Goal: Transaction & Acquisition: Purchase product/service

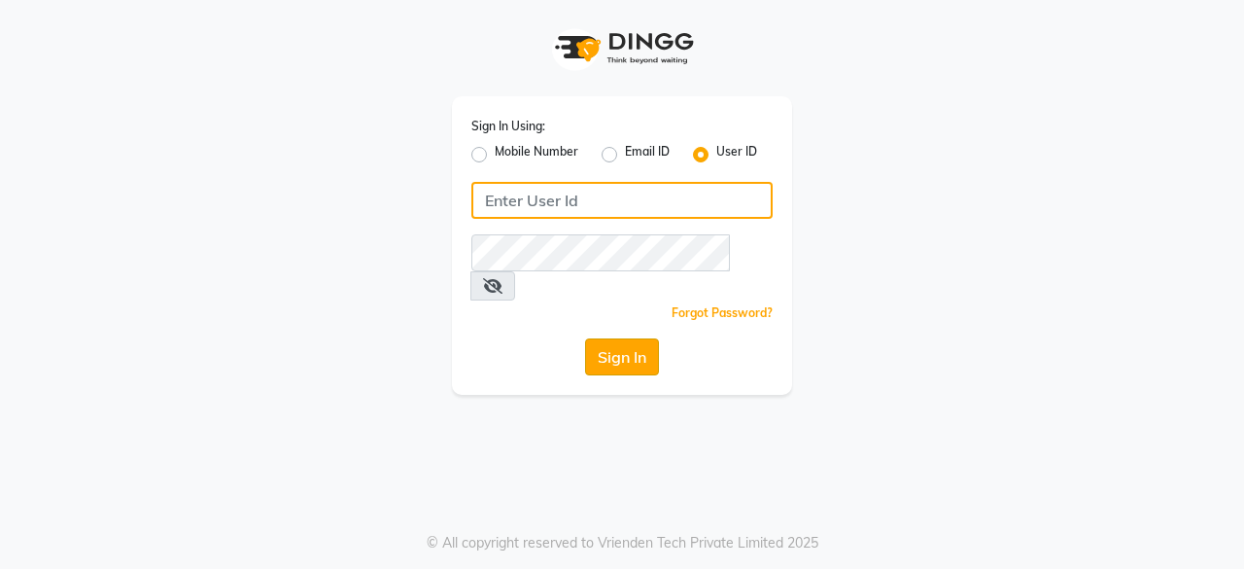
type input "hls1"
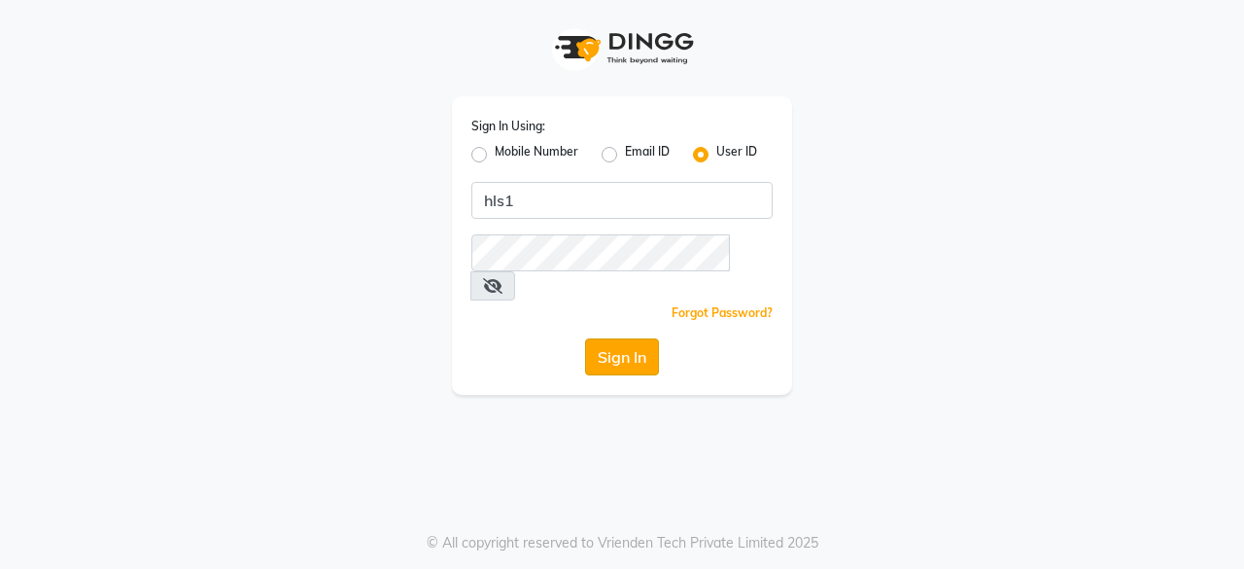
click at [642, 338] on button "Sign In" at bounding box center [622, 356] width 74 height 37
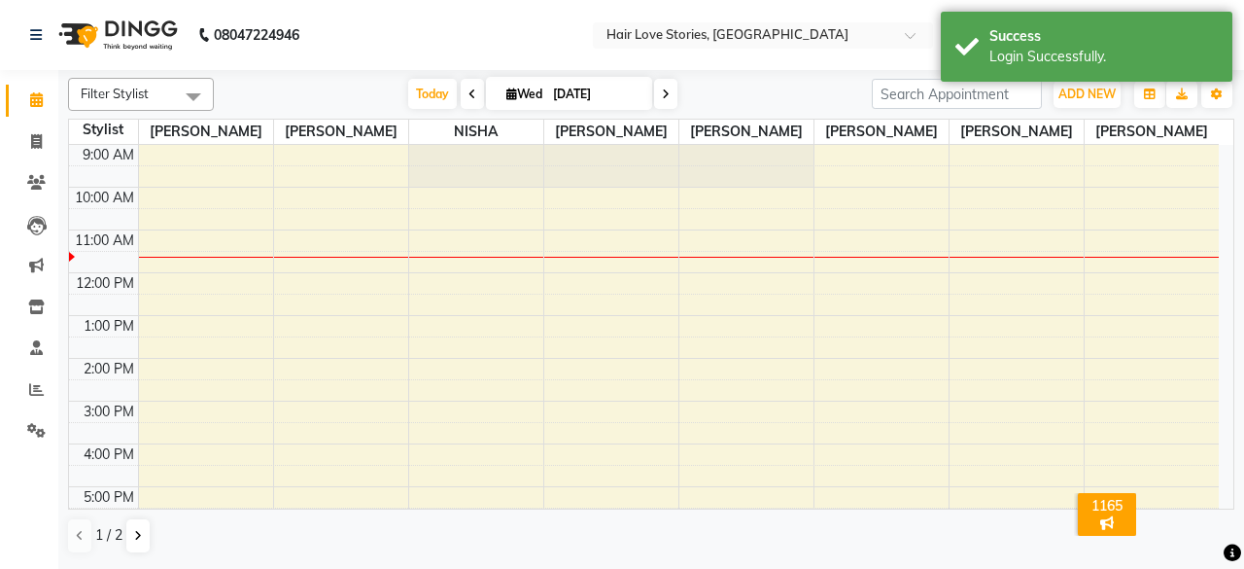
click at [468, 97] on icon at bounding box center [472, 94] width 8 height 12
type input "[DATE]"
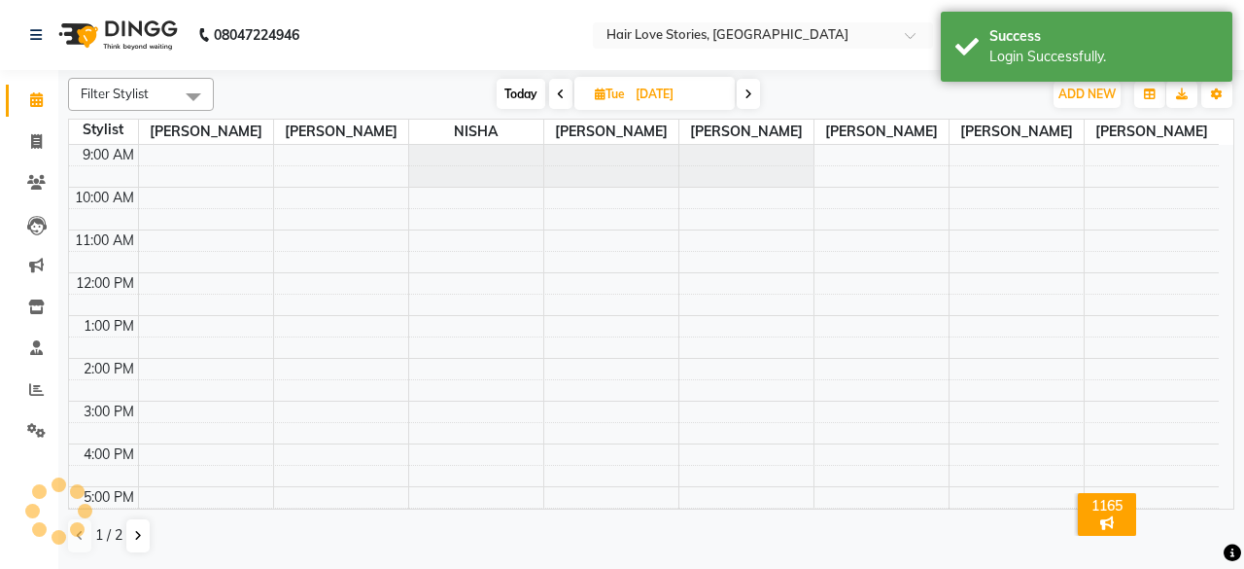
scroll to position [86, 0]
click at [467, 97] on div "Today Tue 02-09-2025" at bounding box center [628, 94] width 809 height 29
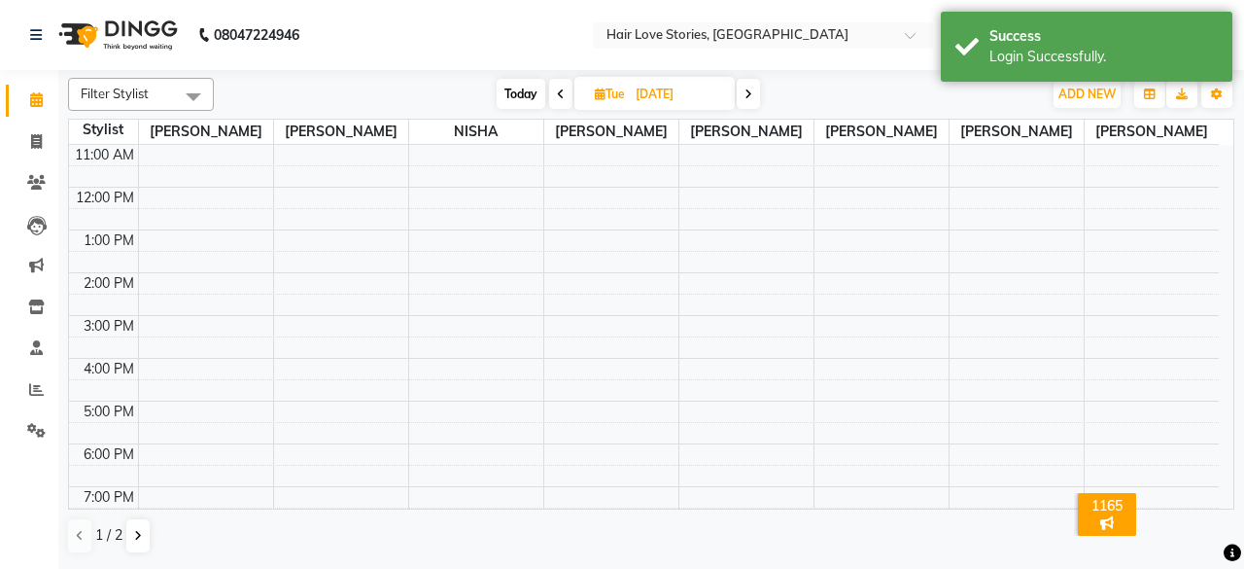
click at [628, 86] on span "Tue" at bounding box center [610, 93] width 40 height 15
select select "9"
select select "2025"
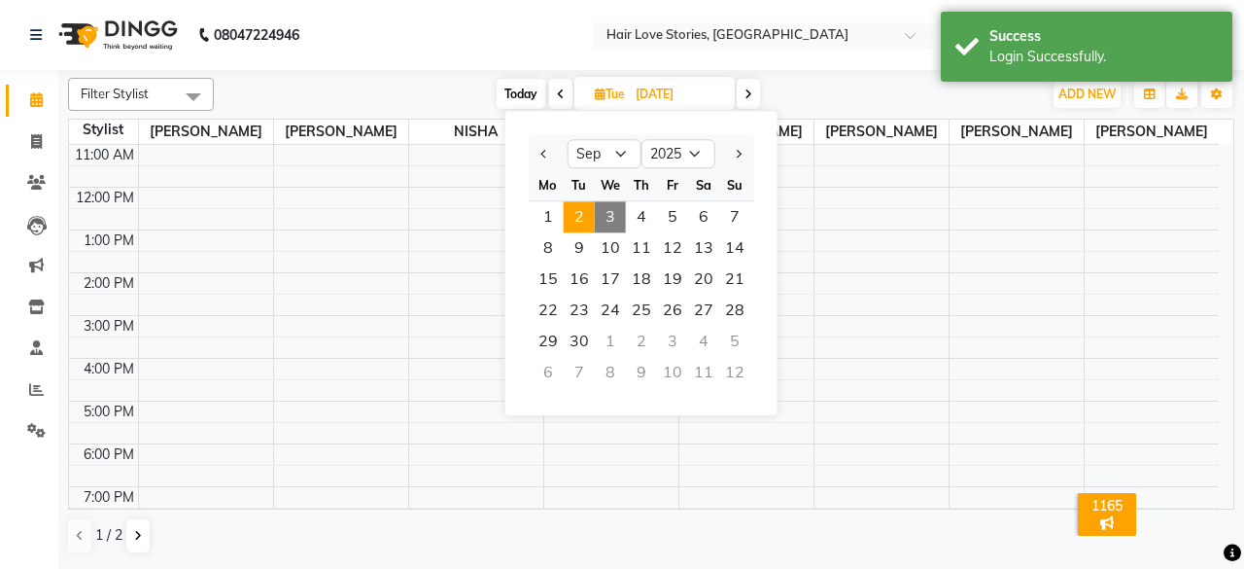
click at [534, 153] on div at bounding box center [548, 153] width 39 height 31
click at [542, 154] on span "Previous month" at bounding box center [544, 154] width 8 height 8
select select "8"
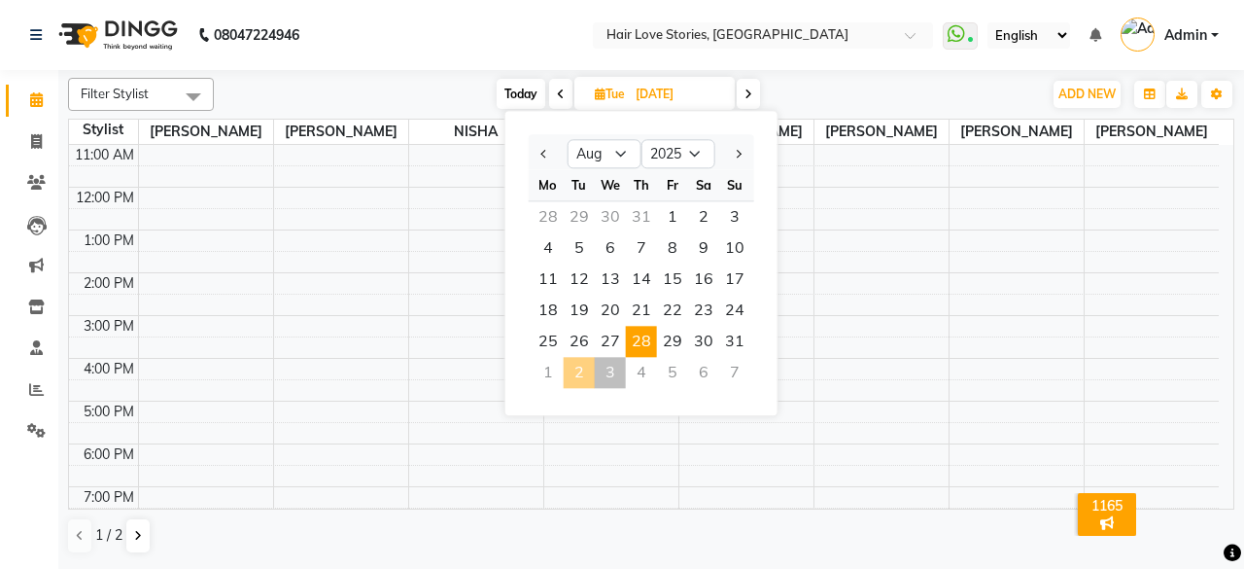
click at [643, 347] on span "28" at bounding box center [641, 341] width 31 height 31
type input "[DATE]"
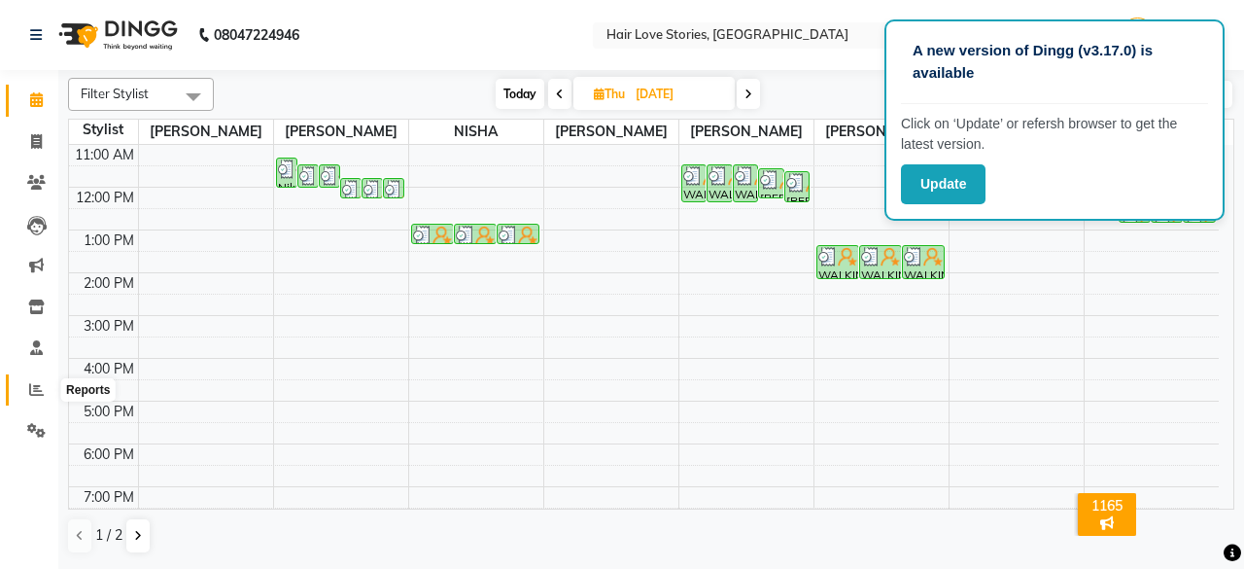
click at [39, 381] on span at bounding box center [36, 390] width 34 height 22
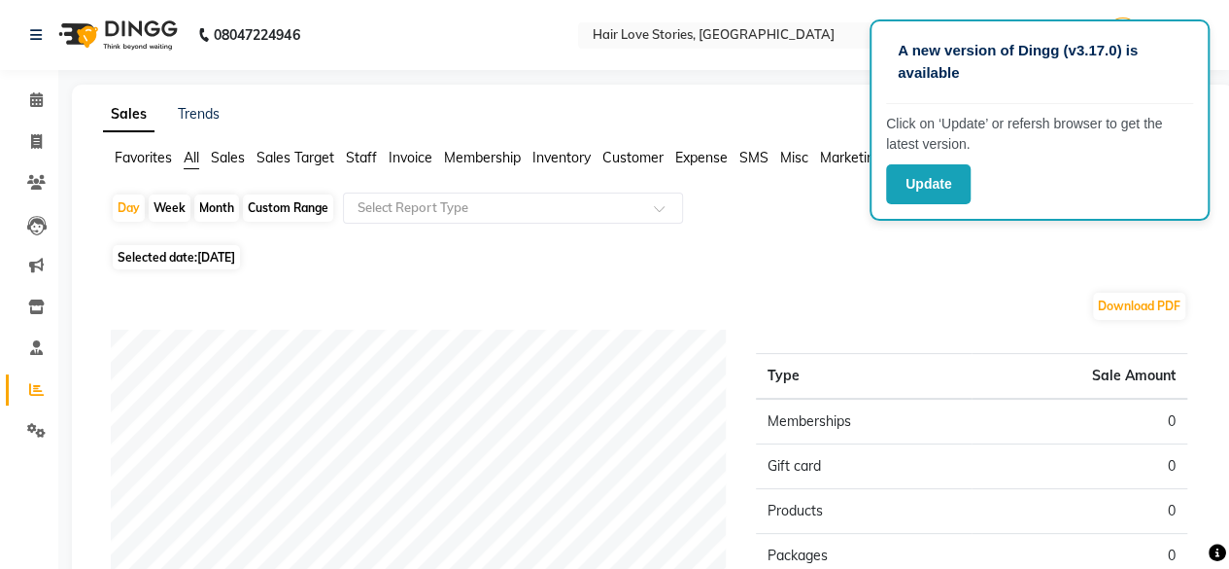
click at [227, 265] on span "Selected date: [DATE]" at bounding box center [176, 257] width 127 height 24
select select "9"
select select "2025"
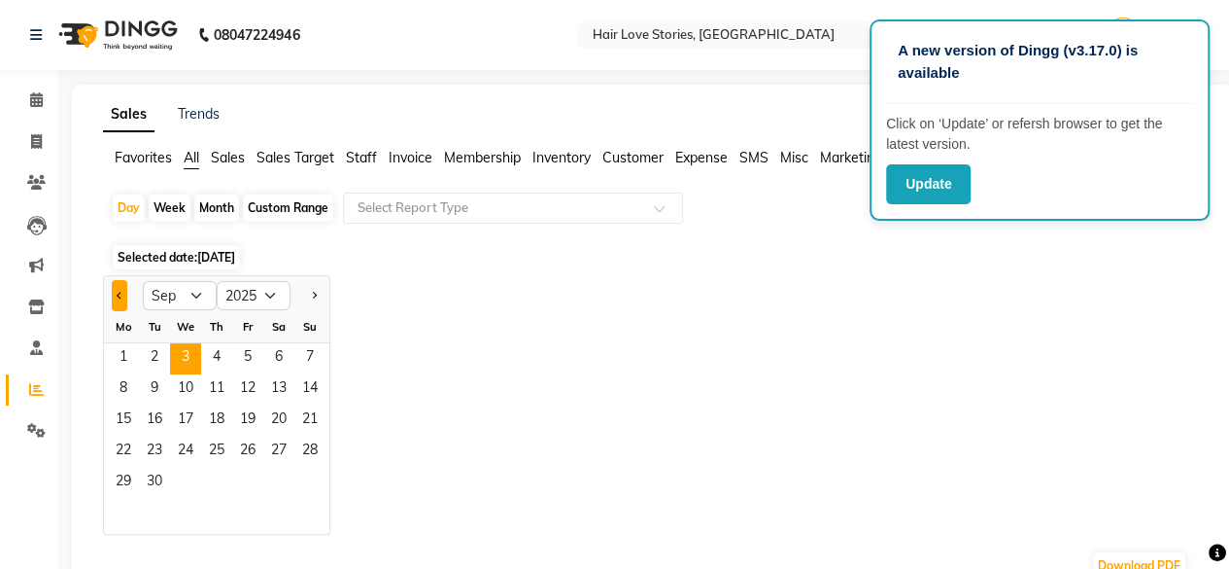
click at [126, 293] on button "Previous month" at bounding box center [120, 295] width 16 height 31
select select "8"
click at [227, 473] on span "28" at bounding box center [216, 482] width 31 height 31
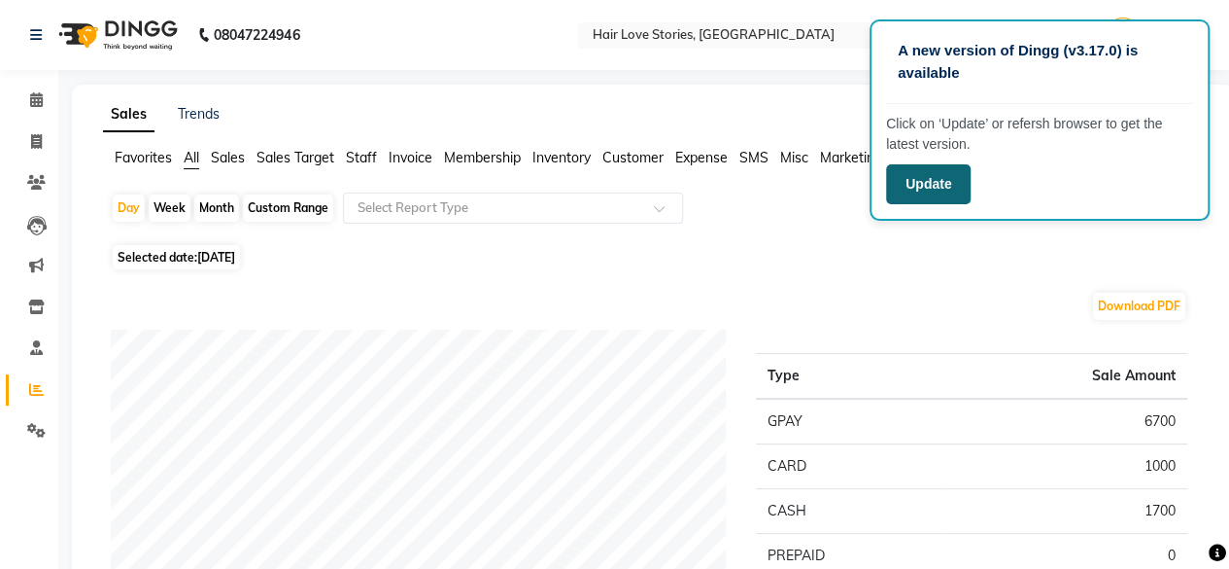
click at [953, 178] on button "Update" at bounding box center [928, 184] width 85 height 40
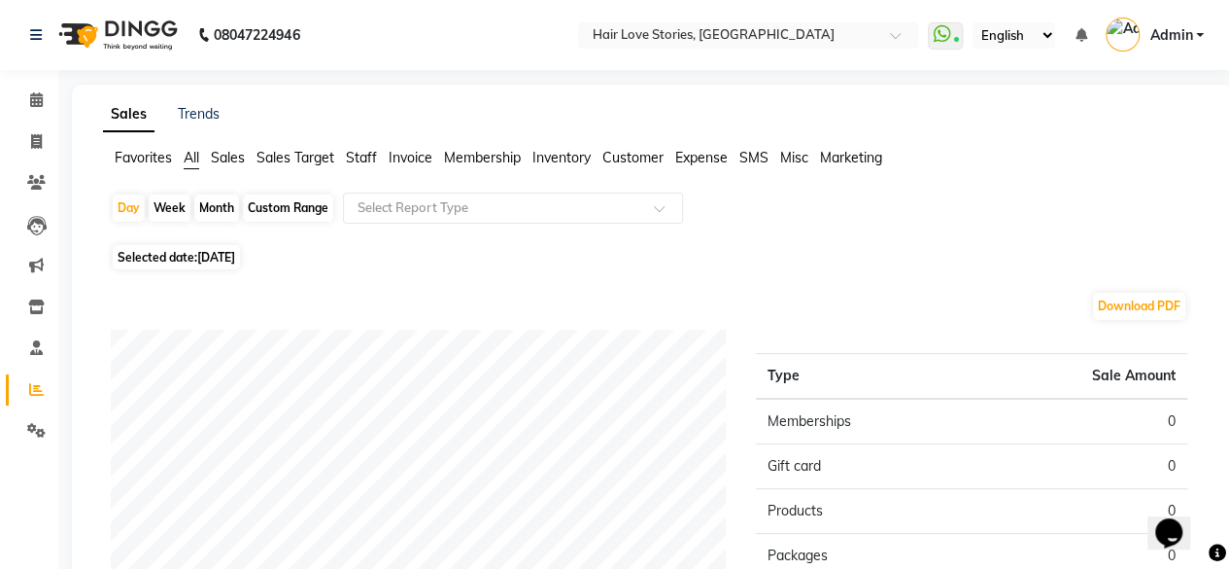
click at [235, 254] on span "[DATE]" at bounding box center [216, 257] width 38 height 15
select select "9"
select select "2025"
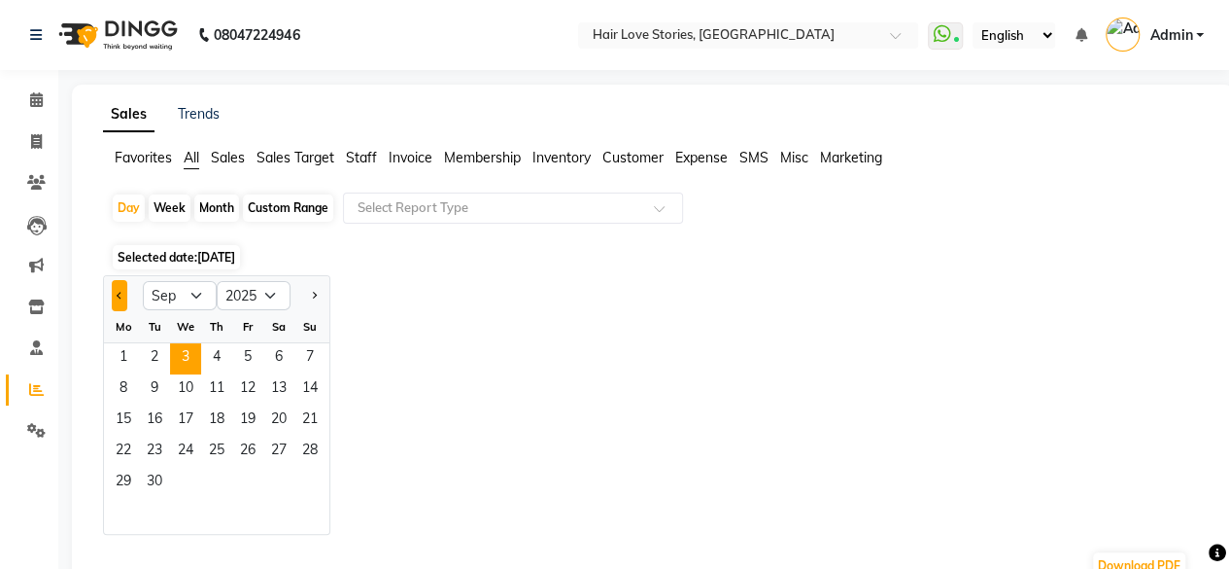
click at [116, 289] on button "Previous month" at bounding box center [120, 295] width 16 height 31
select select "8"
click at [251, 468] on span "29" at bounding box center [247, 482] width 31 height 31
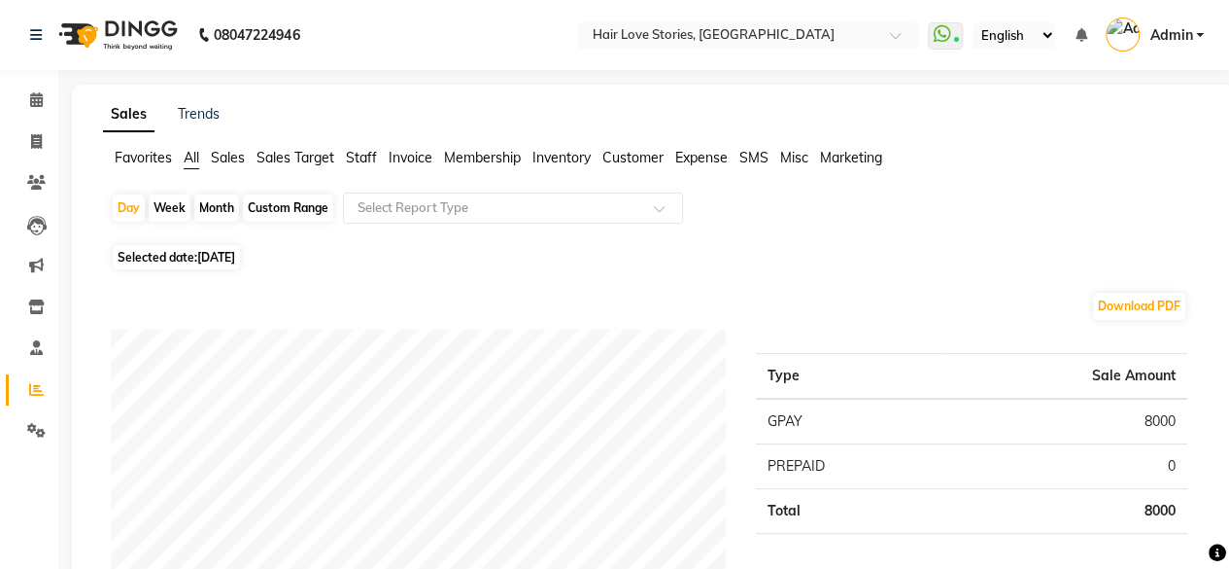
click at [195, 254] on span "Selected date: [DATE]" at bounding box center [176, 257] width 127 height 24
select select "8"
select select "2025"
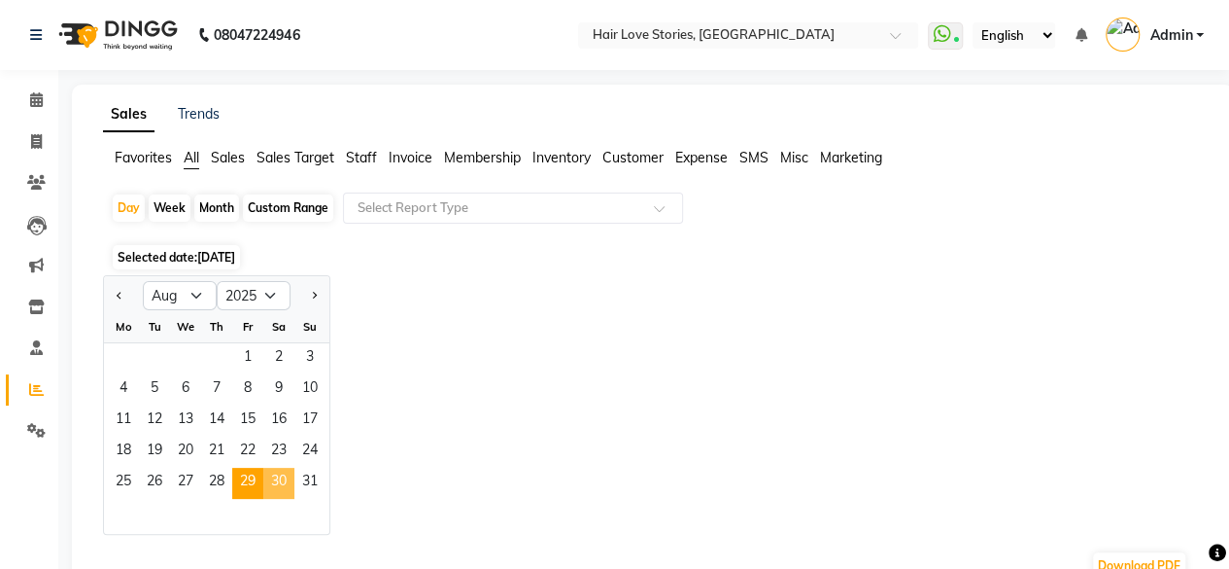
click at [267, 475] on span "30" at bounding box center [278, 482] width 31 height 31
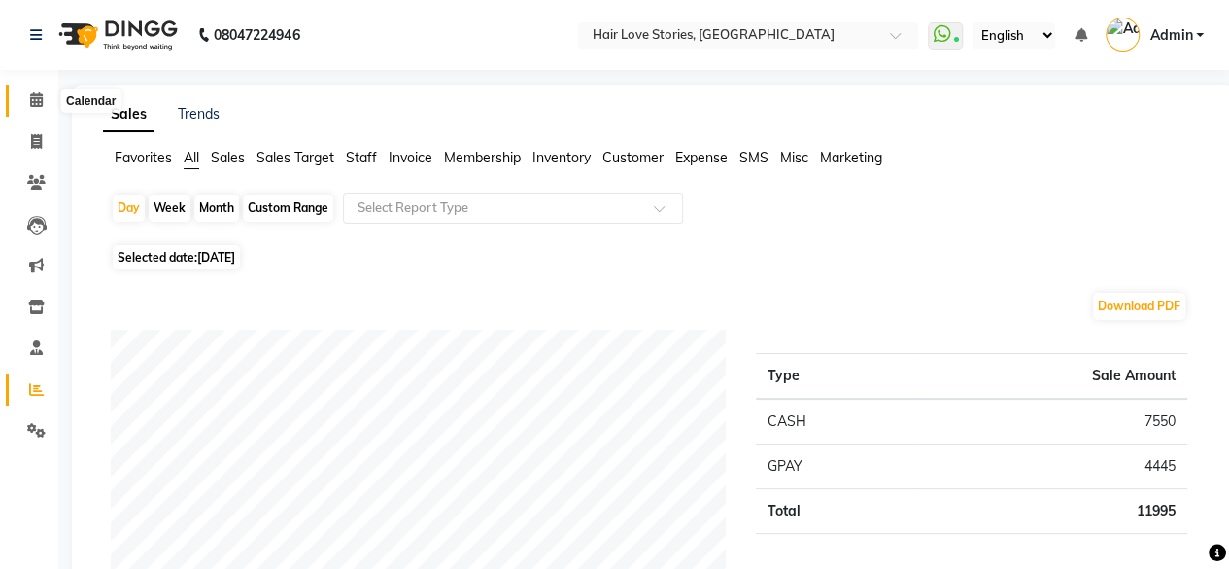
click at [35, 96] on icon at bounding box center [36, 99] width 13 height 15
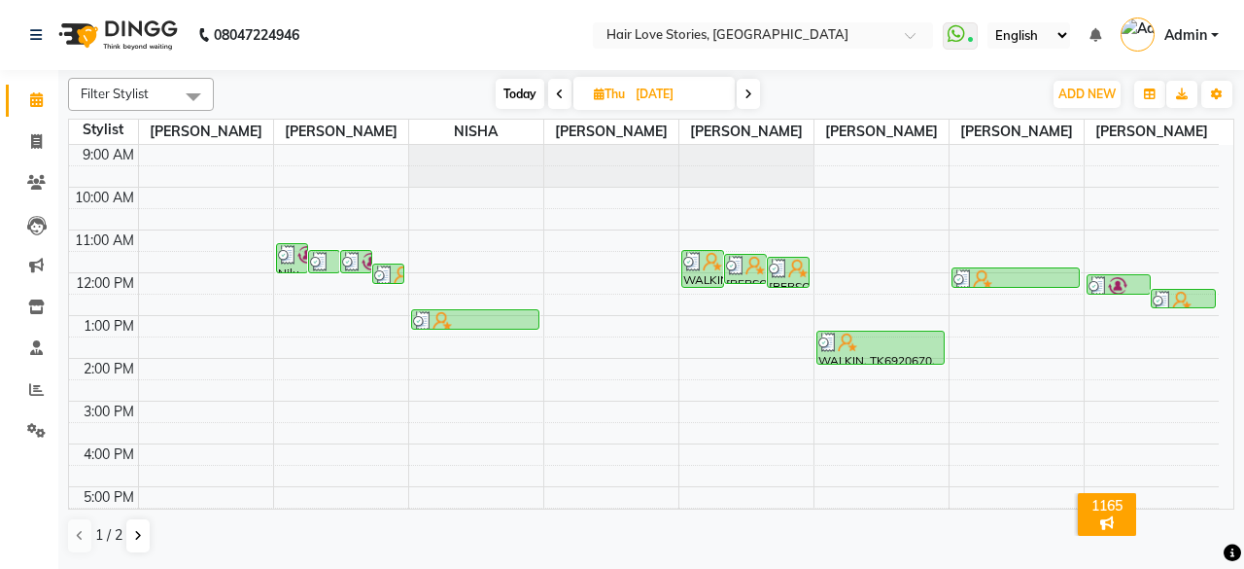
click at [615, 105] on span "[DATE]" at bounding box center [653, 93] width 161 height 33
click at [643, 102] on input "[DATE]" at bounding box center [678, 94] width 97 height 29
select select "8"
select select "2025"
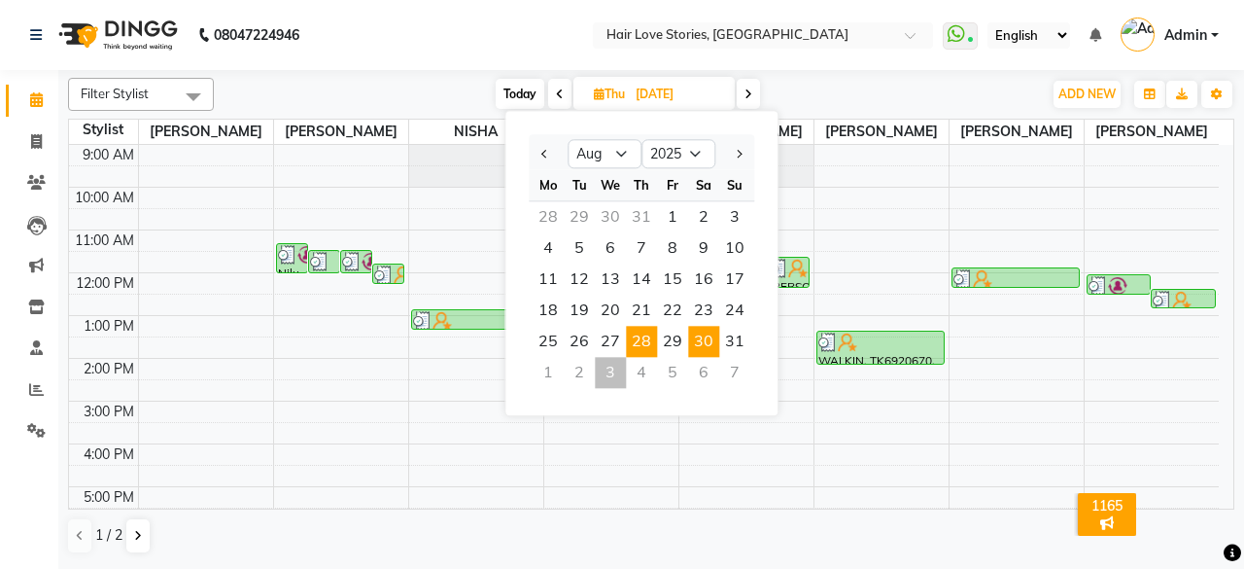
click at [702, 338] on span "30" at bounding box center [703, 341] width 31 height 31
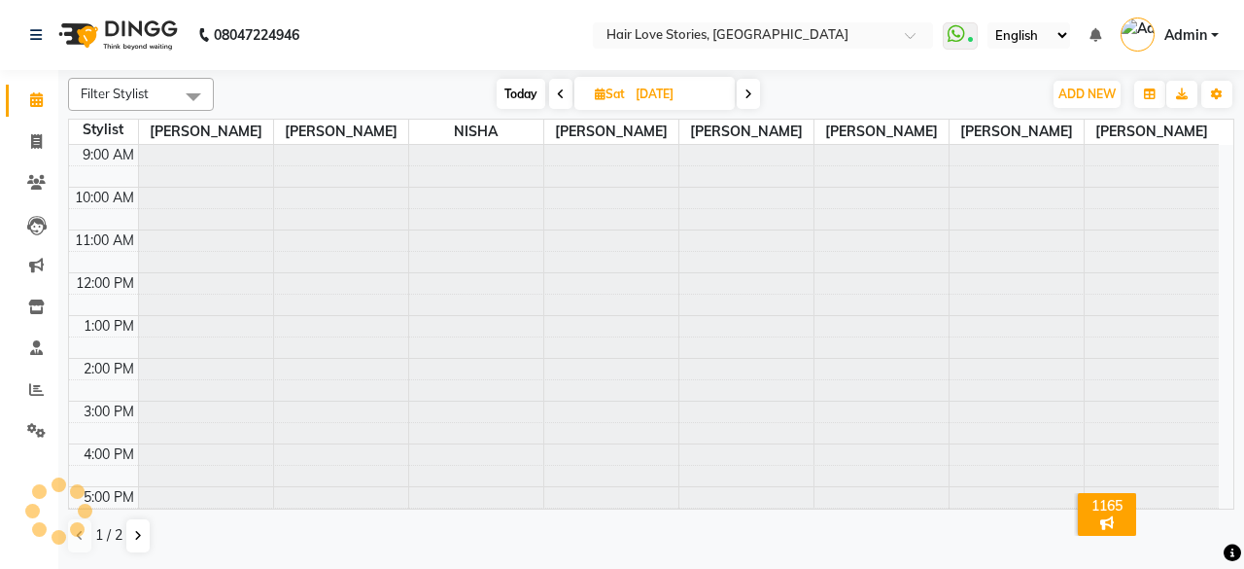
type input "[DATE]"
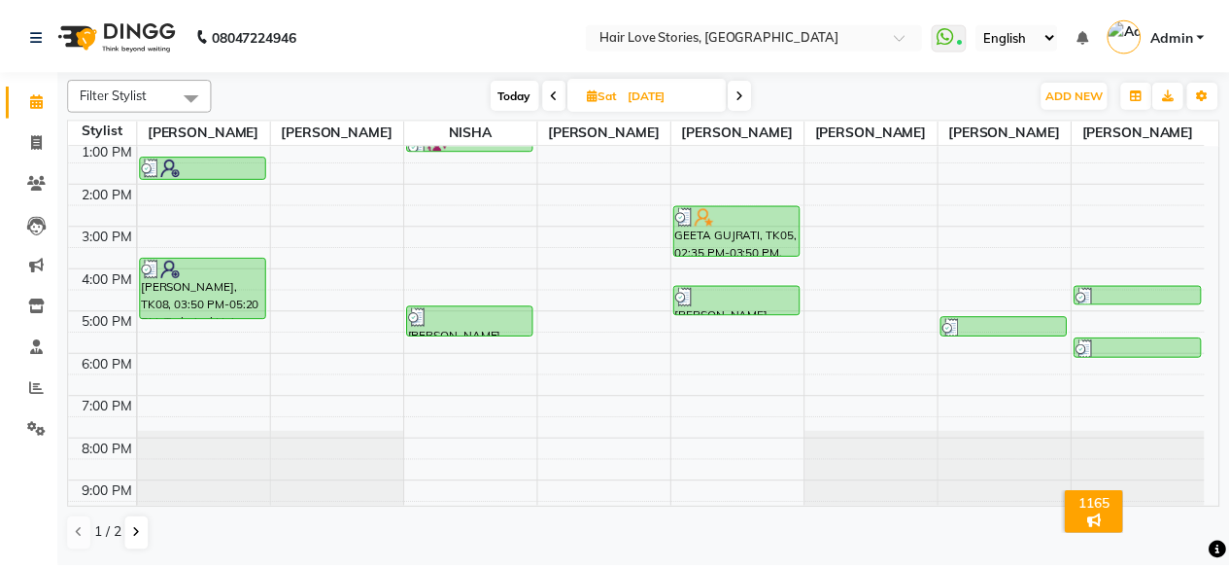
scroll to position [181, 0]
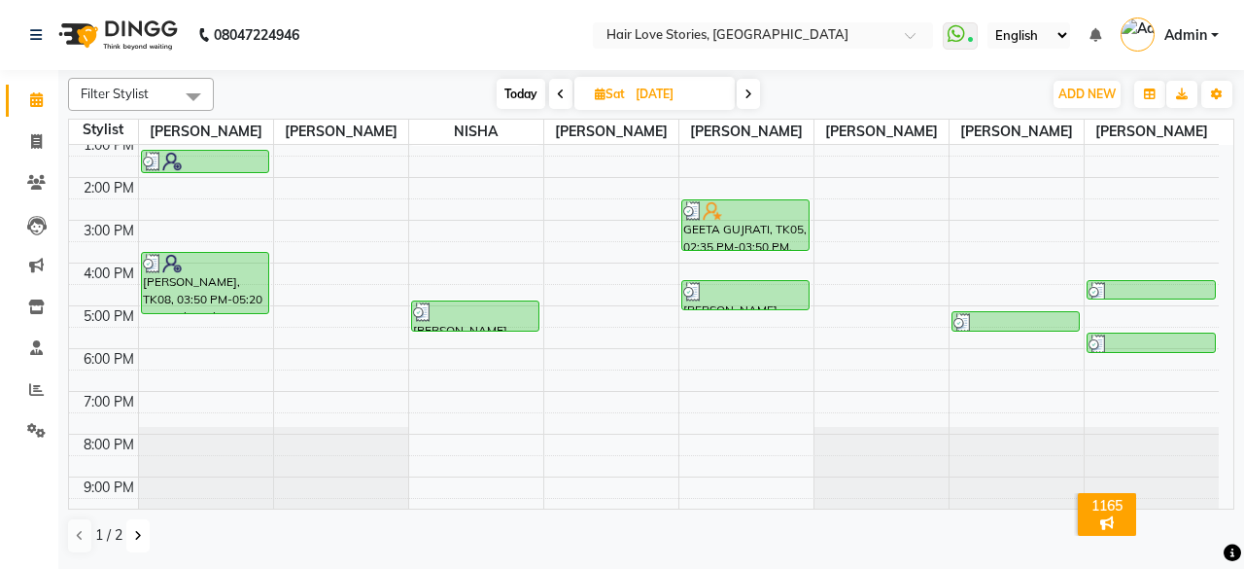
click at [138, 525] on button at bounding box center [137, 535] width 23 height 33
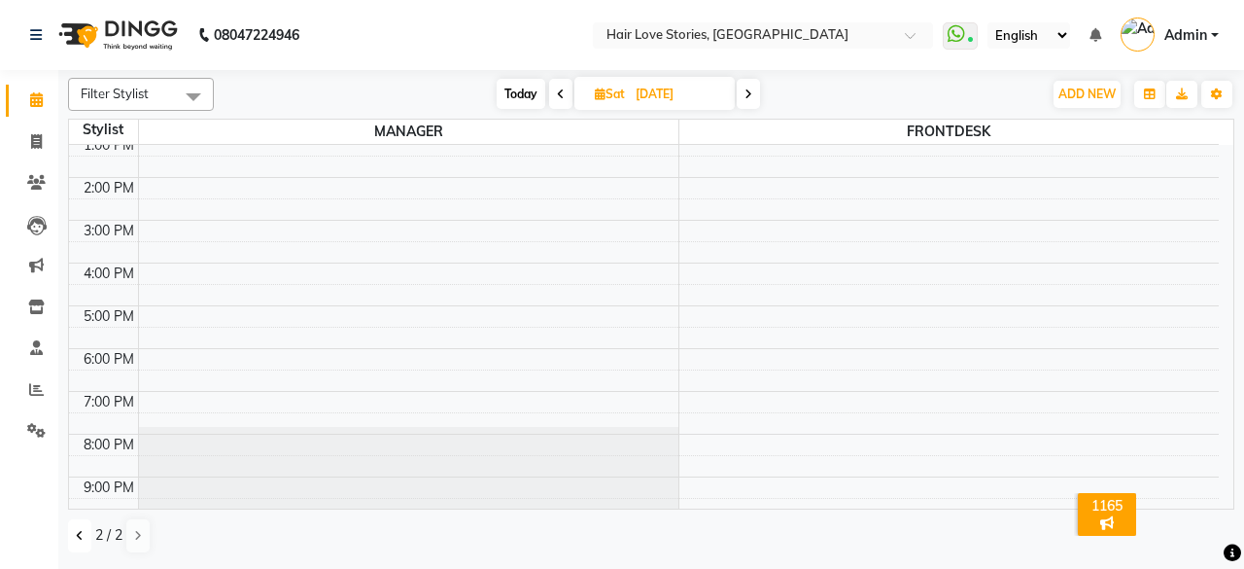
click at [86, 530] on button at bounding box center [79, 535] width 23 height 33
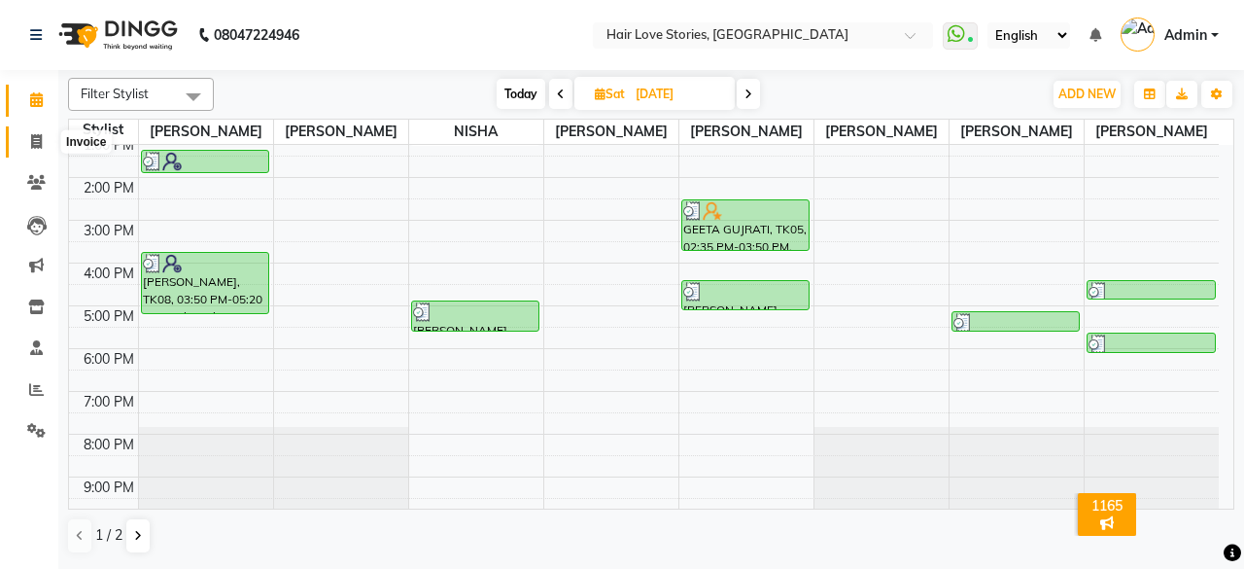
drag, startPoint x: 33, startPoint y: 130, endPoint x: 50, endPoint y: 129, distance: 16.5
click at [33, 131] on span at bounding box center [36, 142] width 34 height 22
select select "3886"
select select "service"
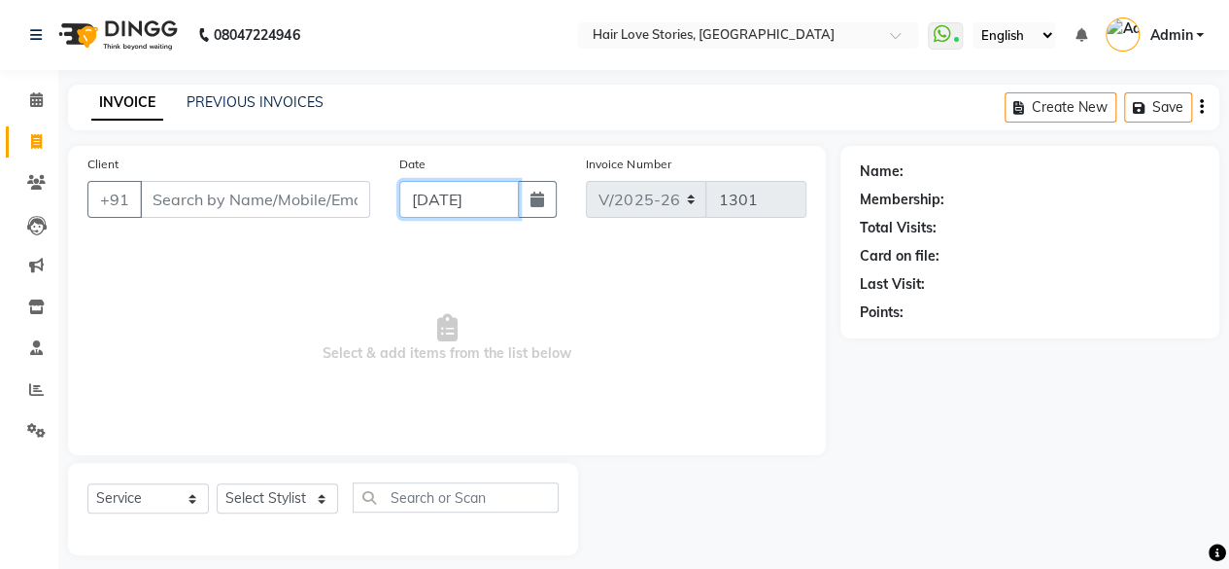
click at [507, 194] on input "[DATE]" at bounding box center [459, 199] width 121 height 37
select select "9"
select select "2025"
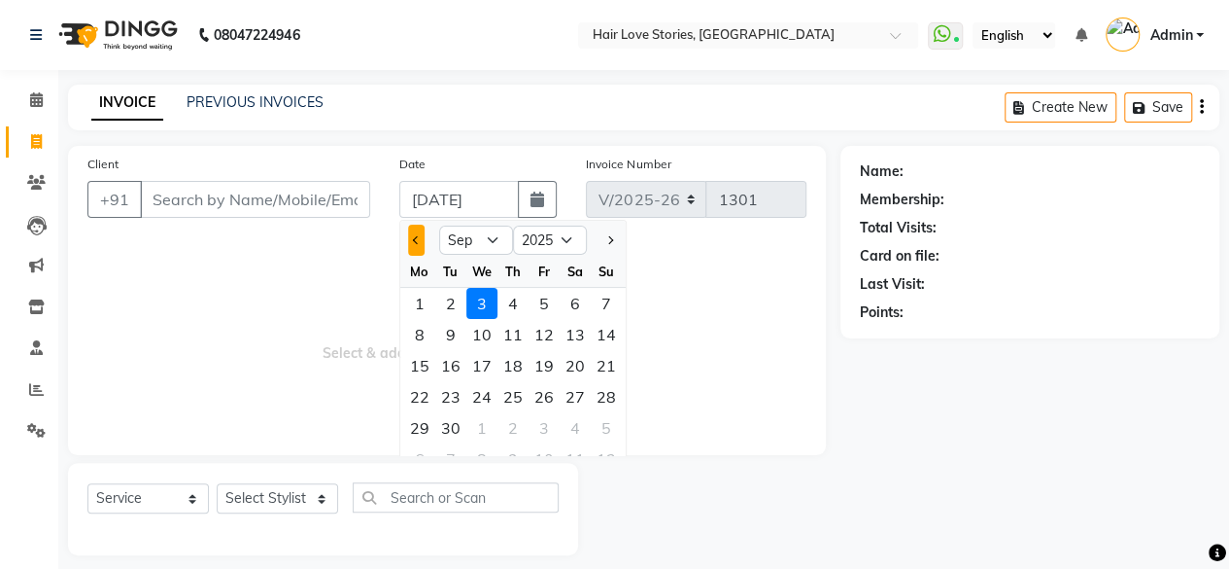
click at [412, 242] on button "Previous month" at bounding box center [416, 239] width 17 height 31
select select "8"
click at [571, 421] on div "30" at bounding box center [575, 427] width 31 height 31
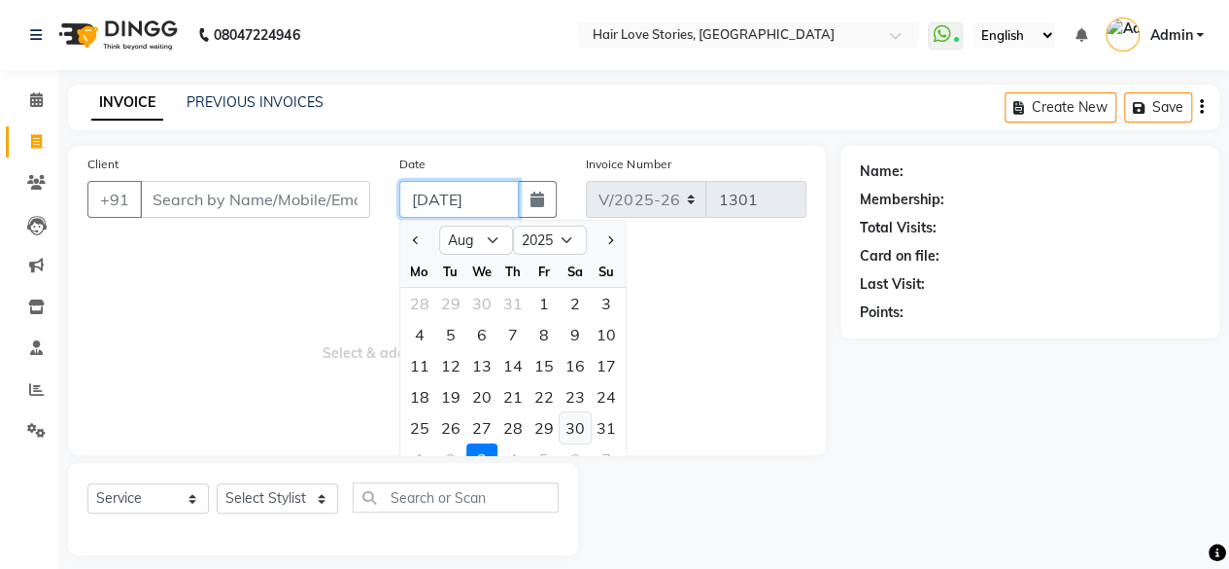
type input "[DATE]"
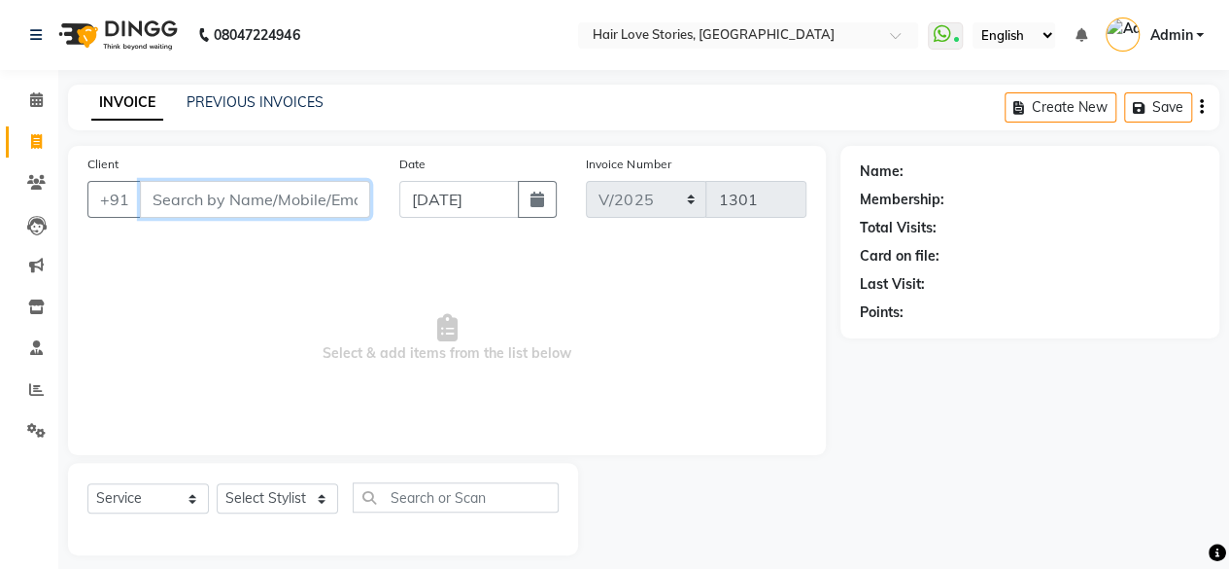
click at [193, 207] on input "Client" at bounding box center [255, 199] width 230 height 37
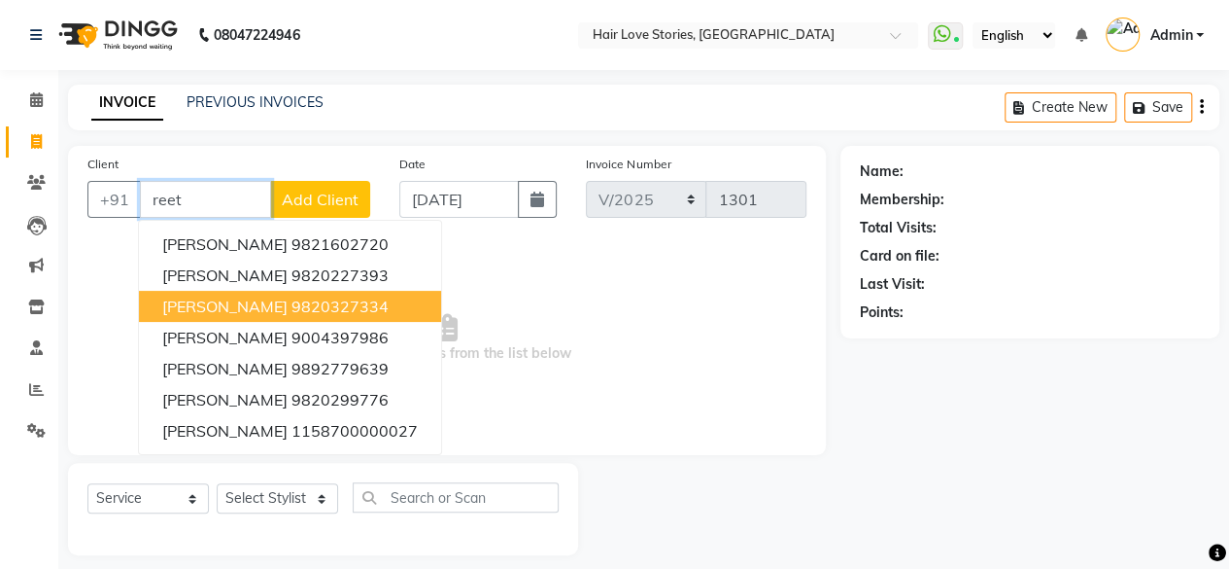
click at [232, 308] on span "[PERSON_NAME]" at bounding box center [224, 305] width 125 height 19
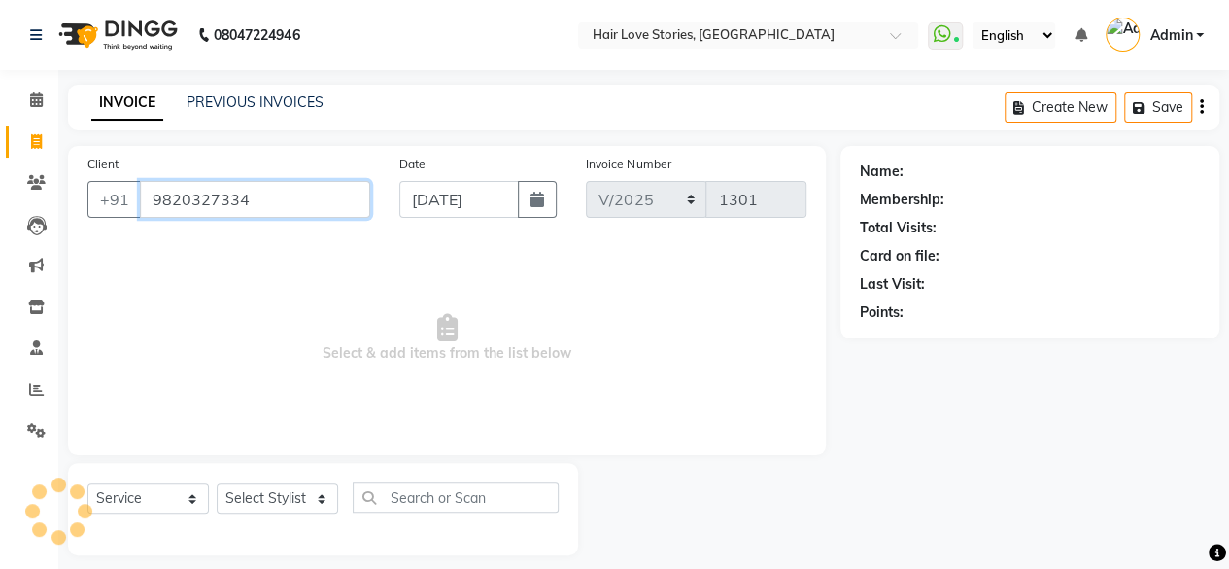
type input "9820327334"
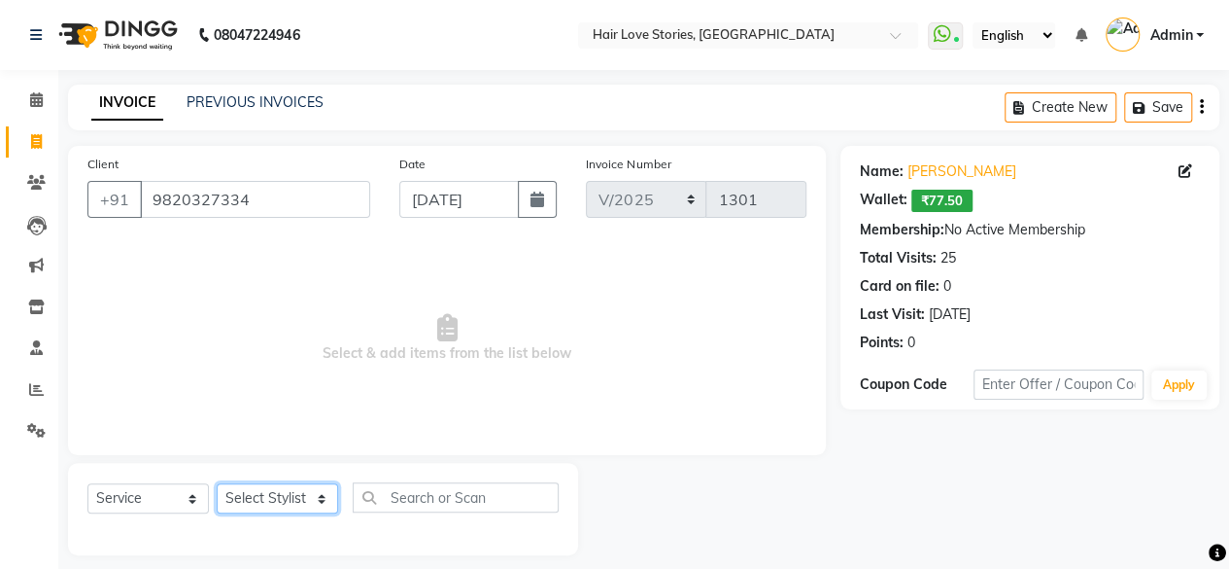
click at [299, 502] on select "Select Stylist [PERSON_NAME] FRONTDESK MANAGER [PERSON_NAME] [PERSON_NAME] [PER…" at bounding box center [277, 498] width 121 height 30
select select "19044"
click at [217, 483] on select "Select Stylist [PERSON_NAME] FRONTDESK MANAGER [PERSON_NAME] [PERSON_NAME] [PER…" at bounding box center [277, 498] width 121 height 30
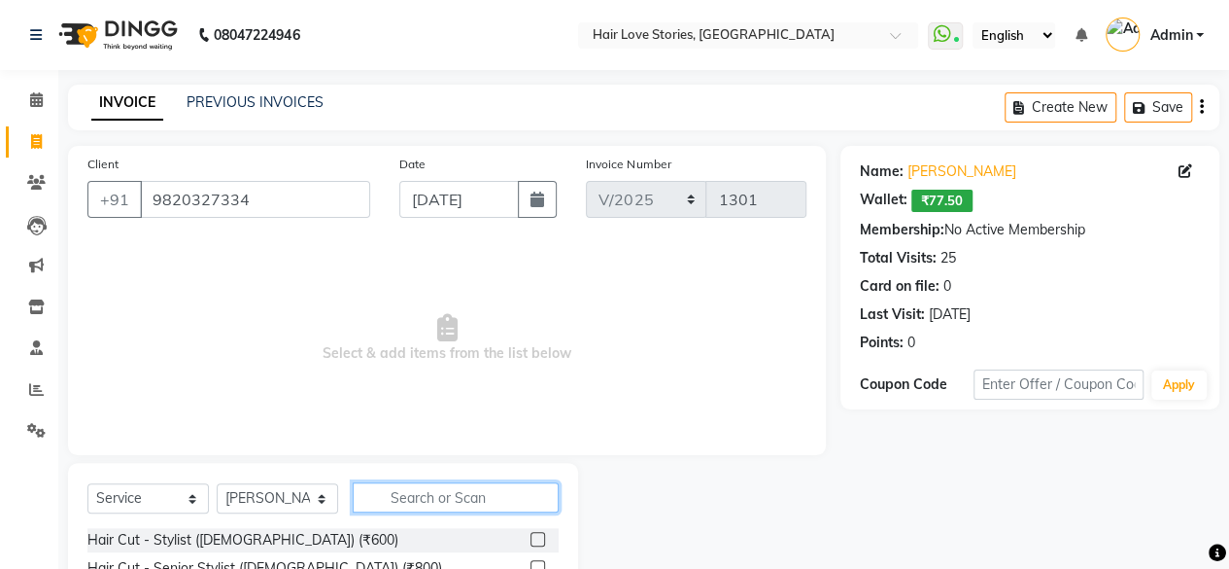
click at [396, 489] on input "text" at bounding box center [456, 497] width 206 height 30
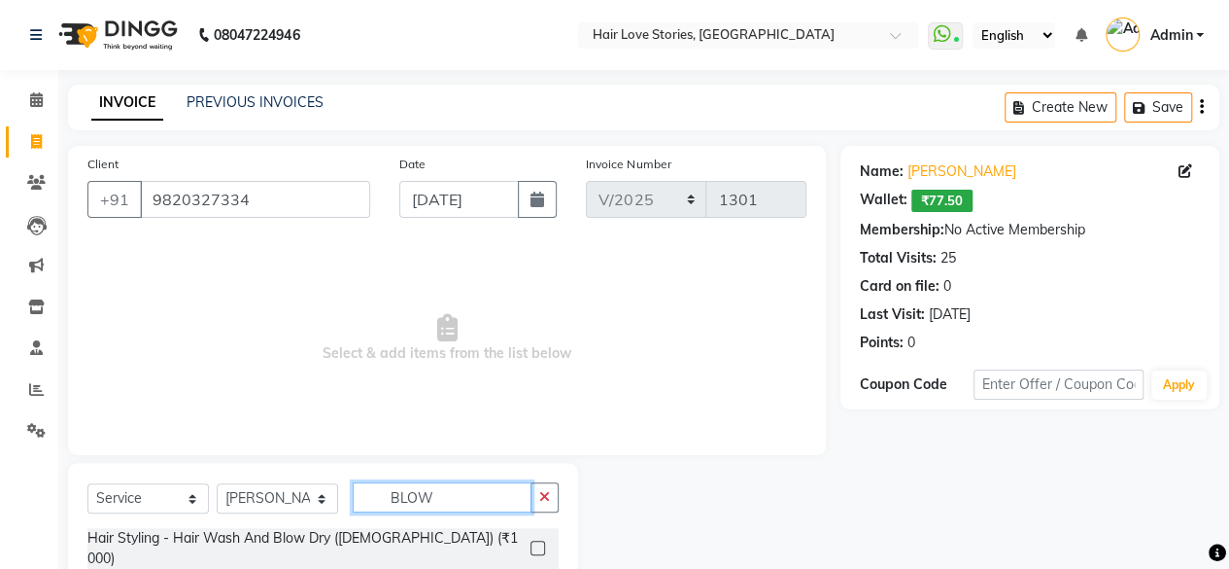
type input "BLOW"
click at [535, 540] on label at bounding box center [538, 547] width 15 height 15
click at [535, 542] on input "checkbox" at bounding box center [537, 548] width 13 height 13
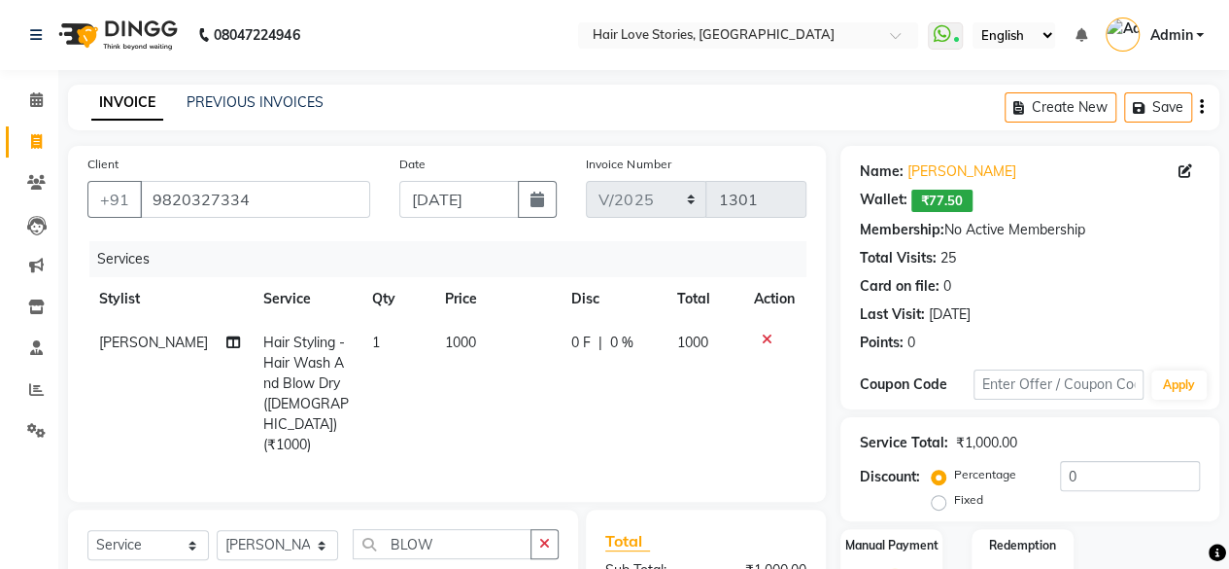
checkbox input "false"
click at [1068, 481] on input "0" at bounding box center [1130, 476] width 140 height 30
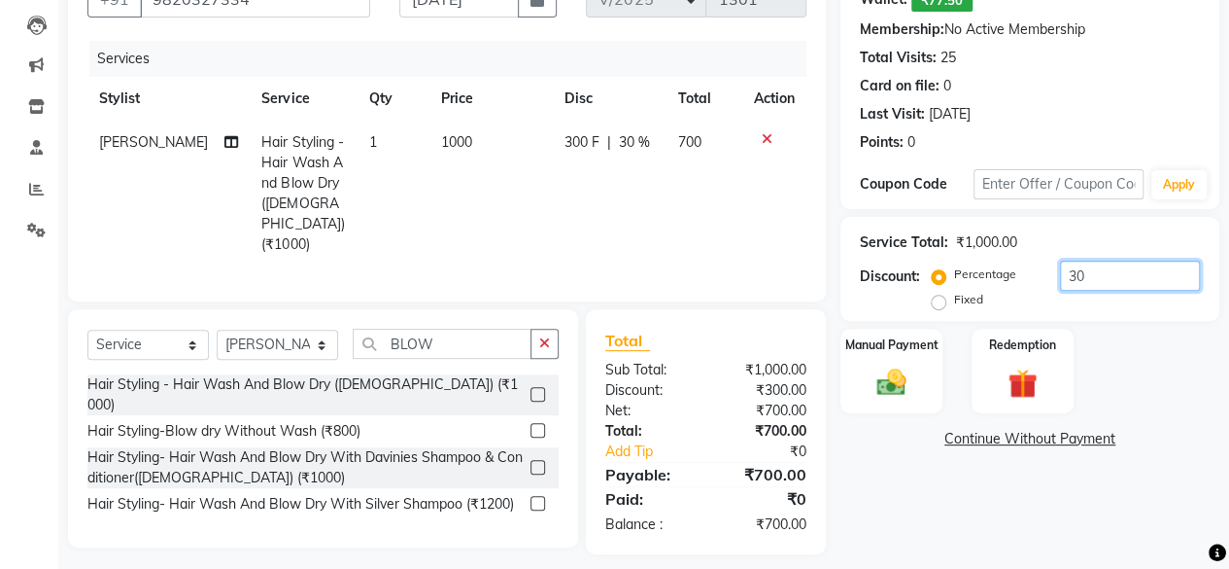
scroll to position [208, 0]
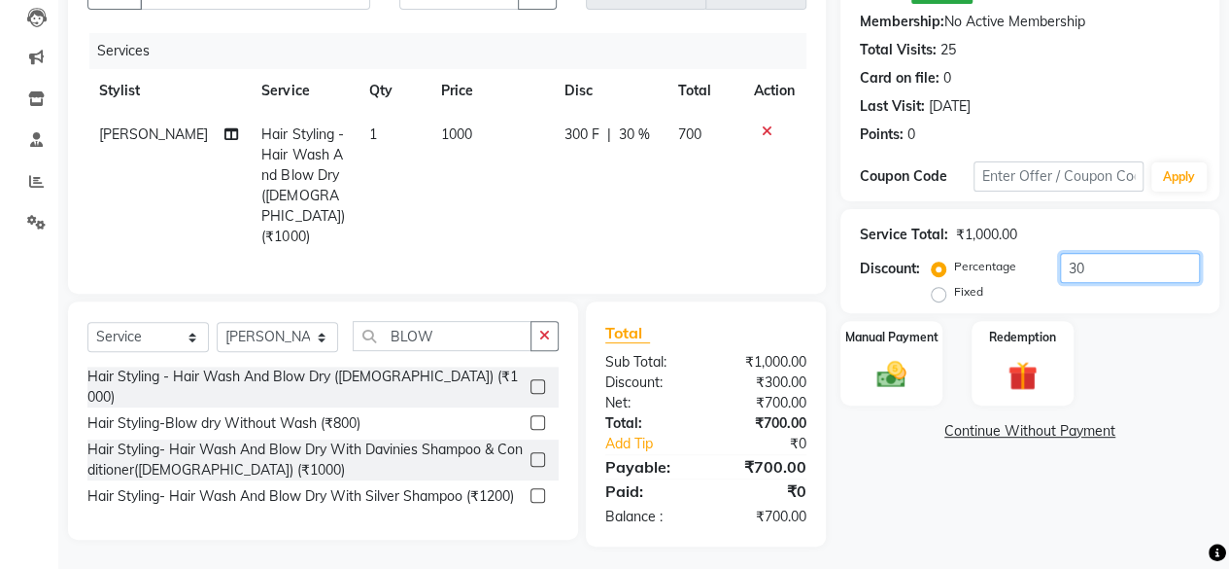
type input "30"
click at [430, 144] on td "1000" at bounding box center [491, 186] width 123 height 146
select select "19044"
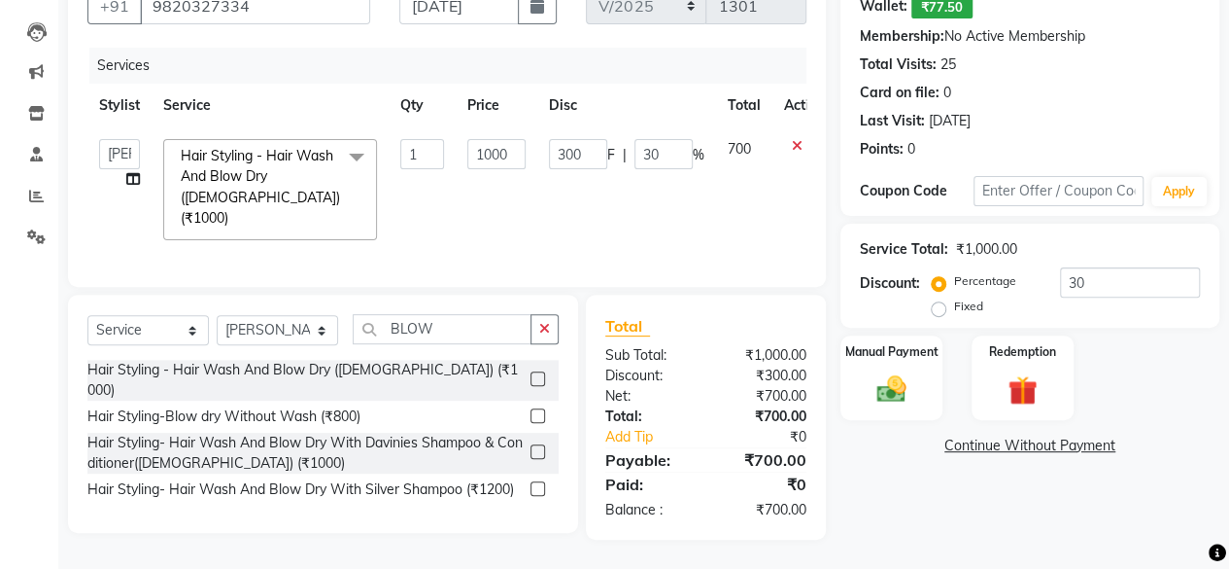
scroll to position [185, 0]
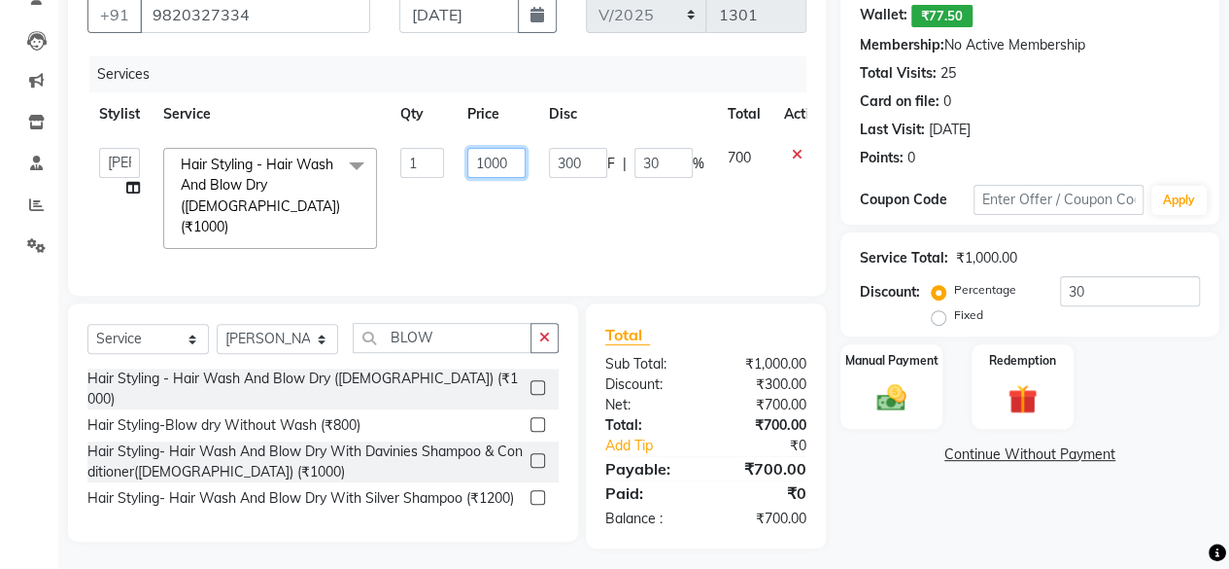
click at [488, 163] on input "1000" at bounding box center [496, 163] width 58 height 30
type input "1200"
click at [907, 397] on img at bounding box center [892, 397] width 50 height 35
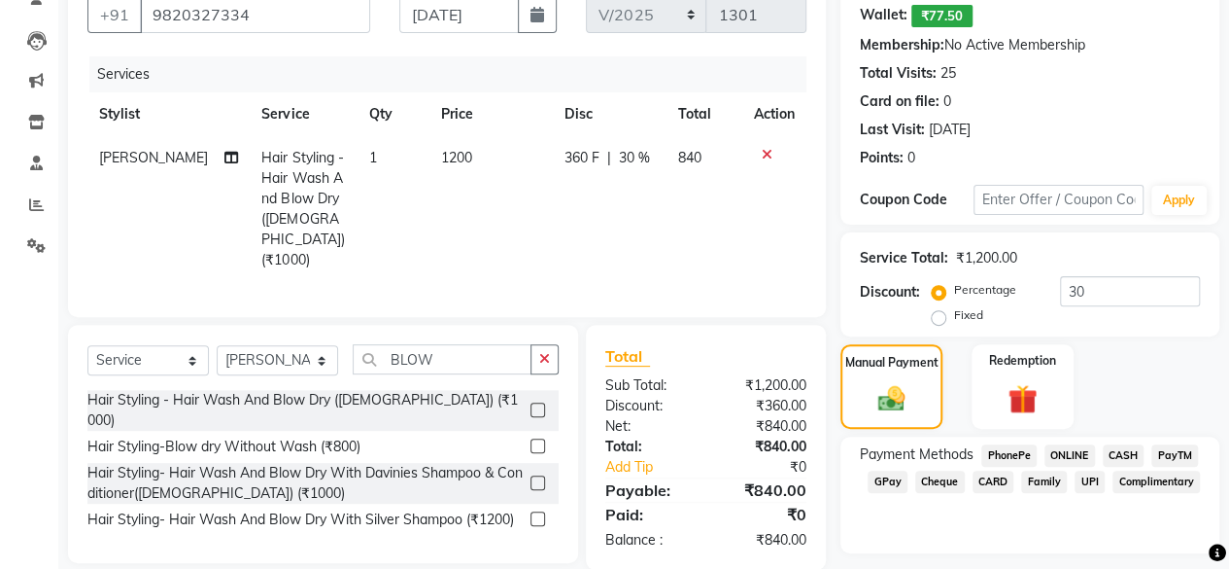
click at [1121, 453] on span "CASH" at bounding box center [1124, 455] width 42 height 22
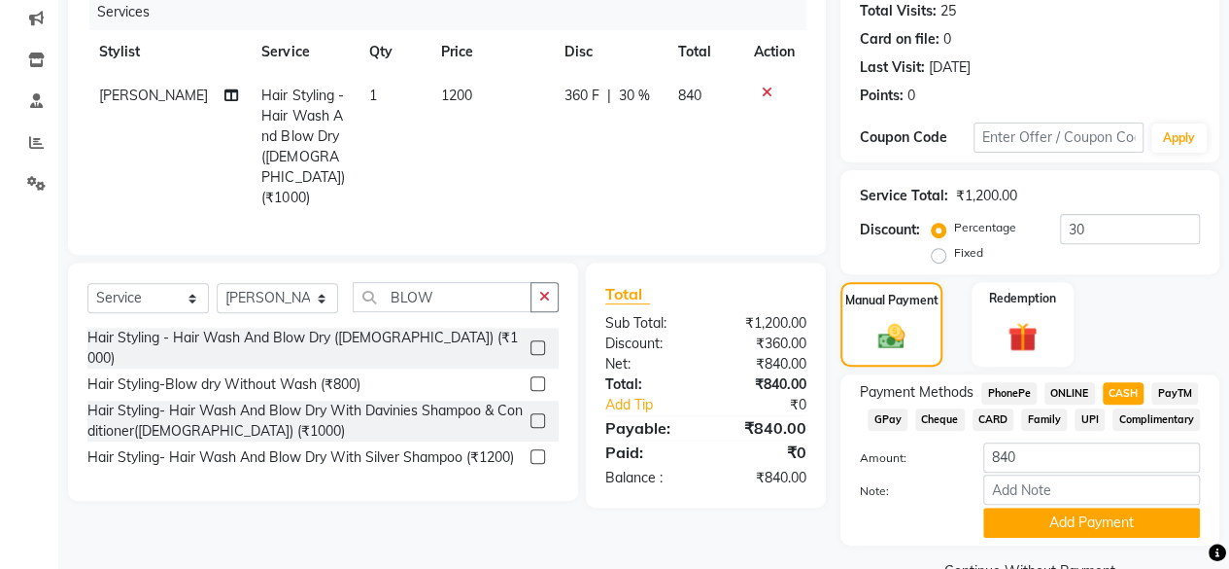
scroll to position [292, 0]
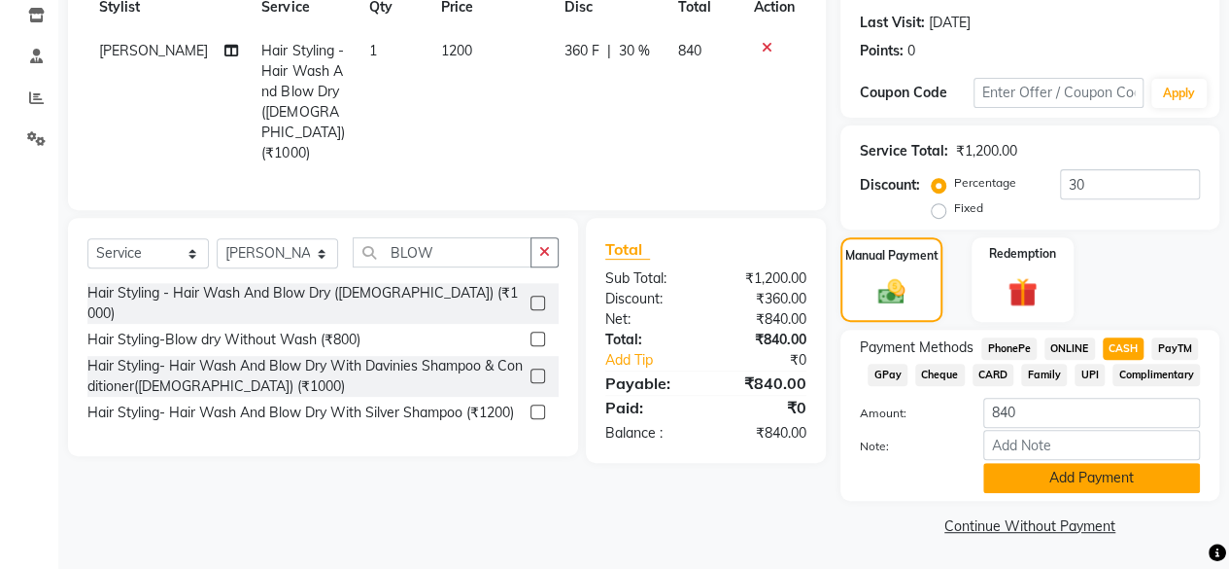
click at [1093, 477] on button "Add Payment" at bounding box center [1091, 478] width 217 height 30
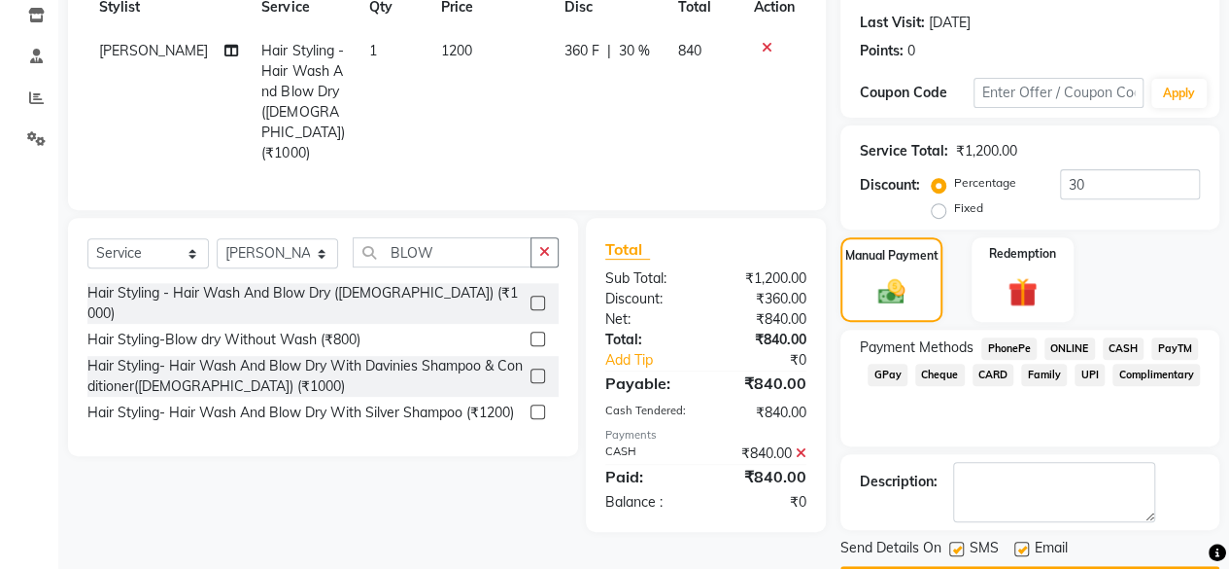
scroll to position [346, 0]
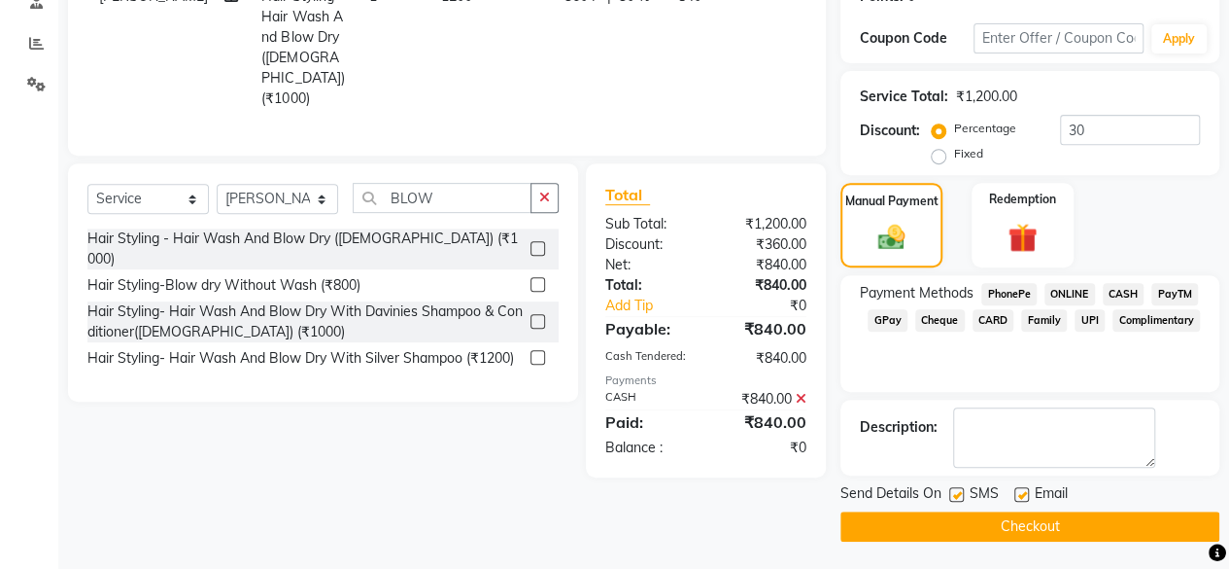
click at [954, 494] on label at bounding box center [956, 494] width 15 height 15
click at [954, 494] on input "checkbox" at bounding box center [955, 495] width 13 height 13
checkbox input "false"
click at [982, 524] on button "Checkout" at bounding box center [1030, 526] width 379 height 30
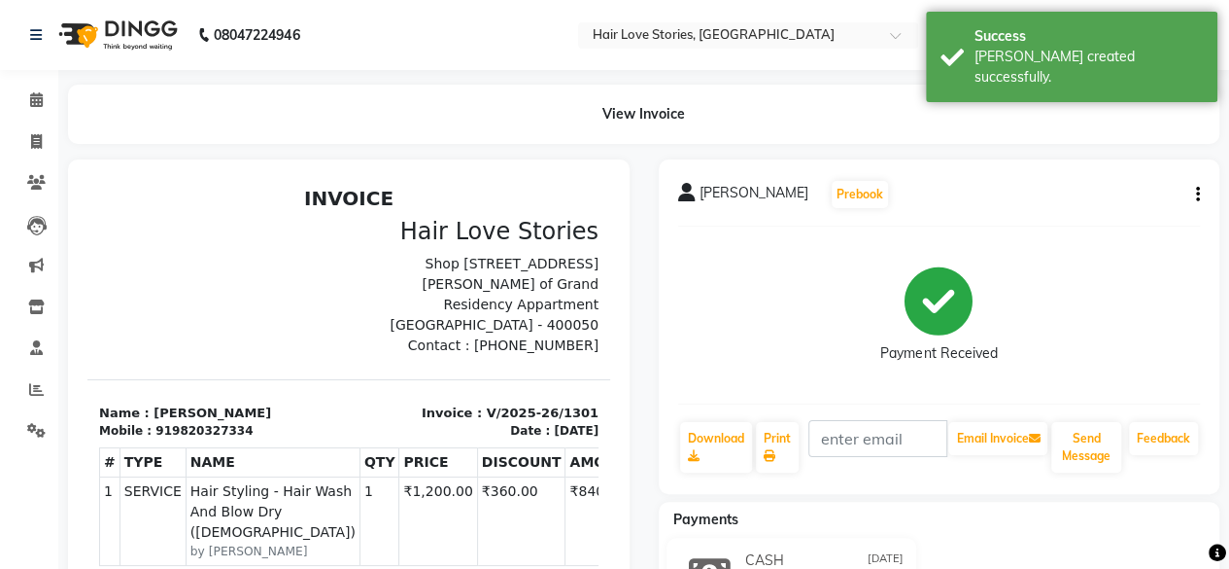
click at [985, 522] on div "Payments" at bounding box center [947, 519] width 576 height 20
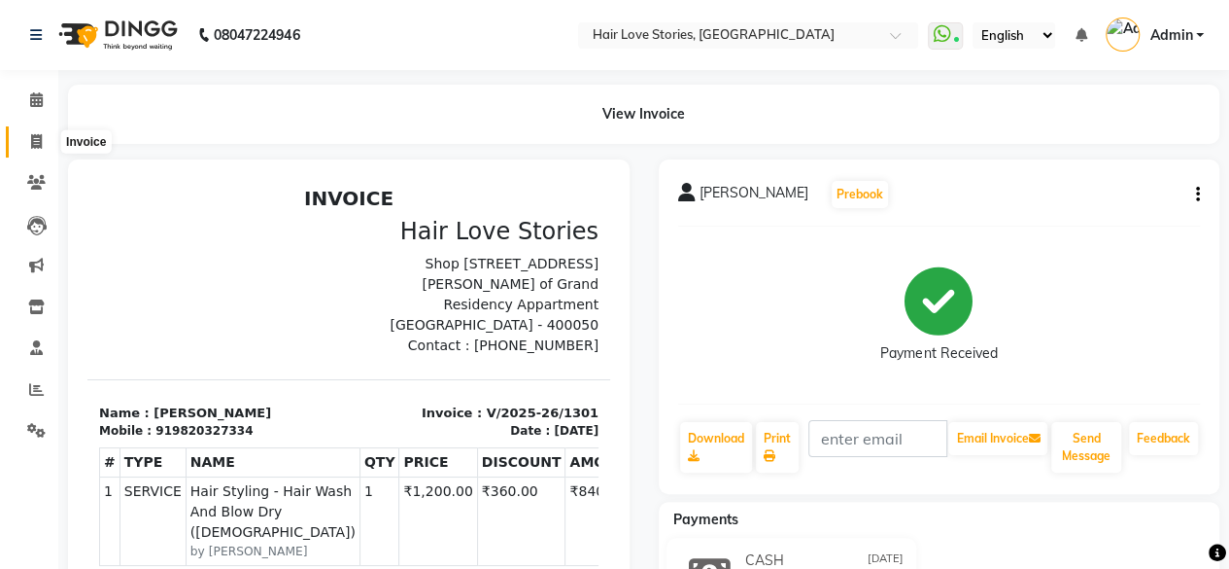
click at [42, 149] on span at bounding box center [36, 142] width 34 height 22
select select "service"
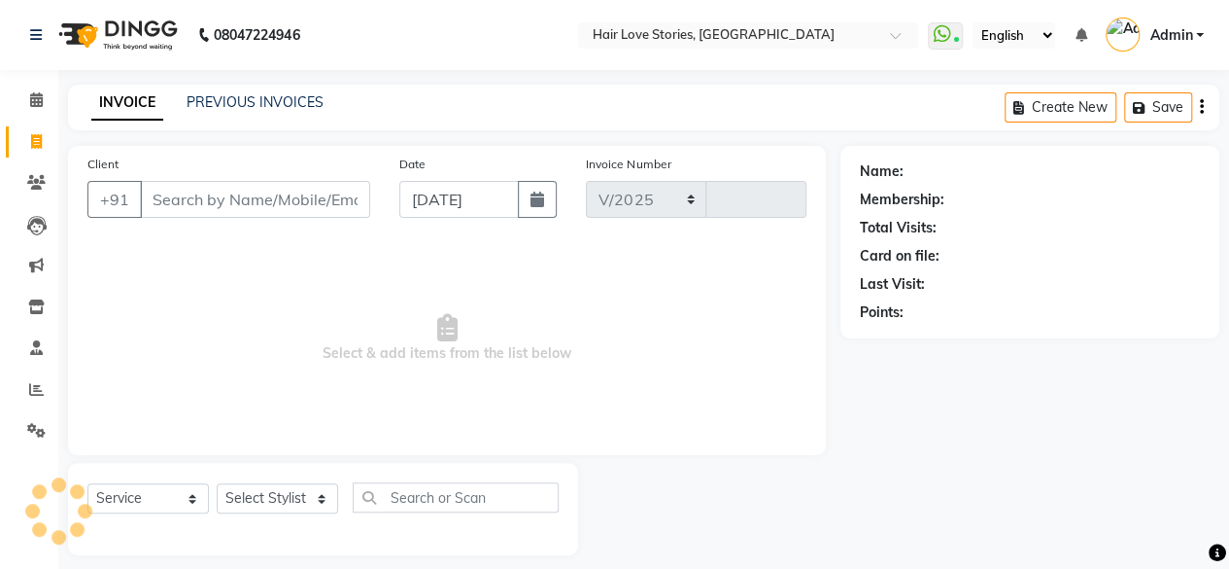
scroll to position [15, 0]
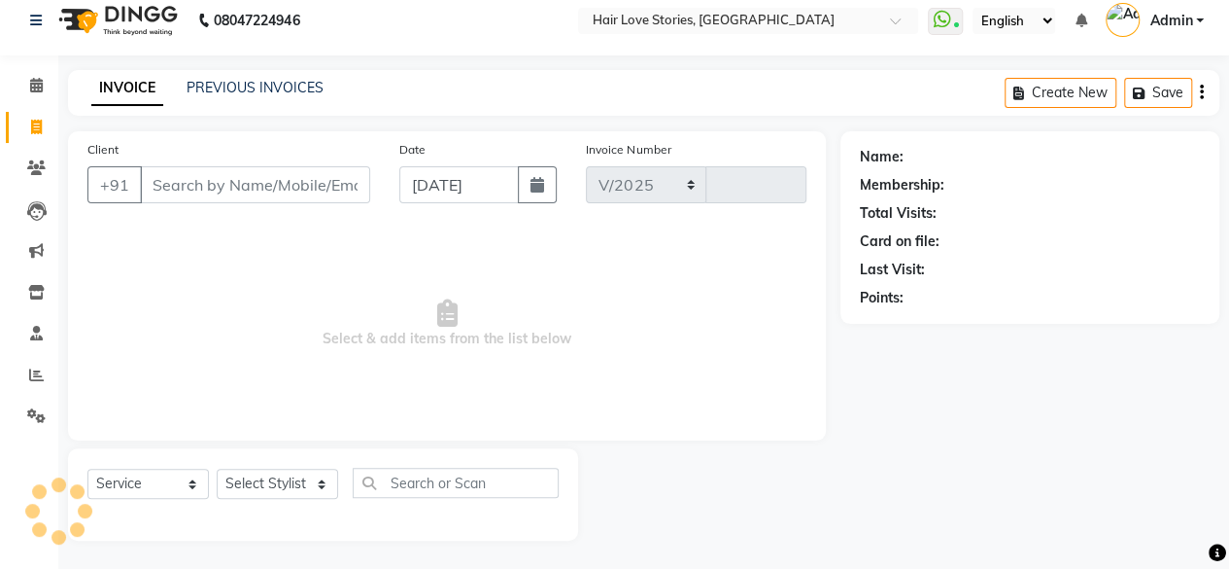
select select "3886"
type input "1302"
click at [495, 187] on input "[DATE]" at bounding box center [459, 184] width 121 height 37
select select "9"
select select "2025"
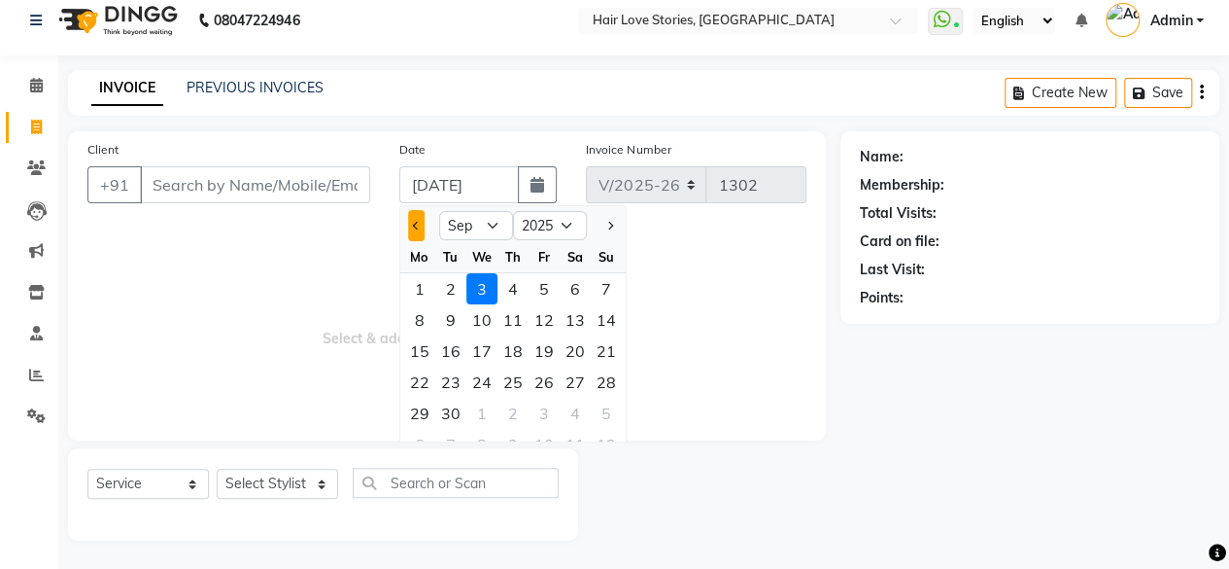
click at [418, 227] on button "Previous month" at bounding box center [416, 225] width 17 height 31
select select "8"
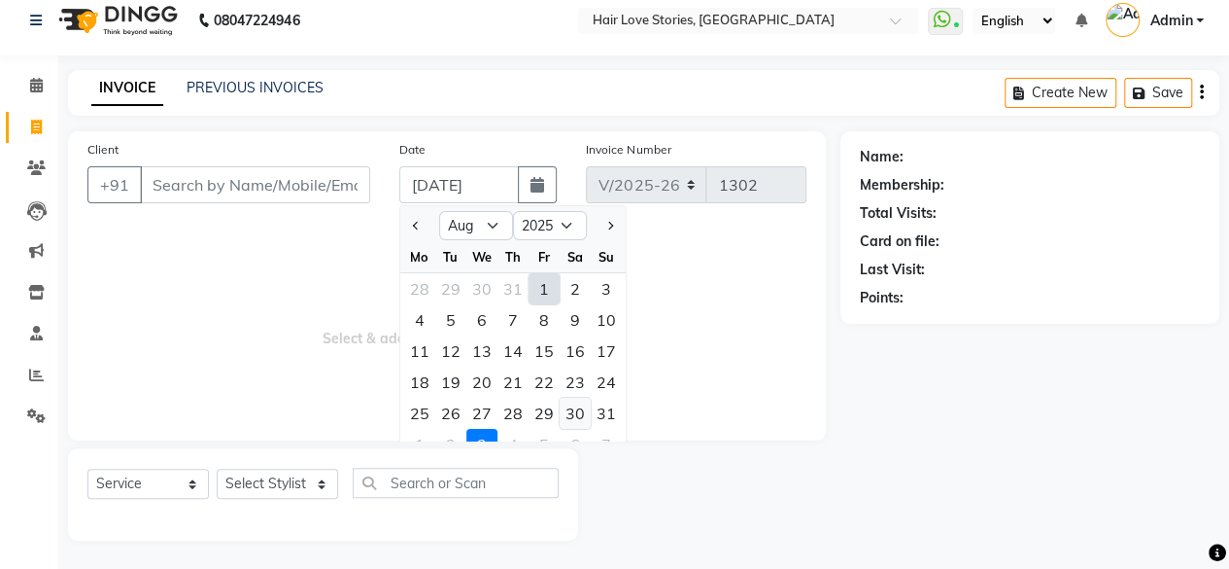
click at [573, 419] on div "30" at bounding box center [575, 412] width 31 height 31
type input "[DATE]"
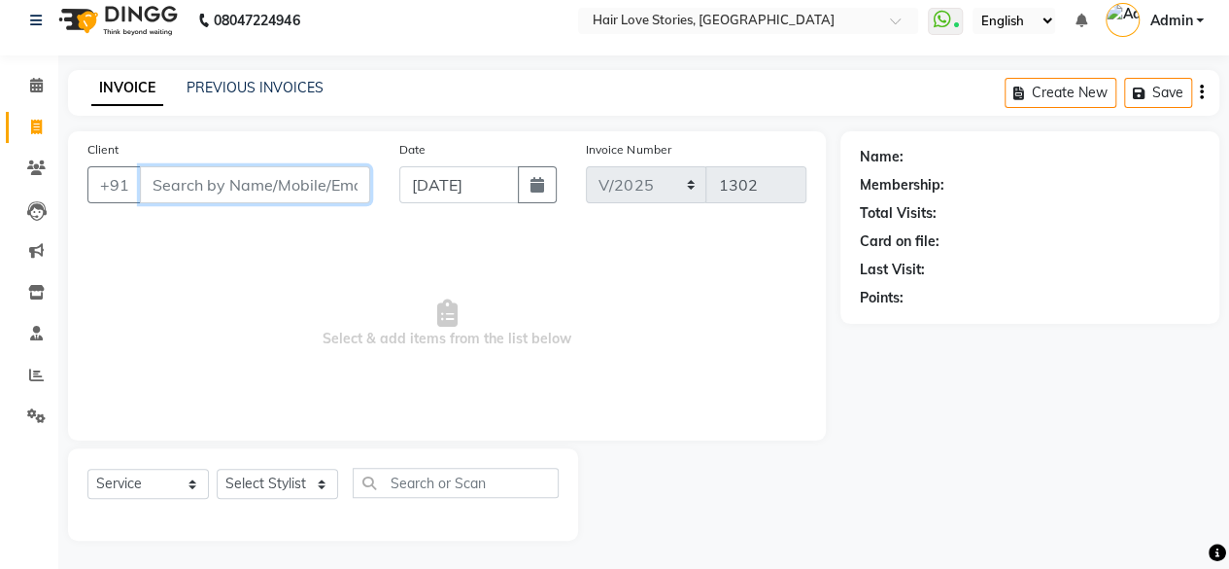
click at [254, 166] on input "Client" at bounding box center [255, 184] width 230 height 37
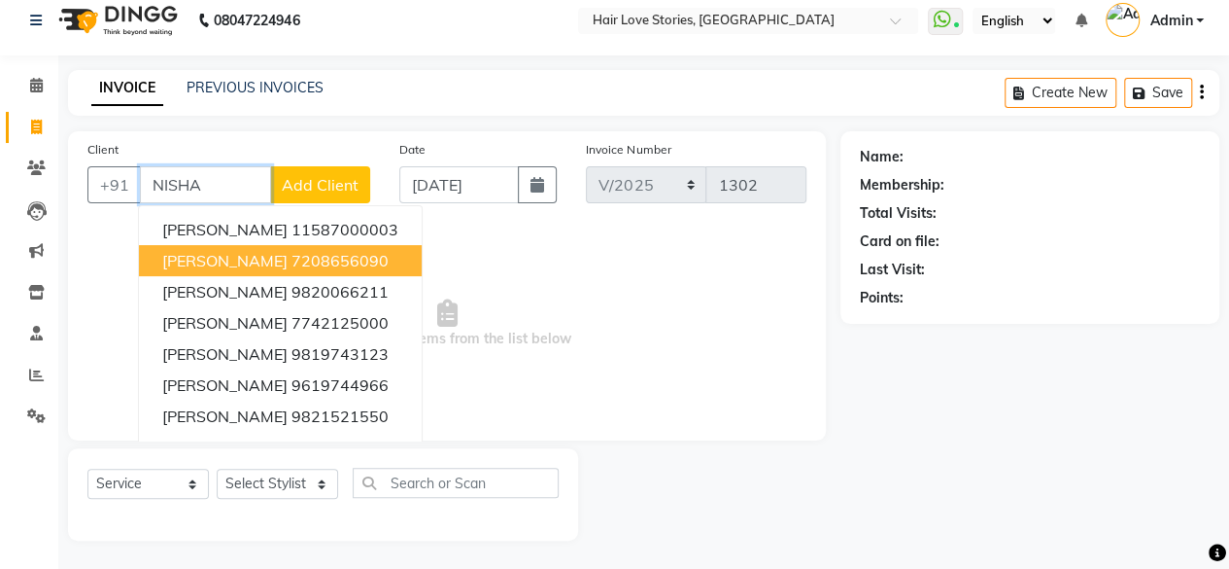
click at [232, 257] on span "[PERSON_NAME]" at bounding box center [224, 260] width 125 height 19
type input "7208656090"
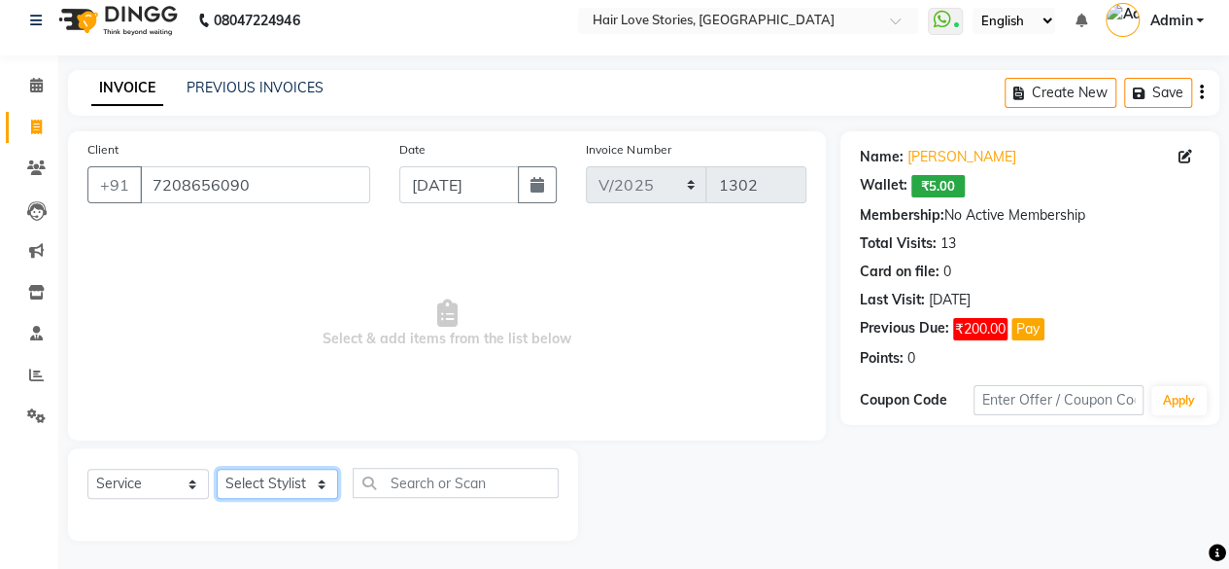
click at [294, 491] on select "Select Stylist [PERSON_NAME] FRONTDESK MANAGER [PERSON_NAME] [PERSON_NAME] [PER…" at bounding box center [277, 483] width 121 height 30
select select "31041"
click at [217, 468] on select "Select Stylist [PERSON_NAME] FRONTDESK MANAGER [PERSON_NAME] [PERSON_NAME] [PER…" at bounding box center [277, 483] width 121 height 30
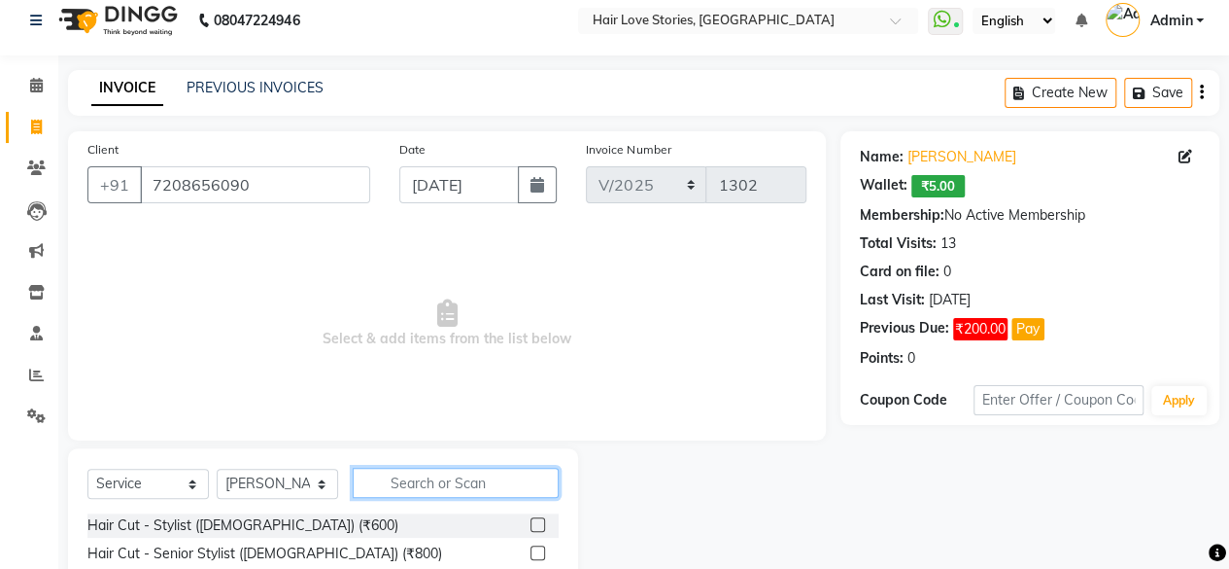
click at [415, 490] on input "text" at bounding box center [456, 482] width 206 height 30
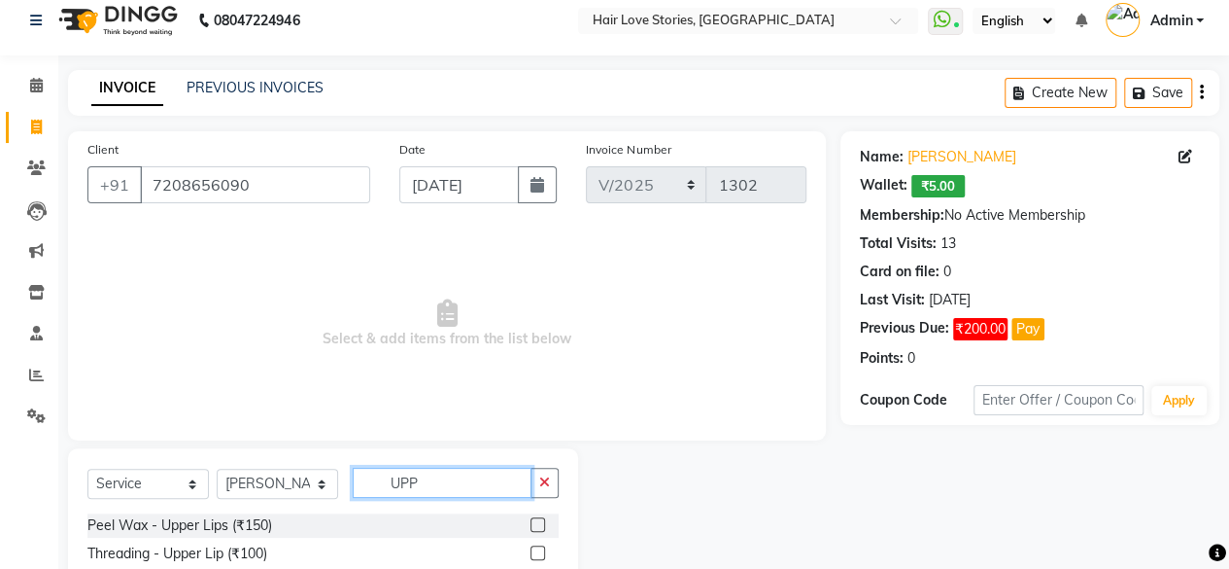
type input "UPP"
click at [538, 524] on label at bounding box center [538, 524] width 15 height 15
click at [538, 524] on input "checkbox" at bounding box center [537, 525] width 13 height 13
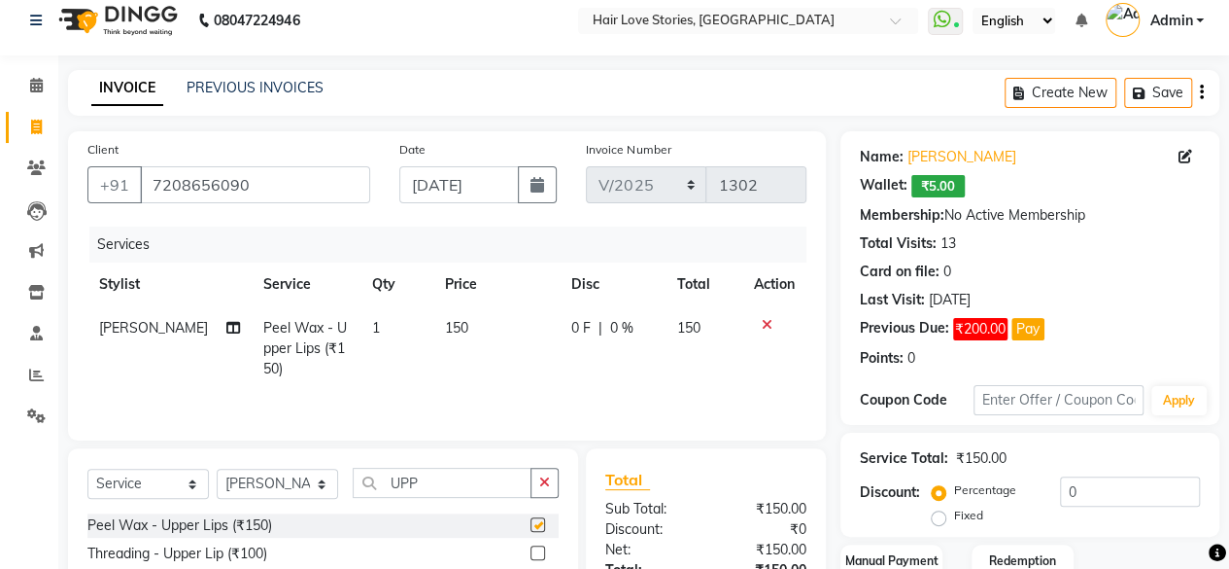
checkbox input "false"
click at [450, 309] on td "150" at bounding box center [496, 348] width 126 height 85
select select "31041"
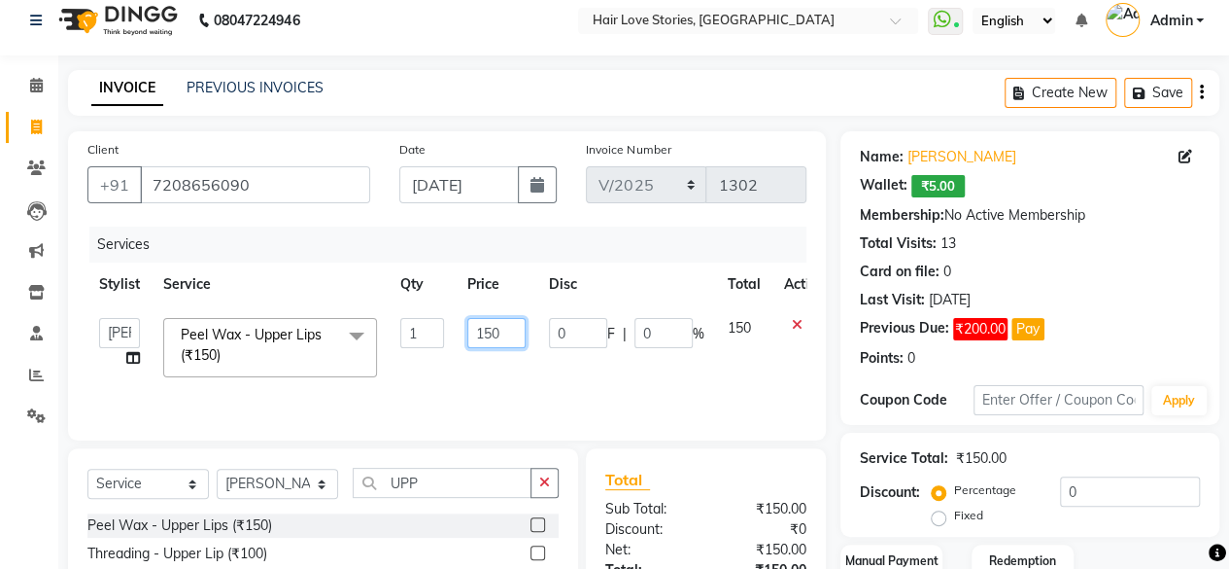
click at [488, 326] on input "150" at bounding box center [496, 333] width 58 height 30
click at [488, 326] on input "120" at bounding box center [496, 333] width 58 height 30
type input "120.0"
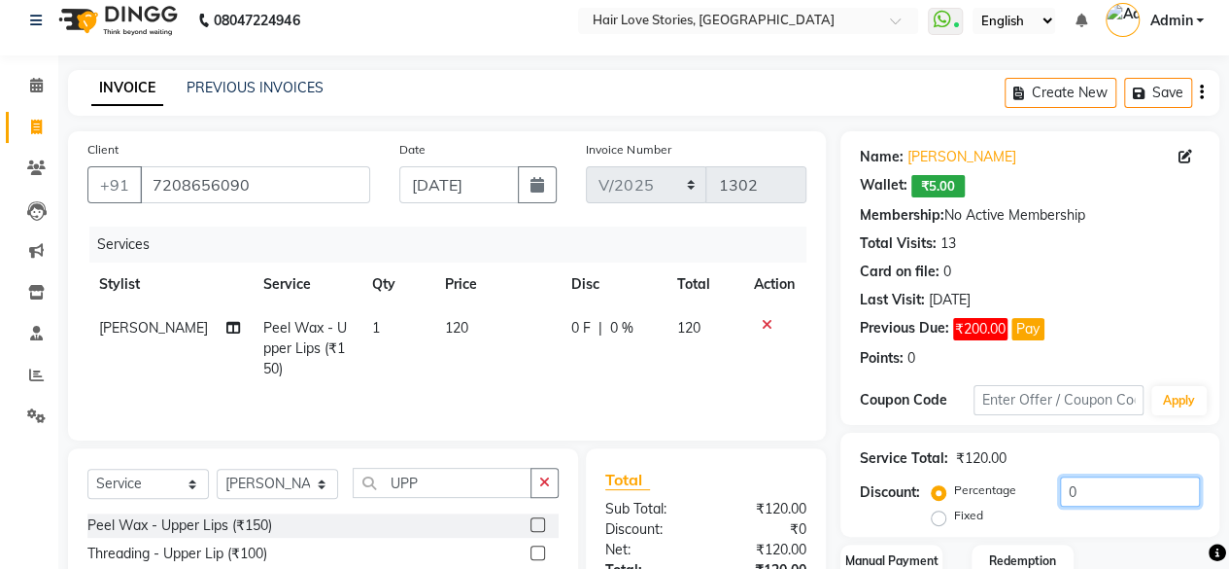
click at [1061, 495] on input "0" at bounding box center [1130, 491] width 140 height 30
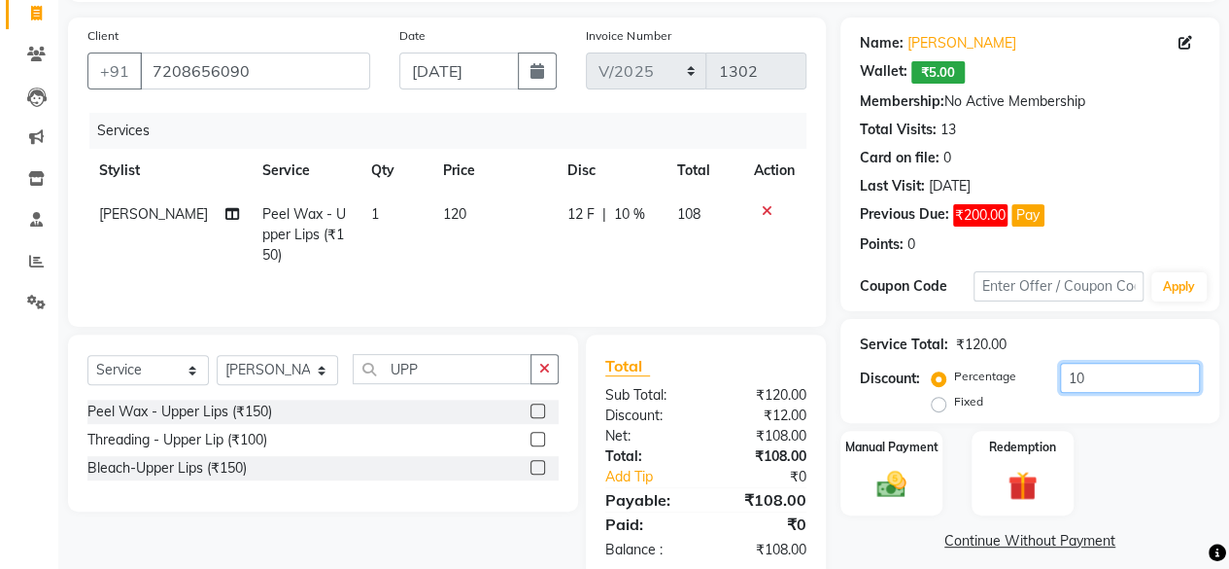
scroll to position [167, 0]
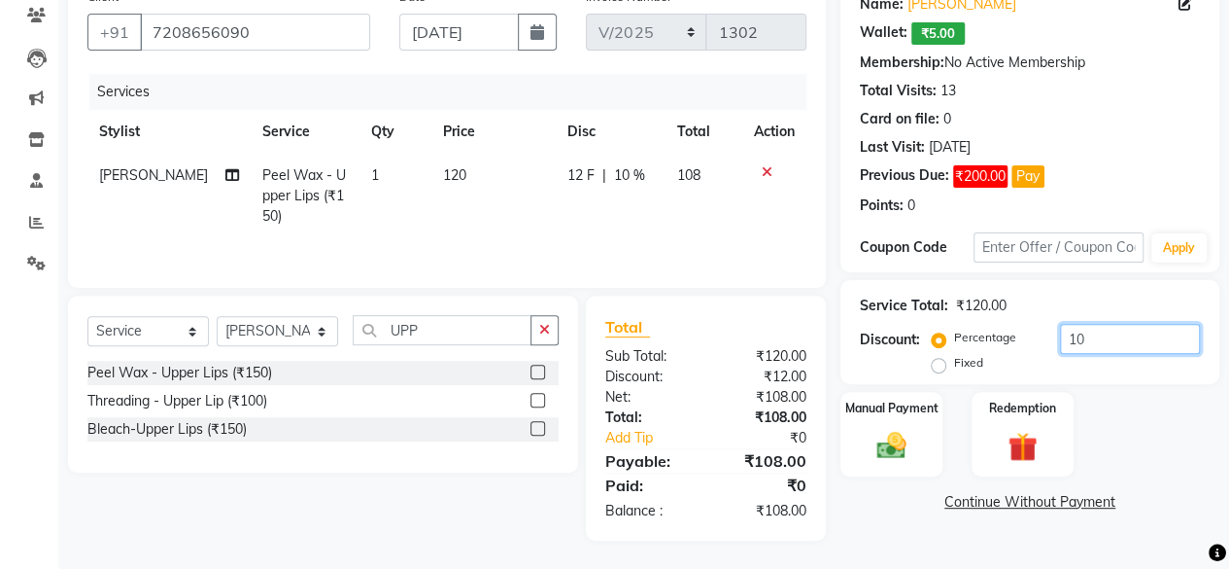
type input "10"
click at [451, 170] on td "120" at bounding box center [493, 196] width 125 height 85
select select "31041"
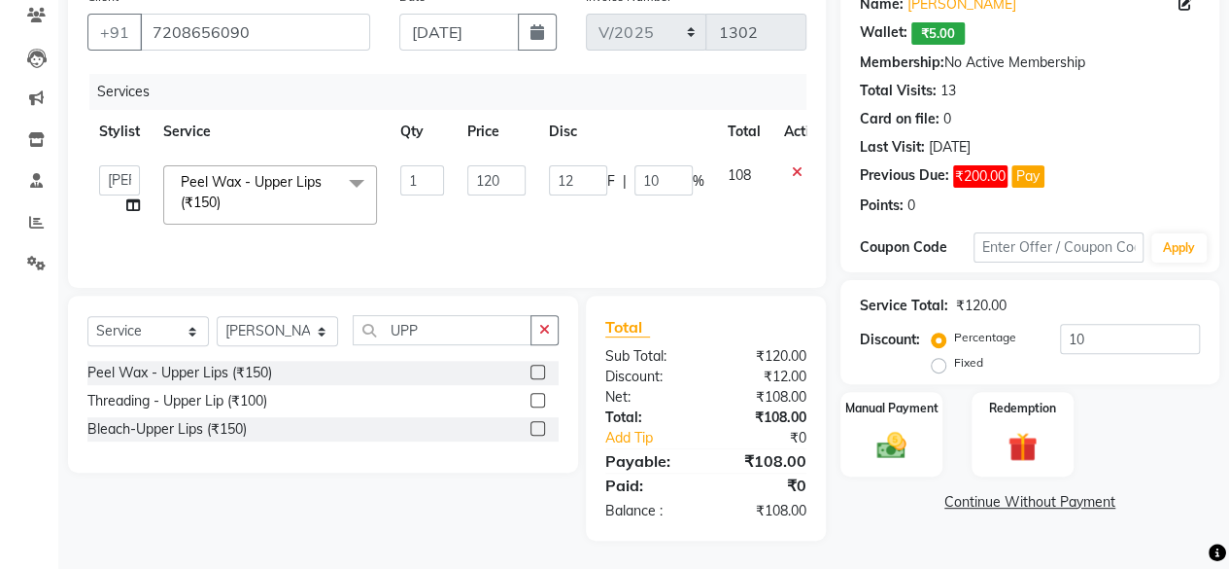
scroll to position [166, 0]
click at [490, 180] on input "120" at bounding box center [496, 181] width 58 height 30
type input "1200"
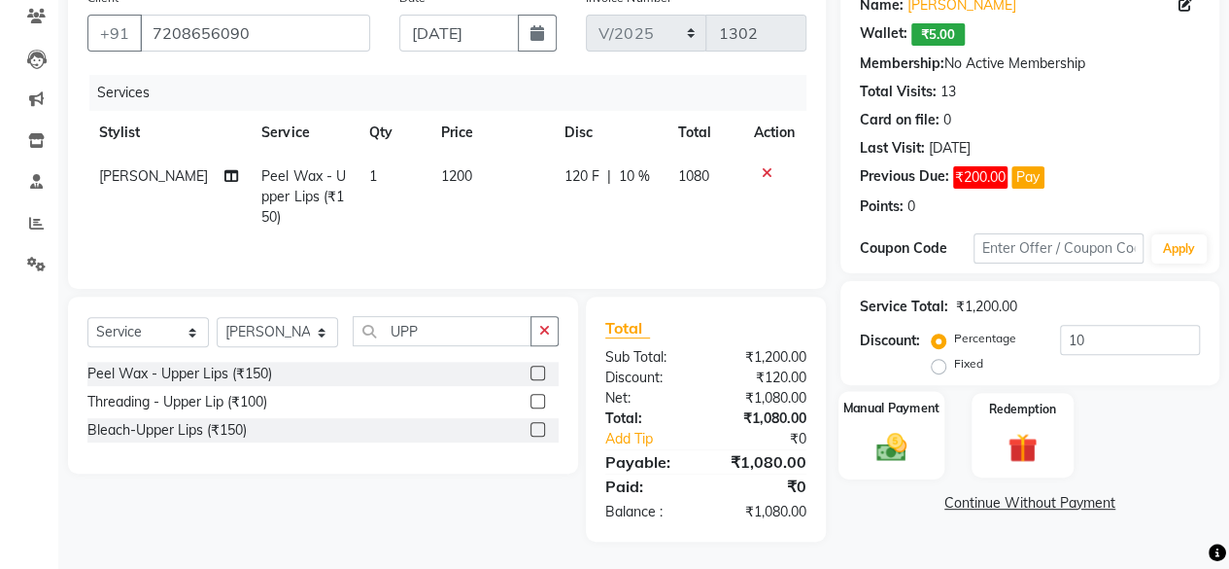
click at [895, 446] on img at bounding box center [892, 446] width 50 height 35
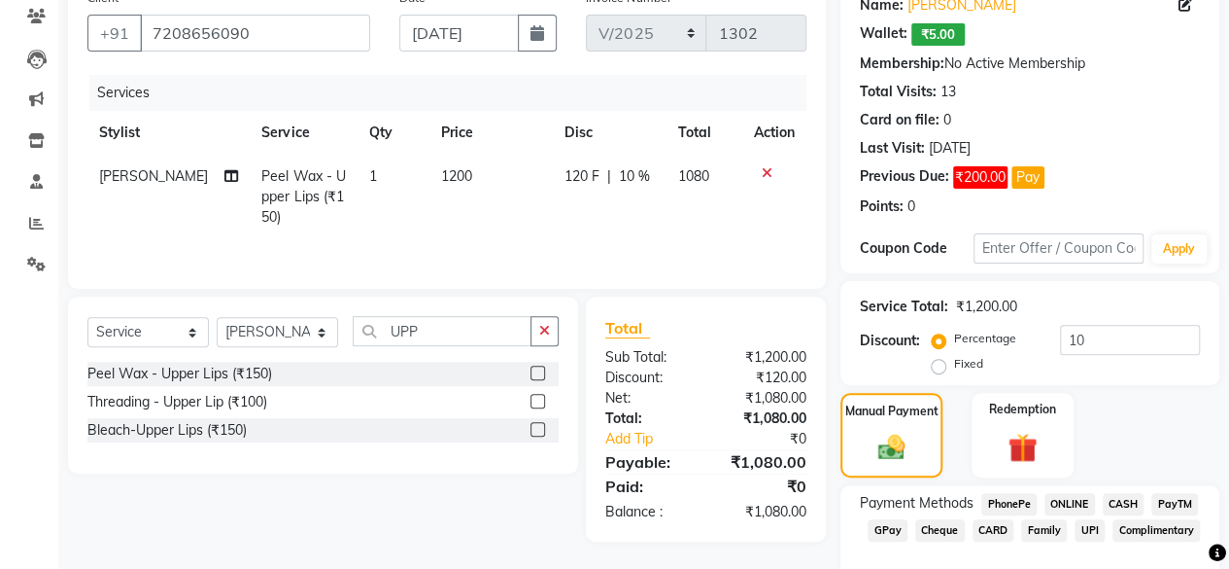
click at [1121, 497] on span "CASH" at bounding box center [1124, 504] width 42 height 22
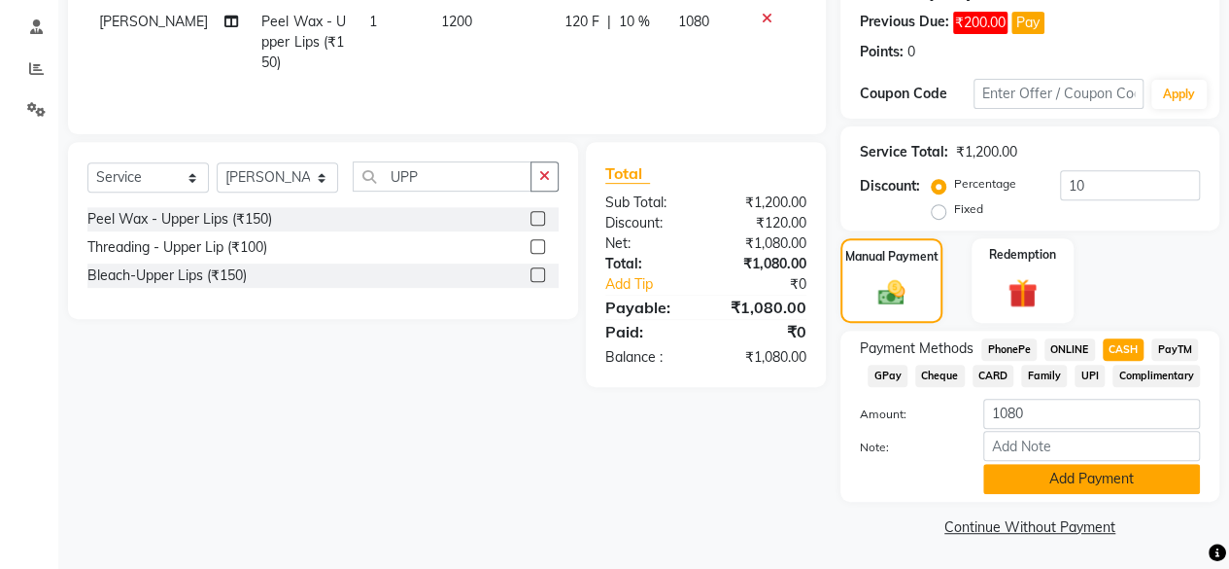
click at [1017, 466] on button "Add Payment" at bounding box center [1091, 479] width 217 height 30
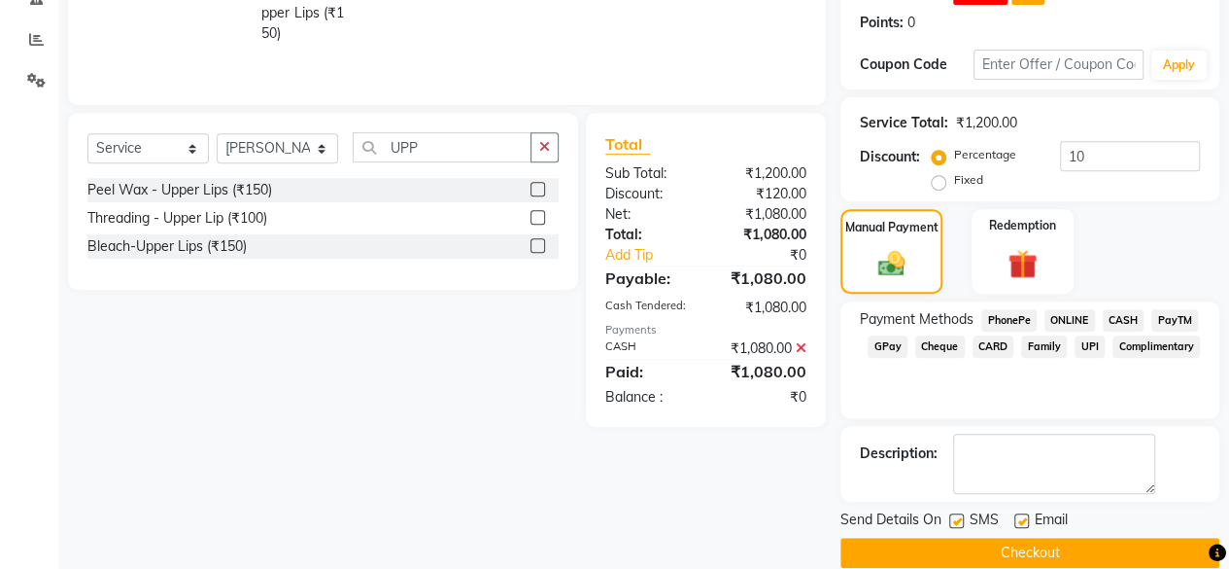
scroll to position [375, 0]
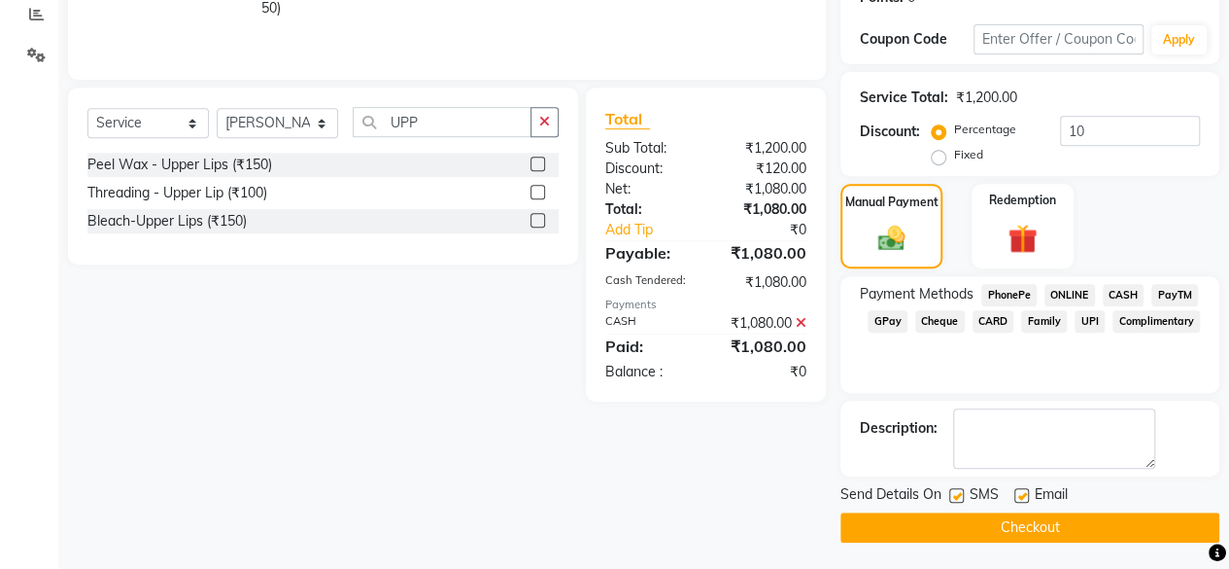
click at [957, 497] on label at bounding box center [956, 495] width 15 height 15
click at [957, 497] on input "checkbox" at bounding box center [955, 496] width 13 height 13
checkbox input "false"
click at [965, 518] on button "Checkout" at bounding box center [1030, 527] width 379 height 30
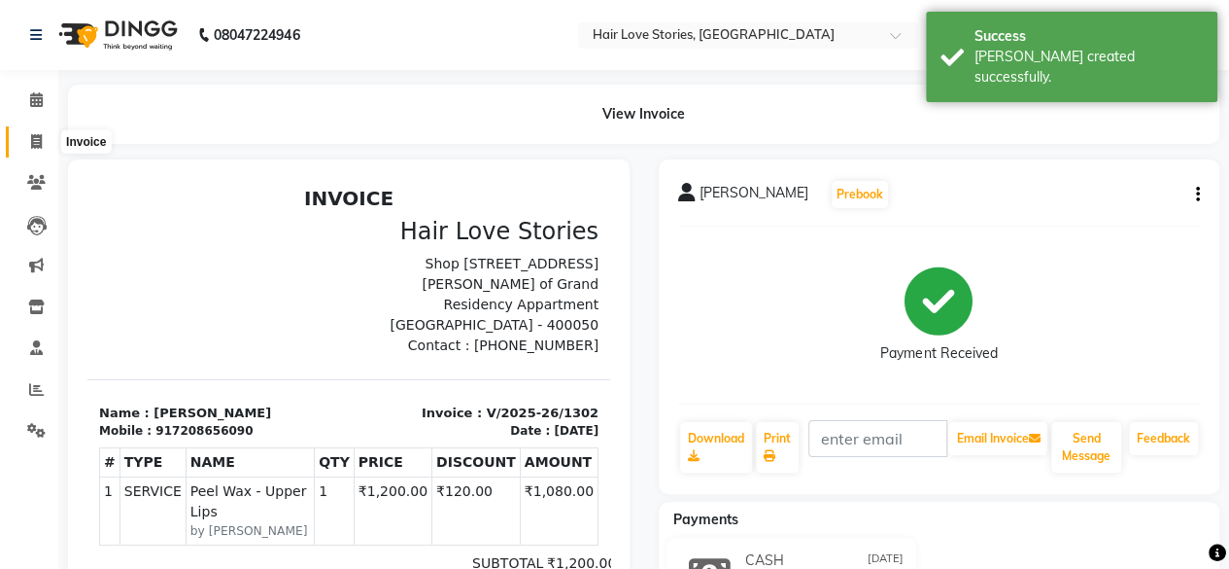
click at [41, 143] on icon at bounding box center [36, 141] width 11 height 15
select select "3886"
select select "service"
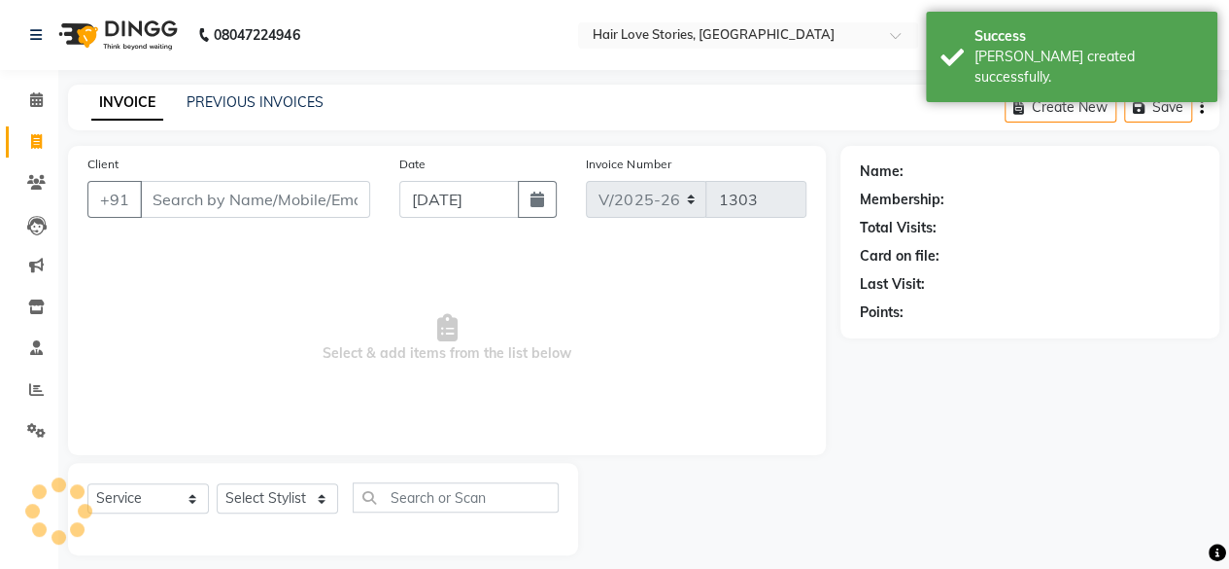
scroll to position [15, 0]
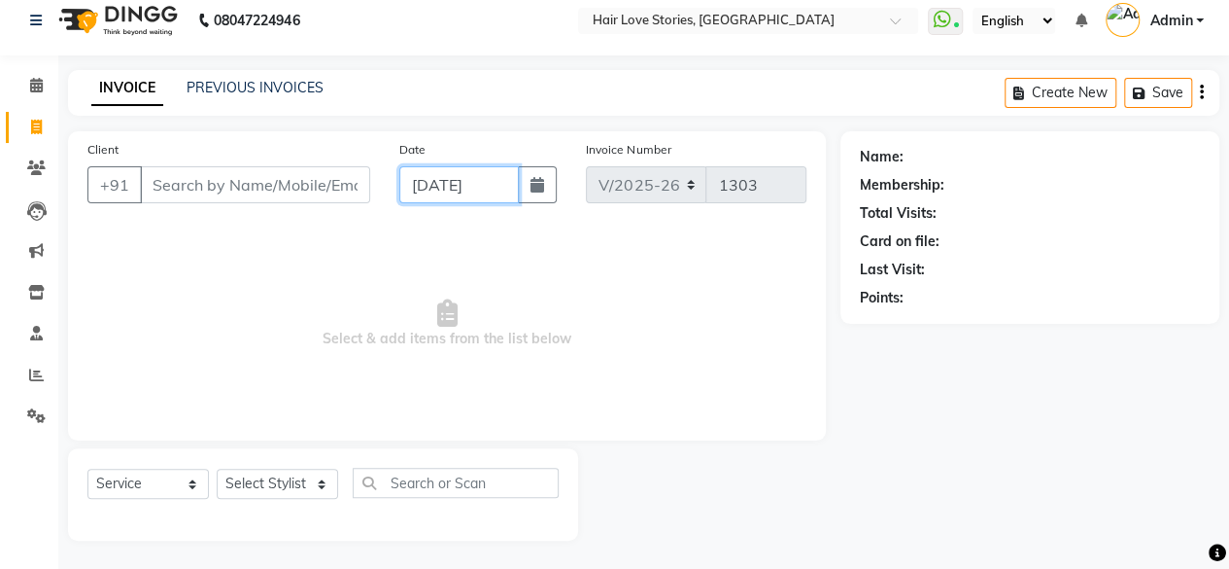
click at [505, 180] on input "[DATE]" at bounding box center [459, 184] width 121 height 37
select select "9"
select select "2025"
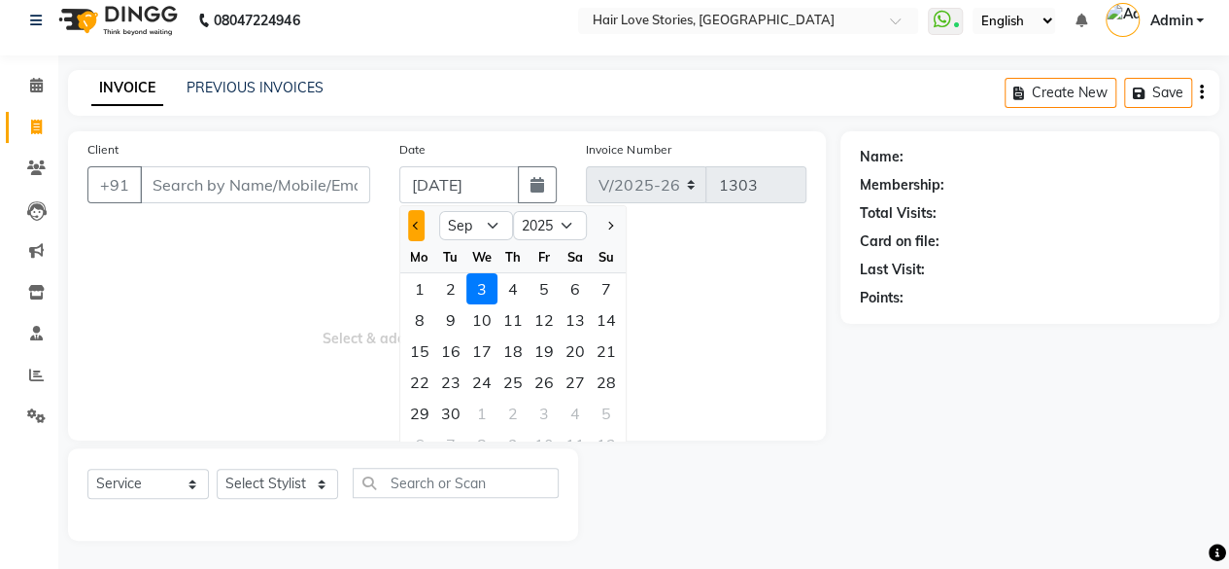
click at [420, 225] on button "Previous month" at bounding box center [416, 225] width 17 height 31
select select "8"
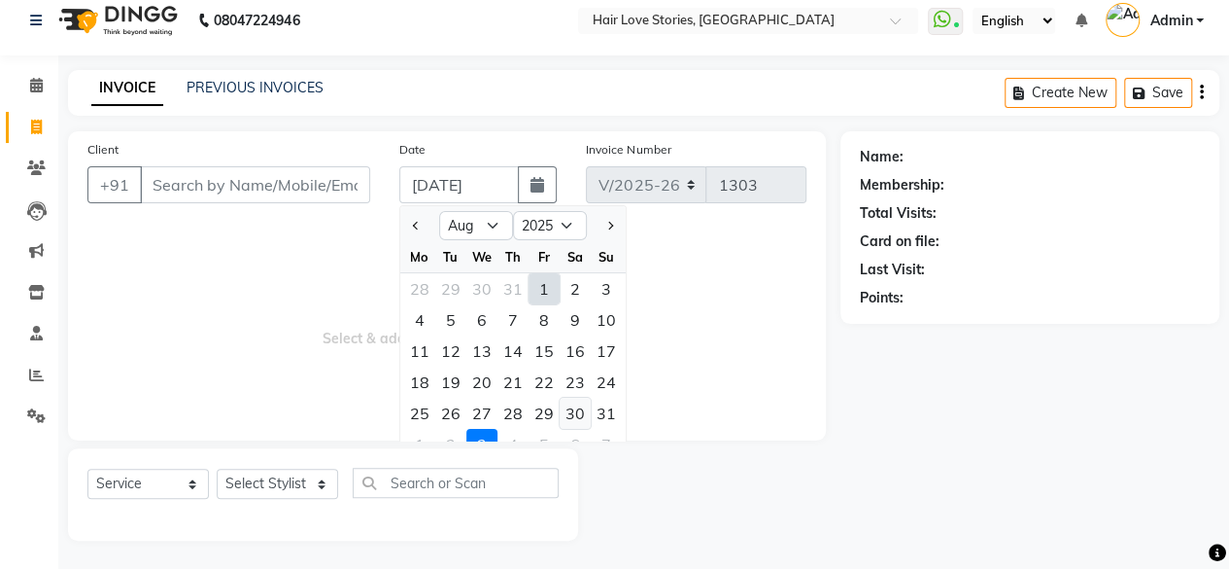
click at [573, 415] on div "30" at bounding box center [575, 412] width 31 height 31
type input "[DATE]"
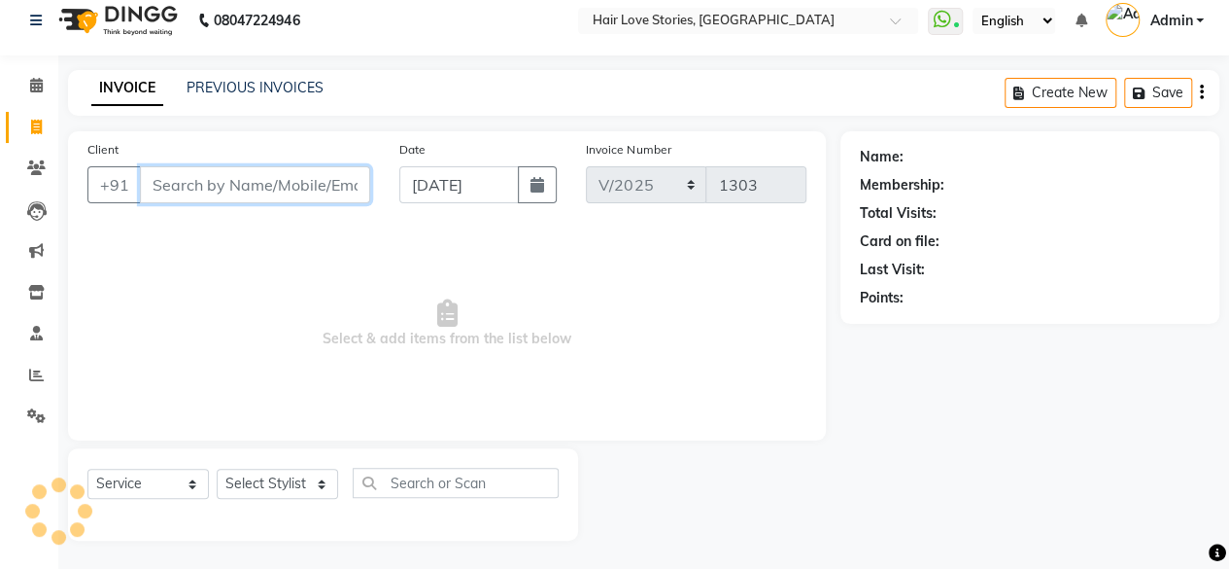
click at [260, 184] on input "Client" at bounding box center [255, 184] width 230 height 37
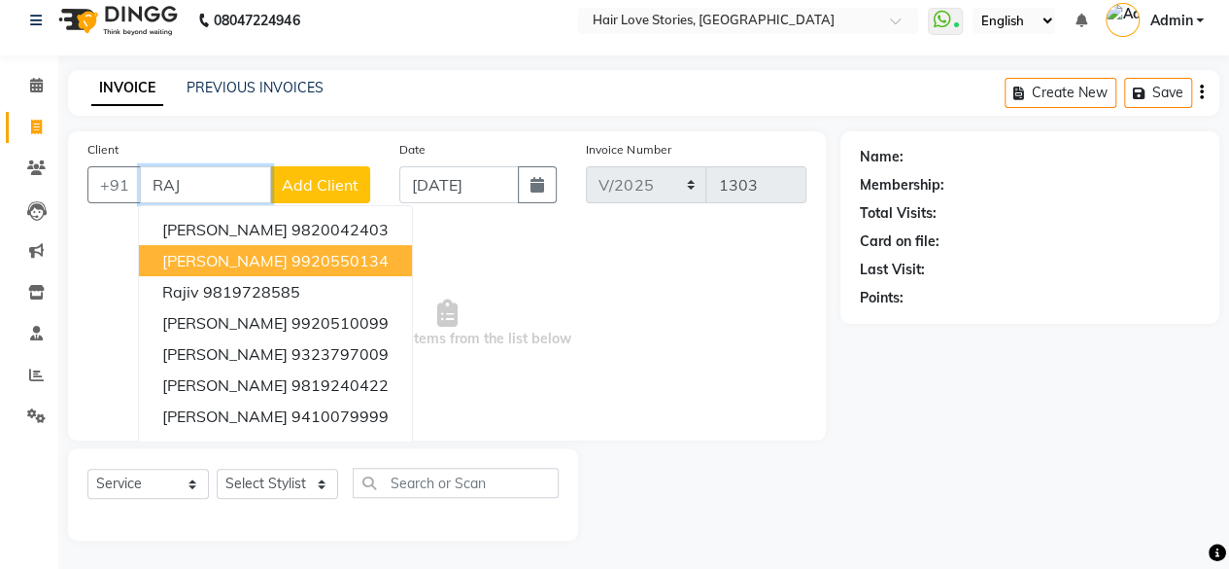
click at [311, 263] on ngb-highlight "9920550134" at bounding box center [340, 260] width 97 height 19
type input "9920550134"
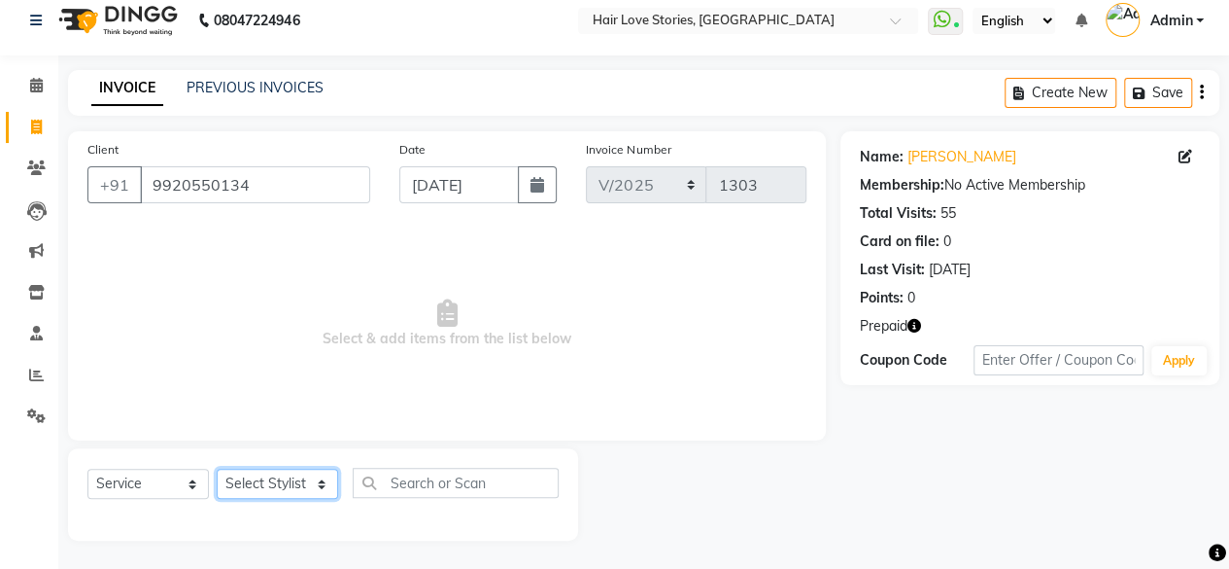
click at [313, 483] on select "Select Stylist [PERSON_NAME] FRONTDESK MANAGER [PERSON_NAME] [PERSON_NAME] [PER…" at bounding box center [277, 483] width 121 height 30
select select "19044"
click at [217, 468] on select "Select Stylist [PERSON_NAME] FRONTDESK MANAGER [PERSON_NAME] [PERSON_NAME] [PER…" at bounding box center [277, 483] width 121 height 30
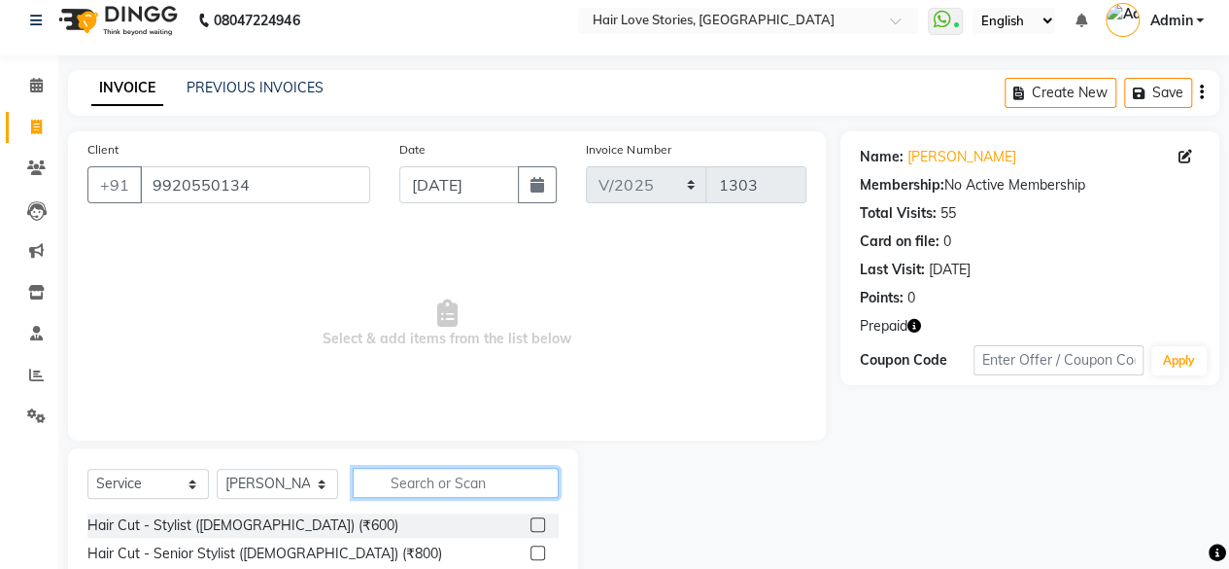
click at [435, 482] on input "text" at bounding box center [456, 482] width 206 height 30
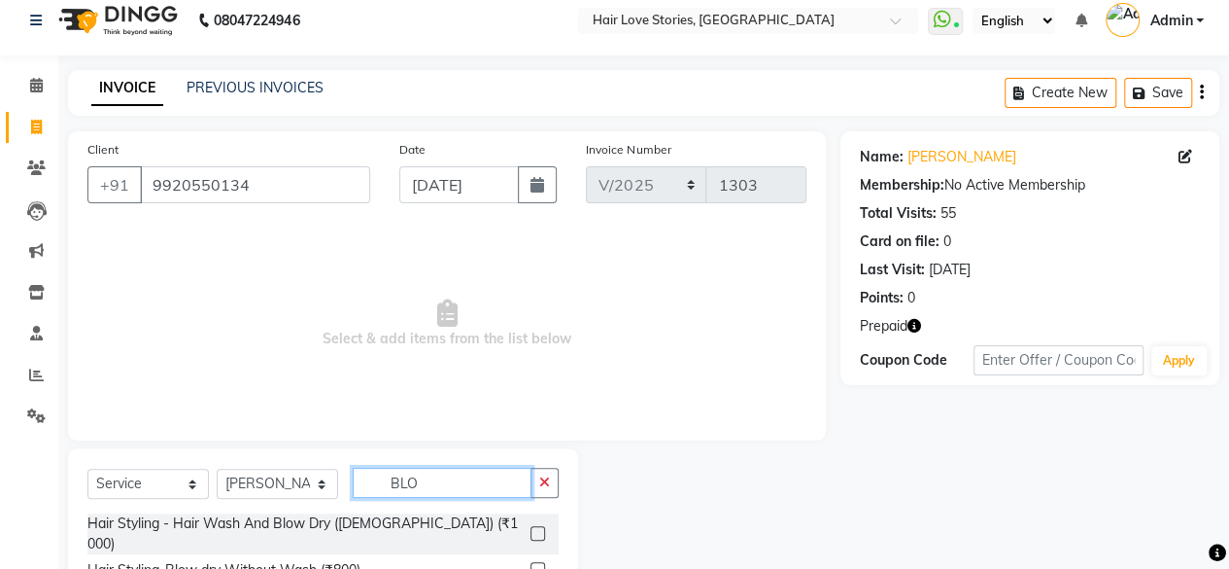
type input "BLO"
click at [536, 526] on label at bounding box center [538, 533] width 15 height 15
click at [536, 528] on input "checkbox" at bounding box center [537, 534] width 13 height 13
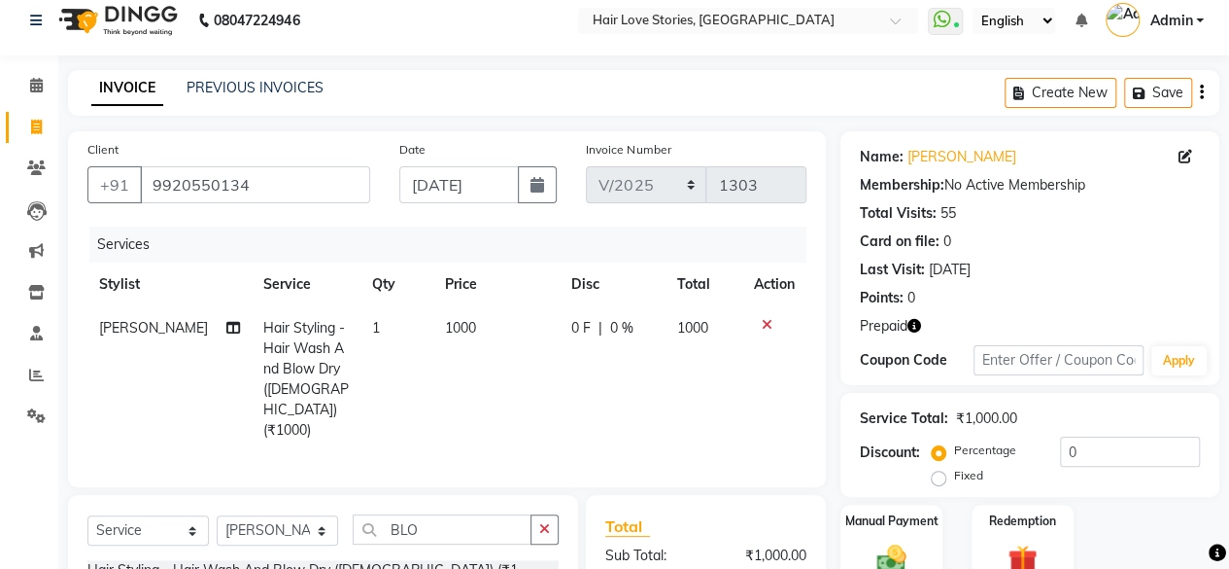
checkbox input "false"
click at [1032, 557] on img at bounding box center [1023, 559] width 50 height 38
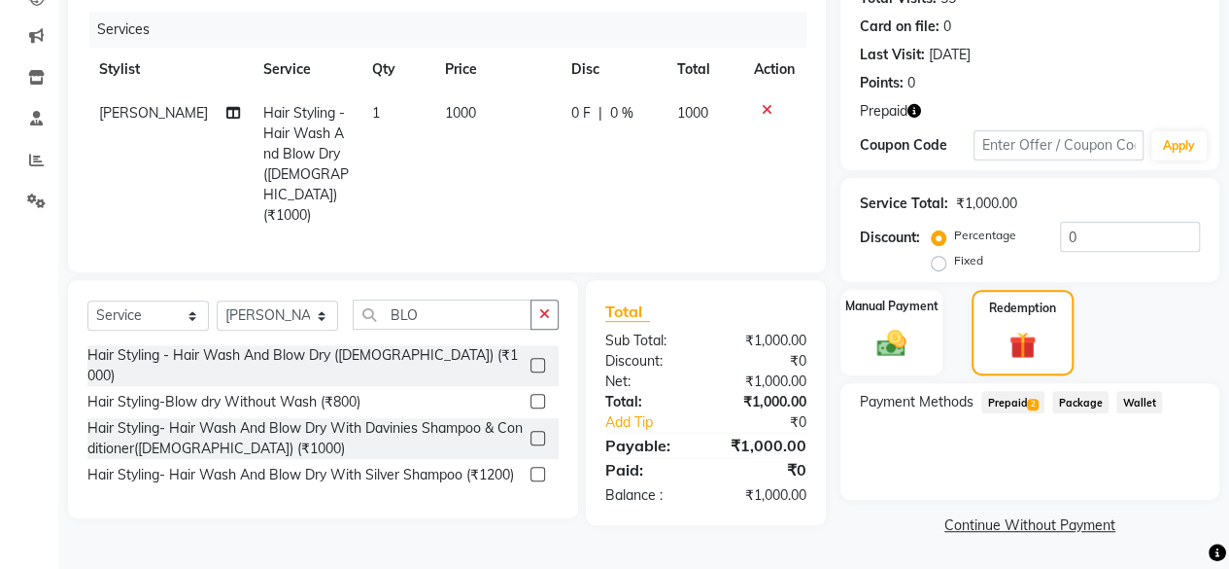
click at [1015, 401] on span "Prepaid 2" at bounding box center [1013, 402] width 63 height 22
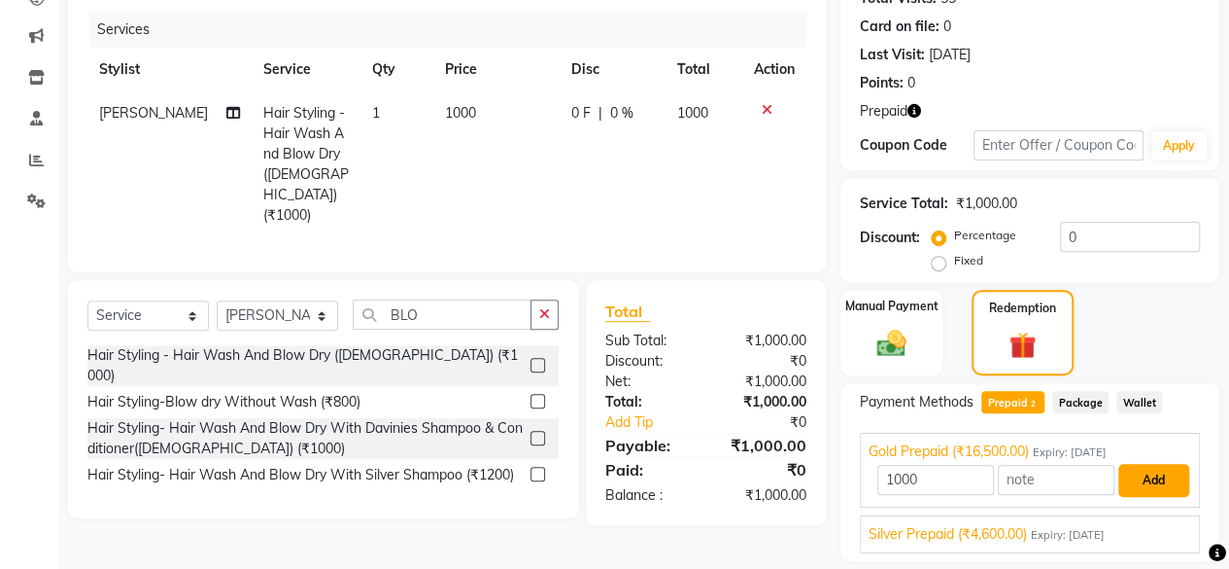
click at [1149, 481] on button "Add" at bounding box center [1154, 480] width 71 height 33
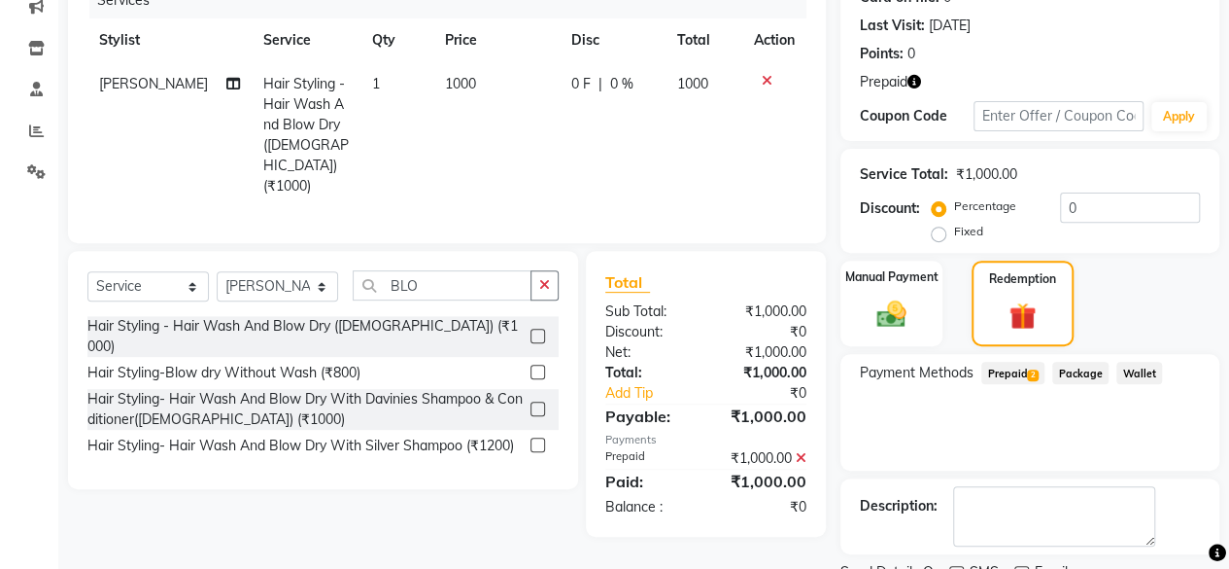
scroll to position [337, 0]
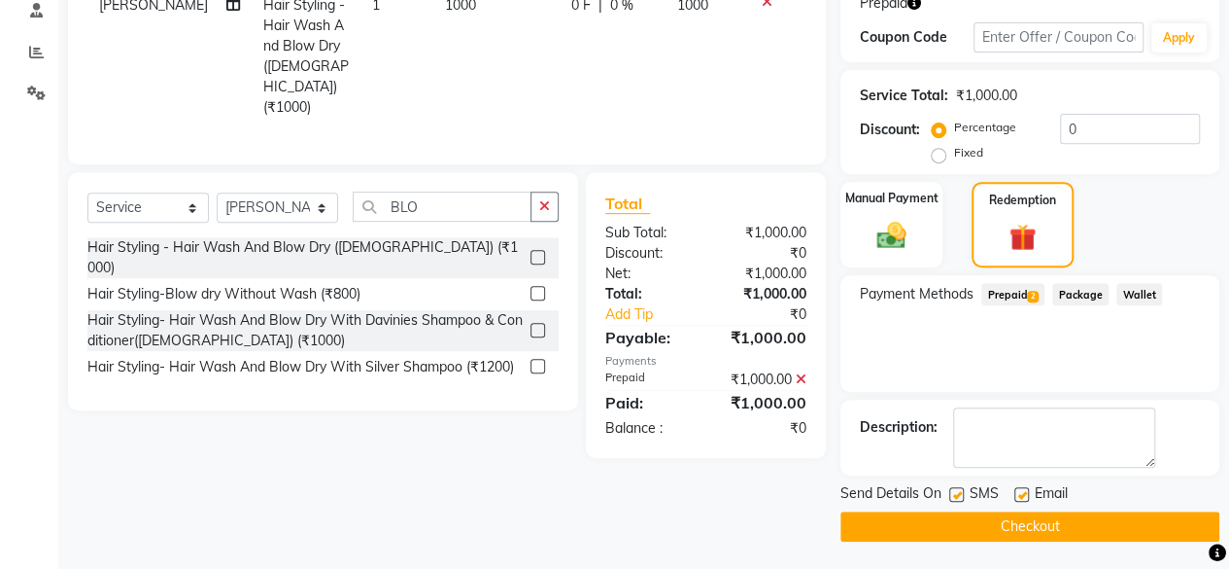
click at [952, 497] on label at bounding box center [956, 494] width 15 height 15
click at [952, 497] on input "checkbox" at bounding box center [955, 495] width 13 height 13
checkbox input "false"
click at [1045, 526] on button "Checkout" at bounding box center [1030, 526] width 379 height 30
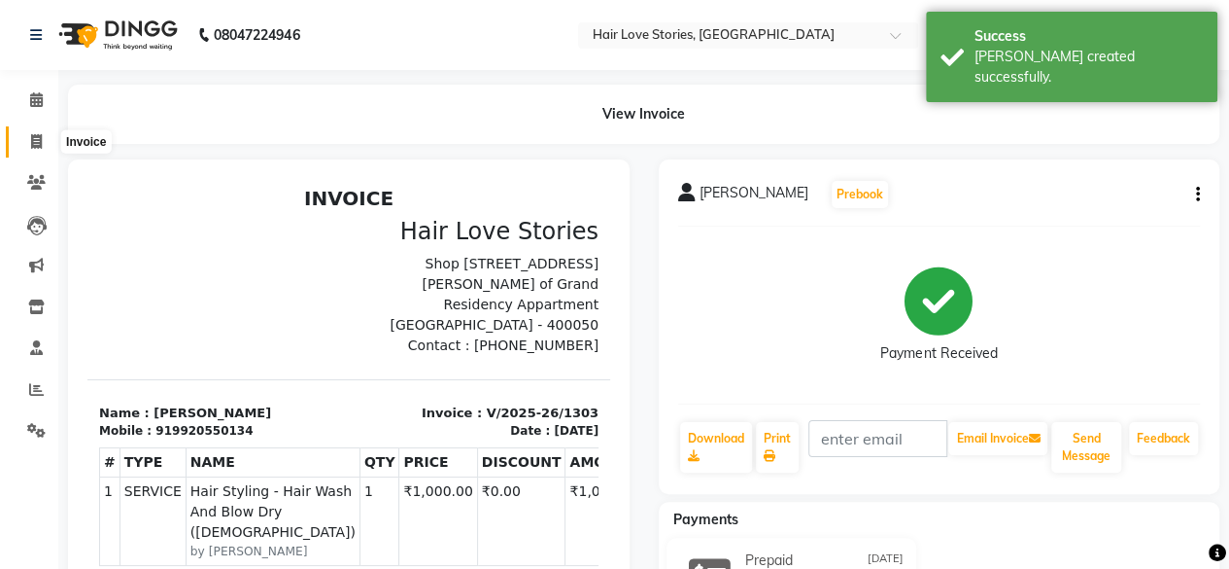
click at [43, 145] on span at bounding box center [36, 142] width 34 height 22
select select "3886"
select select "service"
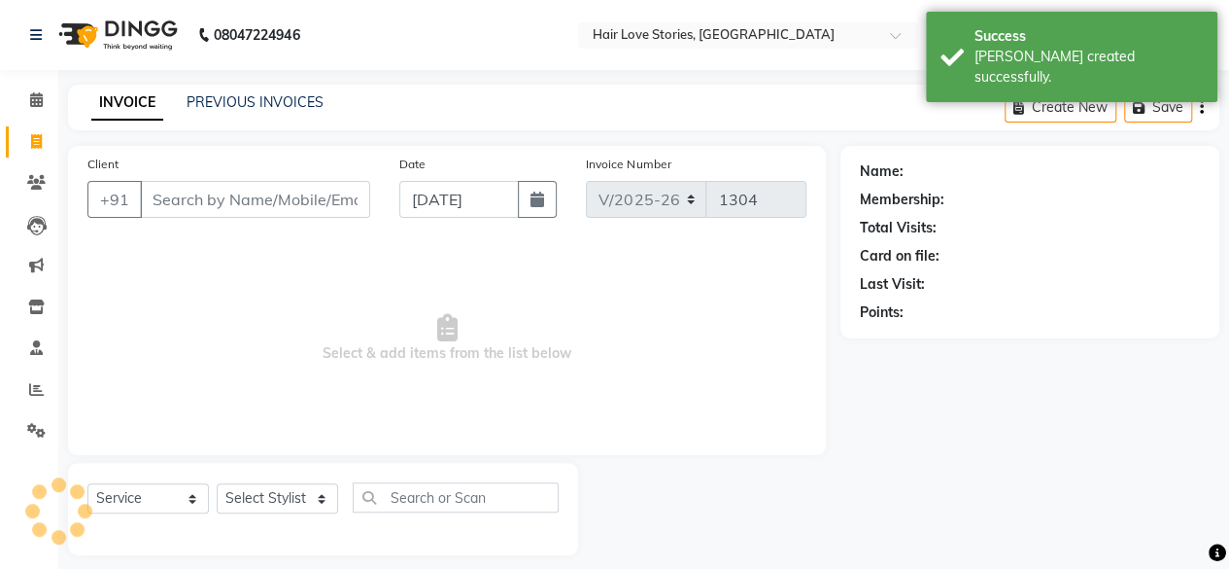
scroll to position [15, 0]
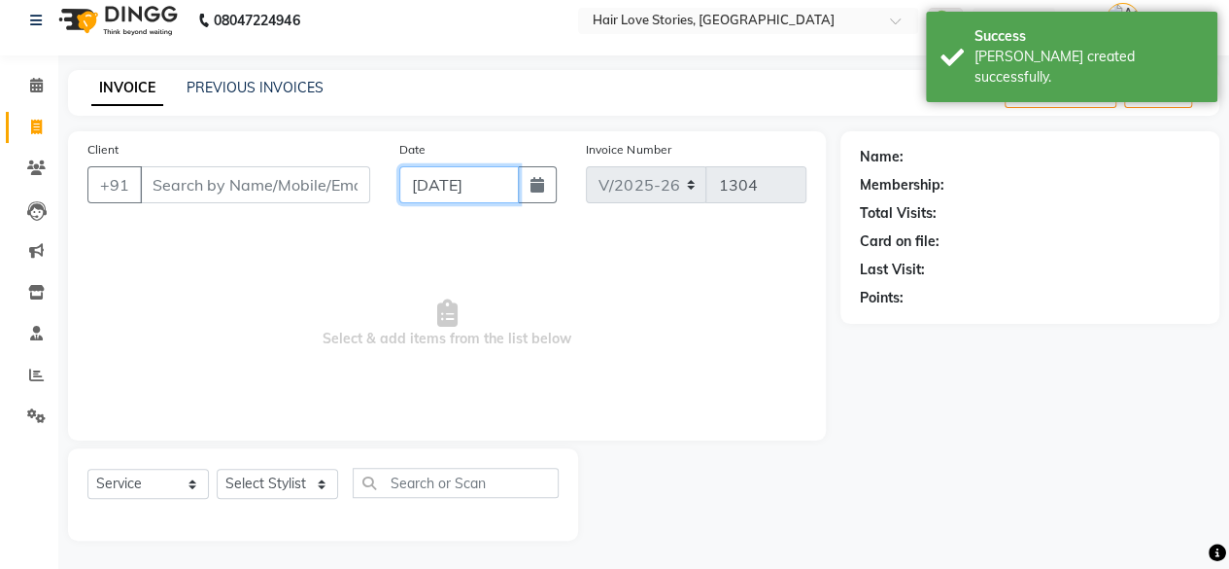
click at [441, 190] on input "[DATE]" at bounding box center [459, 184] width 121 height 37
select select "9"
select select "2025"
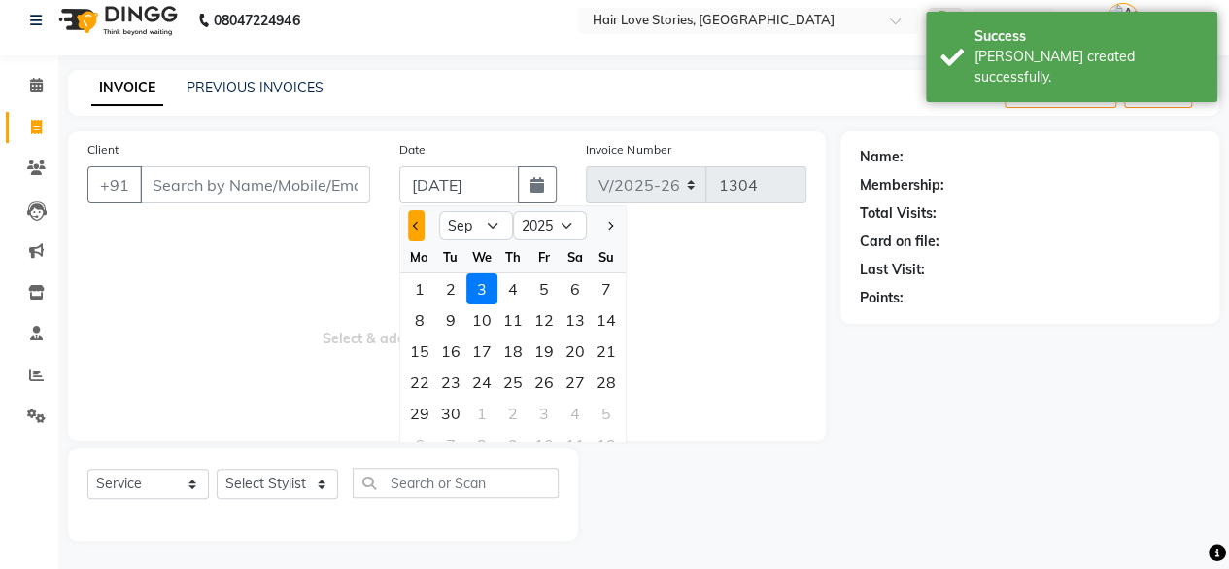
click at [420, 236] on button "Previous month" at bounding box center [416, 225] width 17 height 31
select select "8"
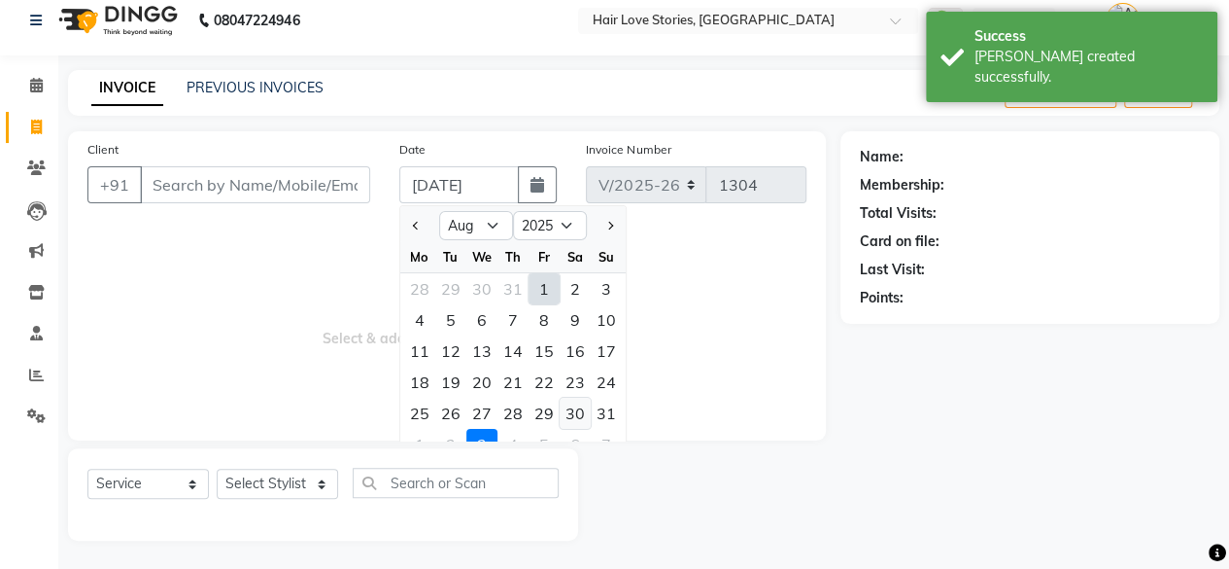
click at [580, 417] on div "30" at bounding box center [575, 412] width 31 height 31
type input "[DATE]"
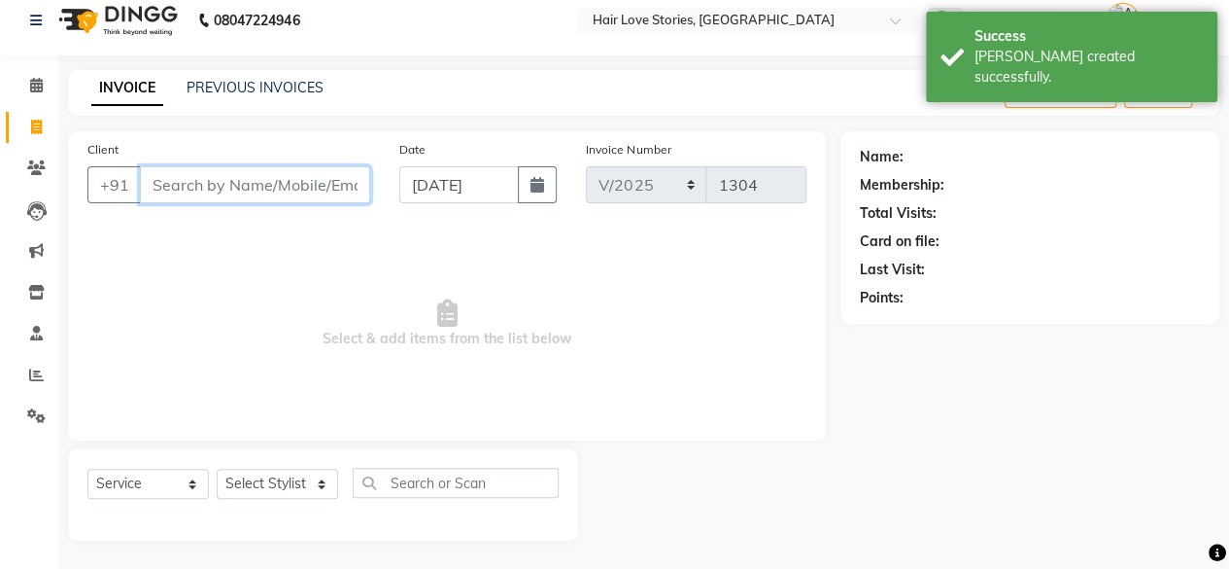
click at [251, 190] on input "Client" at bounding box center [255, 184] width 230 height 37
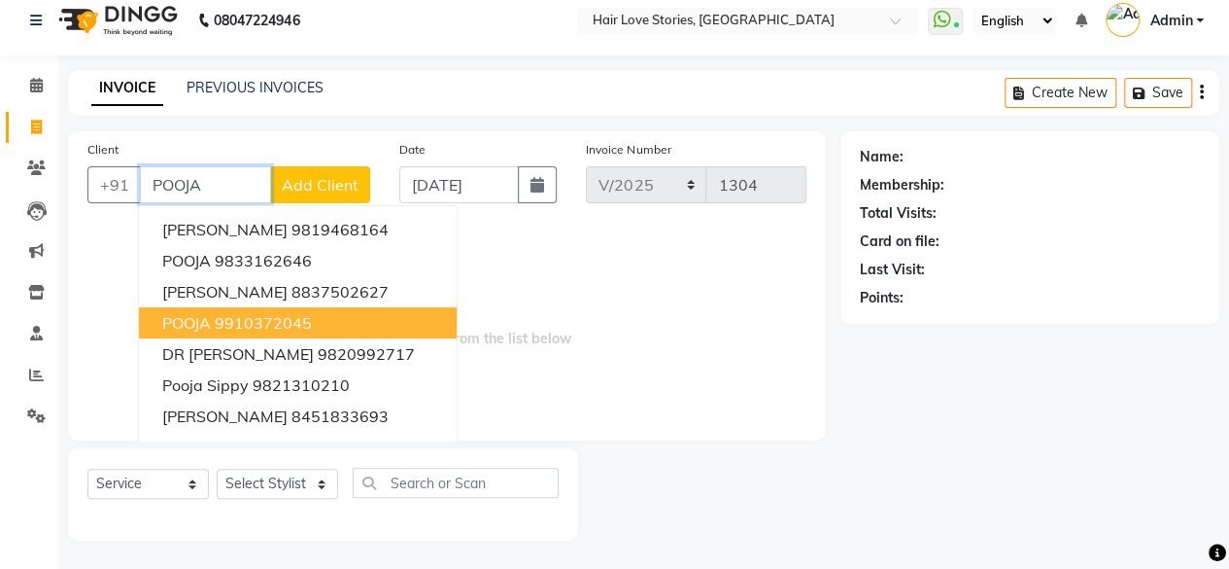
click at [301, 332] on button "POOJA 9910372045" at bounding box center [298, 322] width 318 height 31
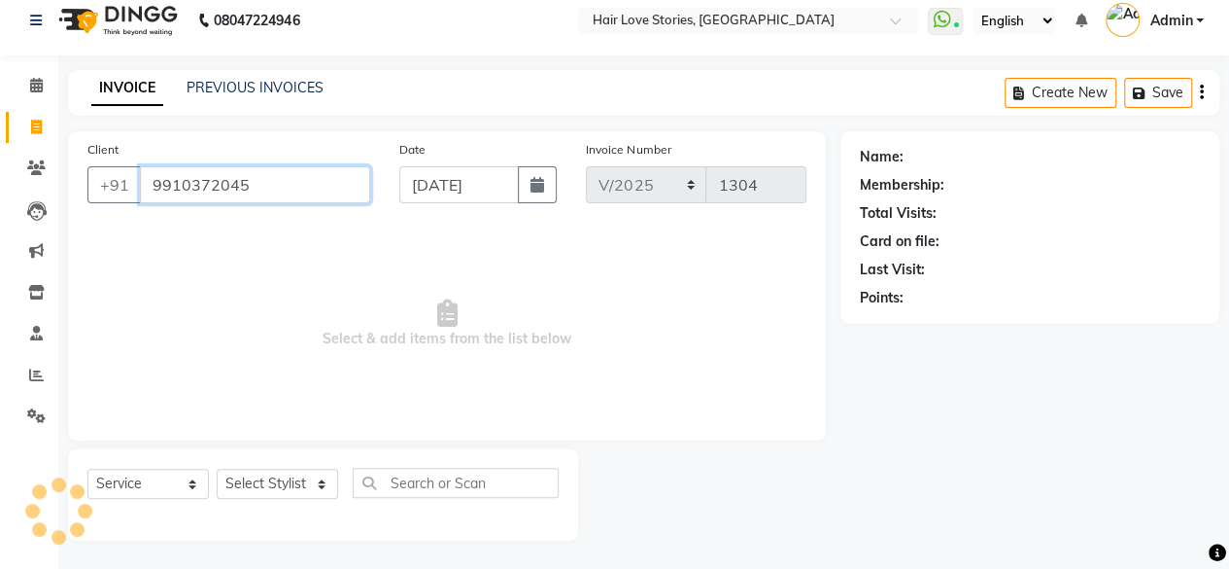
type input "9910372045"
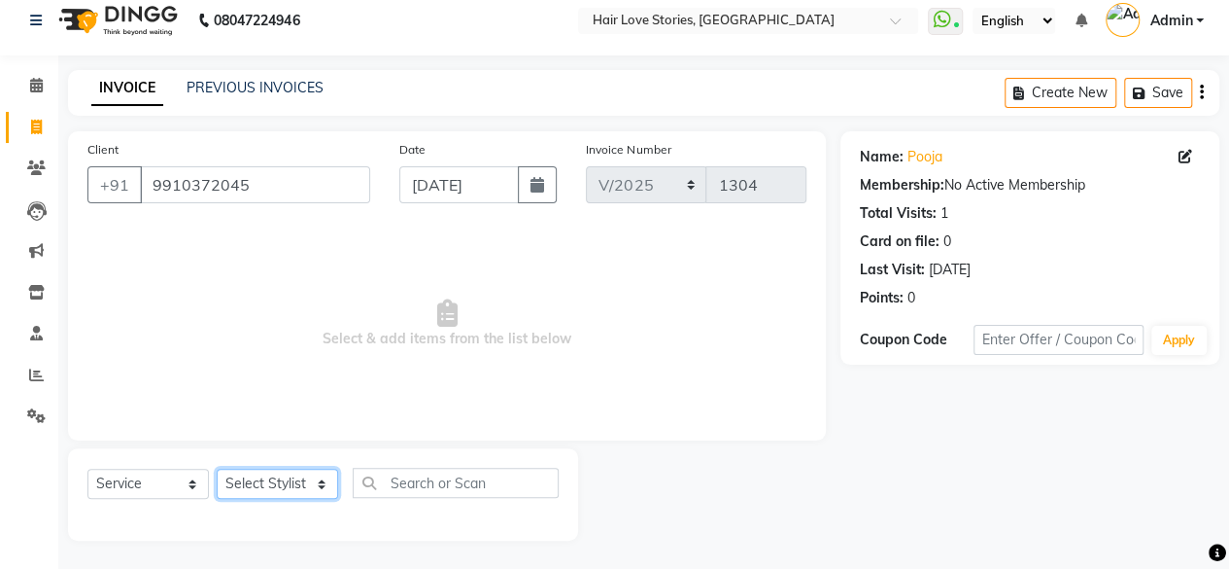
click at [245, 478] on select "Select Stylist [PERSON_NAME] FRONTDESK MANAGER [PERSON_NAME] [PERSON_NAME] [PER…" at bounding box center [277, 483] width 121 height 30
select select "19053"
click at [217, 468] on select "Select Stylist [PERSON_NAME] FRONTDESK MANAGER [PERSON_NAME] [PERSON_NAME] [PER…" at bounding box center [277, 483] width 121 height 30
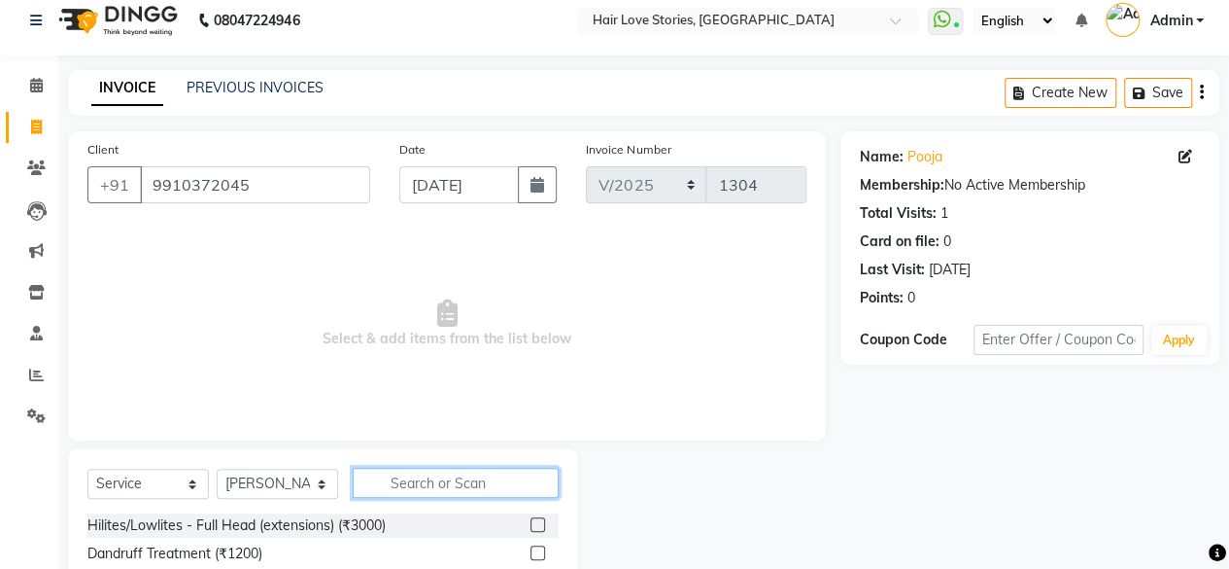
click at [383, 476] on input "text" at bounding box center [456, 482] width 206 height 30
type input "PEDI"
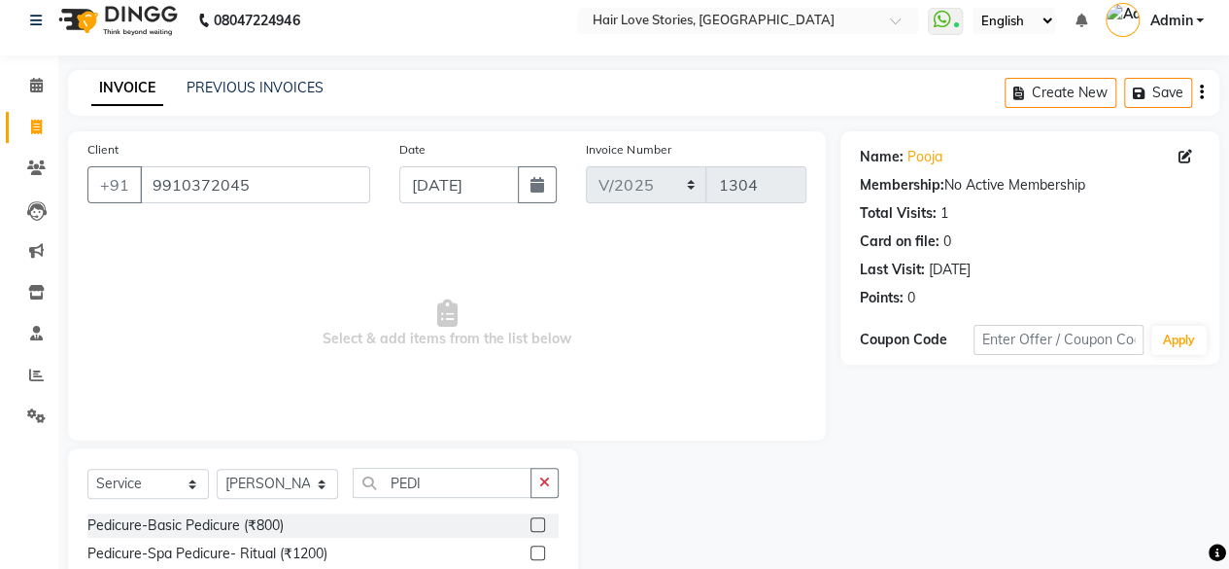
click at [536, 524] on label at bounding box center [538, 524] width 15 height 15
click at [536, 524] on input "checkbox" at bounding box center [537, 525] width 13 height 13
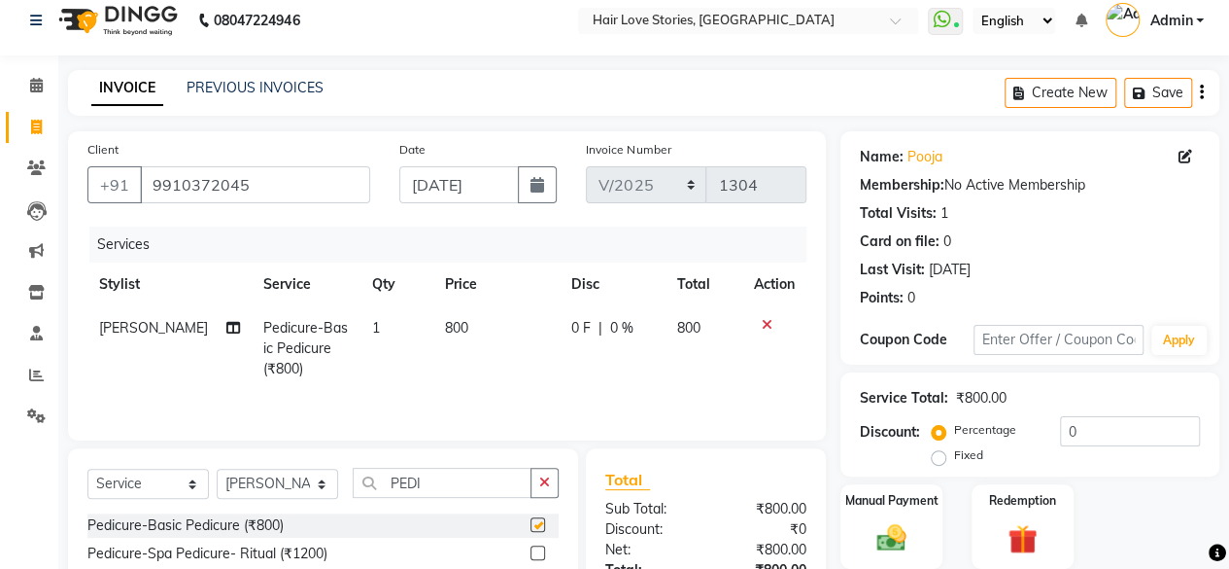
checkbox input "false"
click at [317, 501] on div "Select Service Product Membership Package Voucher Prepaid Gift Card Select Styl…" at bounding box center [322, 490] width 471 height 46
click at [317, 479] on select "Select Stylist [PERSON_NAME] FRONTDESK MANAGER [PERSON_NAME] [PERSON_NAME] [PER…" at bounding box center [277, 483] width 121 height 30
select select "19052"
click at [217, 468] on select "Select Stylist [PERSON_NAME] FRONTDESK MANAGER [PERSON_NAME] [PERSON_NAME] [PER…" at bounding box center [277, 483] width 121 height 30
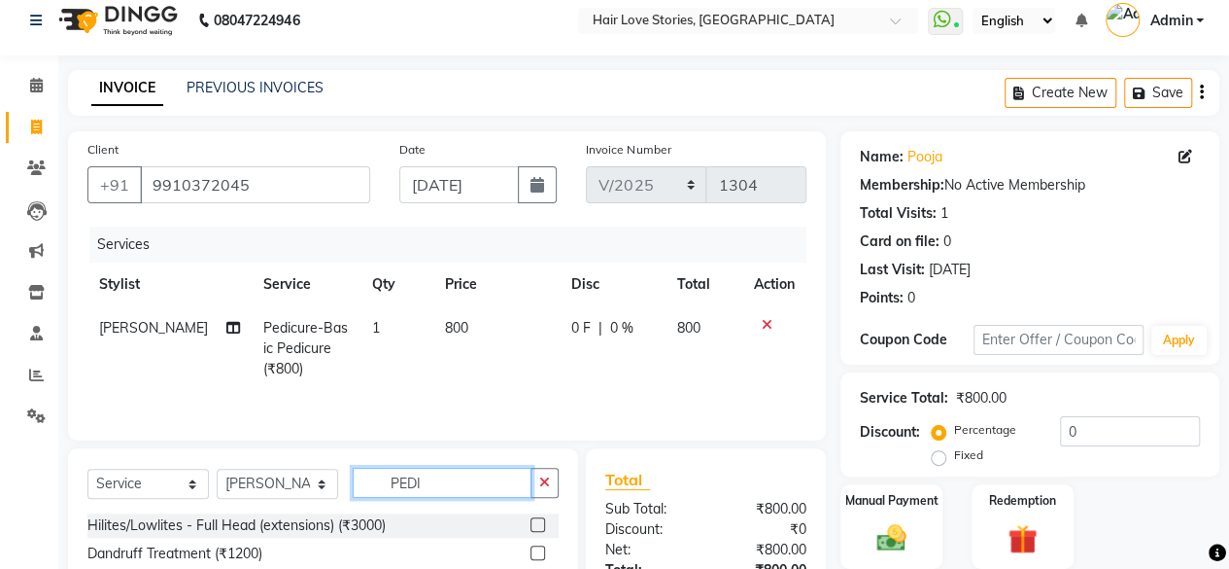
click at [457, 492] on input "PEDI" at bounding box center [442, 482] width 179 height 30
type input "PEDIC"
click at [536, 527] on label at bounding box center [538, 524] width 15 height 15
click at [536, 527] on input "checkbox" at bounding box center [537, 525] width 13 height 13
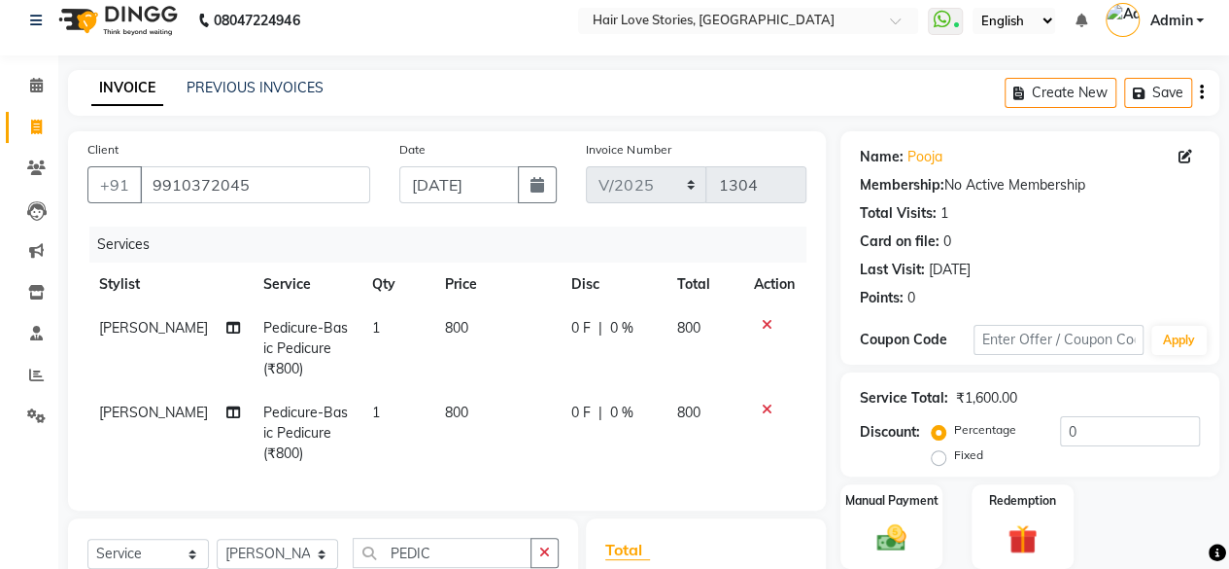
checkbox input "false"
click at [445, 332] on span "800" at bounding box center [456, 327] width 23 height 17
select select "19053"
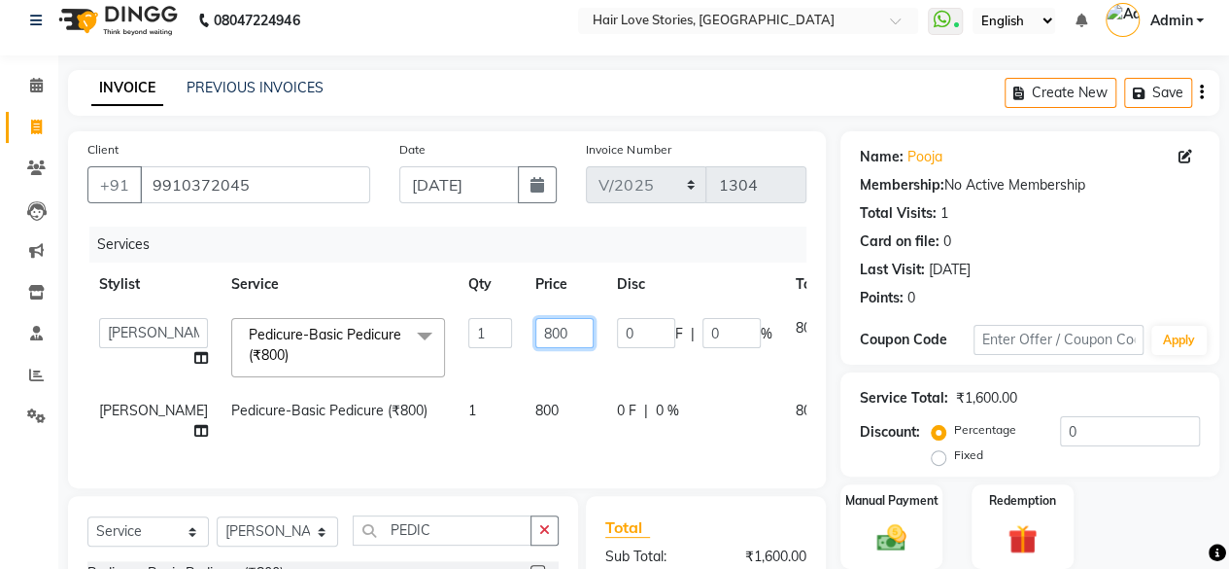
click at [535, 328] on input "800" at bounding box center [564, 333] width 58 height 30
type input "900"
click at [524, 399] on td "800" at bounding box center [565, 421] width 82 height 64
select select "19052"
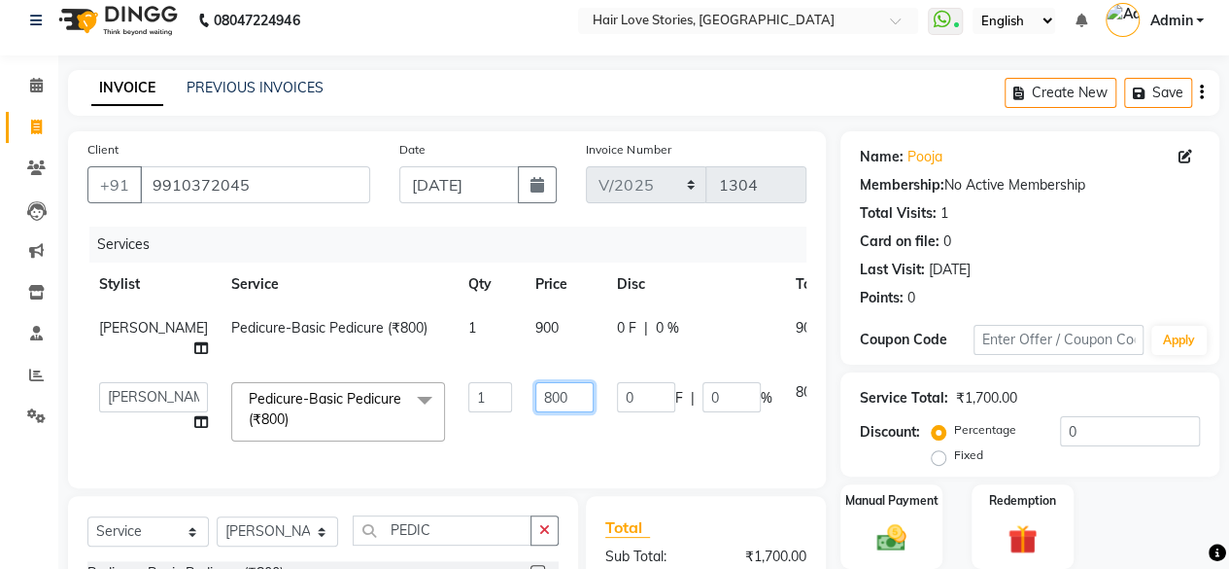
click at [535, 396] on input "800" at bounding box center [564, 397] width 58 height 30
type input "900"
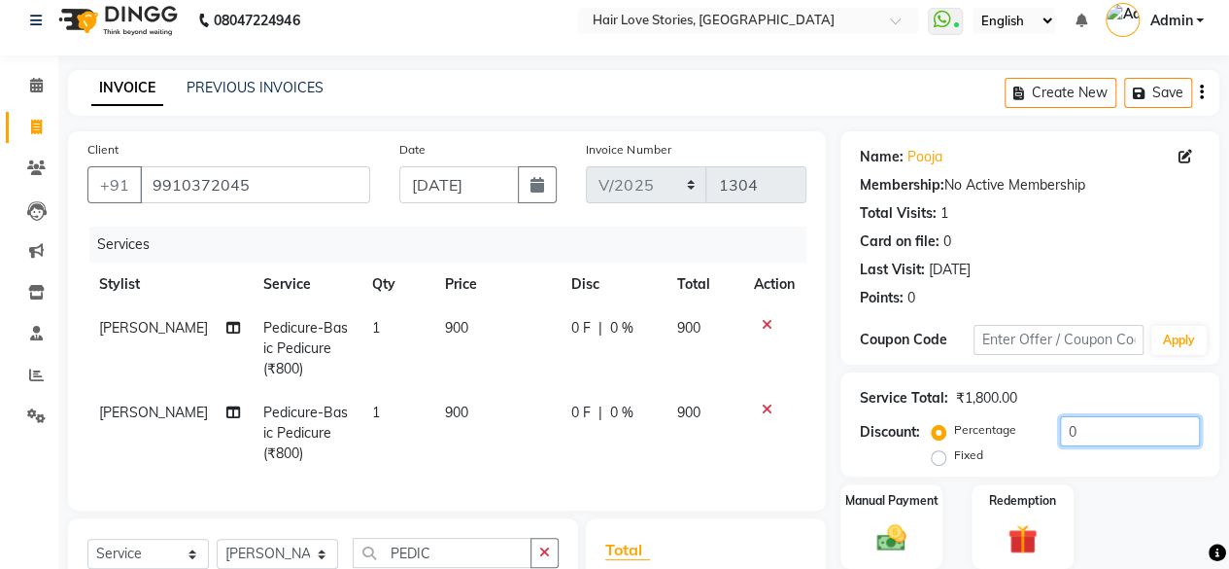
click at [1060, 426] on input "0" at bounding box center [1130, 431] width 140 height 30
type input "10"
click at [914, 543] on img at bounding box center [892, 537] width 50 height 35
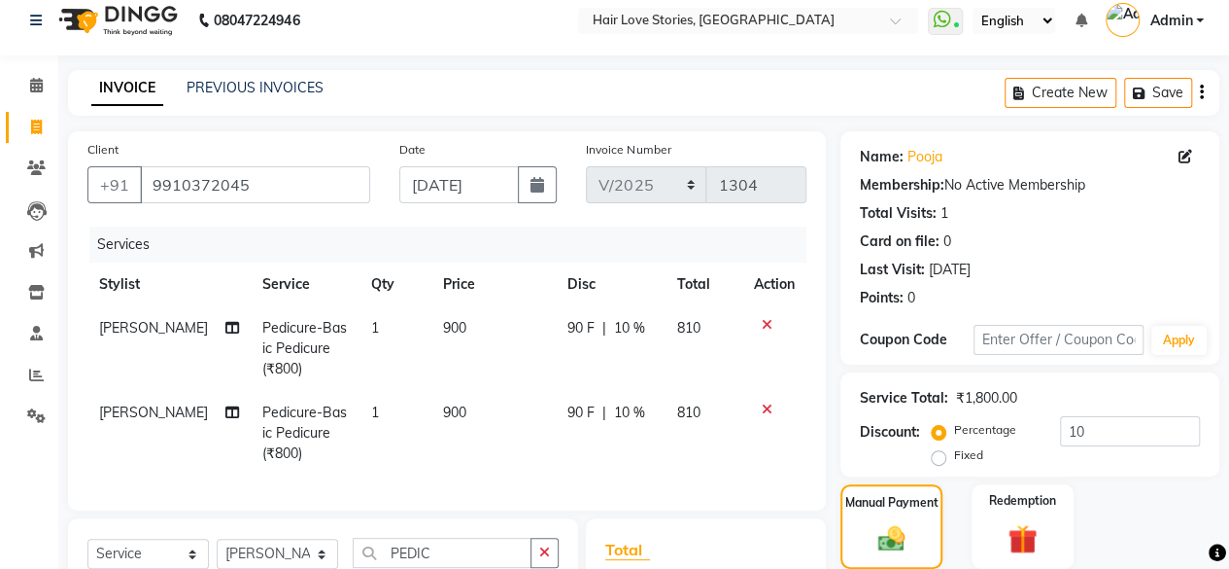
scroll to position [251, 0]
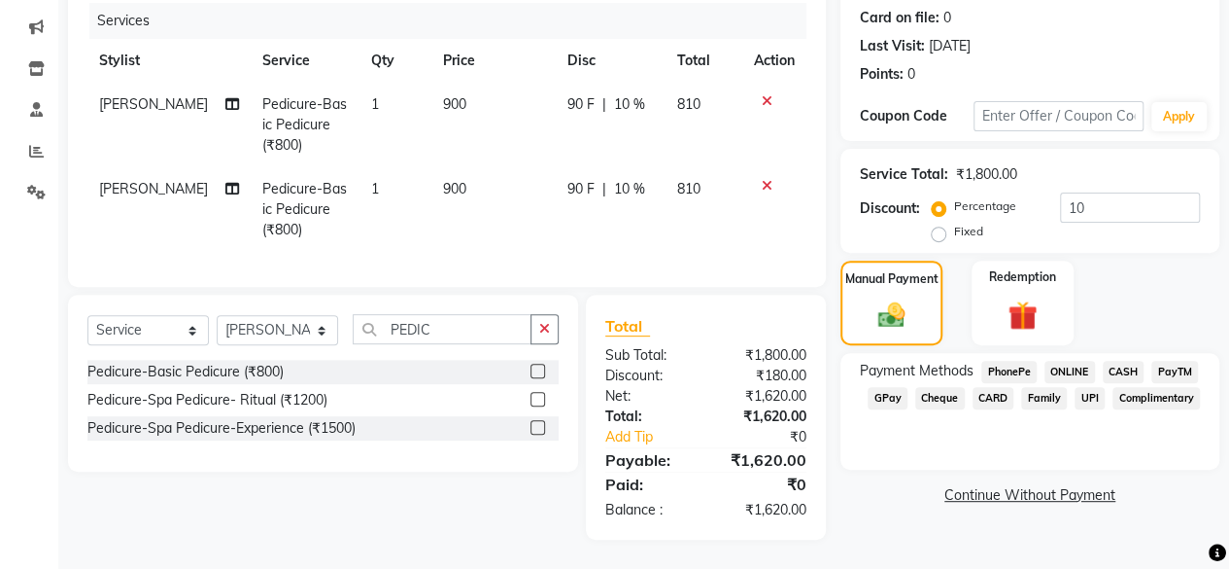
click at [879, 387] on span "GPay" at bounding box center [888, 398] width 40 height 22
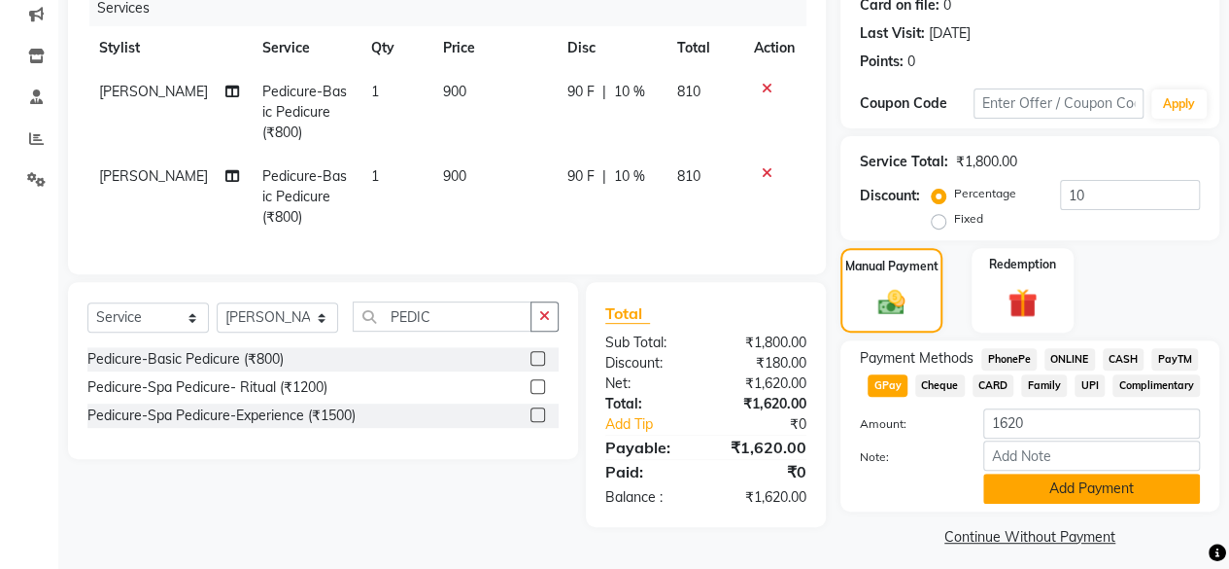
click at [1001, 475] on button "Add Payment" at bounding box center [1091, 488] width 217 height 30
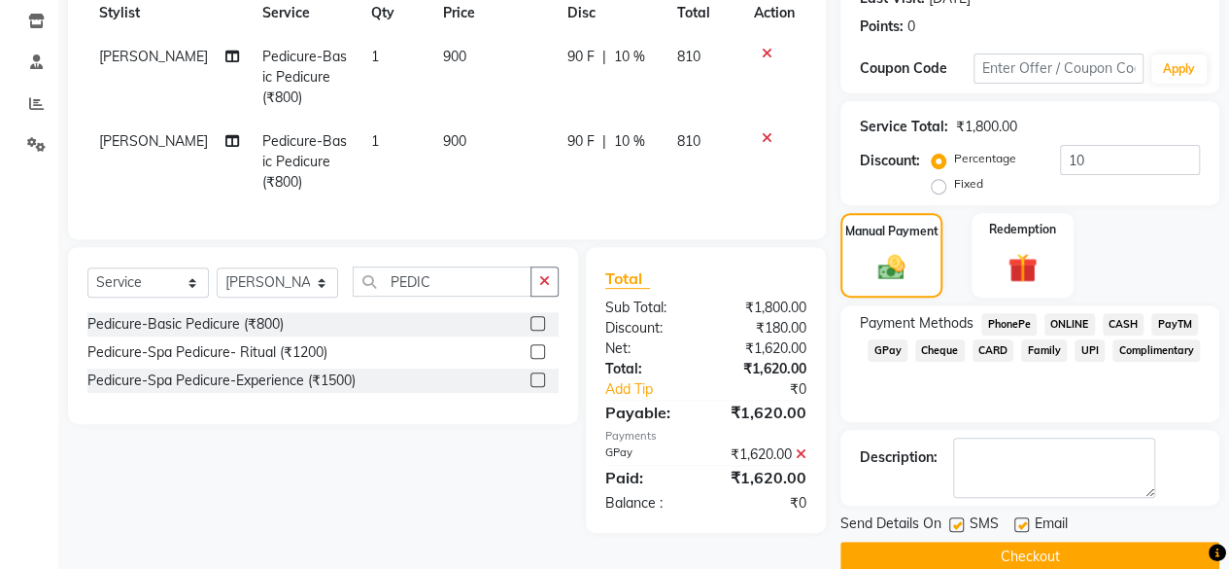
scroll to position [315, 0]
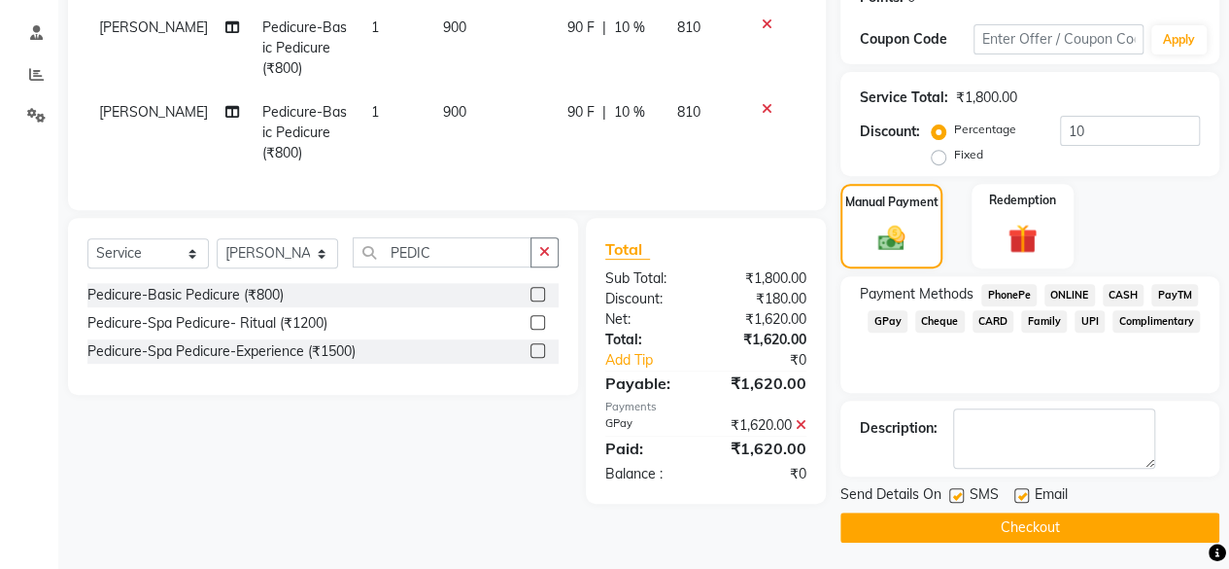
click at [950, 497] on label at bounding box center [956, 495] width 15 height 15
click at [950, 497] on input "checkbox" at bounding box center [955, 496] width 13 height 13
checkbox input "false"
click at [964, 520] on button "Checkout" at bounding box center [1030, 527] width 379 height 30
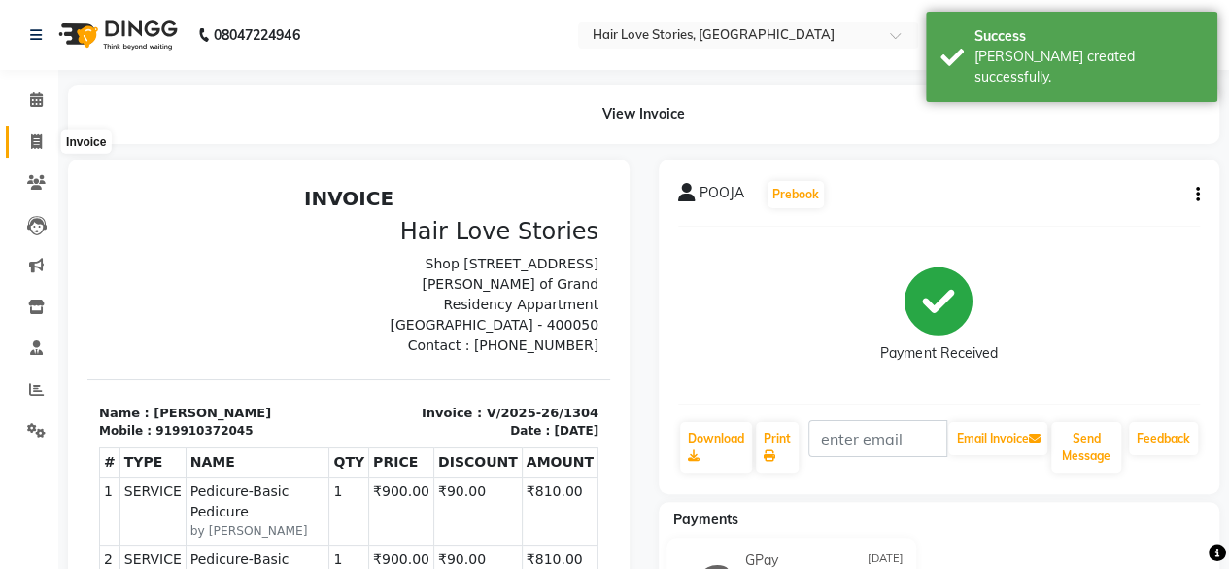
click at [32, 141] on icon at bounding box center [36, 141] width 11 height 15
select select "3886"
select select "service"
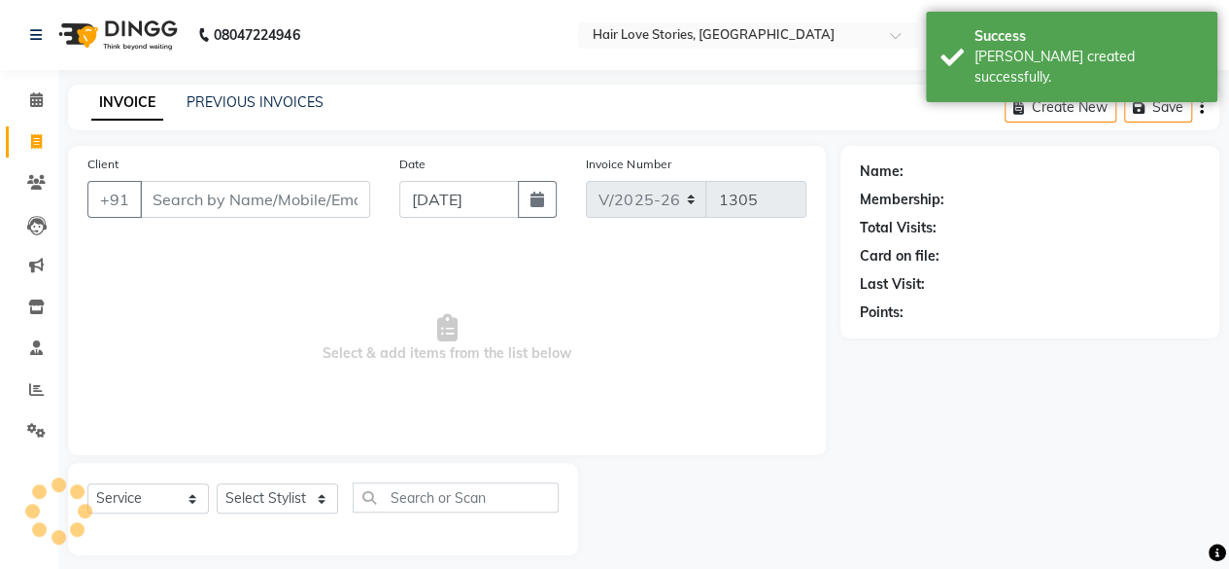
scroll to position [15, 0]
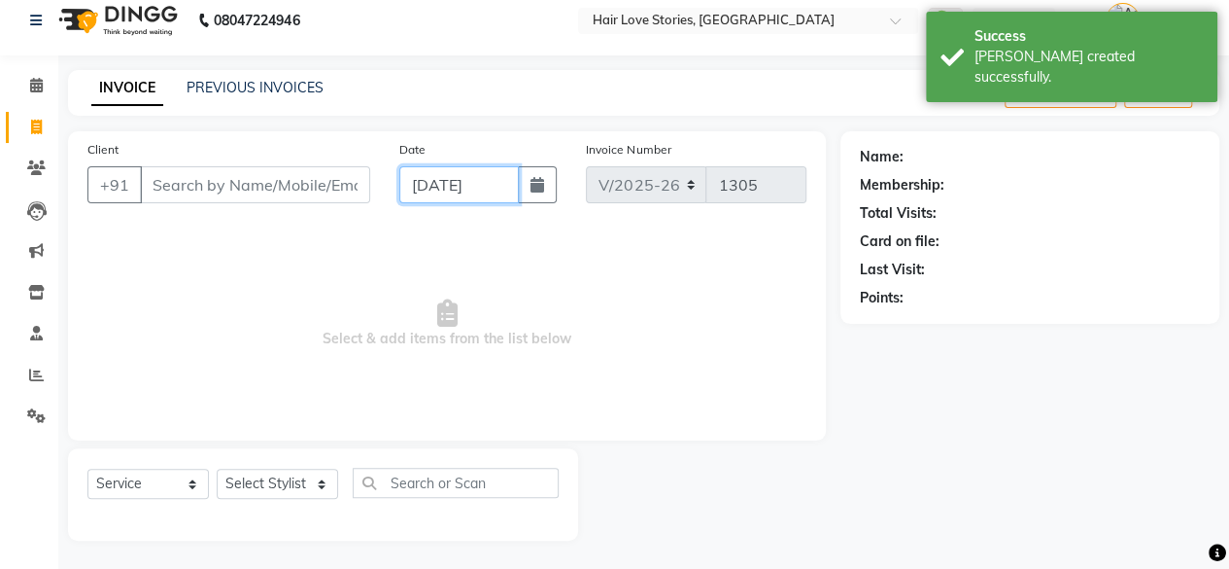
click at [427, 188] on input "[DATE]" at bounding box center [459, 184] width 121 height 37
select select "9"
select select "2025"
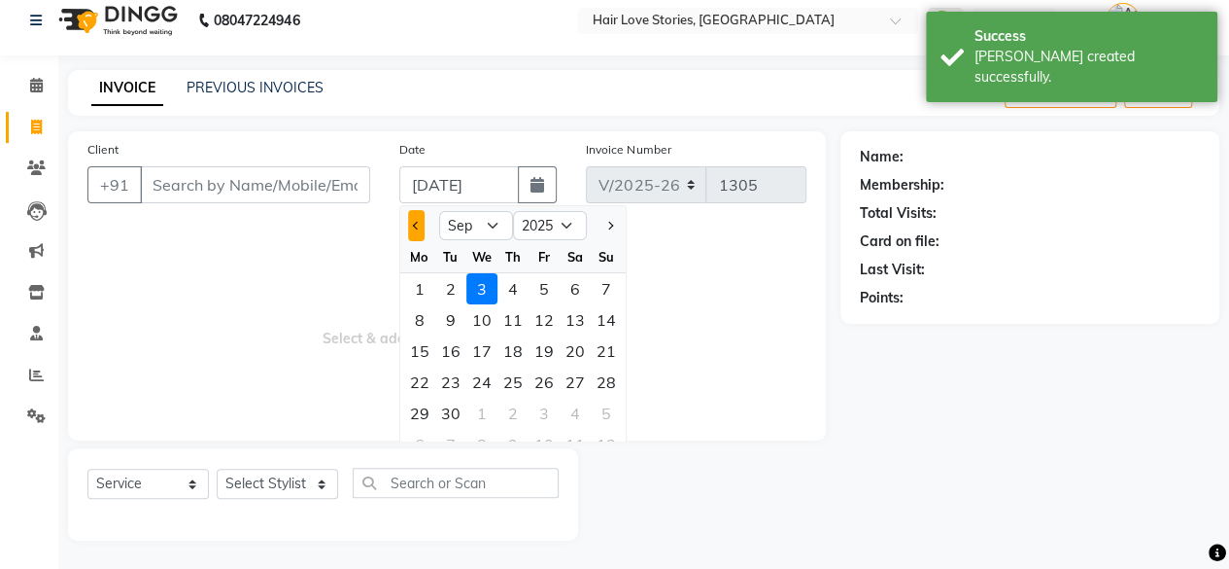
click at [414, 214] on button "Previous month" at bounding box center [416, 225] width 17 height 31
select select "8"
click at [564, 401] on div "30" at bounding box center [575, 412] width 31 height 31
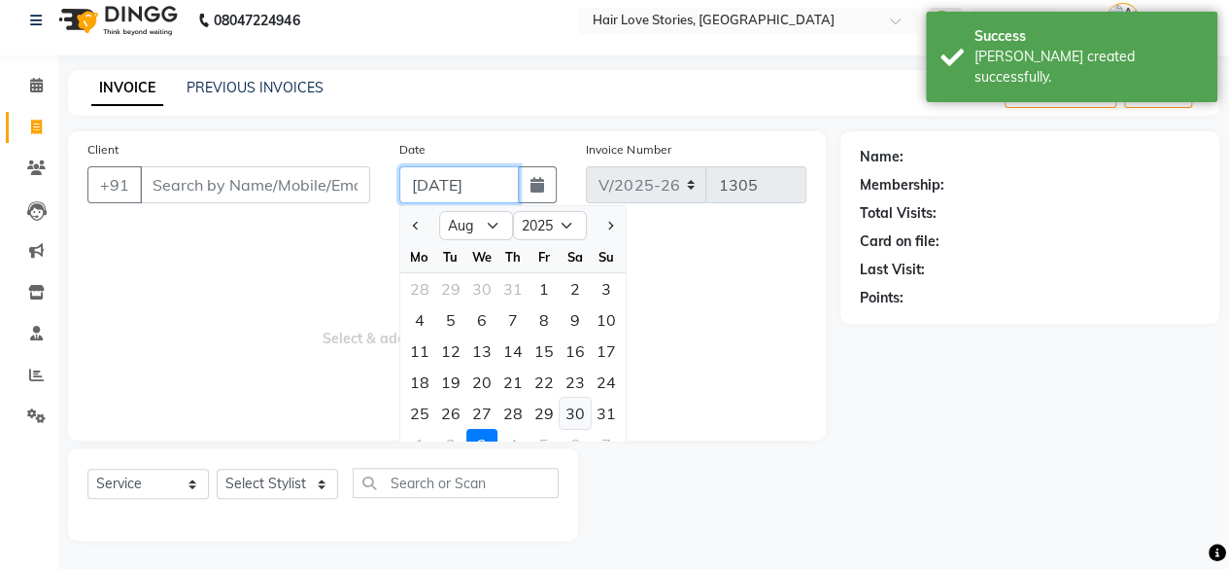
type input "[DATE]"
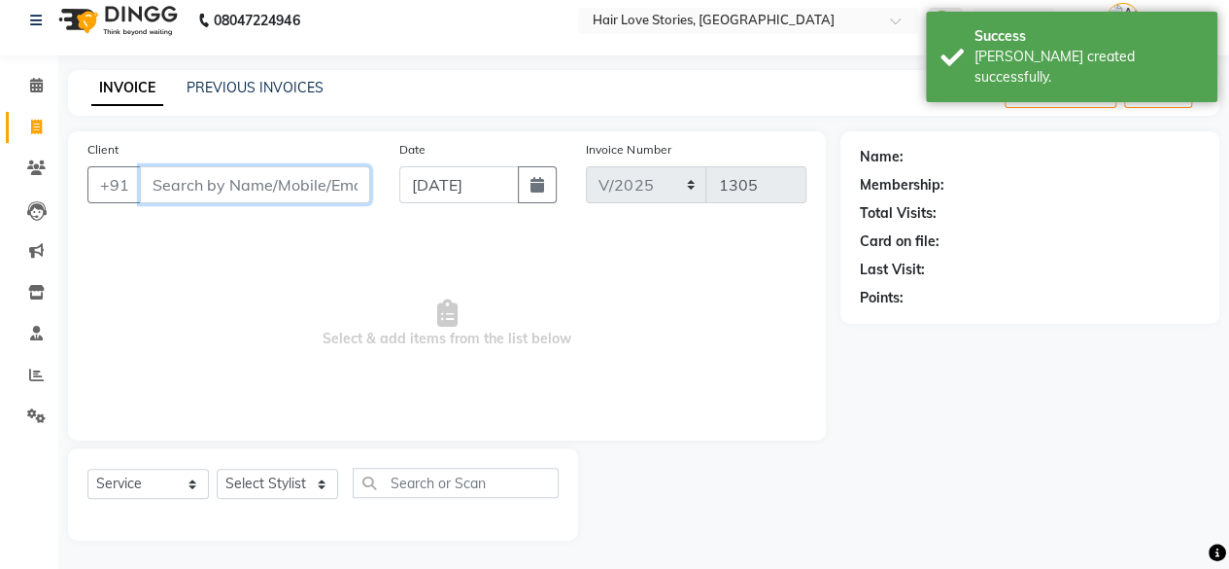
click at [317, 187] on input "Client" at bounding box center [255, 184] width 230 height 37
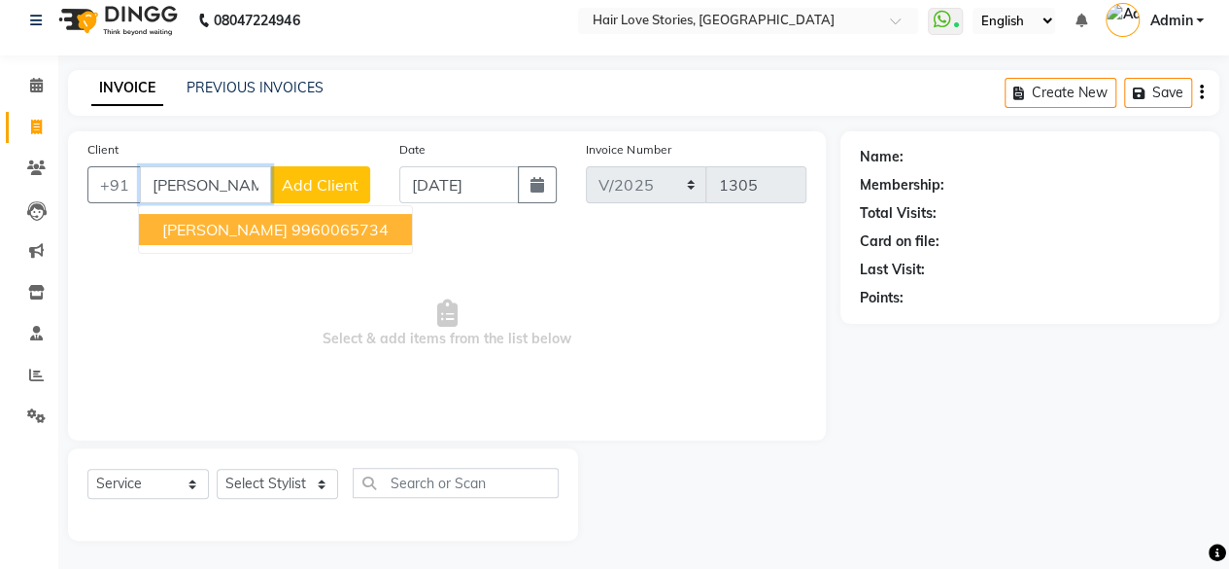
click at [276, 210] on ngb-typeahead-window "[PERSON_NAME] 9960065734" at bounding box center [275, 229] width 275 height 49
click at [292, 223] on ngb-highlight "9960065734" at bounding box center [340, 229] width 97 height 19
type input "9960065734"
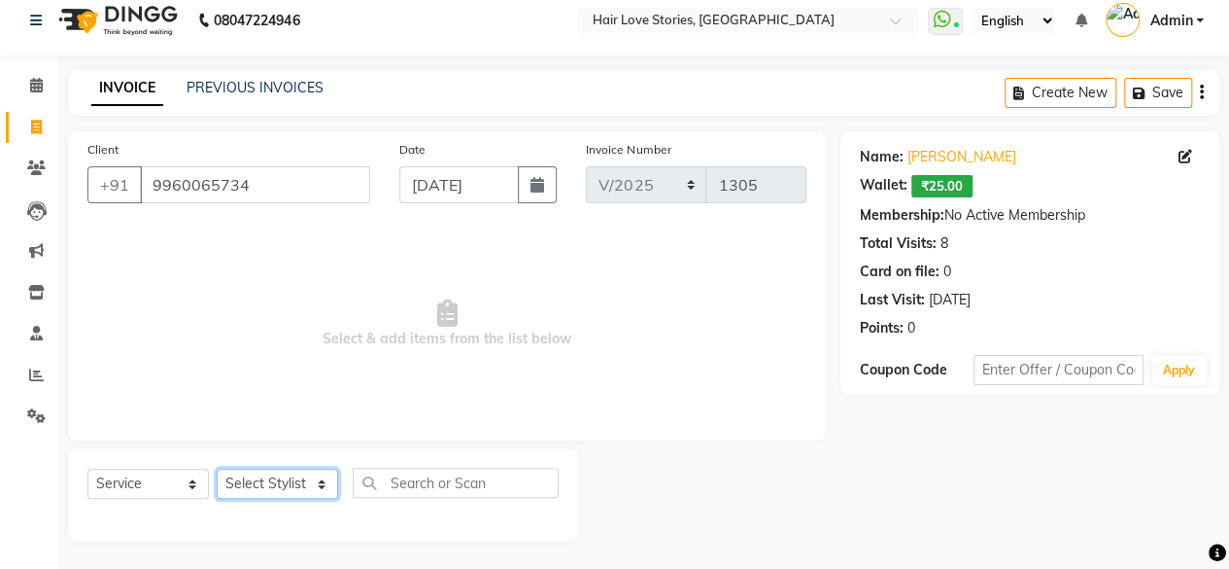
click at [258, 487] on select "Select Stylist [PERSON_NAME] FRONTDESK MANAGER [PERSON_NAME] [PERSON_NAME] [PER…" at bounding box center [277, 483] width 121 height 30
select select "19044"
click at [217, 468] on select "Select Stylist [PERSON_NAME] FRONTDESK MANAGER [PERSON_NAME] [PERSON_NAME] [PER…" at bounding box center [277, 483] width 121 height 30
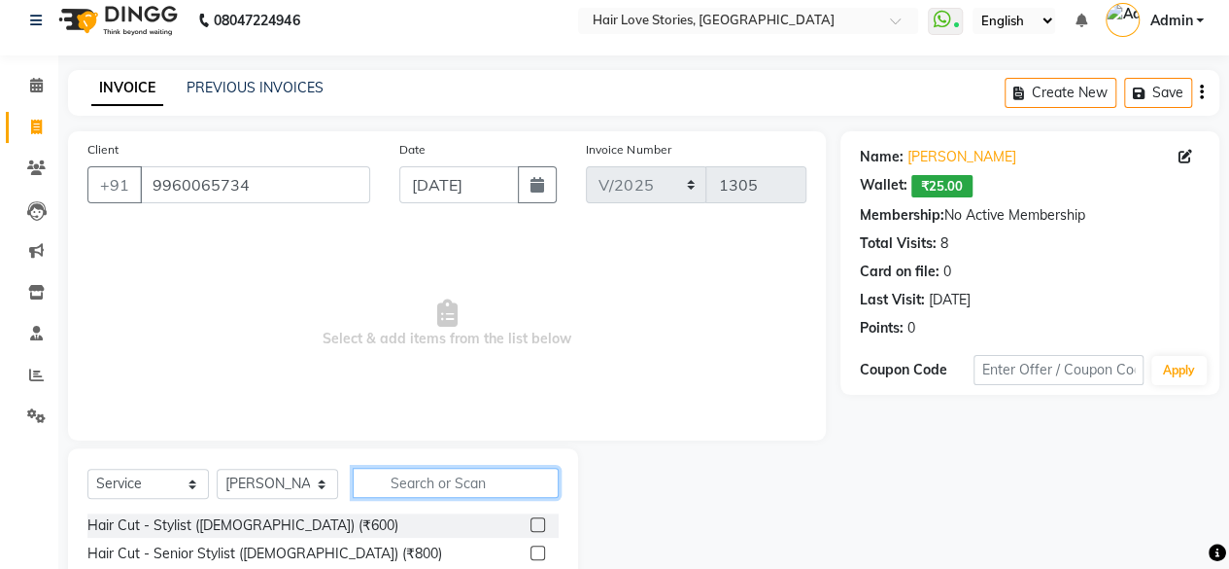
click at [412, 485] on input "text" at bounding box center [456, 482] width 206 height 30
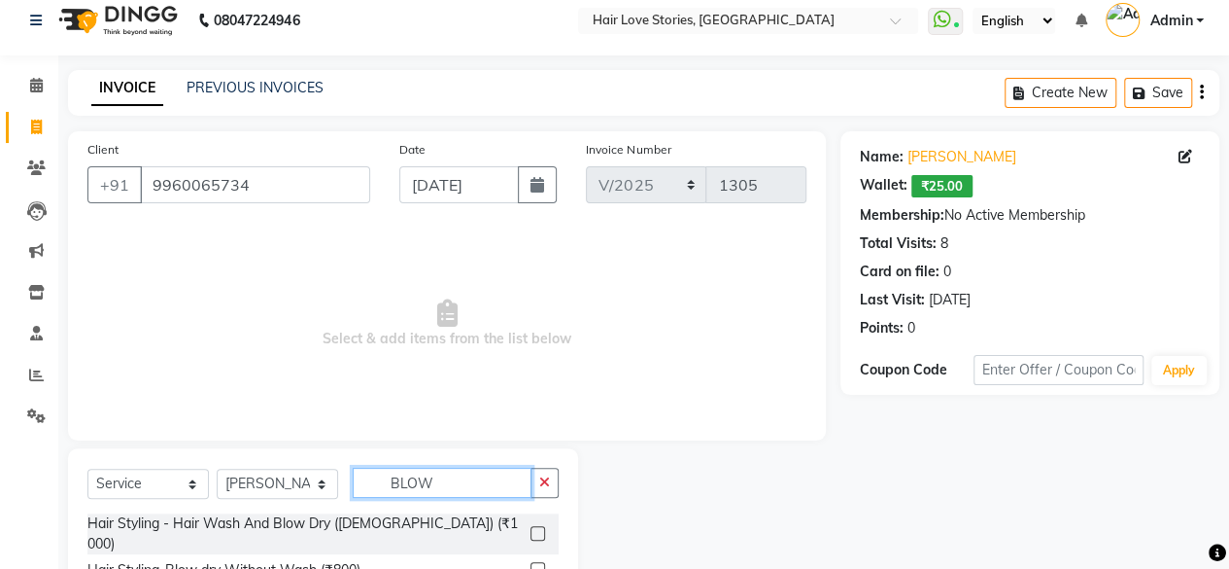
type input "BLOW"
click at [534, 526] on label at bounding box center [538, 533] width 15 height 15
click at [534, 528] on input "checkbox" at bounding box center [537, 534] width 13 height 13
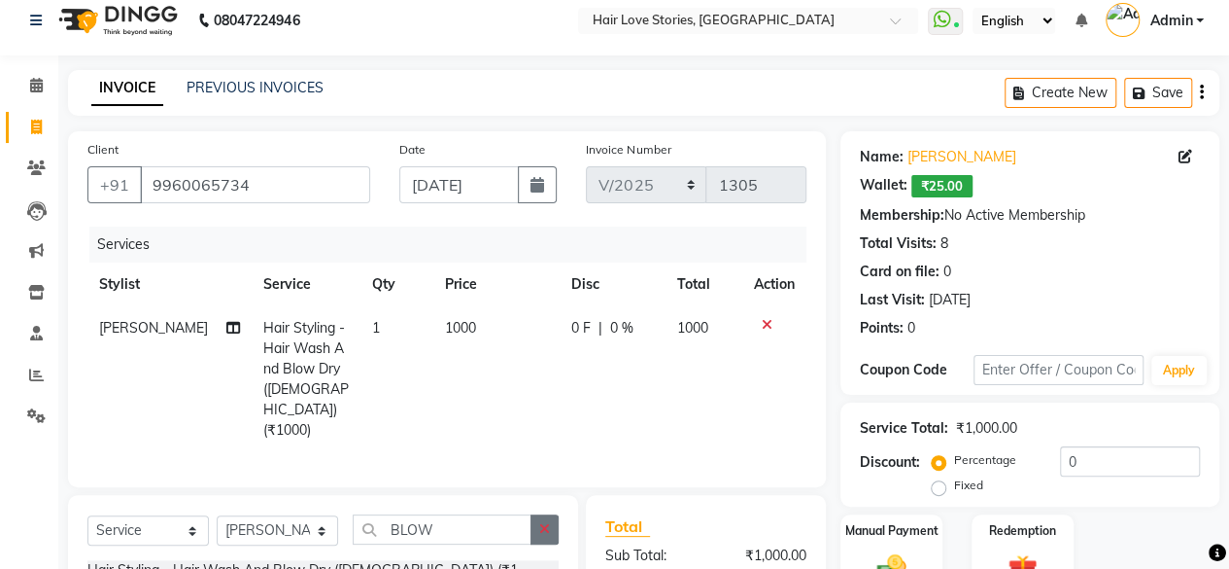
checkbox input "false"
click at [445, 332] on span "1000" at bounding box center [460, 327] width 31 height 17
select select "19044"
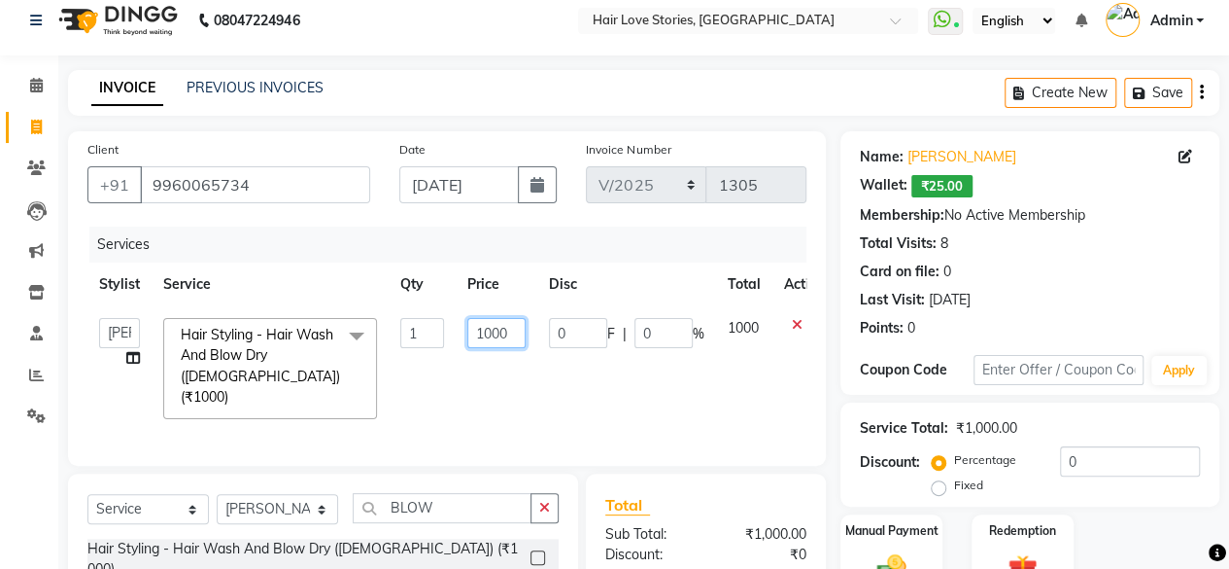
click at [491, 329] on input "1000" at bounding box center [496, 333] width 58 height 30
type input "1200"
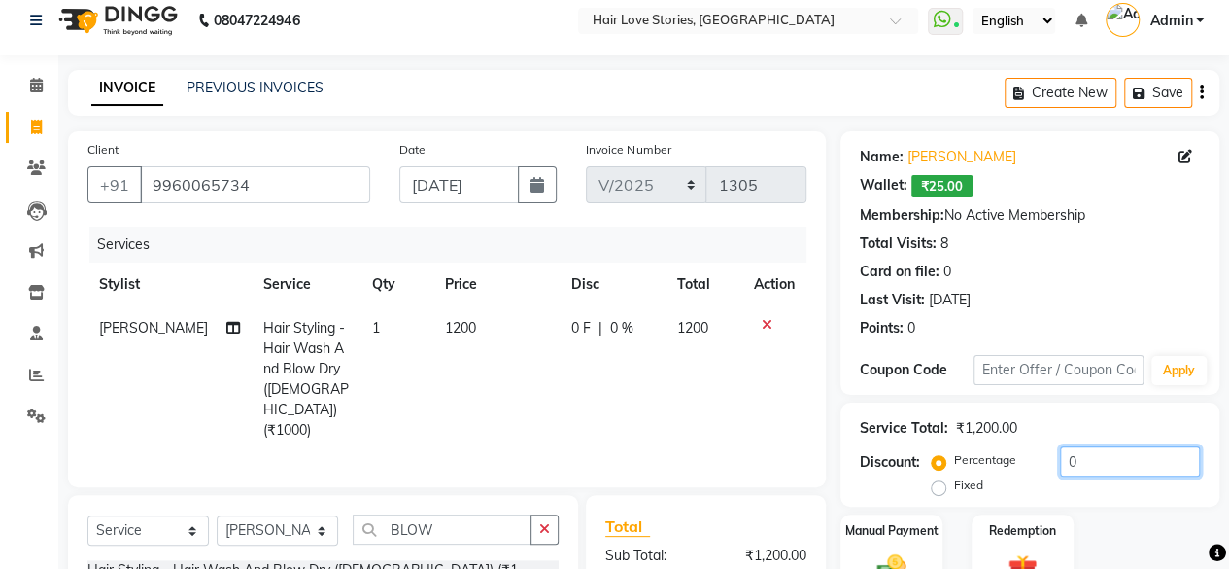
click at [1063, 461] on input "0" at bounding box center [1130, 461] width 140 height 30
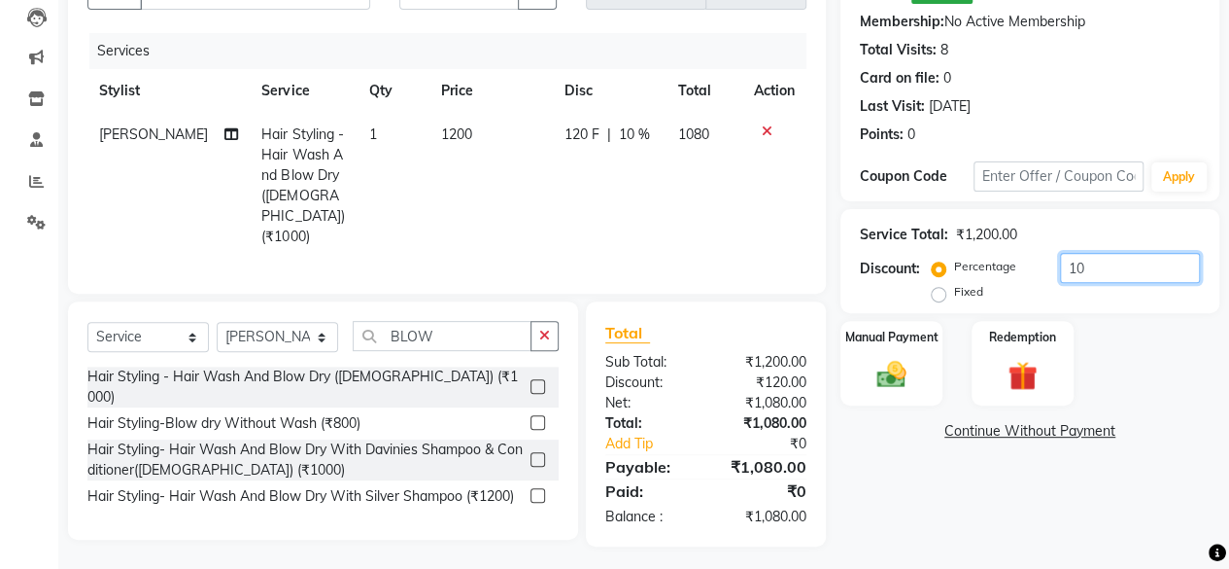
type input "10"
drag, startPoint x: 865, startPoint y: 465, endPoint x: 715, endPoint y: 314, distance: 212.3
click at [715, 314] on div "Client [PHONE_NUMBER] Date [DATE] Invoice Number V/2025 V/[PHONE_NUMBER] Servic…" at bounding box center [643, 242] width 1181 height 608
click at [1014, 515] on div "Name: [PERSON_NAME]: ₹25.00 Membership: No Active Membership Total Visits: 8 Ca…" at bounding box center [1038, 242] width 394 height 608
click at [871, 359] on img at bounding box center [892, 374] width 50 height 35
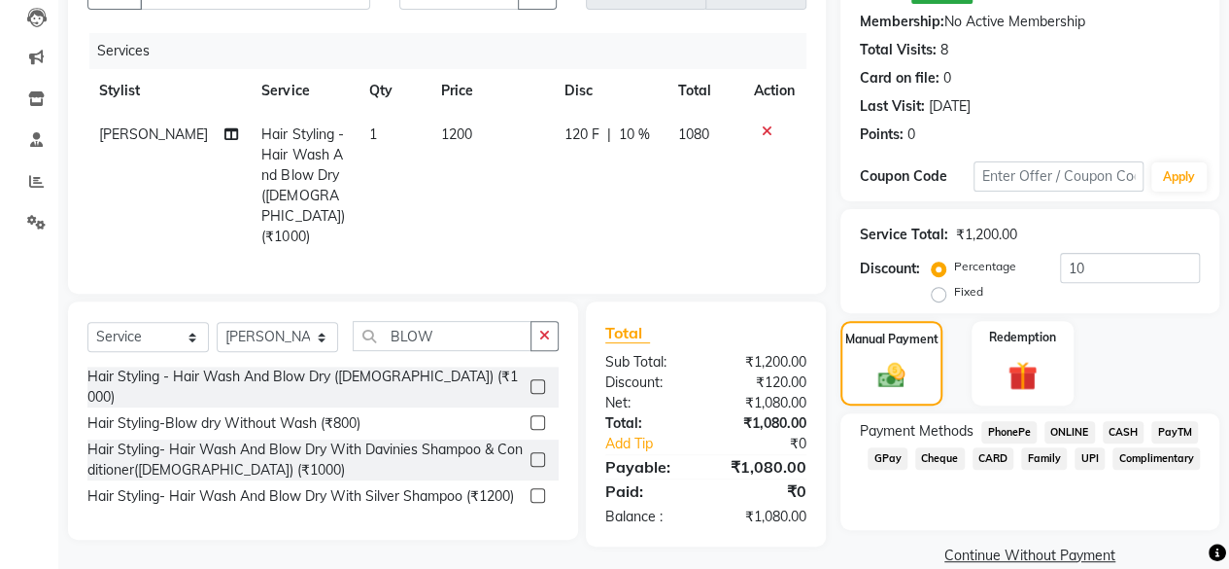
click at [1123, 427] on span "CASH" at bounding box center [1124, 432] width 42 height 22
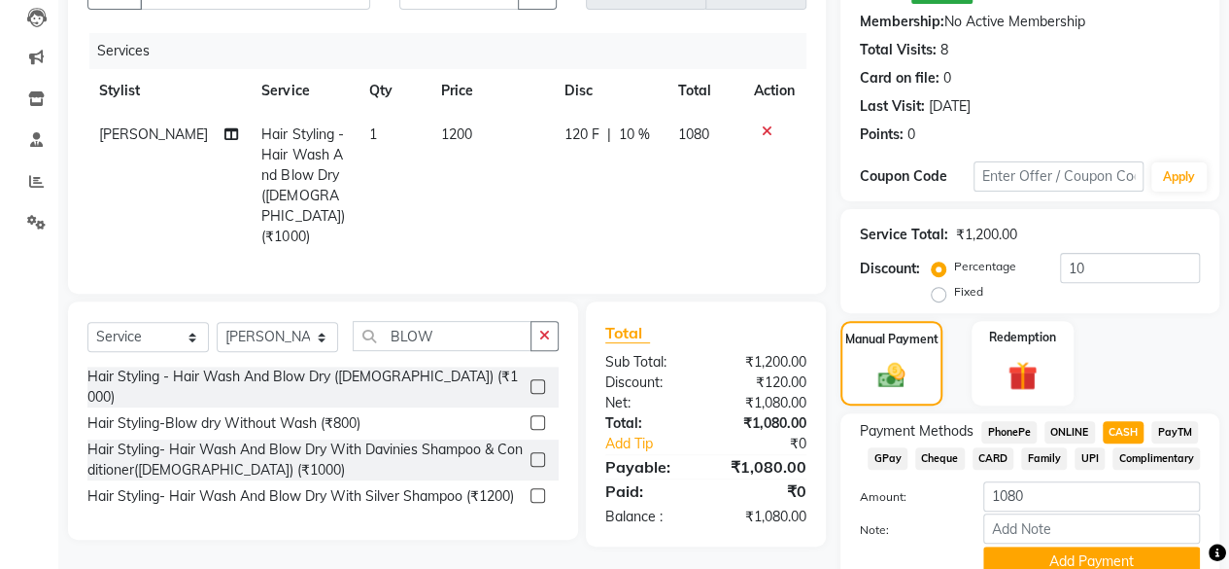
scroll to position [292, 0]
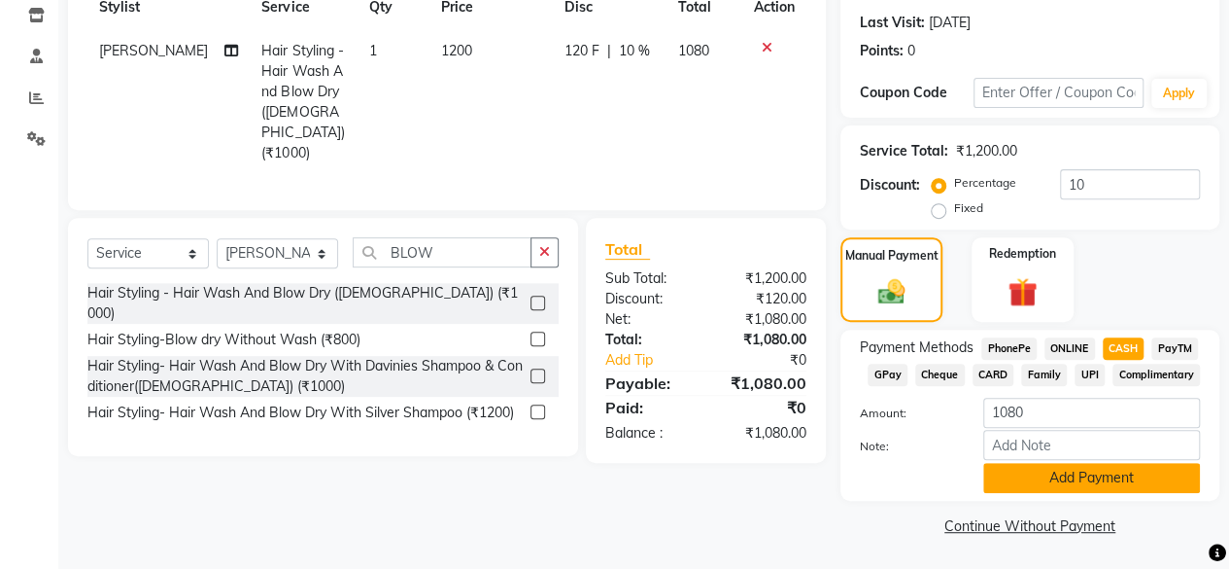
click at [1107, 473] on button "Add Payment" at bounding box center [1091, 478] width 217 height 30
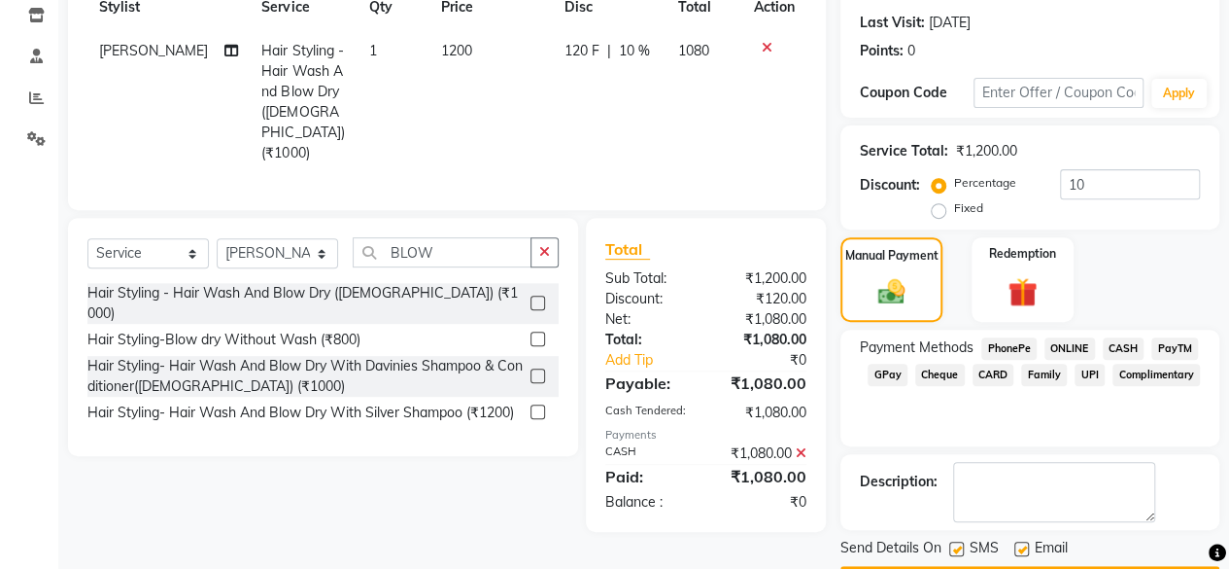
click at [958, 553] on label at bounding box center [956, 548] width 15 height 15
click at [958, 553] on input "checkbox" at bounding box center [955, 549] width 13 height 13
checkbox input "false"
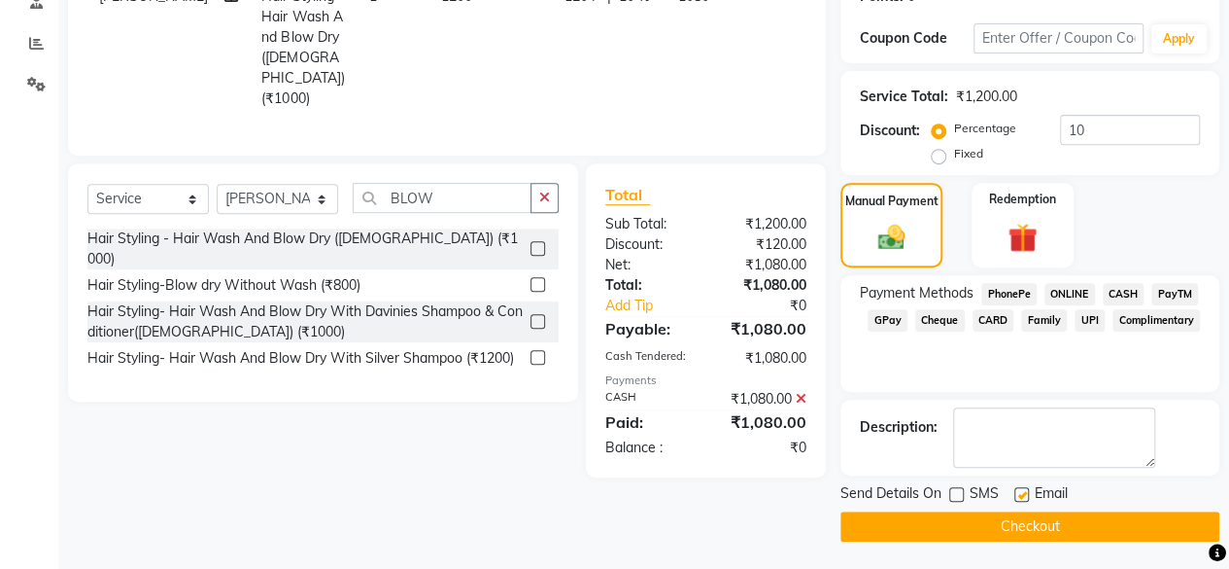
click at [1096, 516] on button "Checkout" at bounding box center [1030, 526] width 379 height 30
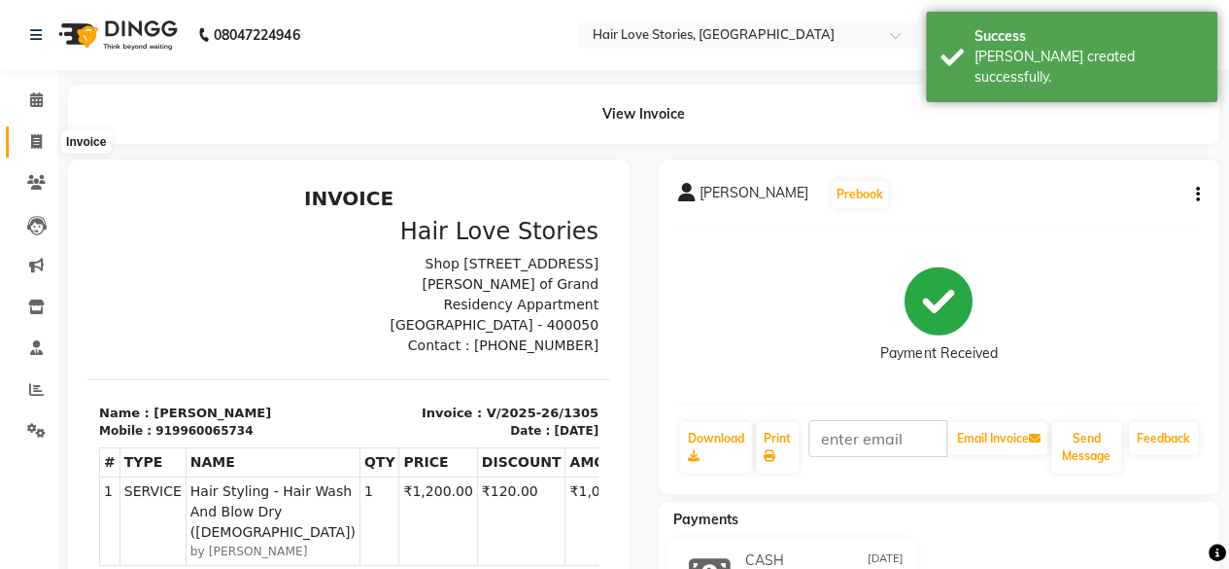
click at [39, 143] on icon at bounding box center [36, 141] width 11 height 15
select select "service"
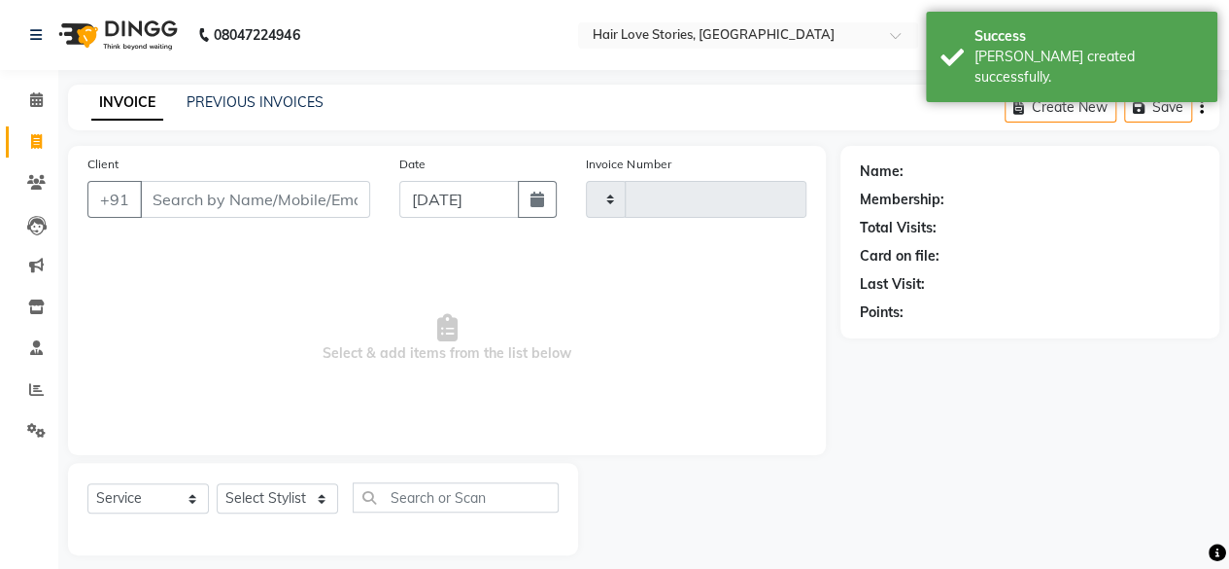
scroll to position [15, 0]
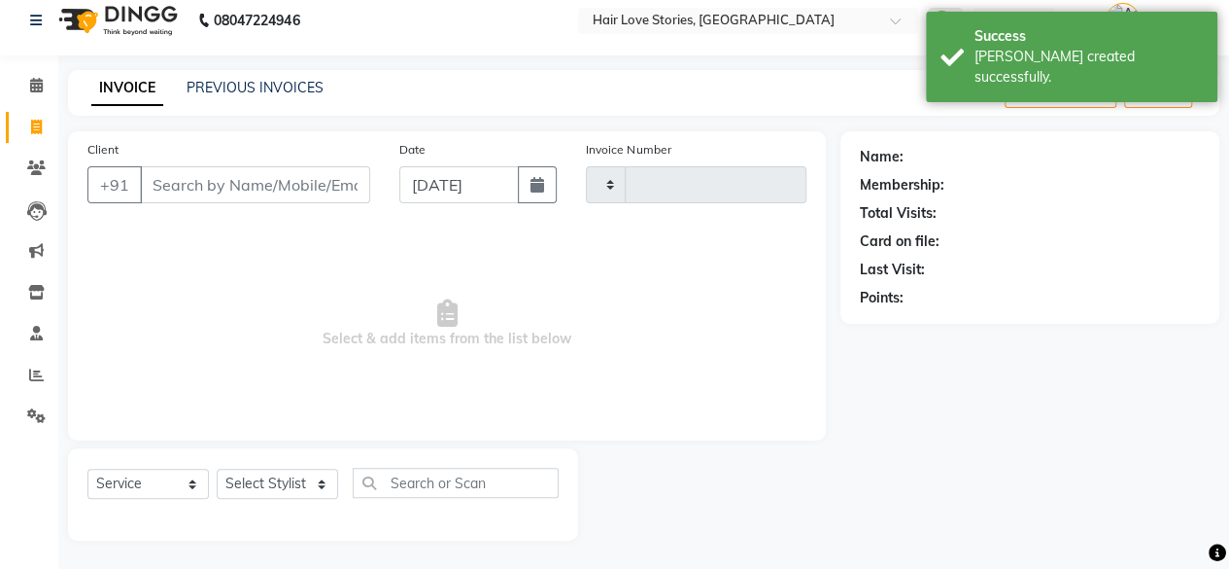
type input "1306"
select select "3886"
click at [445, 172] on input "[DATE]" at bounding box center [459, 184] width 121 height 37
select select "9"
select select "2025"
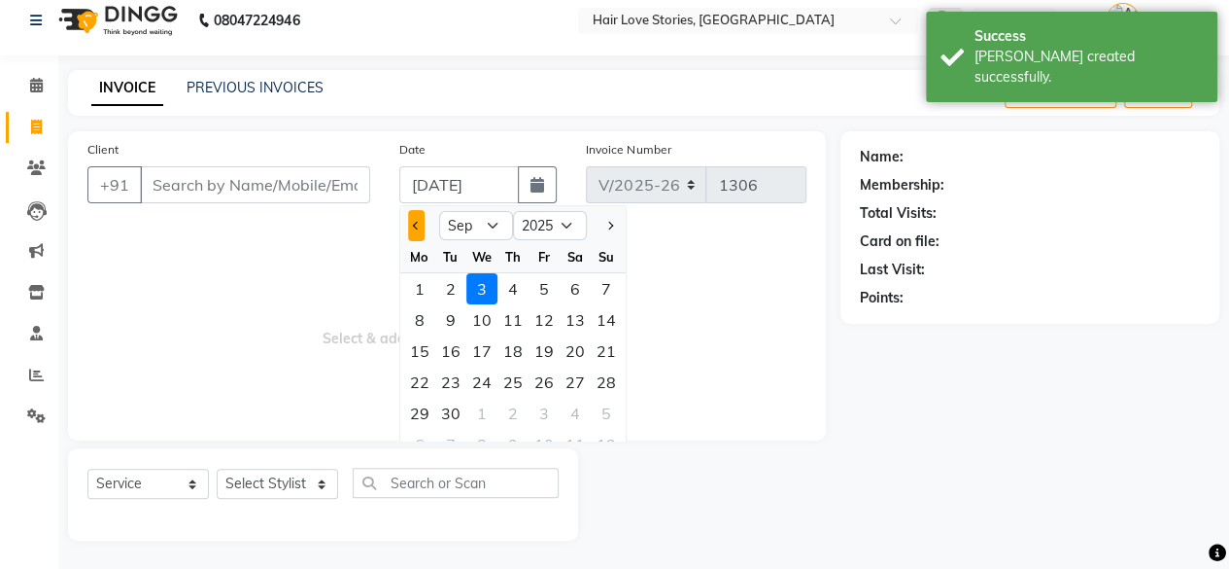
click at [419, 228] on button "Previous month" at bounding box center [416, 225] width 17 height 31
select select "8"
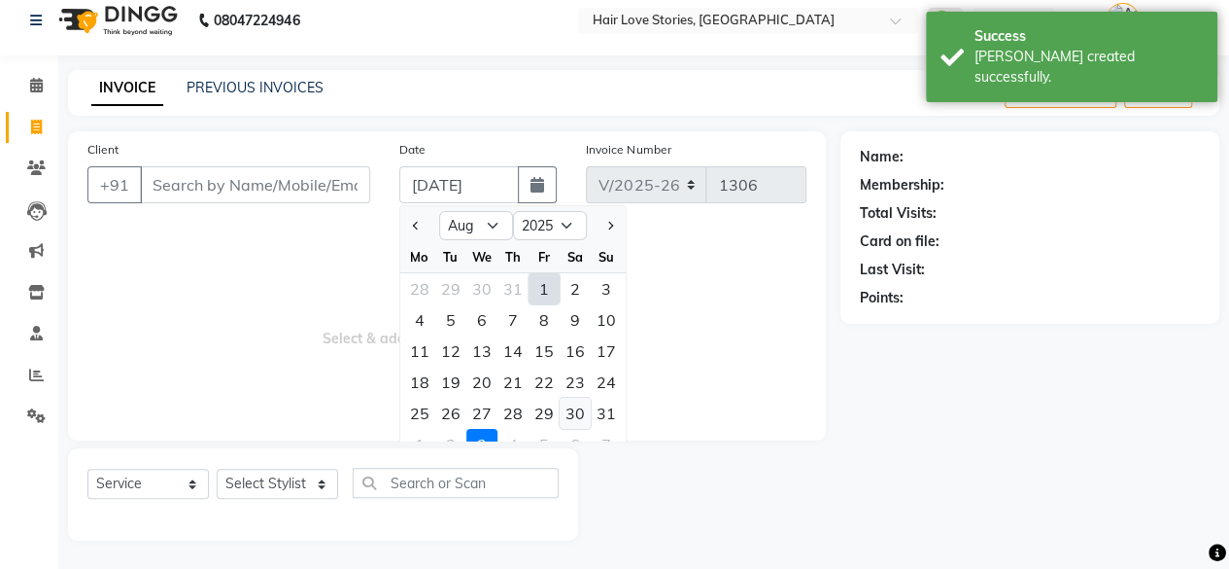
click at [571, 413] on div "30" at bounding box center [575, 412] width 31 height 31
type input "[DATE]"
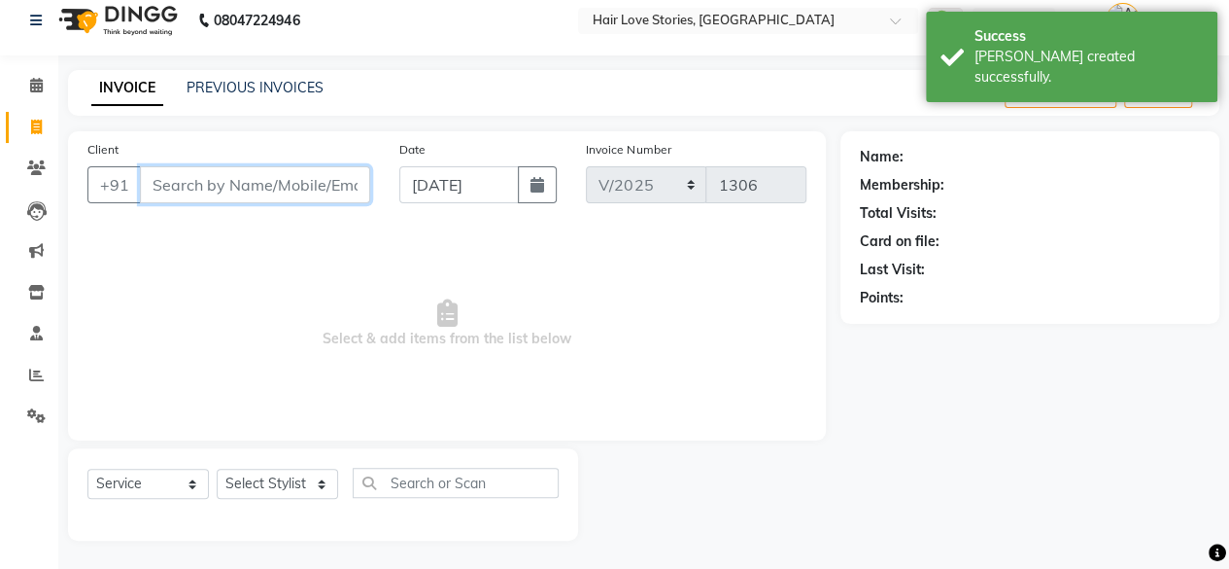
click at [260, 175] on input "Client" at bounding box center [255, 184] width 230 height 37
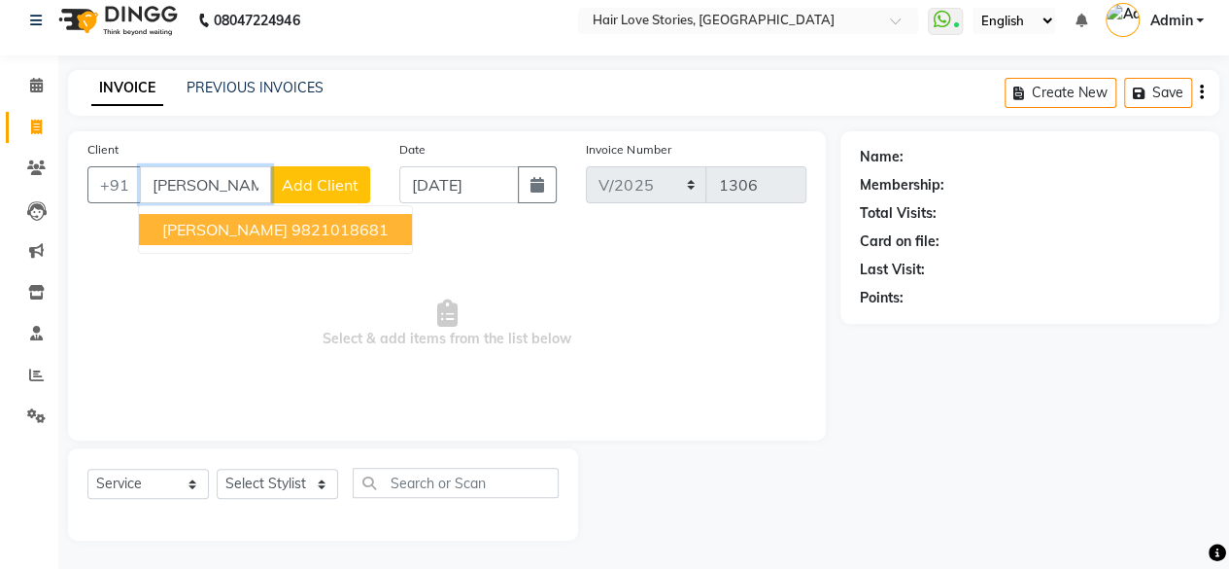
click at [292, 234] on ngb-highlight "9821018681" at bounding box center [340, 229] width 97 height 19
type input "9821018681"
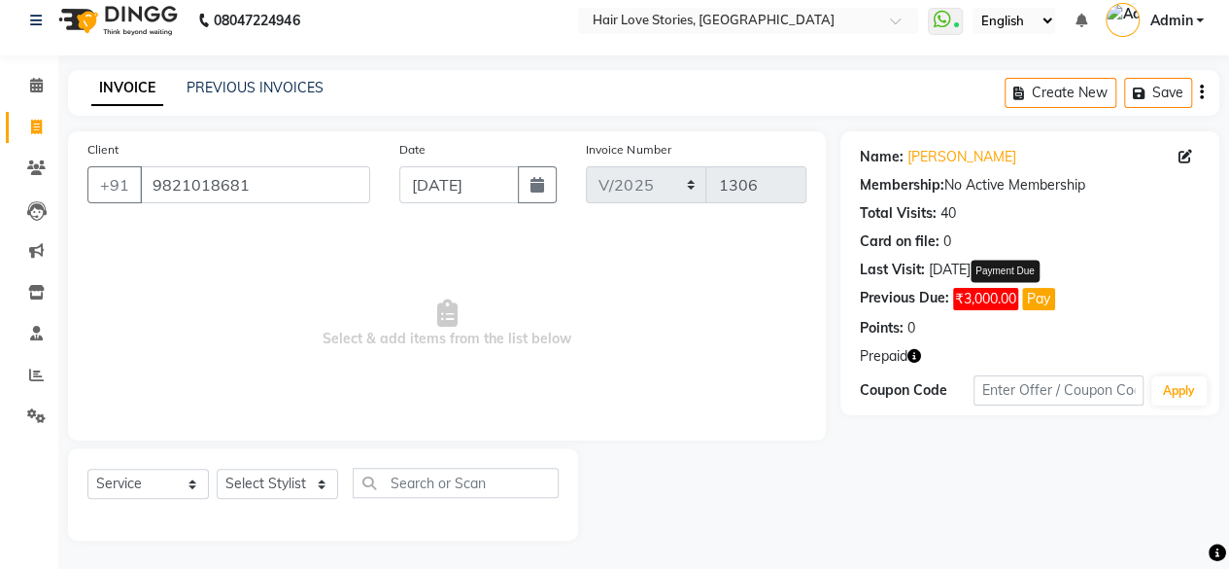
click at [1047, 293] on button "Pay" at bounding box center [1038, 299] width 33 height 22
select select "1"
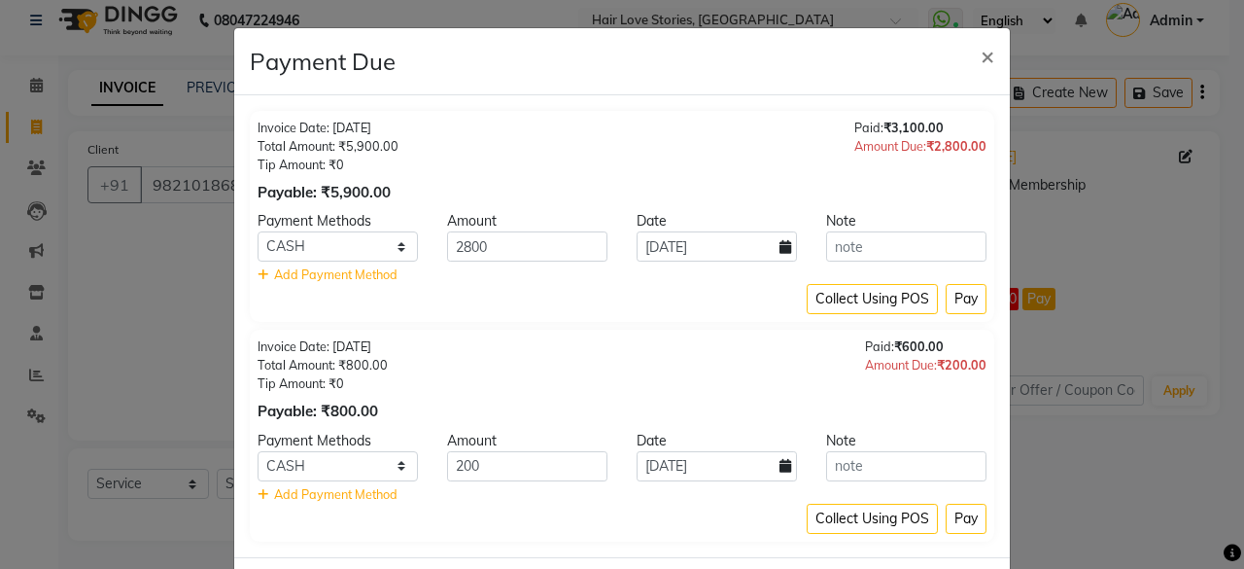
click at [783, 244] on icon at bounding box center [785, 247] width 12 height 14
select select "9"
select select "2025"
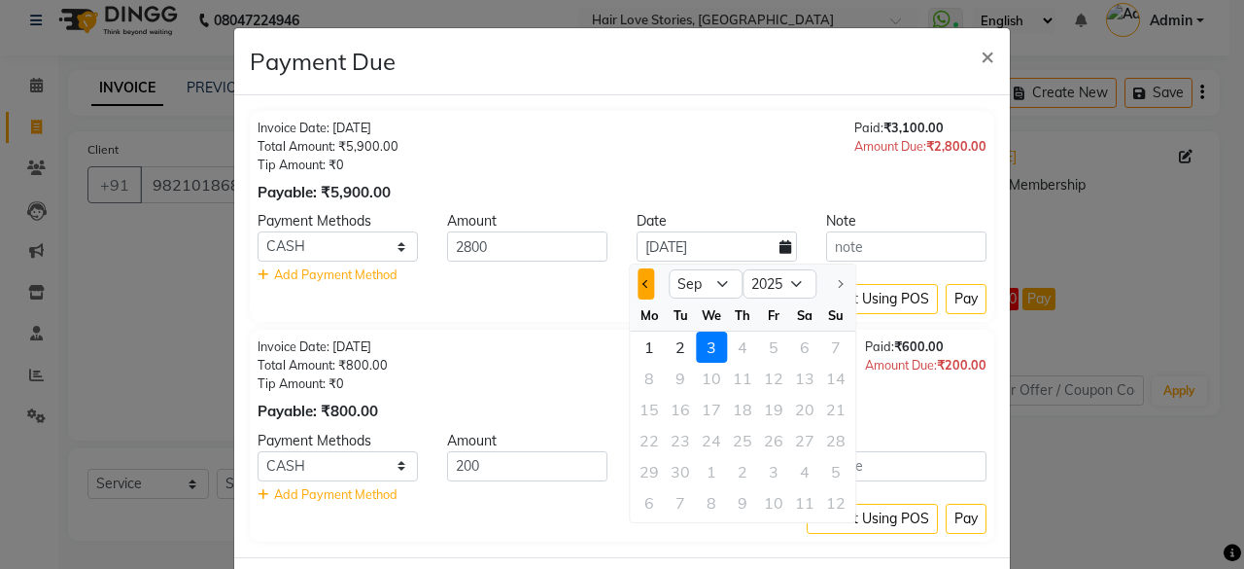
click at [649, 281] on button "Previous month" at bounding box center [646, 283] width 17 height 31
select select "8"
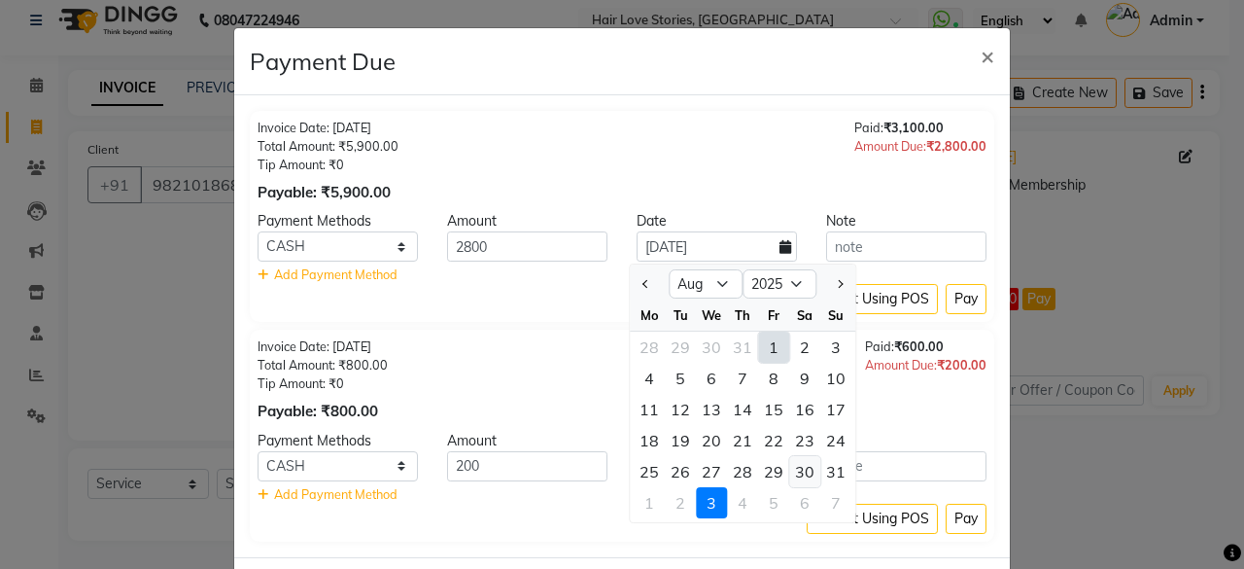
click at [813, 465] on div "30" at bounding box center [804, 471] width 31 height 31
type input "[DATE]"
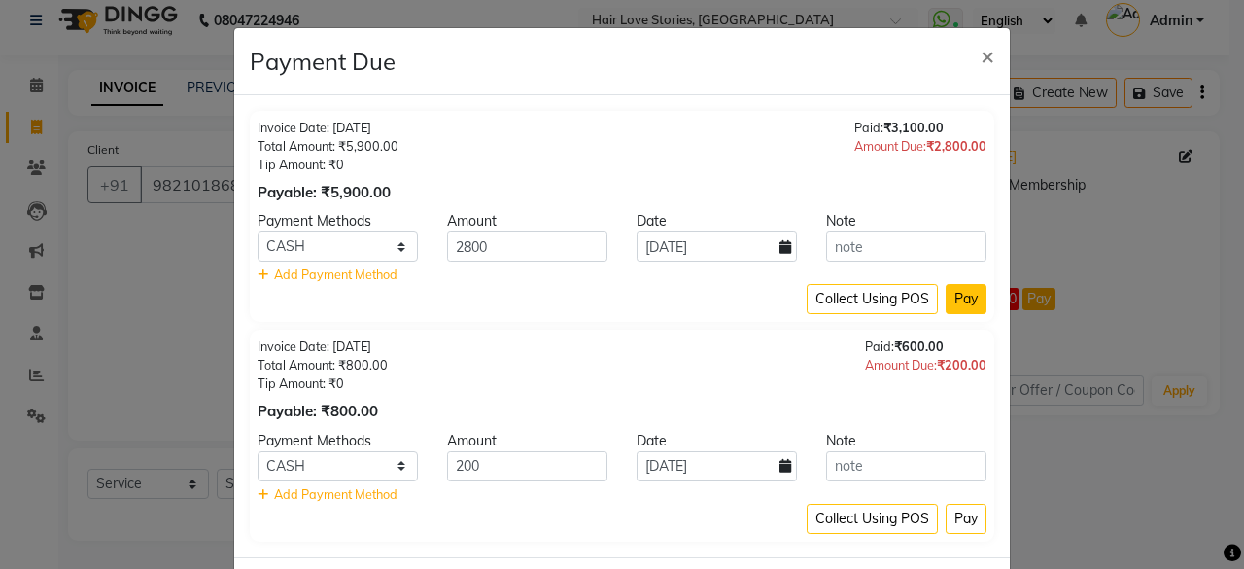
click at [956, 300] on button "Pay" at bounding box center [966, 299] width 41 height 30
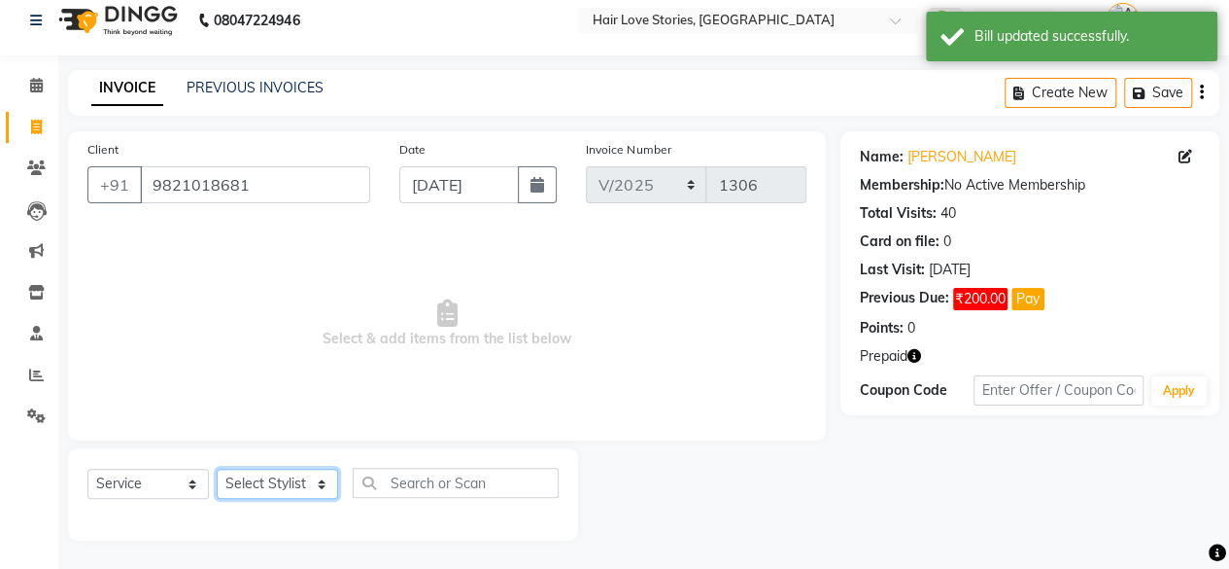
click at [278, 481] on select "Select Stylist [PERSON_NAME] FRONTDESK MANAGER [PERSON_NAME] [PERSON_NAME] [PER…" at bounding box center [277, 483] width 121 height 30
select select "19044"
click at [217, 468] on select "Select Stylist [PERSON_NAME] FRONTDESK MANAGER [PERSON_NAME] [PERSON_NAME] [PER…" at bounding box center [277, 483] width 121 height 30
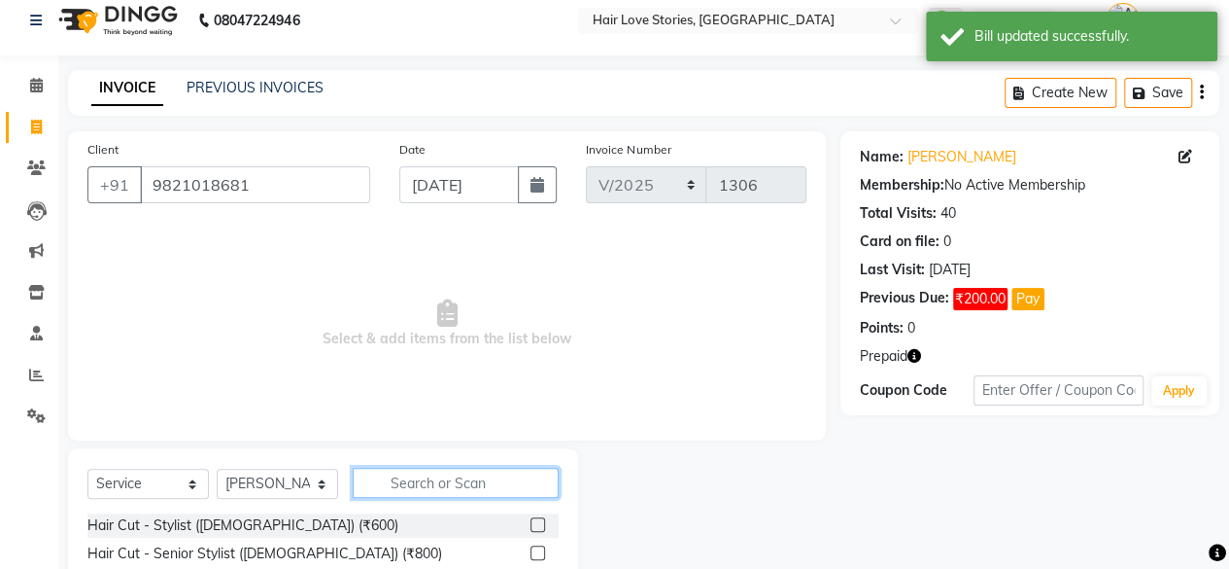
click at [402, 485] on input "text" at bounding box center [456, 482] width 206 height 30
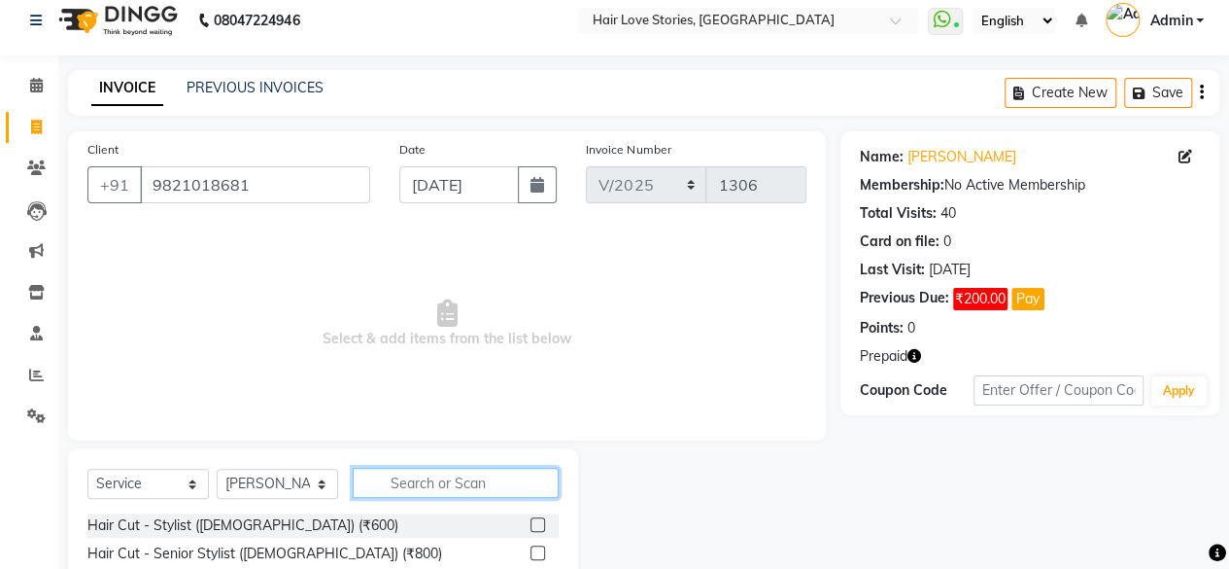
click at [412, 481] on input "text" at bounding box center [456, 482] width 206 height 30
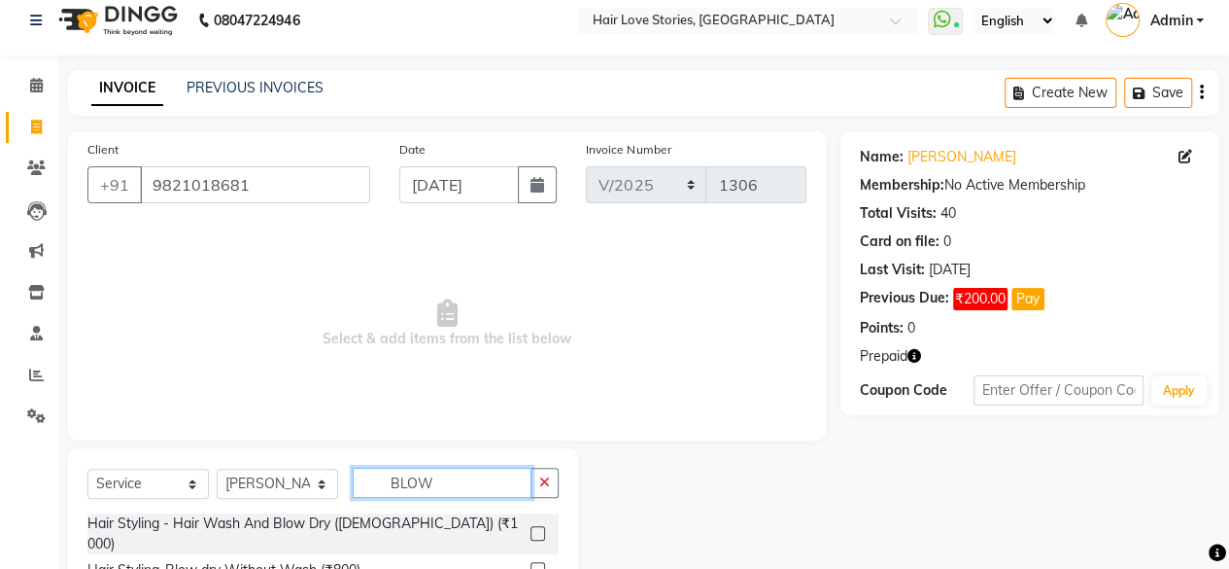
type input "BLOW"
click at [537, 526] on label at bounding box center [538, 533] width 15 height 15
click at [537, 528] on input "checkbox" at bounding box center [537, 534] width 13 height 13
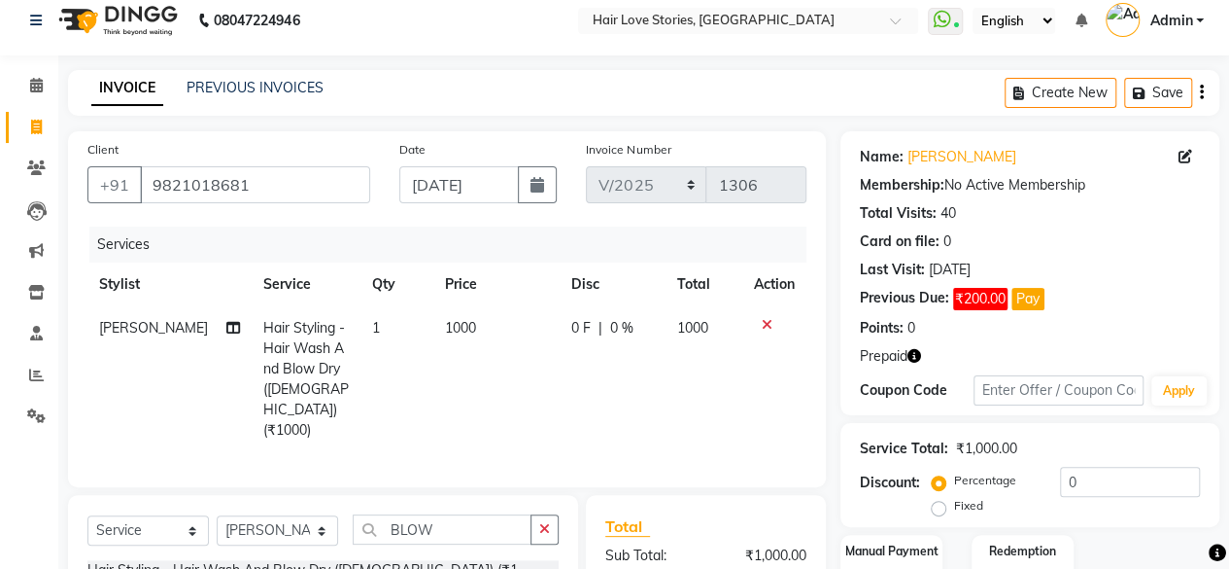
checkbox input "false"
click at [583, 332] on div "0 F | 0 %" at bounding box center [612, 328] width 82 height 20
select select "19044"
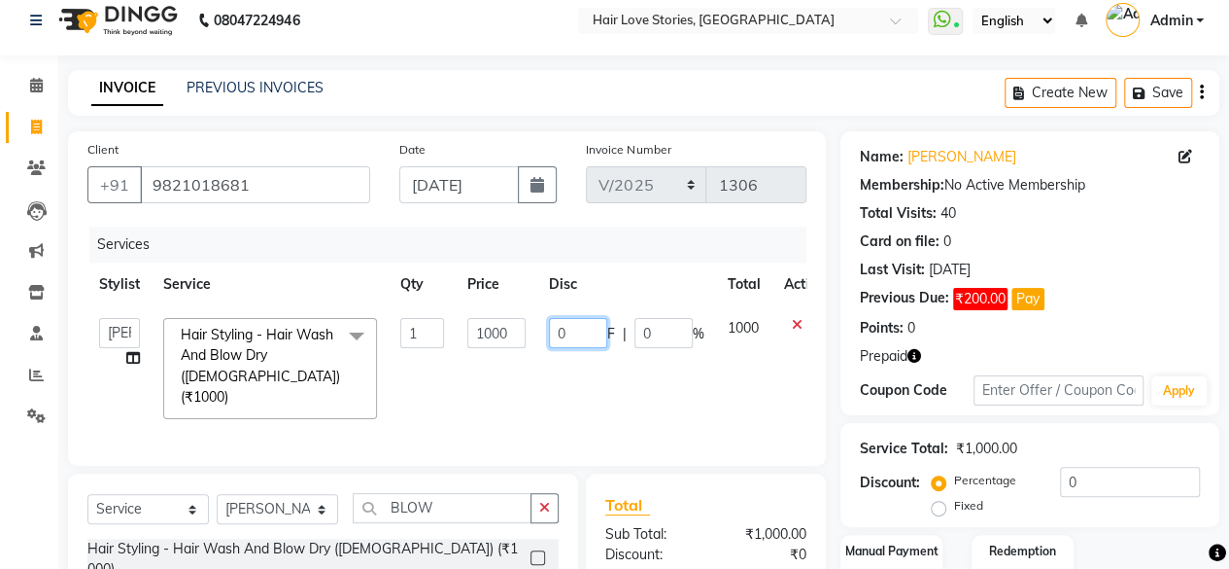
click at [554, 329] on input "0" at bounding box center [578, 333] width 58 height 30
type input "400"
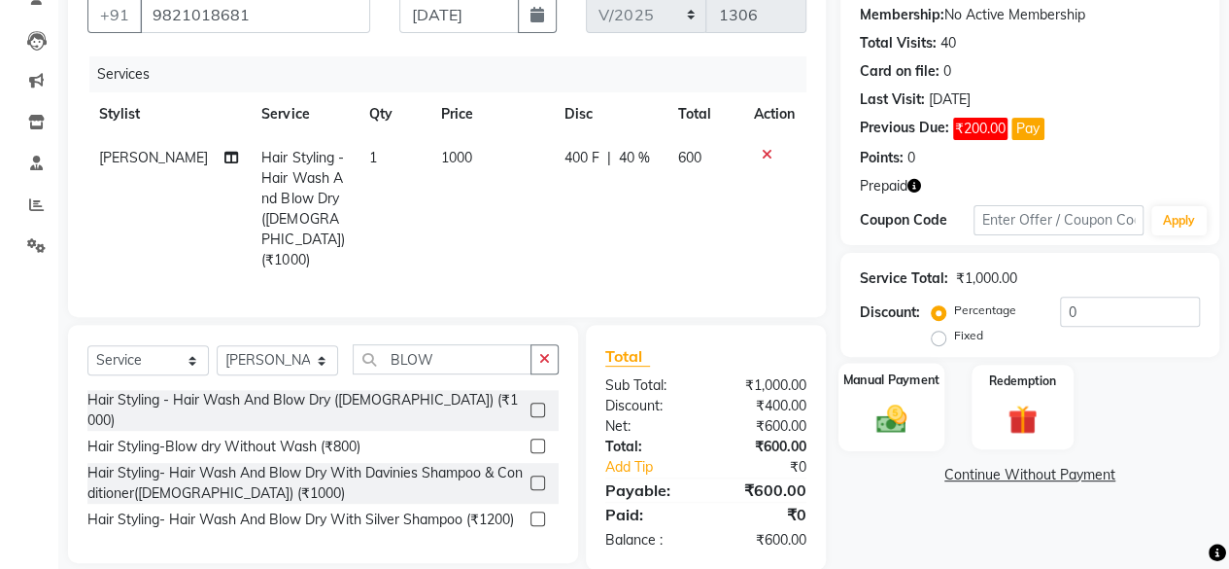
click at [909, 418] on img at bounding box center [892, 417] width 50 height 35
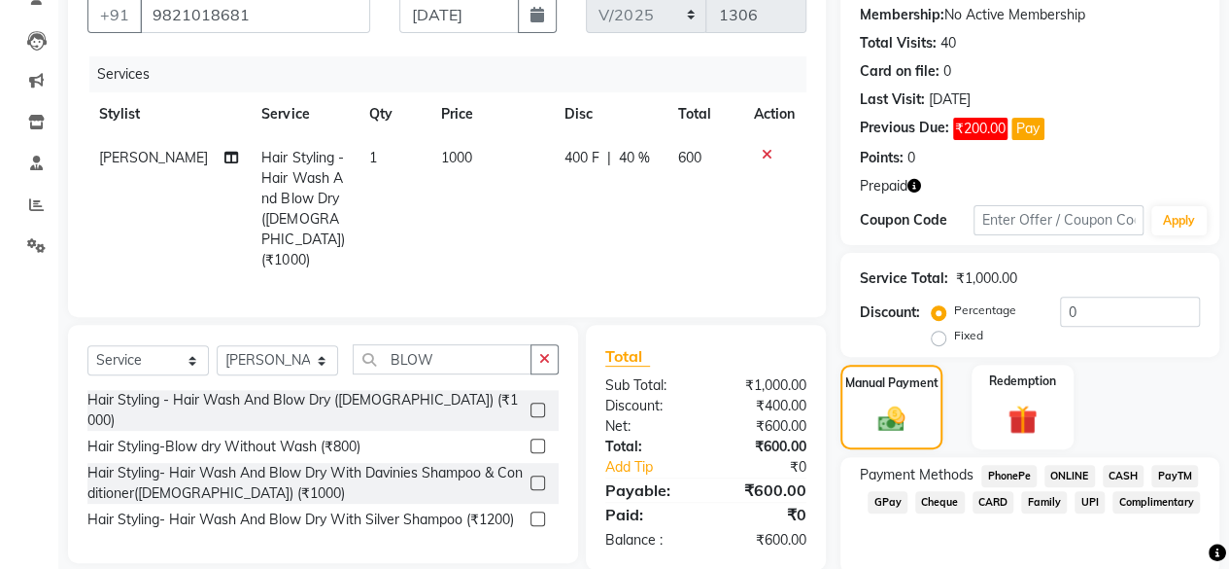
click at [1110, 467] on span "CASH" at bounding box center [1124, 476] width 42 height 22
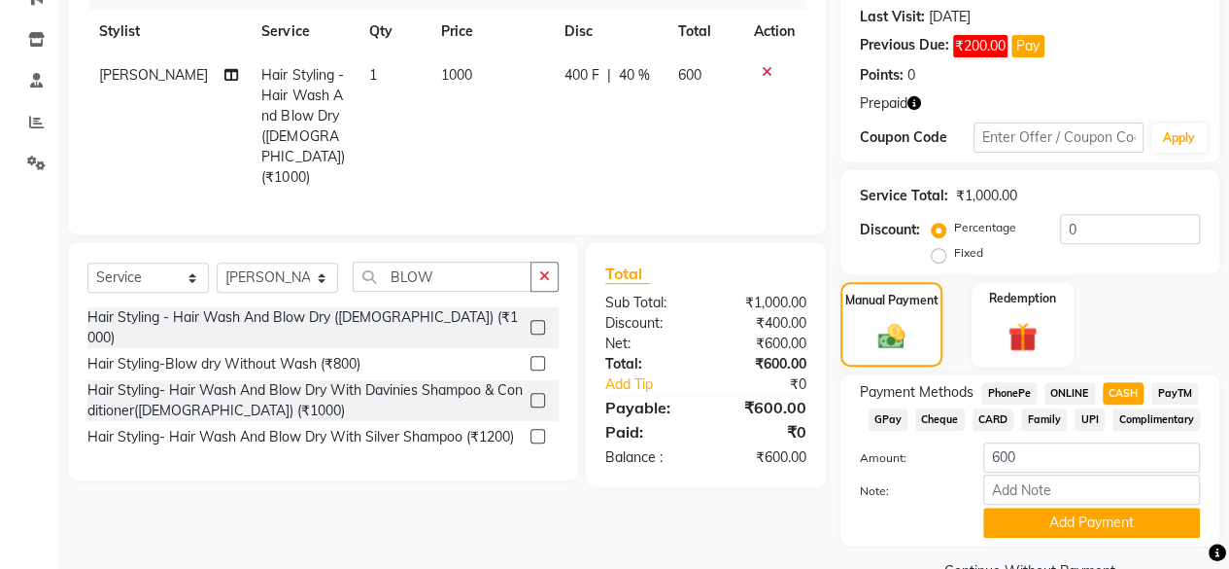
scroll to position [311, 0]
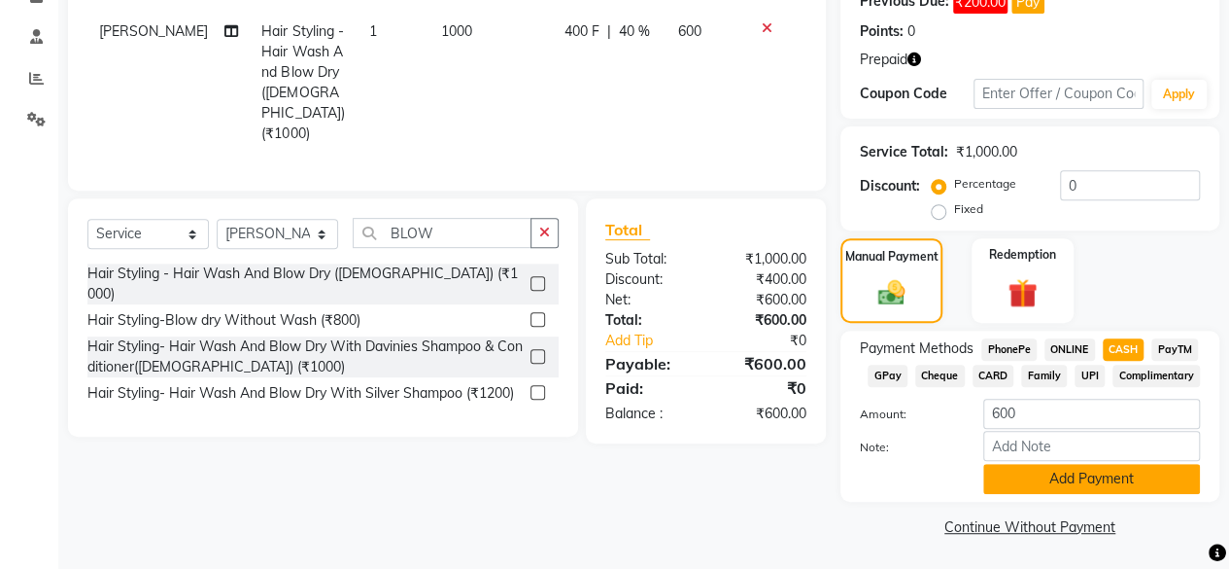
click at [1069, 477] on button "Add Payment" at bounding box center [1091, 479] width 217 height 30
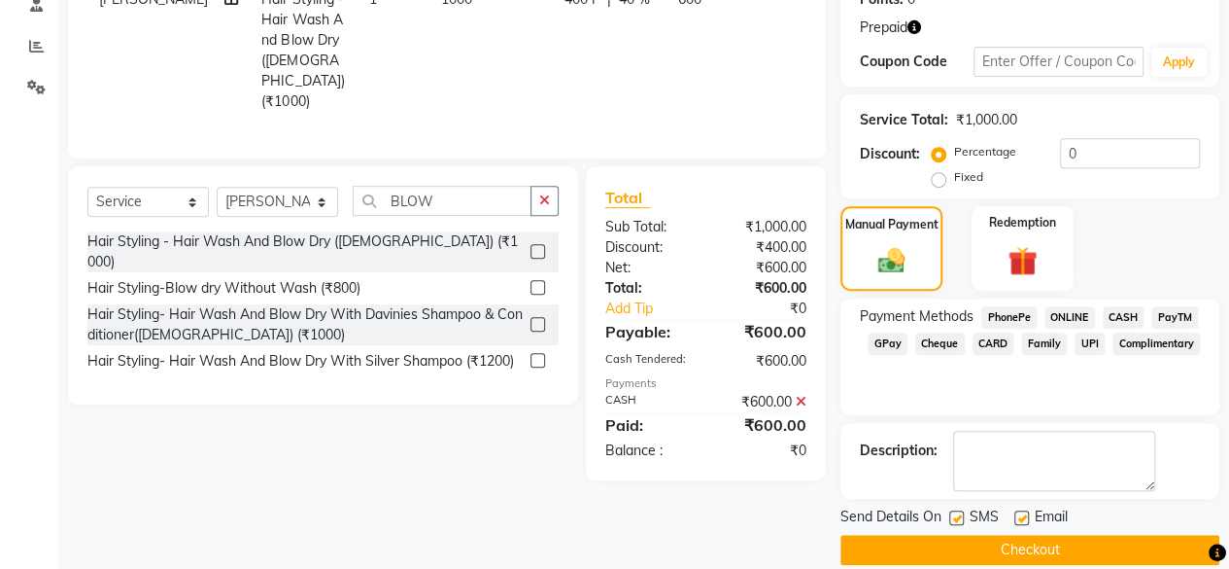
scroll to position [365, 0]
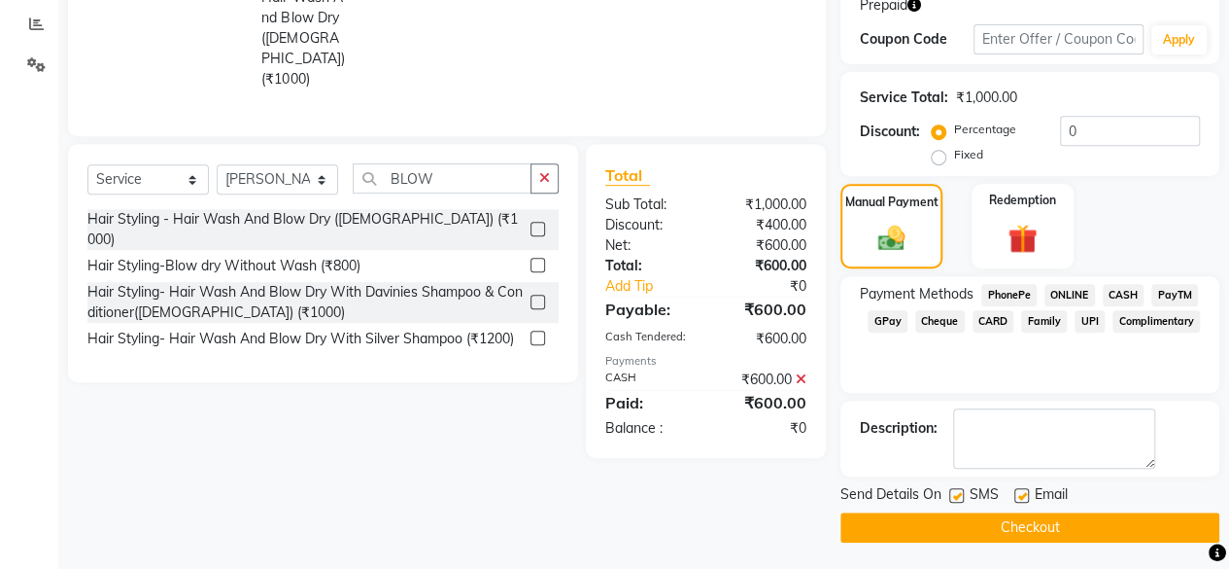
click at [956, 491] on label at bounding box center [956, 495] width 15 height 15
click at [956, 491] on input "checkbox" at bounding box center [955, 496] width 13 height 13
checkbox input "false"
click at [978, 526] on button "Checkout" at bounding box center [1030, 527] width 379 height 30
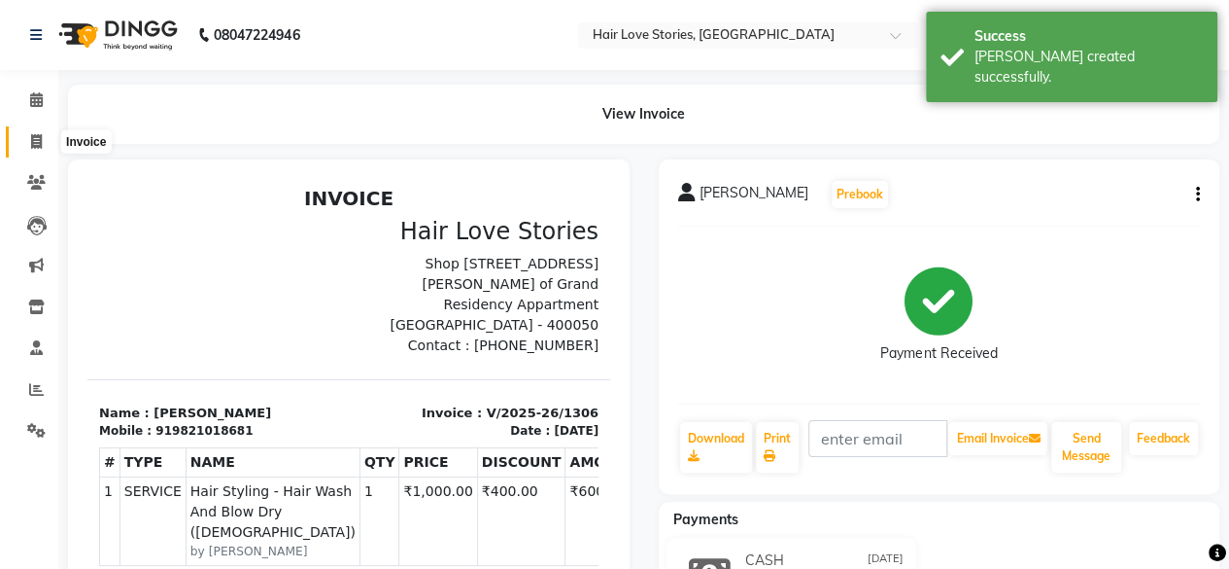
click at [39, 132] on span at bounding box center [36, 142] width 34 height 22
select select "3886"
select select "service"
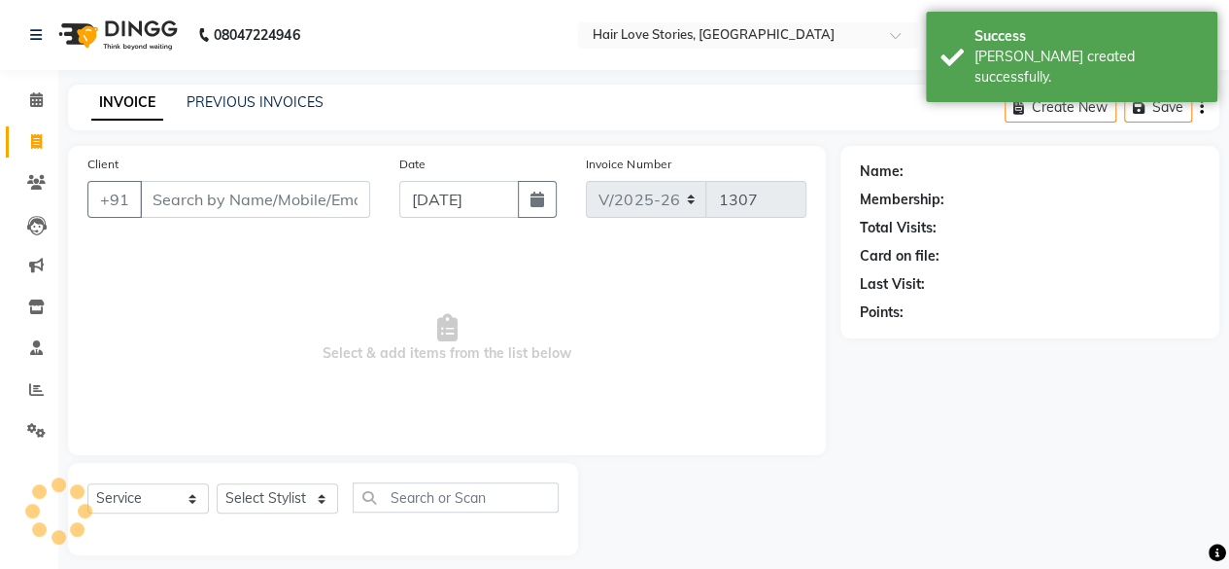
scroll to position [15, 0]
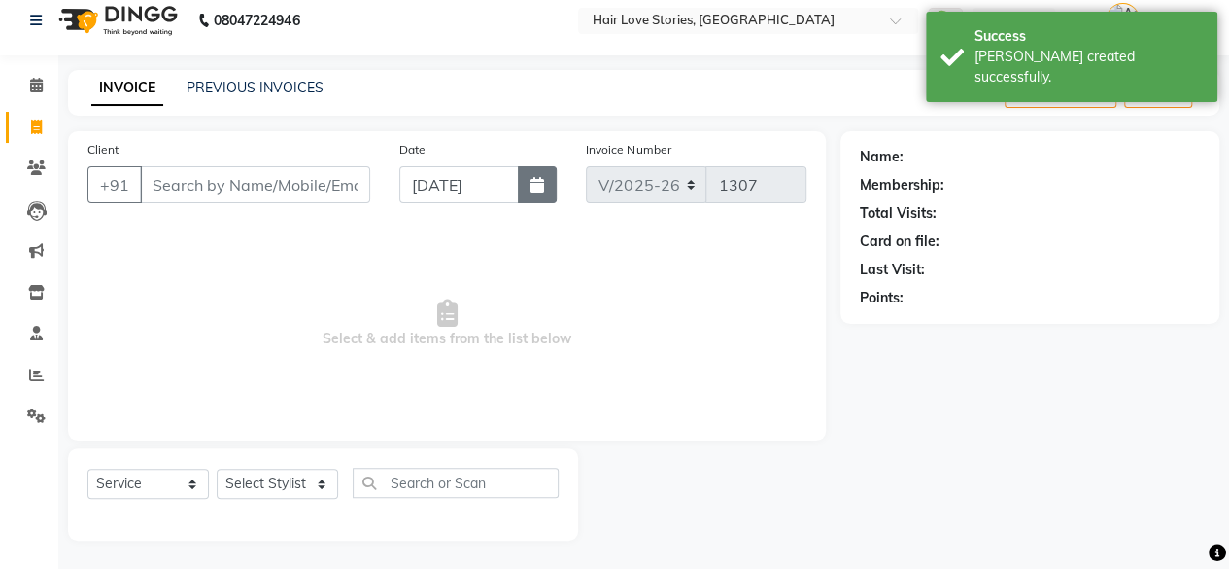
click at [527, 191] on button "button" at bounding box center [537, 184] width 39 height 37
select select "9"
select select "2025"
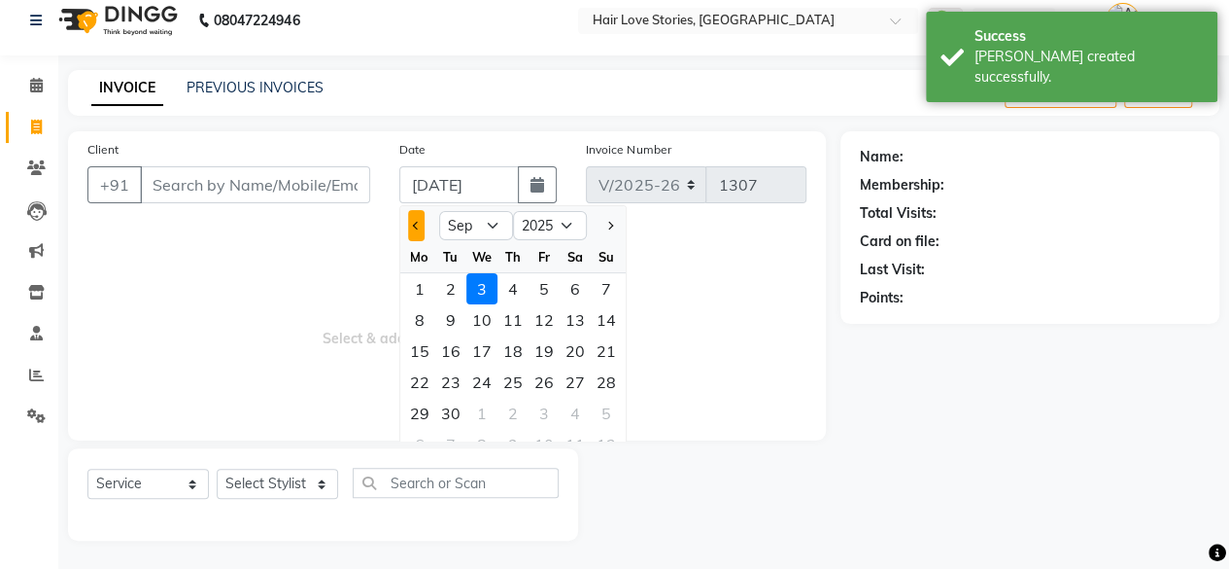
click at [412, 220] on button "Previous month" at bounding box center [416, 225] width 17 height 31
select select "8"
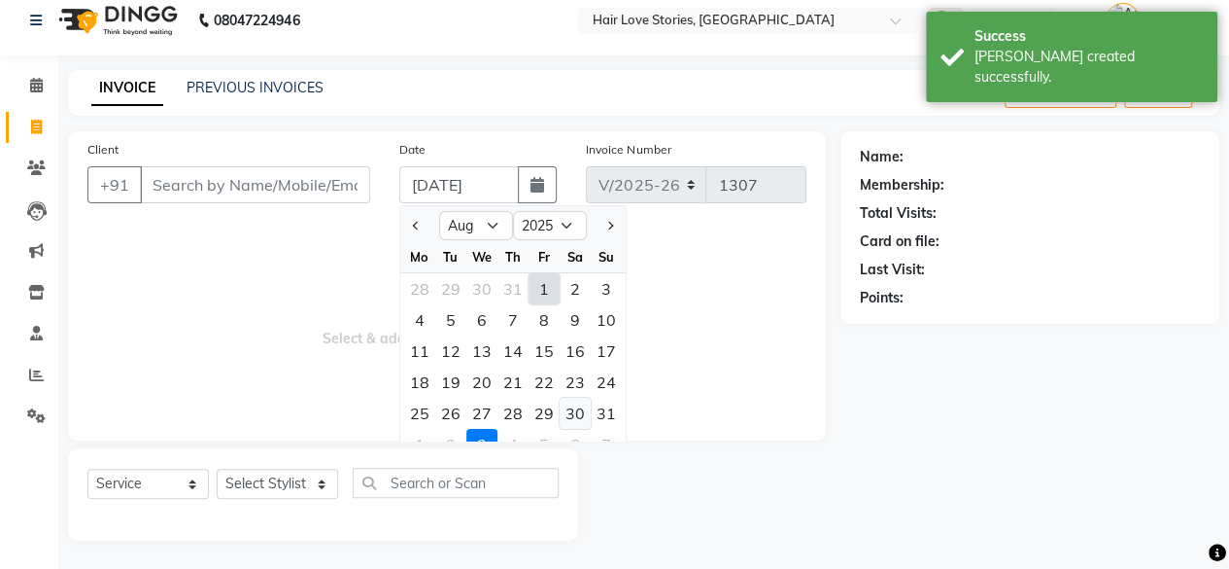
click at [567, 411] on div "30" at bounding box center [575, 412] width 31 height 31
type input "[DATE]"
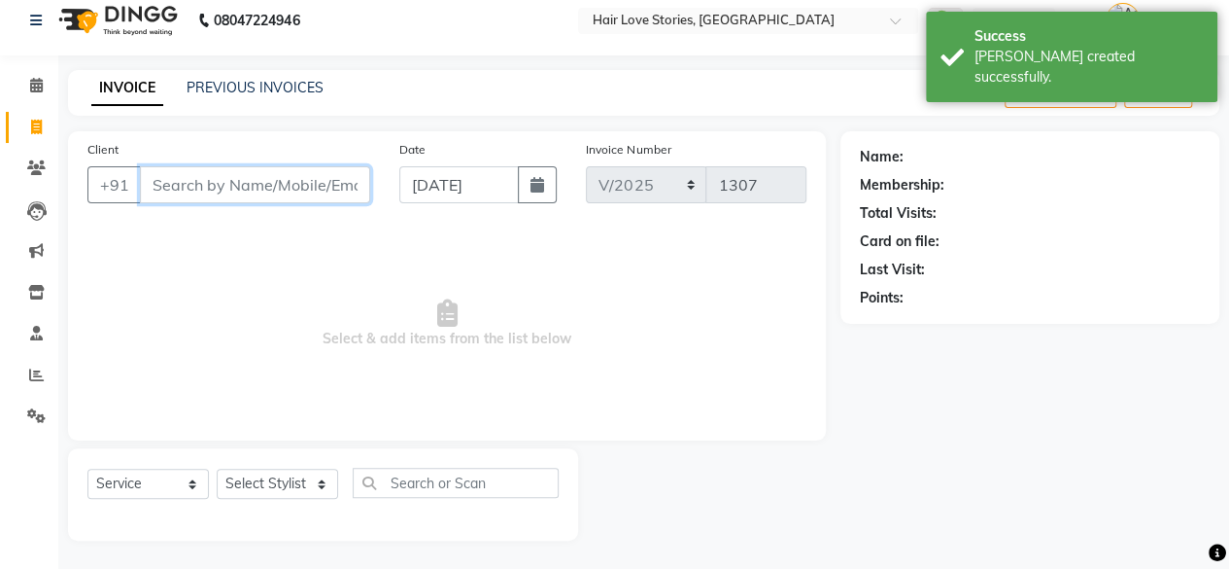
click at [297, 199] on input "Client" at bounding box center [255, 184] width 230 height 37
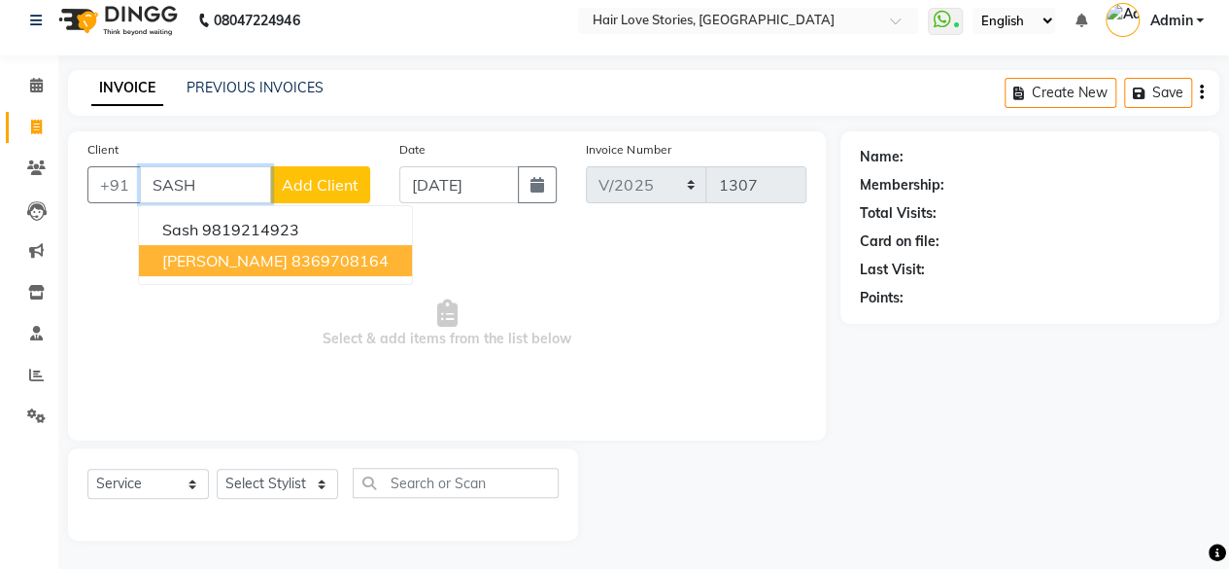
click at [292, 263] on ngb-highlight "8369708164" at bounding box center [340, 260] width 97 height 19
type input "8369708164"
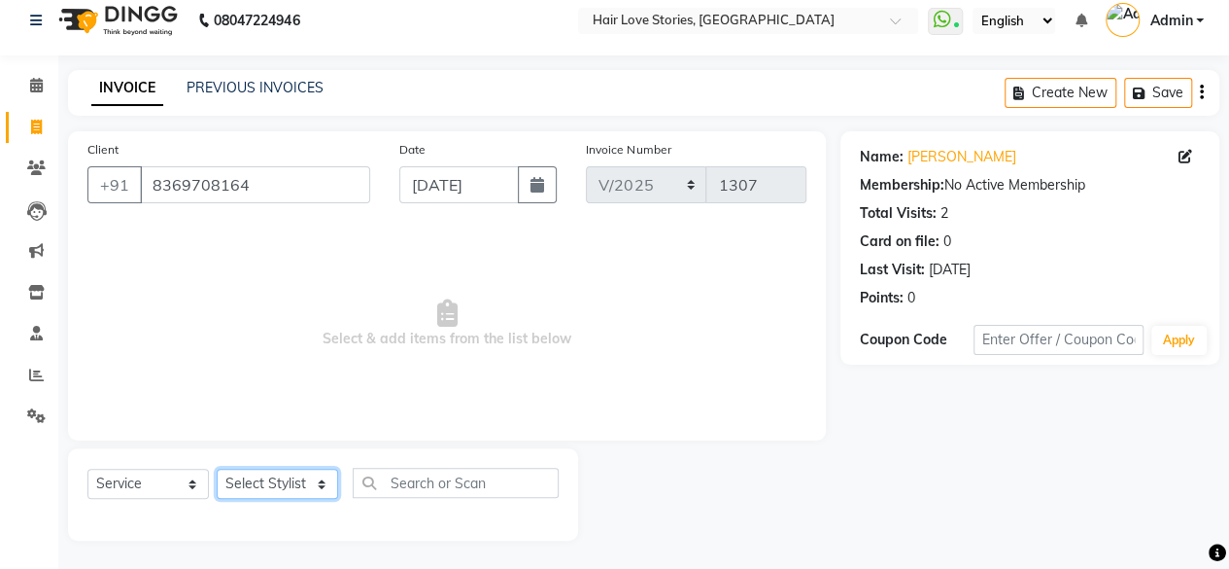
click at [251, 478] on select "Select Stylist [PERSON_NAME] FRONTDESK MANAGER [PERSON_NAME] [PERSON_NAME] [PER…" at bounding box center [277, 483] width 121 height 30
select select "66845"
click at [217, 468] on select "Select Stylist [PERSON_NAME] FRONTDESK MANAGER [PERSON_NAME] [PERSON_NAME] [PER…" at bounding box center [277, 483] width 121 height 30
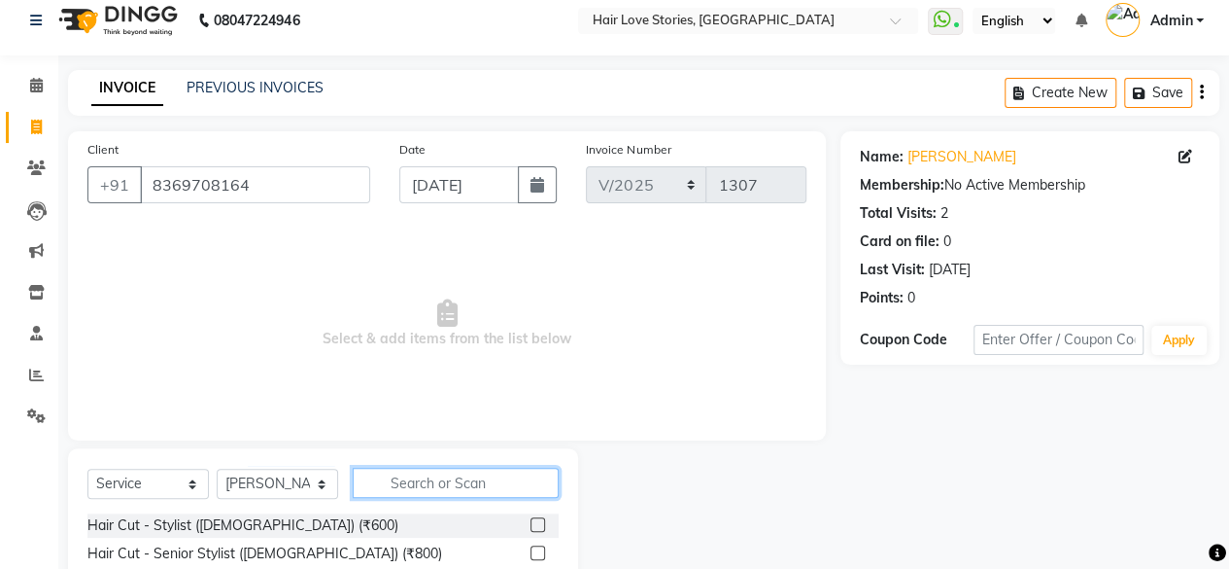
click at [422, 490] on input "text" at bounding box center [456, 482] width 206 height 30
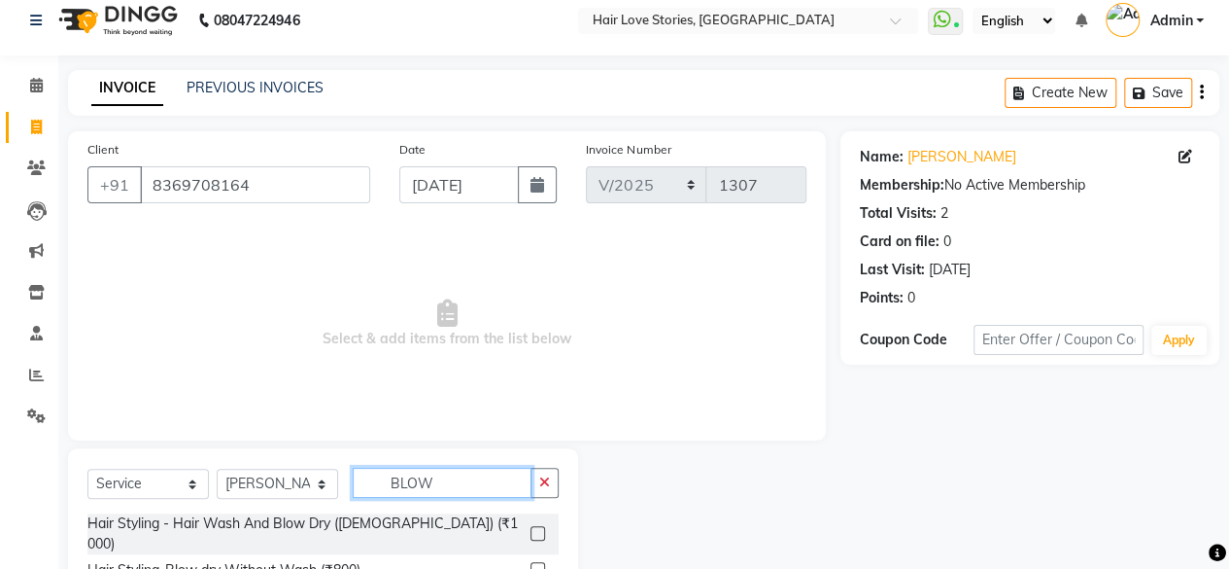
type input "BLOW"
click at [534, 562] on label at bounding box center [538, 569] width 15 height 15
click at [534, 564] on input "checkbox" at bounding box center [537, 570] width 13 height 13
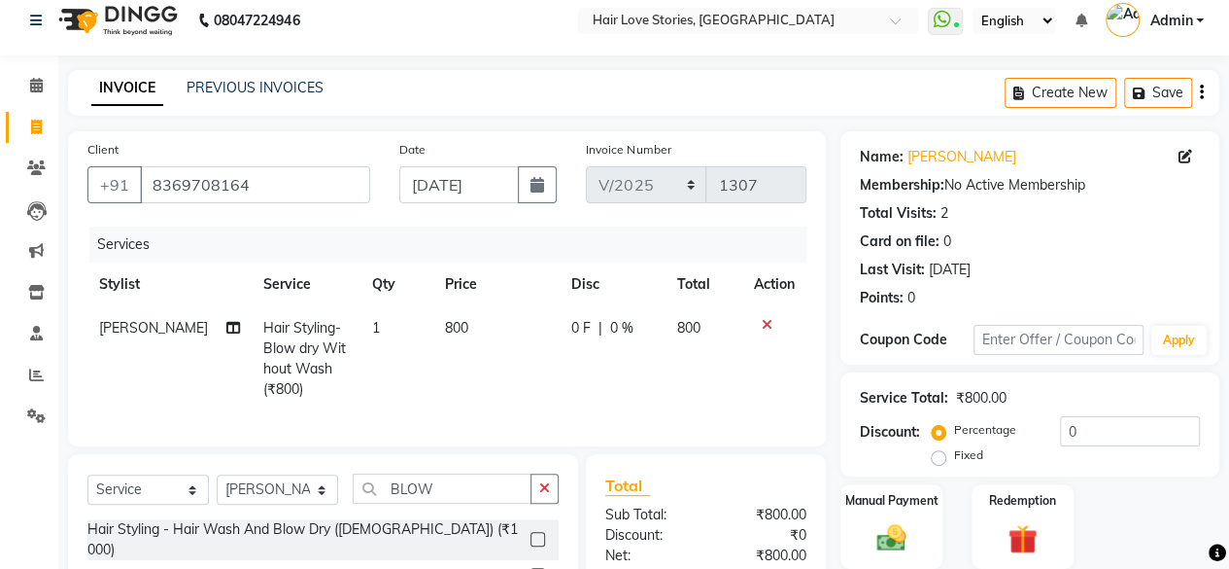
checkbox input "false"
click at [433, 315] on td "800" at bounding box center [496, 358] width 126 height 105
select select "66845"
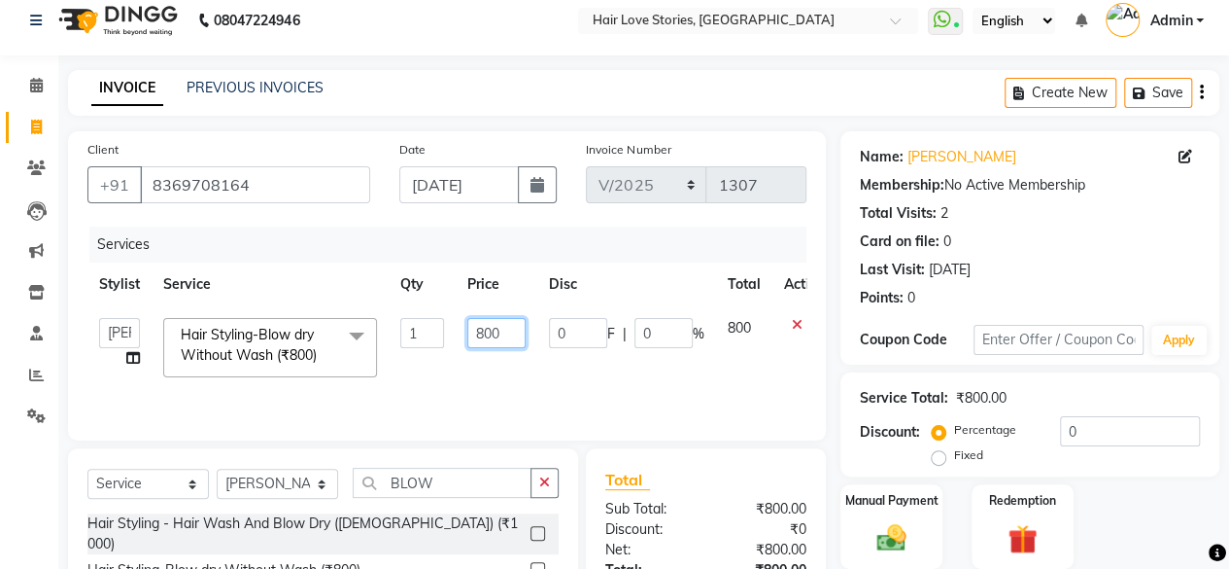
click at [481, 330] on input "800" at bounding box center [496, 333] width 58 height 30
type input "600"
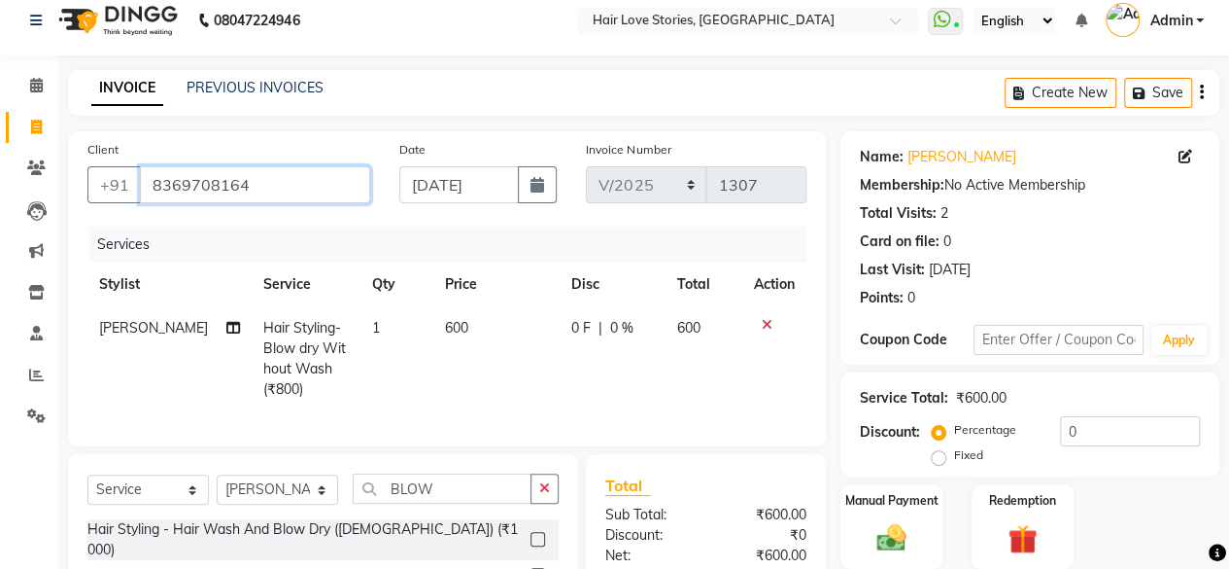
click at [328, 195] on input "8369708164" at bounding box center [255, 184] width 230 height 37
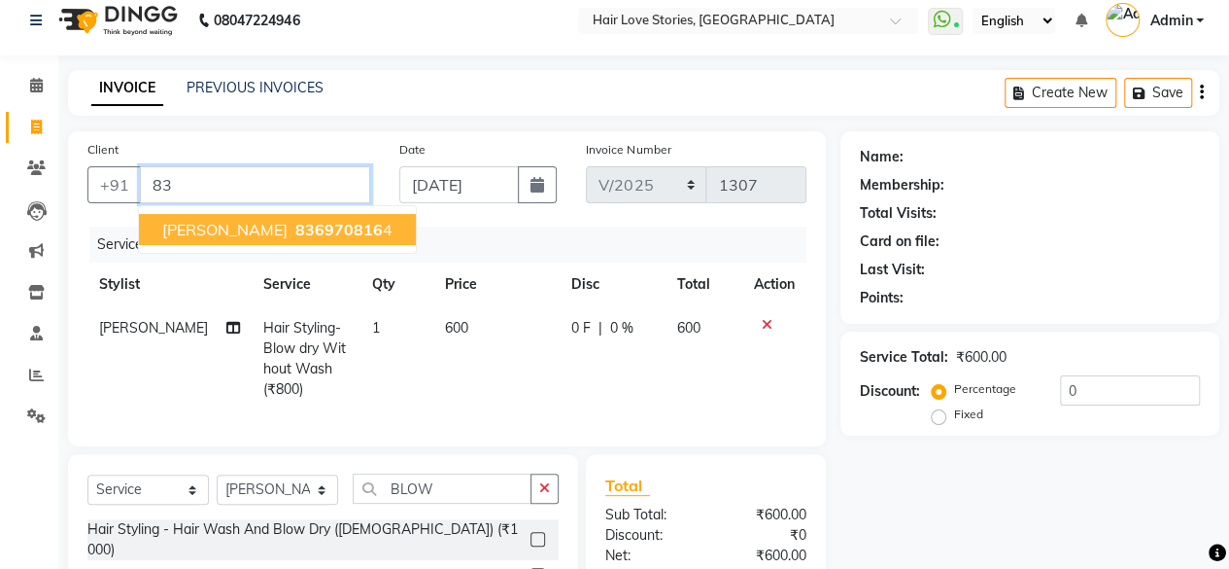
type input "8"
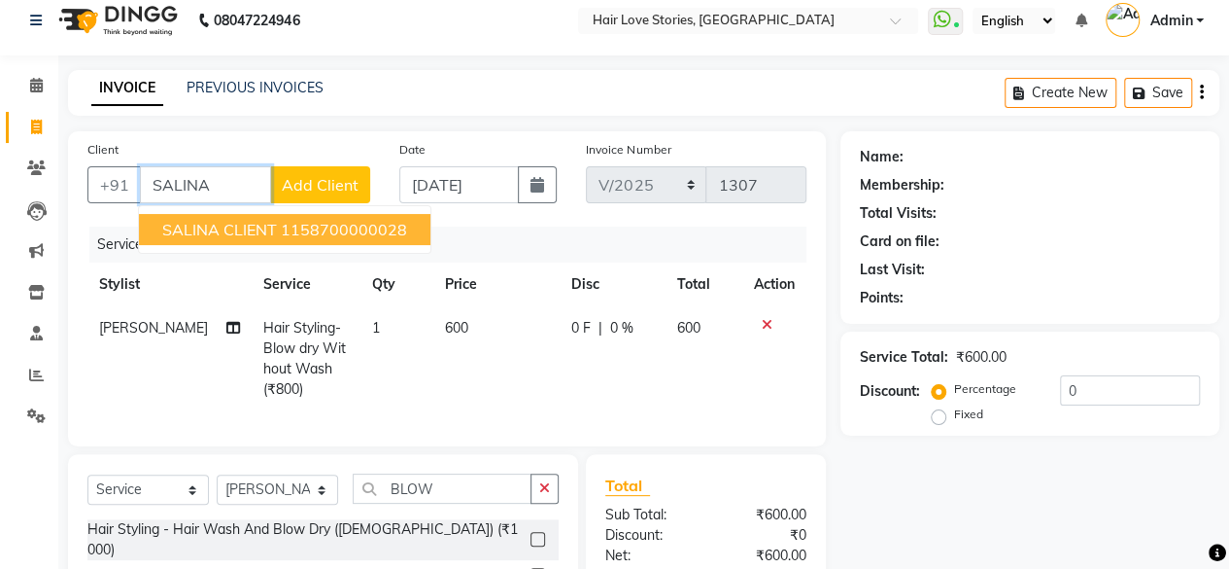
click at [312, 233] on ngb-highlight "1158700000028" at bounding box center [344, 229] width 126 height 19
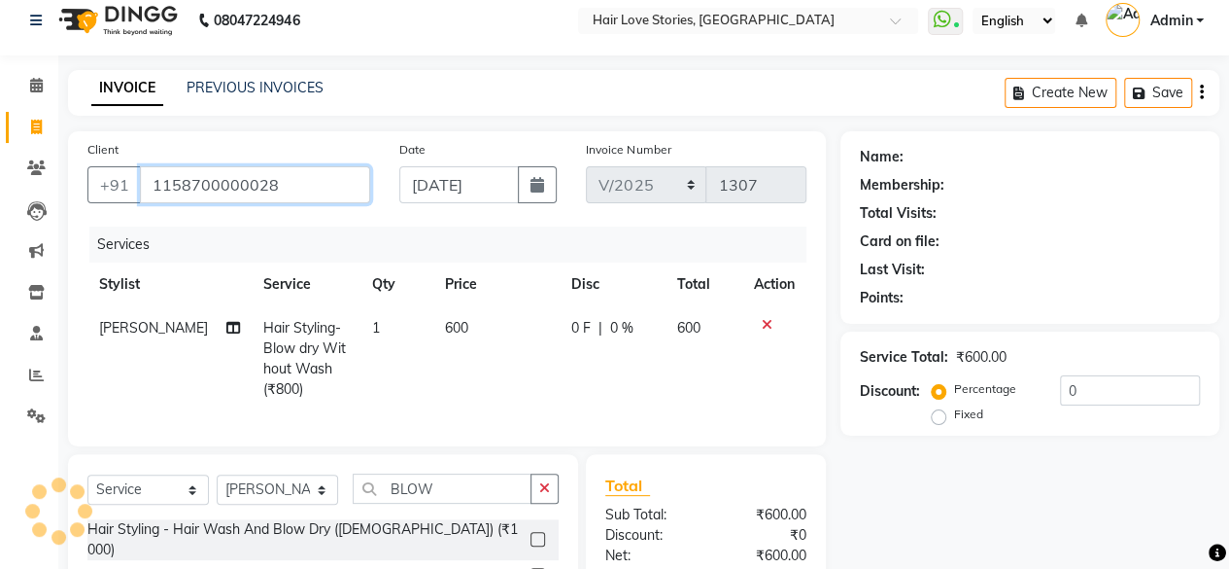
type input "1158700000028"
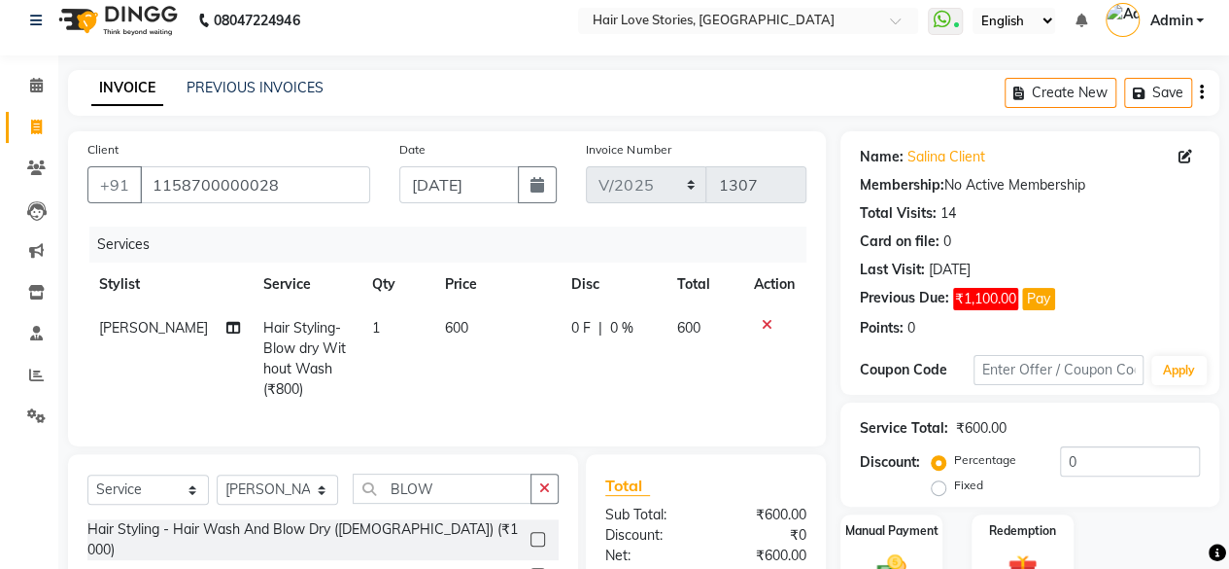
scroll to position [187, 0]
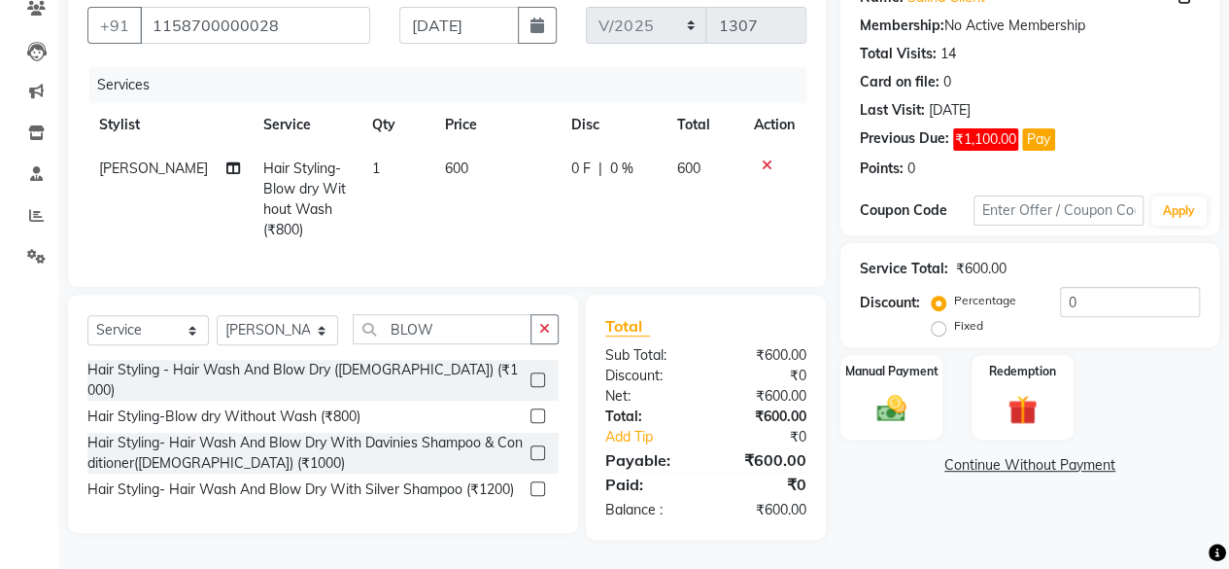
click at [1030, 455] on link "Continue Without Payment" at bounding box center [1030, 465] width 371 height 20
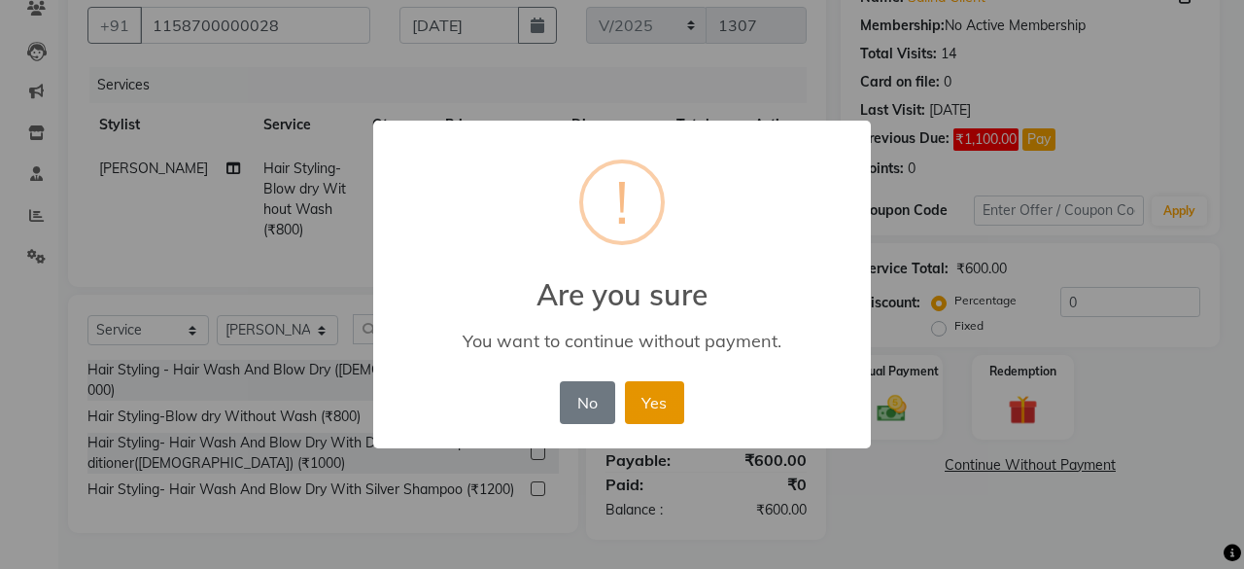
click at [640, 399] on button "Yes" at bounding box center [654, 402] width 59 height 43
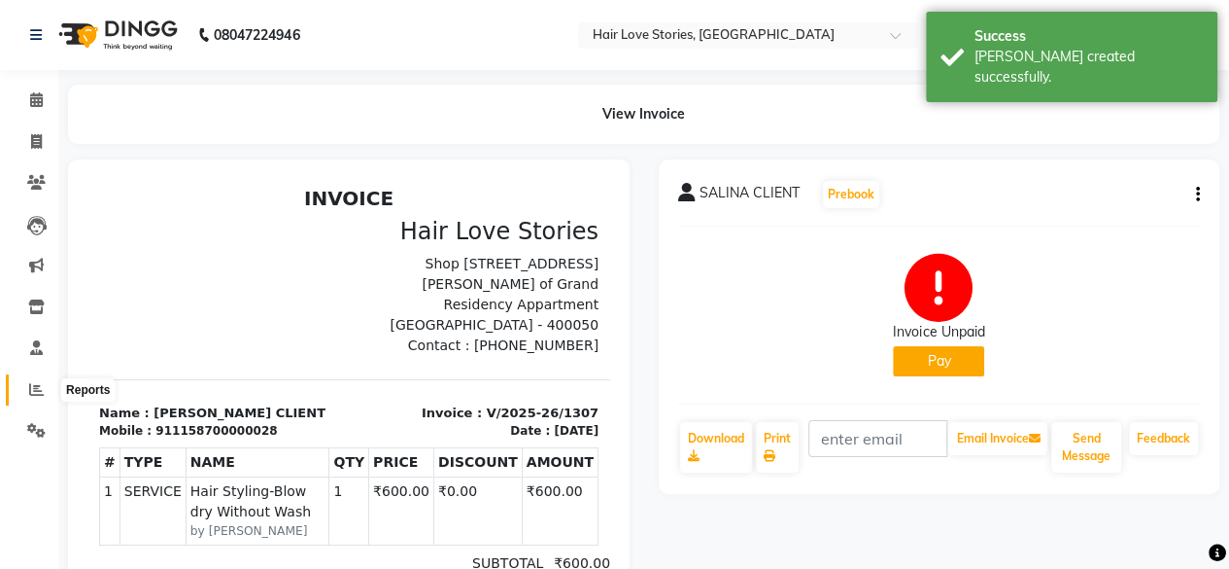
click at [36, 391] on icon at bounding box center [36, 389] width 15 height 15
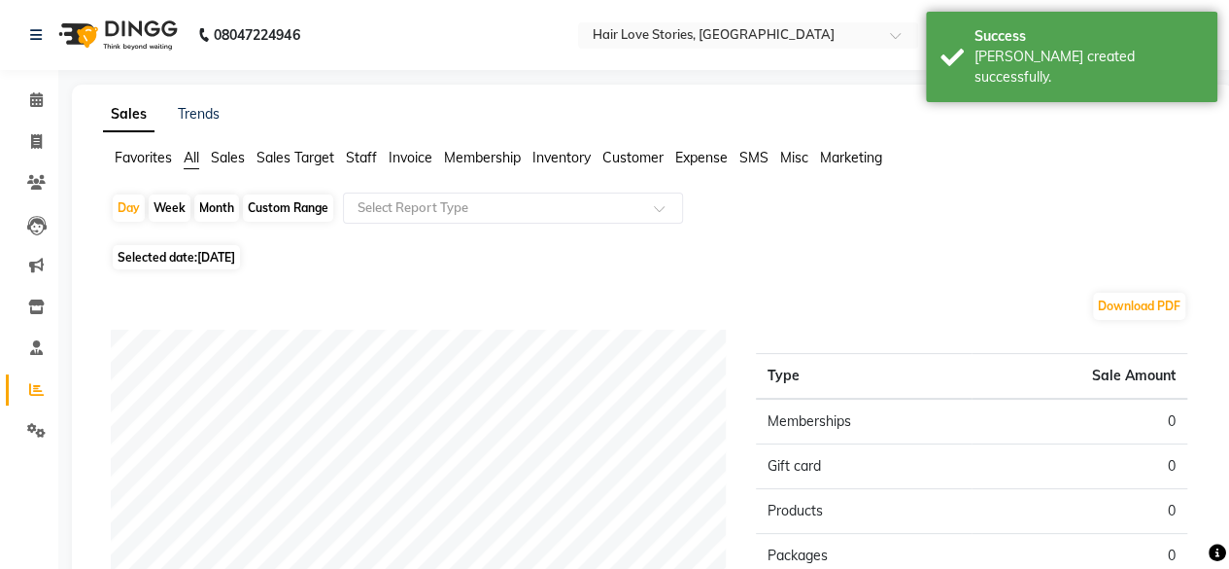
click at [210, 257] on span "[DATE]" at bounding box center [216, 257] width 38 height 15
select select "9"
select select "2025"
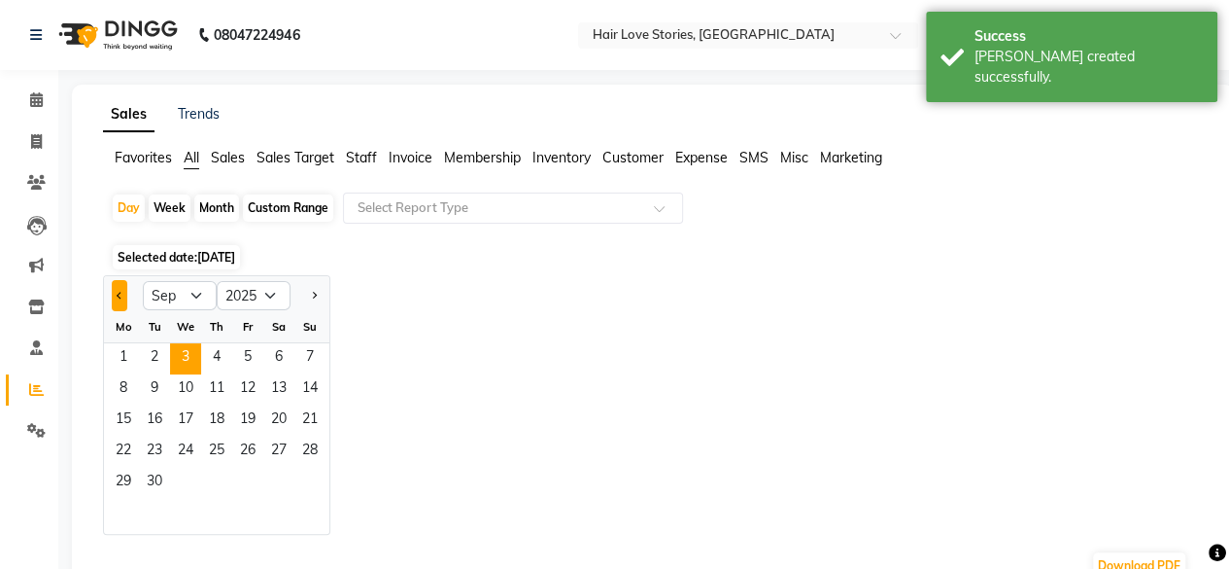
click at [117, 300] on button "Previous month" at bounding box center [120, 295] width 16 height 31
select select "8"
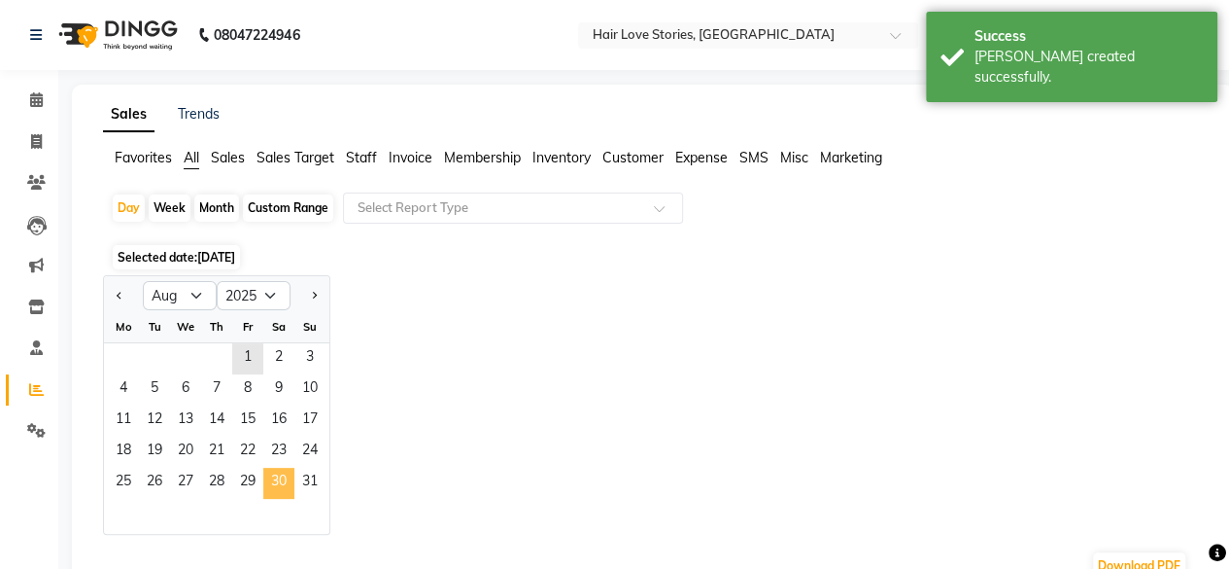
click at [277, 483] on span "30" at bounding box center [278, 482] width 31 height 31
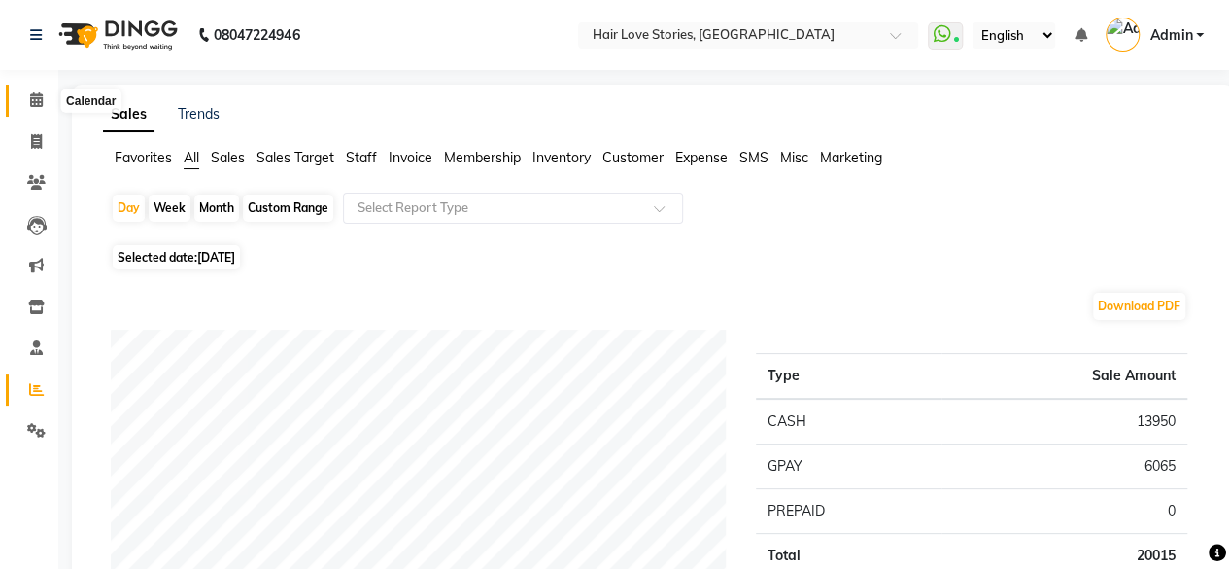
click at [33, 104] on icon at bounding box center [36, 99] width 13 height 15
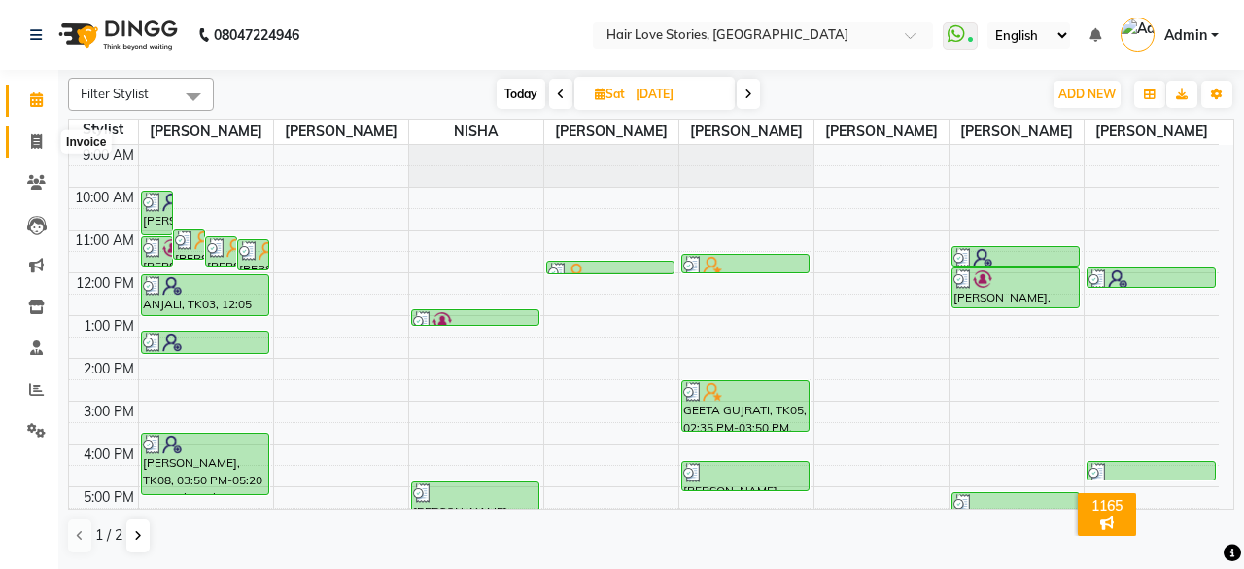
click at [23, 138] on span at bounding box center [36, 142] width 34 height 22
select select "3886"
select select "service"
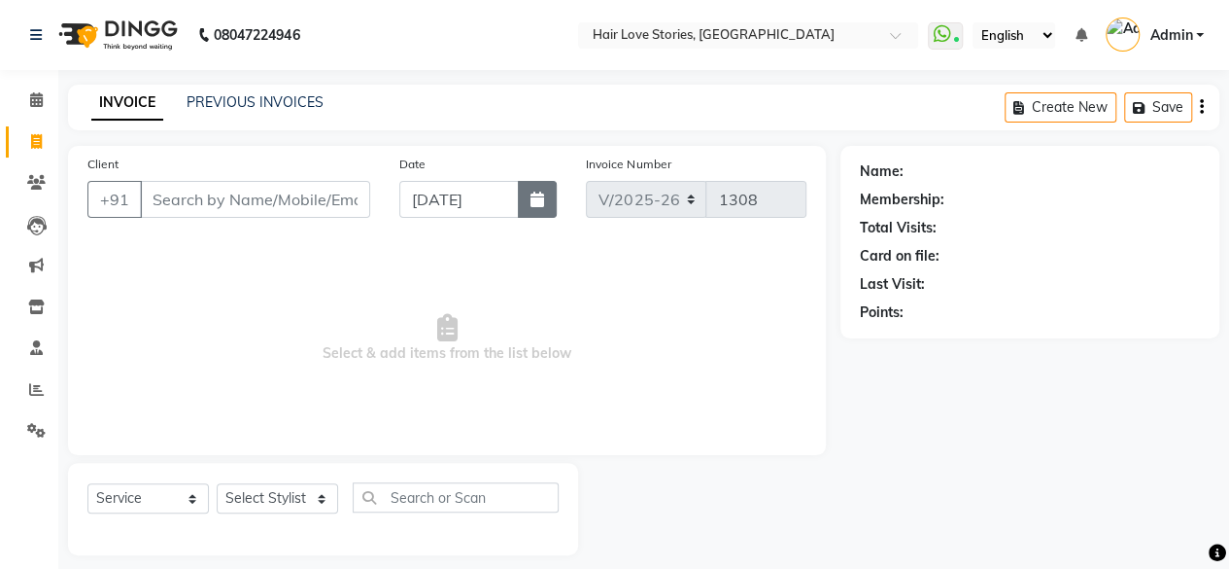
click at [536, 191] on icon "button" at bounding box center [538, 199] width 14 height 16
select select "9"
select select "2025"
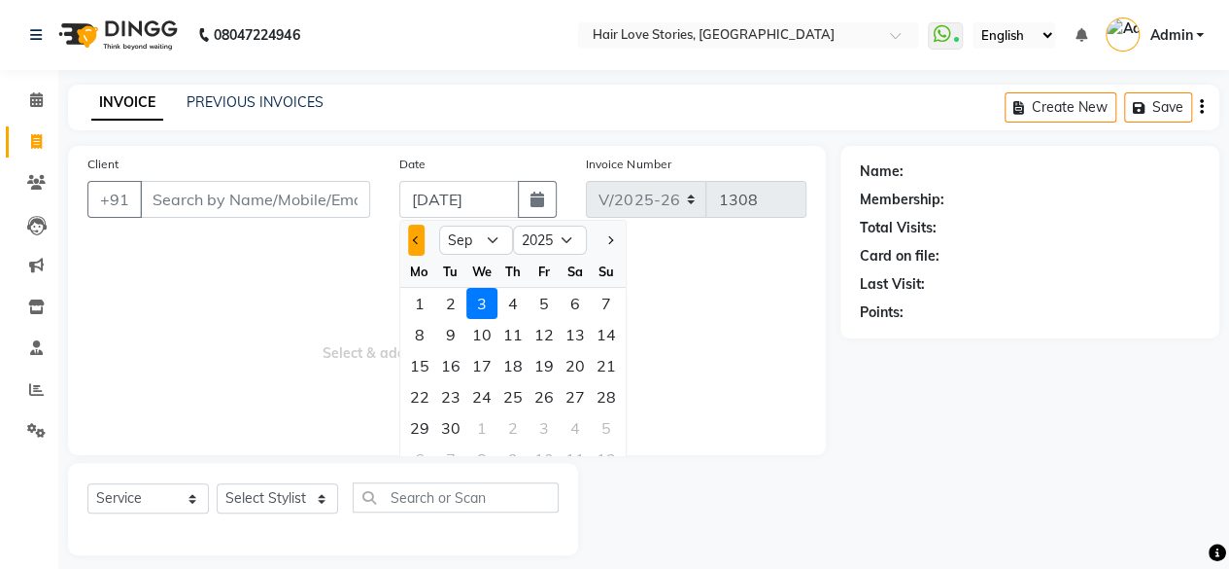
click at [417, 228] on button "Previous month" at bounding box center [416, 239] width 17 height 31
select select "8"
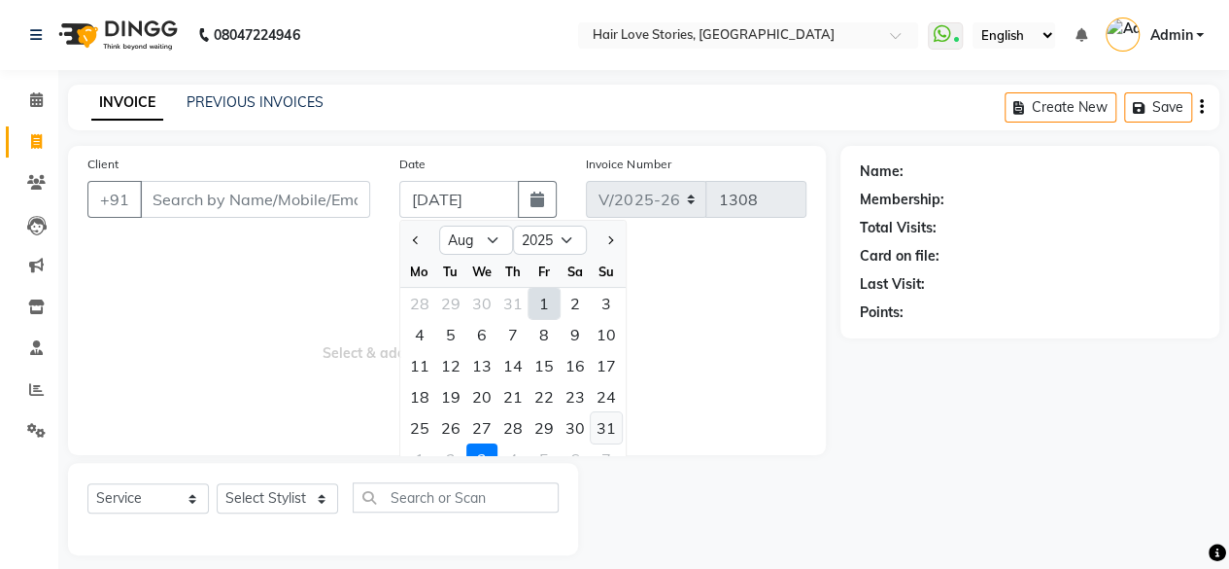
click at [599, 430] on div "31" at bounding box center [606, 427] width 31 height 31
type input "[DATE]"
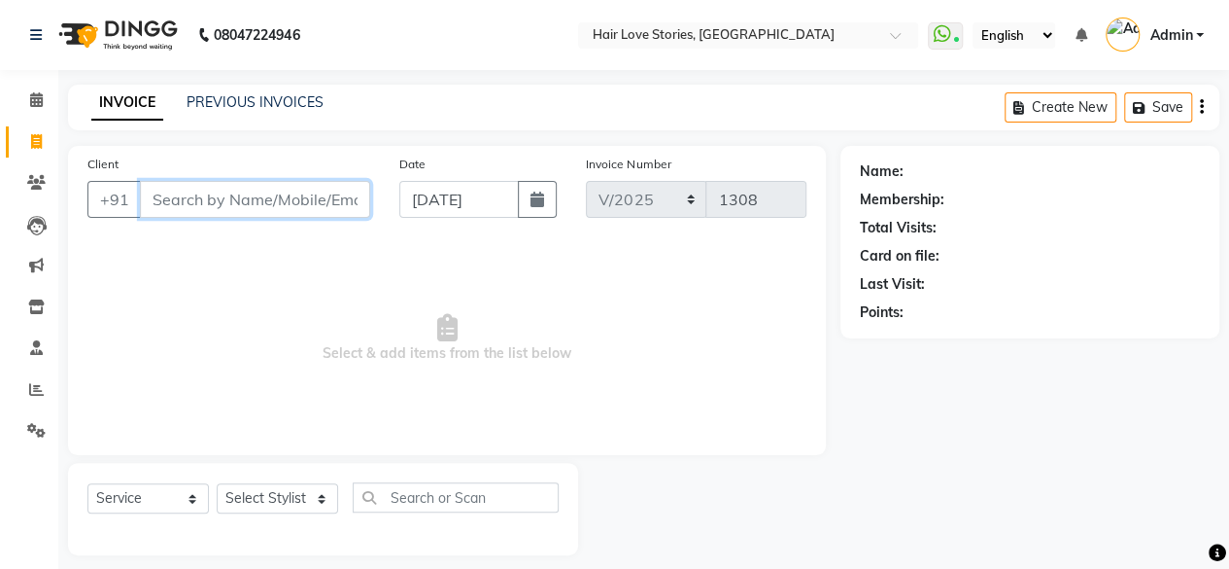
click at [265, 195] on input "Client" at bounding box center [255, 199] width 230 height 37
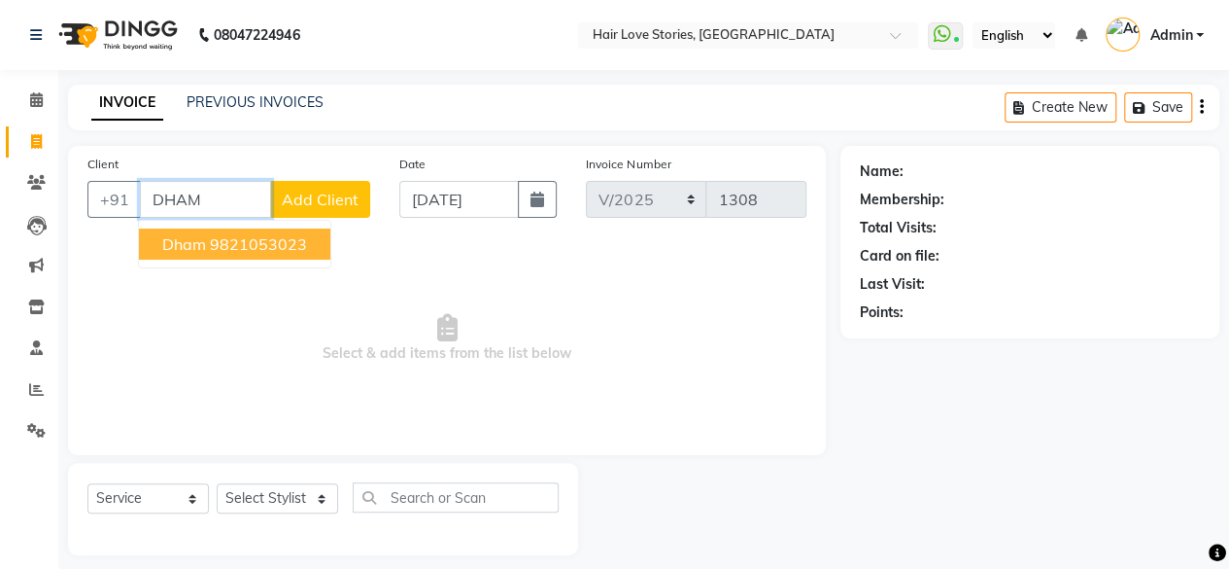
click at [268, 241] on ngb-highlight "9821053023" at bounding box center [258, 243] width 97 height 19
type input "9821053023"
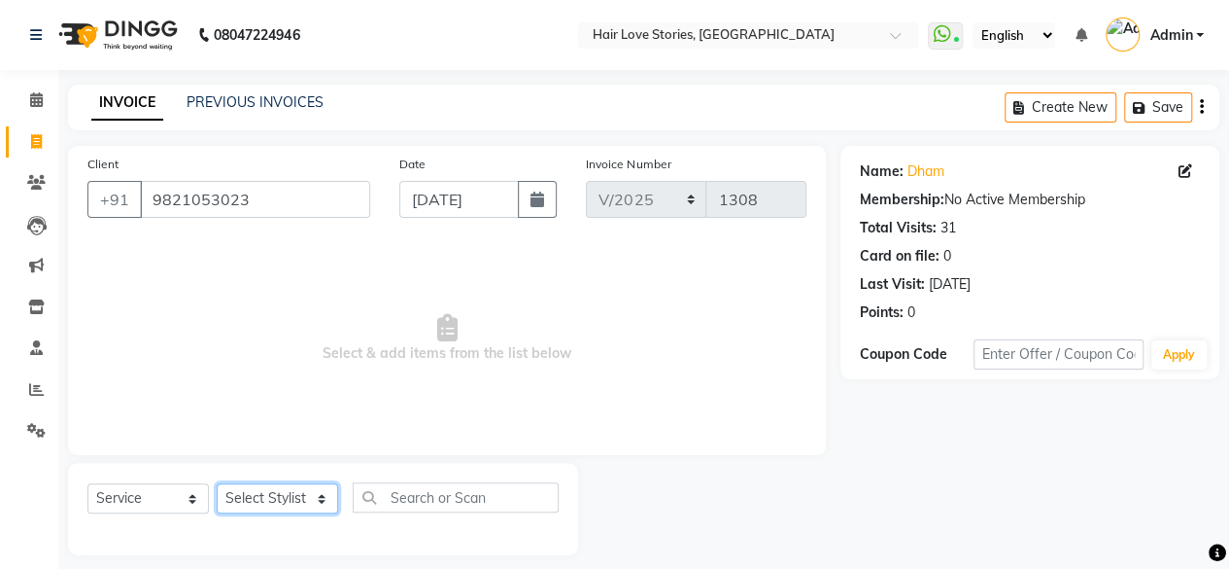
click at [272, 489] on select "Select Stylist [PERSON_NAME] FRONTDESK MANAGER [PERSON_NAME] [PERSON_NAME] [PER…" at bounding box center [277, 498] width 121 height 30
select select "19044"
click at [217, 483] on select "Select Stylist [PERSON_NAME] FRONTDESK MANAGER [PERSON_NAME] [PERSON_NAME] [PER…" at bounding box center [277, 498] width 121 height 30
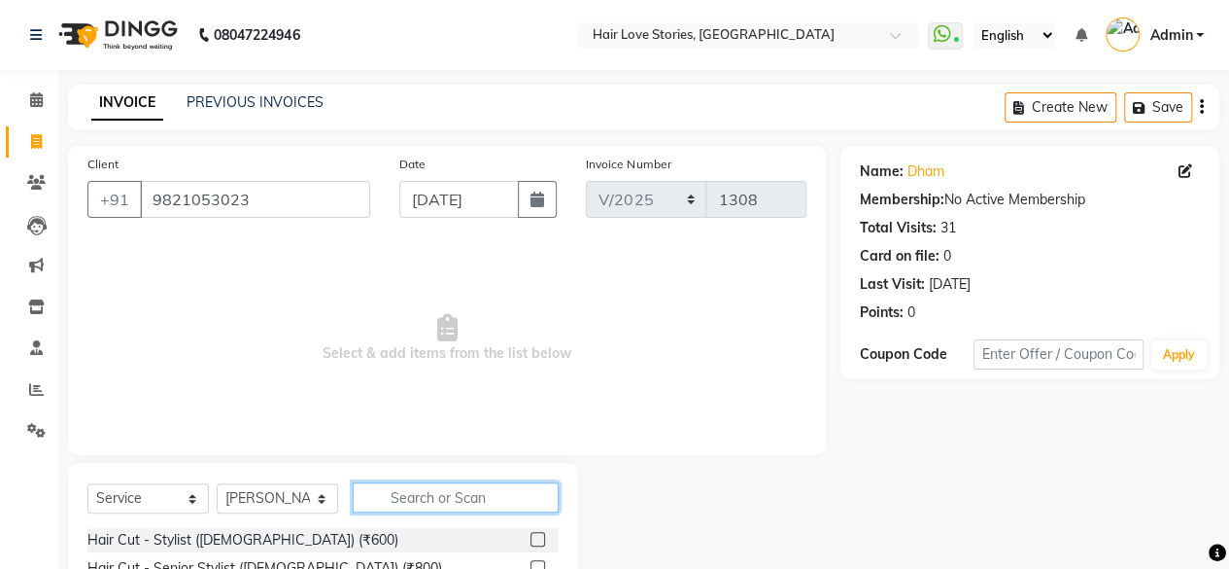
click at [420, 510] on input "text" at bounding box center [456, 497] width 206 height 30
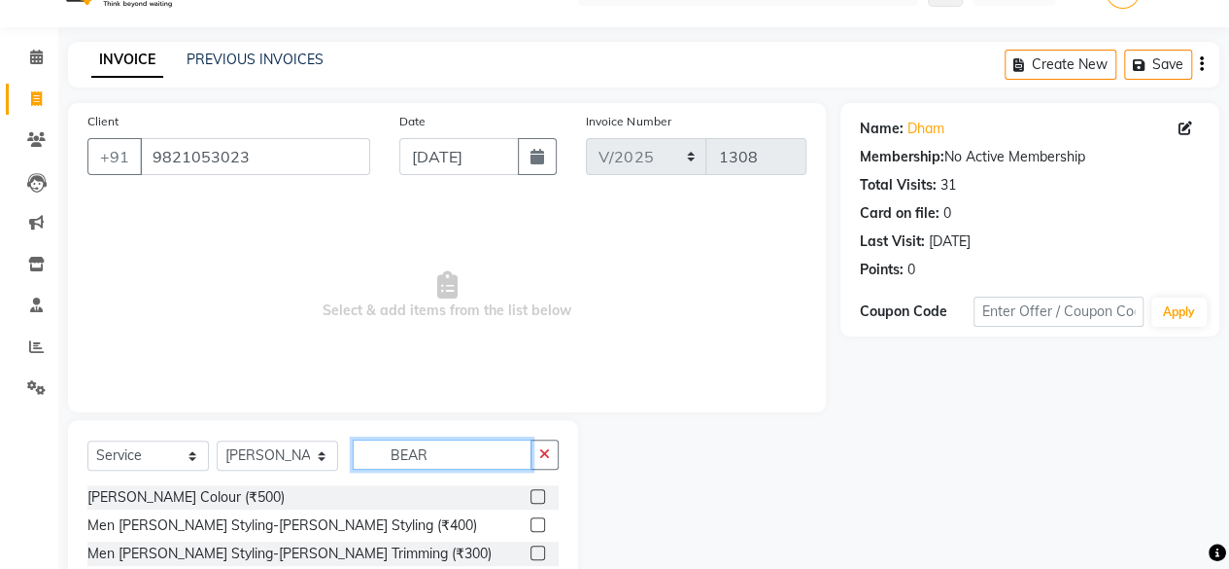
scroll to position [99, 0]
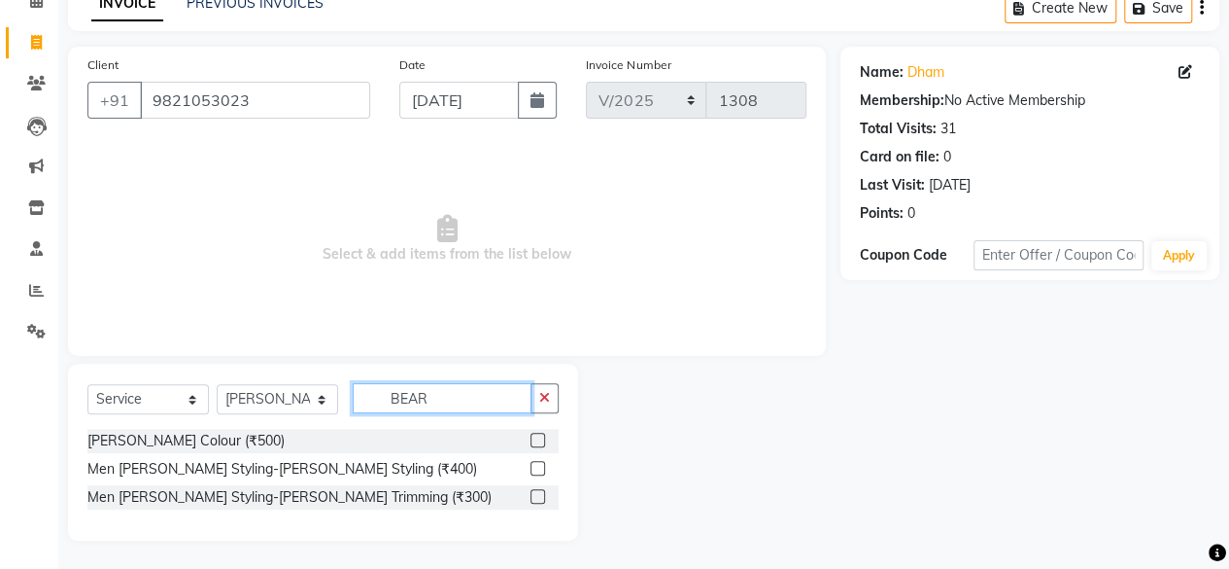
type input "BEAR"
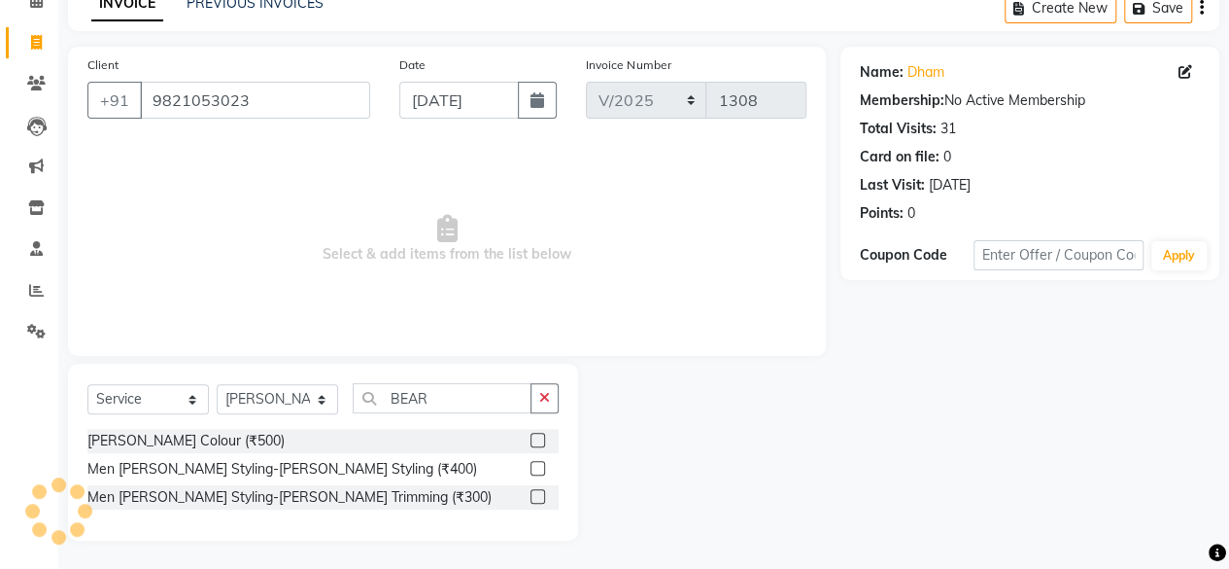
click at [538, 434] on label at bounding box center [538, 439] width 15 height 15
click at [538, 434] on input "checkbox" at bounding box center [537, 440] width 13 height 13
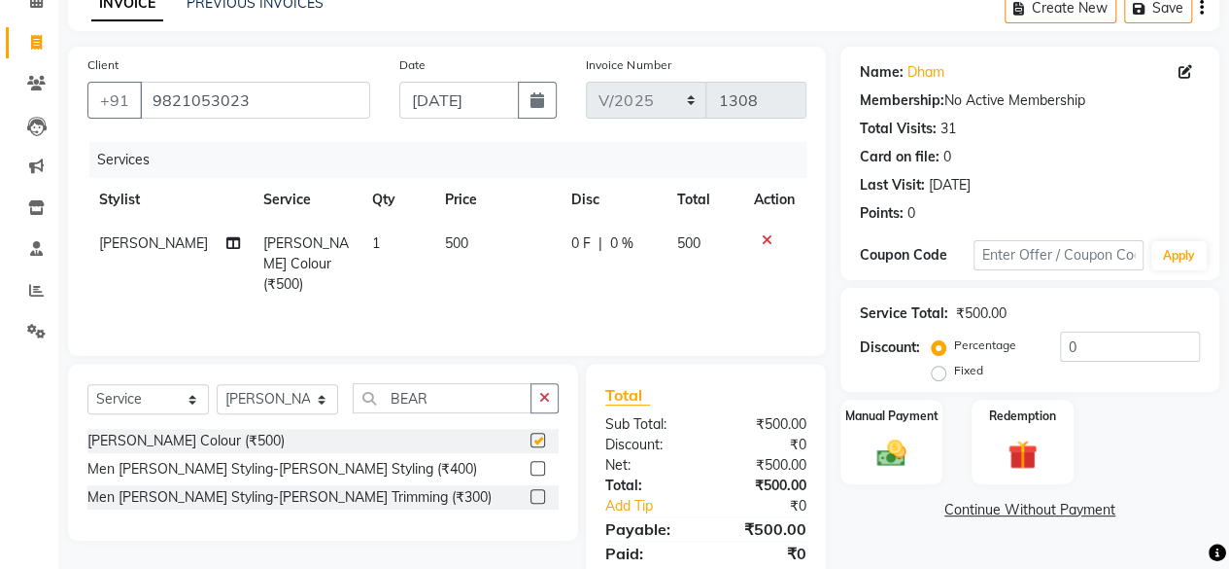
checkbox input "false"
click at [445, 250] on span "500" at bounding box center [456, 242] width 23 height 17
select select "19044"
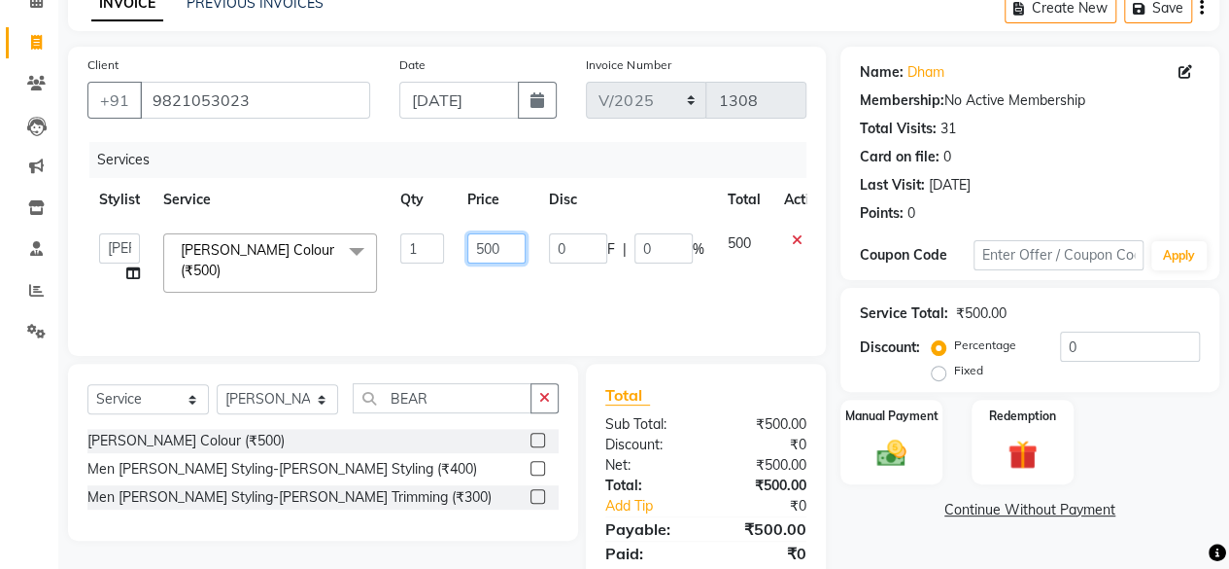
click at [484, 251] on input "500" at bounding box center [496, 248] width 58 height 30
type input "600"
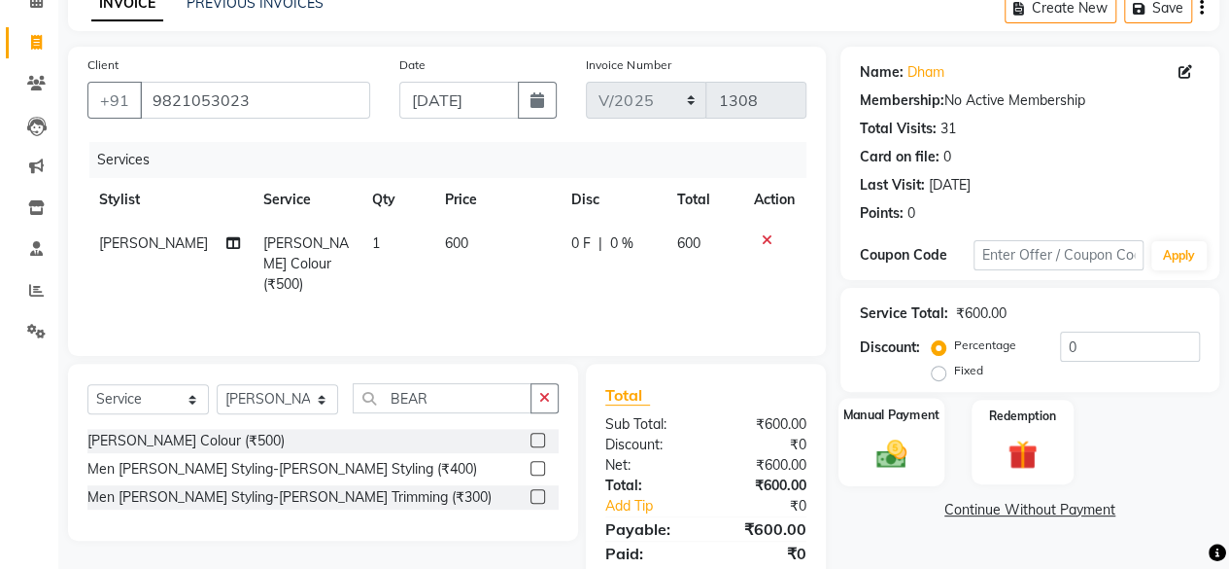
click at [898, 446] on img at bounding box center [892, 452] width 50 height 35
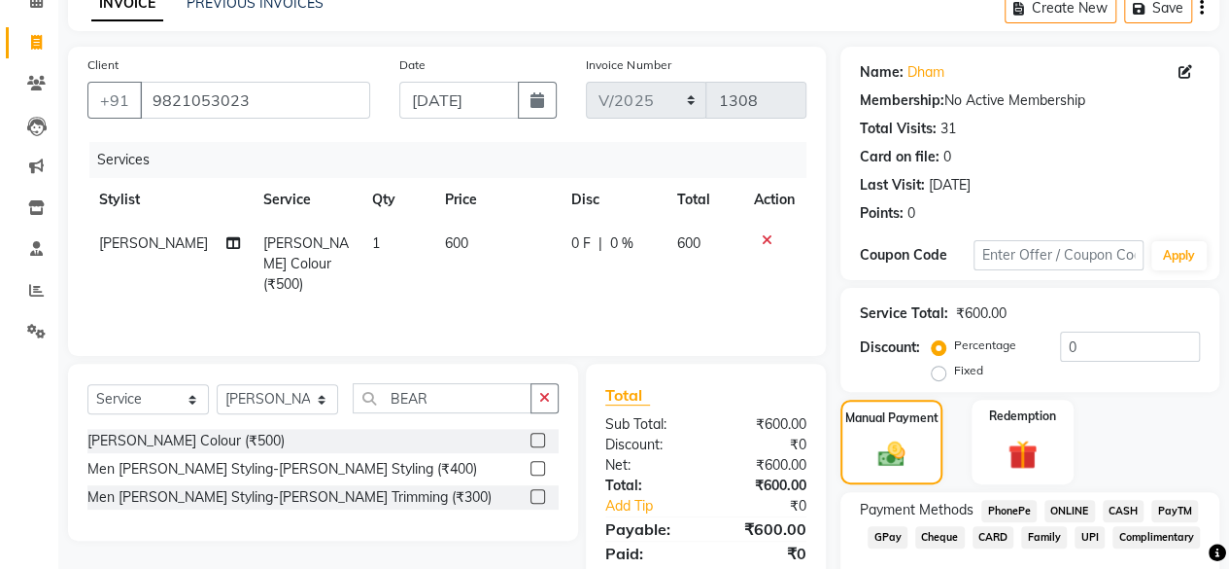
click at [1123, 506] on span "CASH" at bounding box center [1124, 511] width 42 height 22
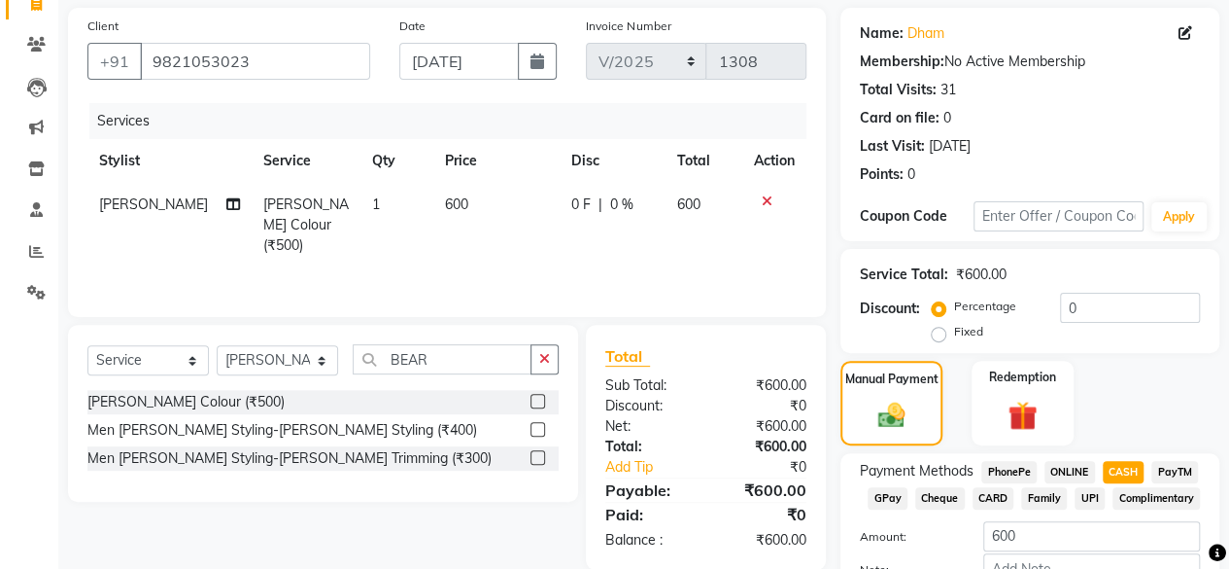
scroll to position [260, 0]
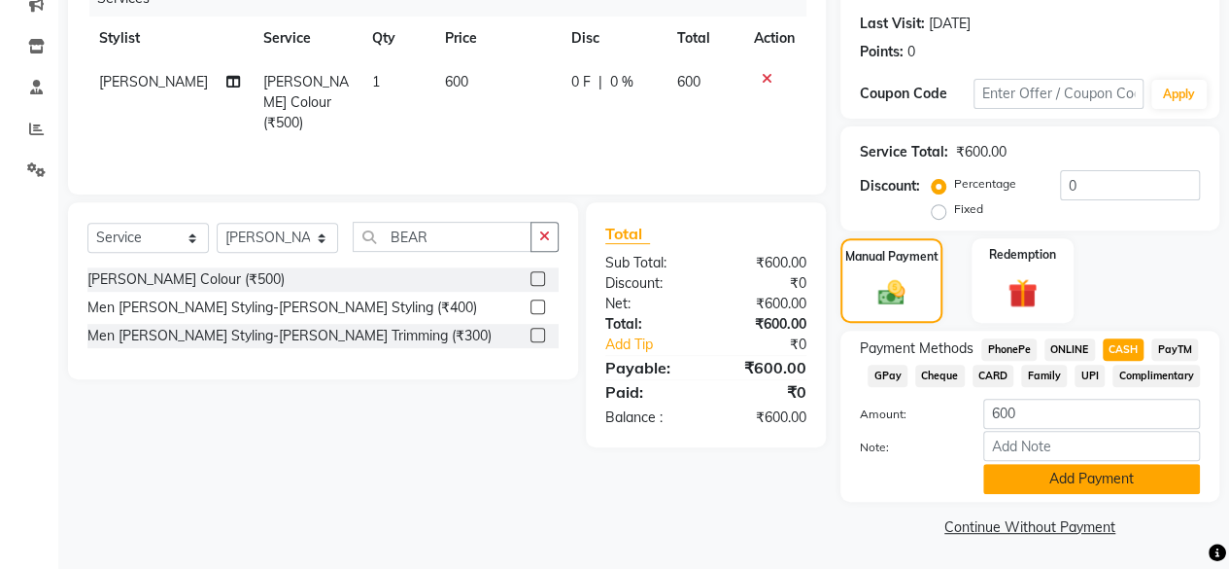
click at [1000, 485] on button "Add Payment" at bounding box center [1091, 479] width 217 height 30
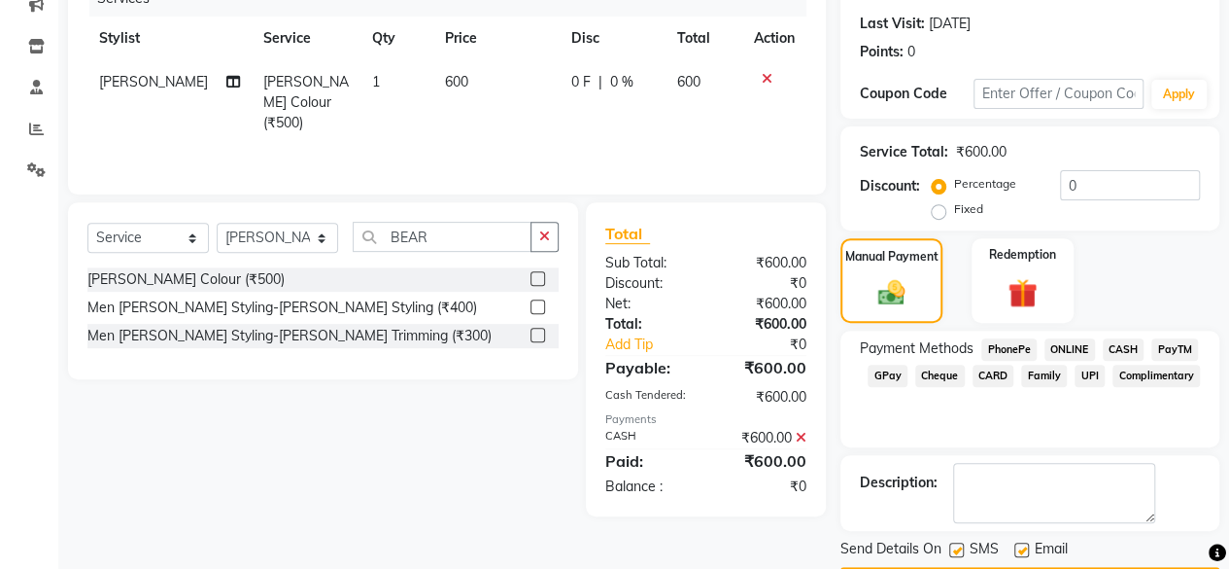
scroll to position [315, 0]
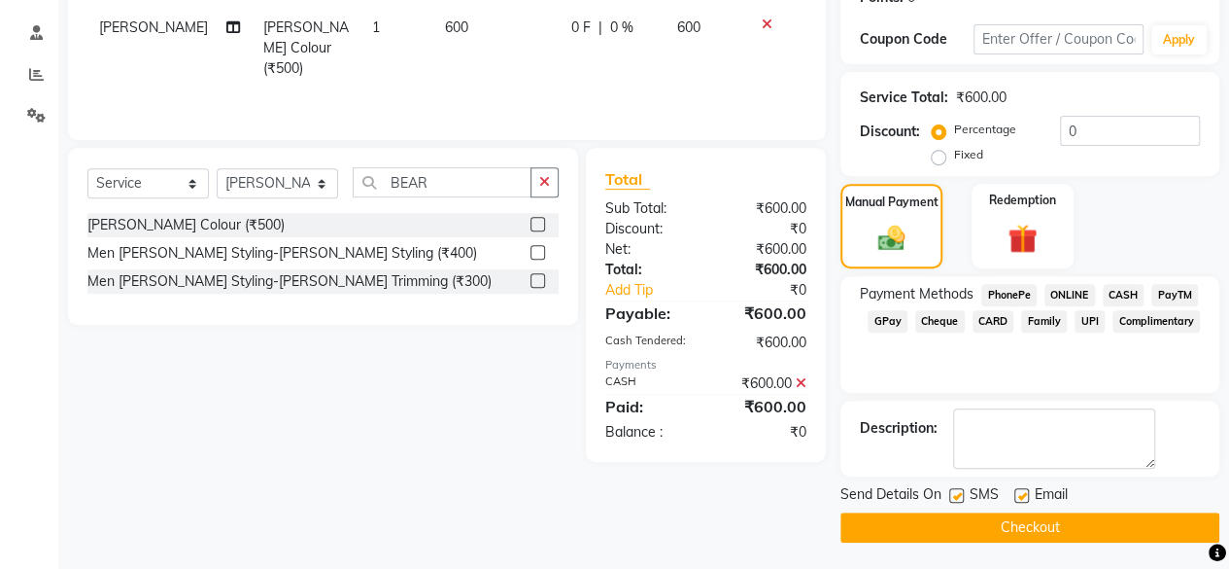
click at [950, 493] on label at bounding box center [956, 495] width 15 height 15
click at [950, 493] on input "checkbox" at bounding box center [955, 496] width 13 height 13
checkbox input "false"
click at [958, 521] on button "Checkout" at bounding box center [1030, 527] width 379 height 30
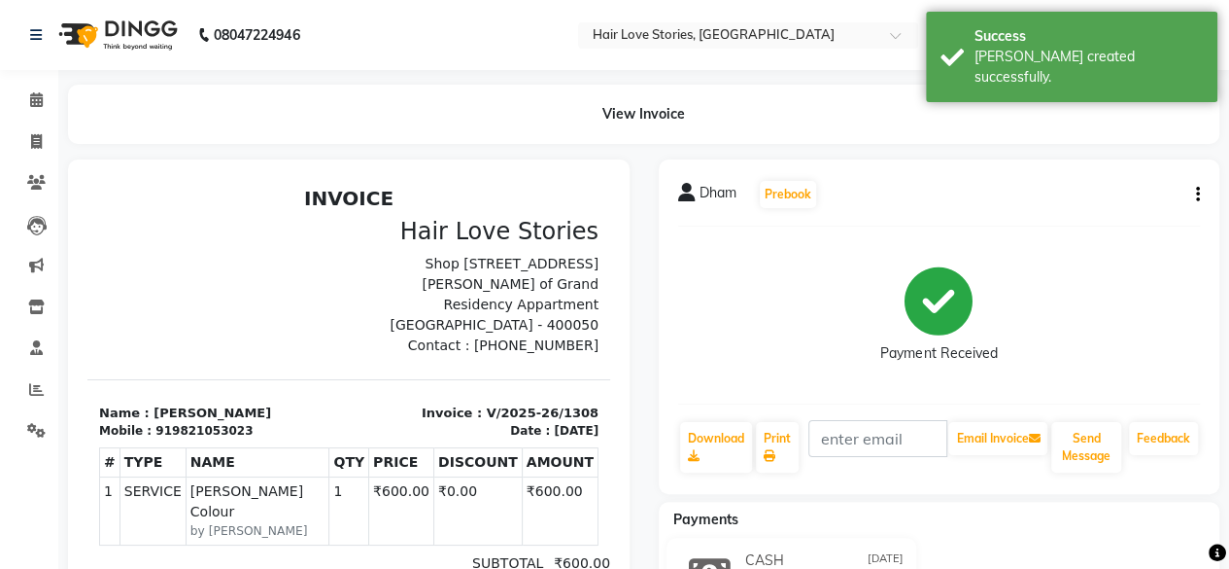
click at [53, 127] on div "View Invoice" at bounding box center [643, 114] width 1181 height 59
click at [41, 134] on icon at bounding box center [36, 141] width 11 height 15
select select "3886"
select select "service"
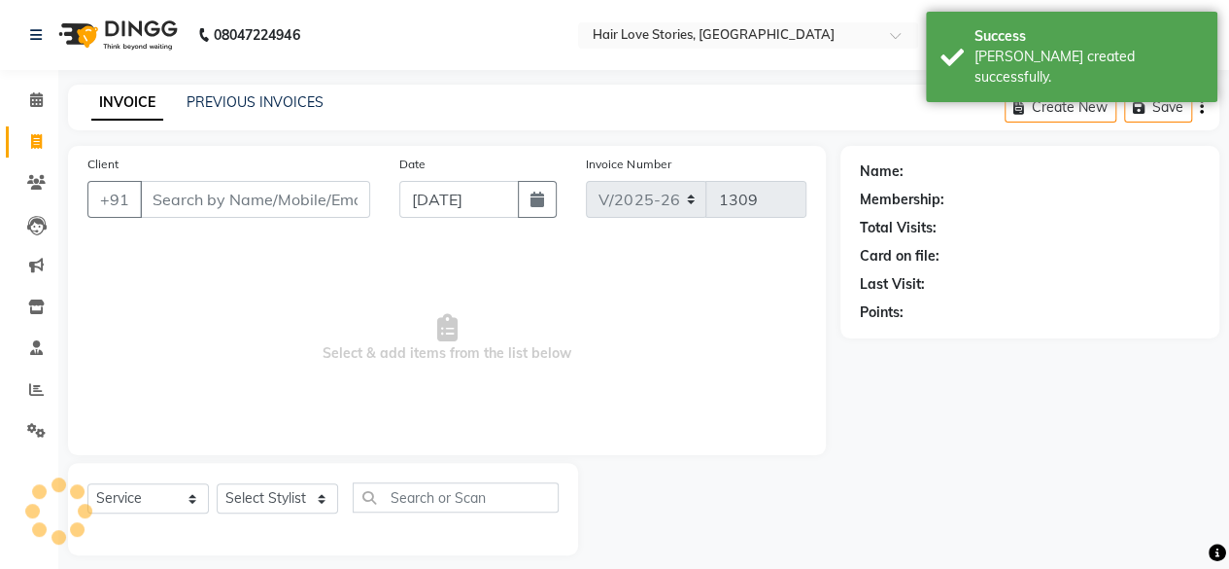
scroll to position [15, 0]
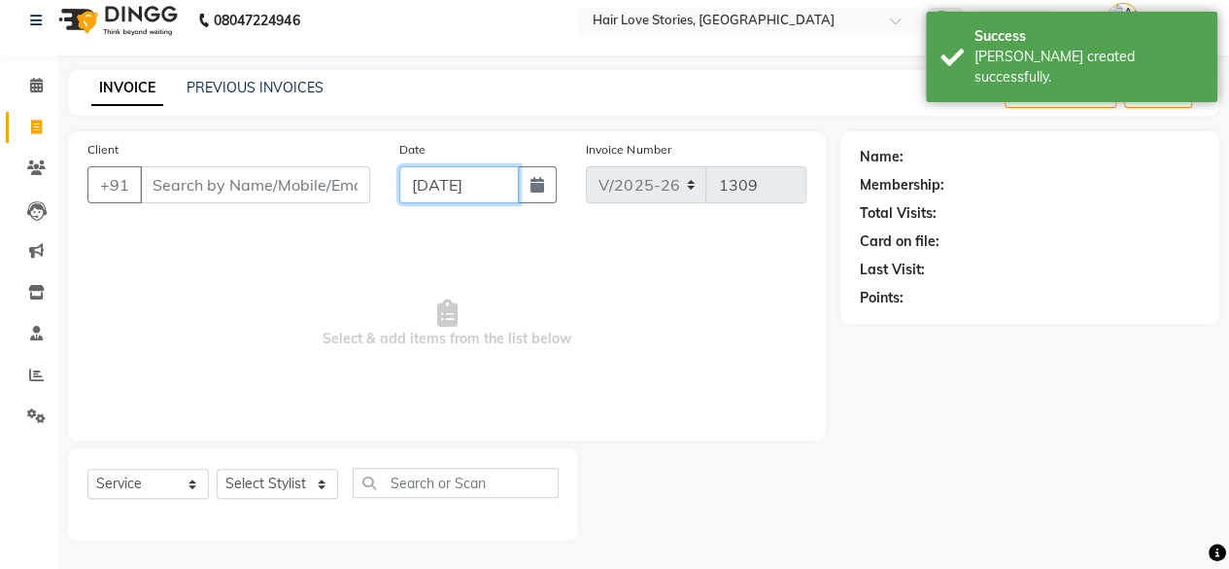
click at [432, 190] on input "[DATE]" at bounding box center [459, 184] width 121 height 37
select select "9"
select select "2025"
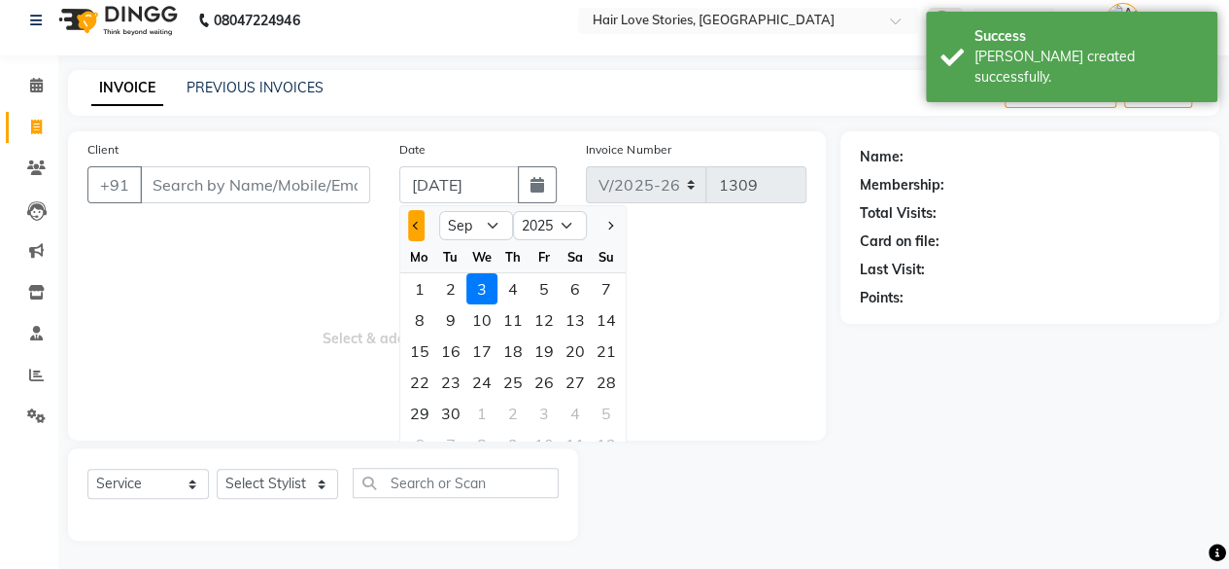
click at [416, 224] on span "Previous month" at bounding box center [417, 226] width 8 height 8
select select "8"
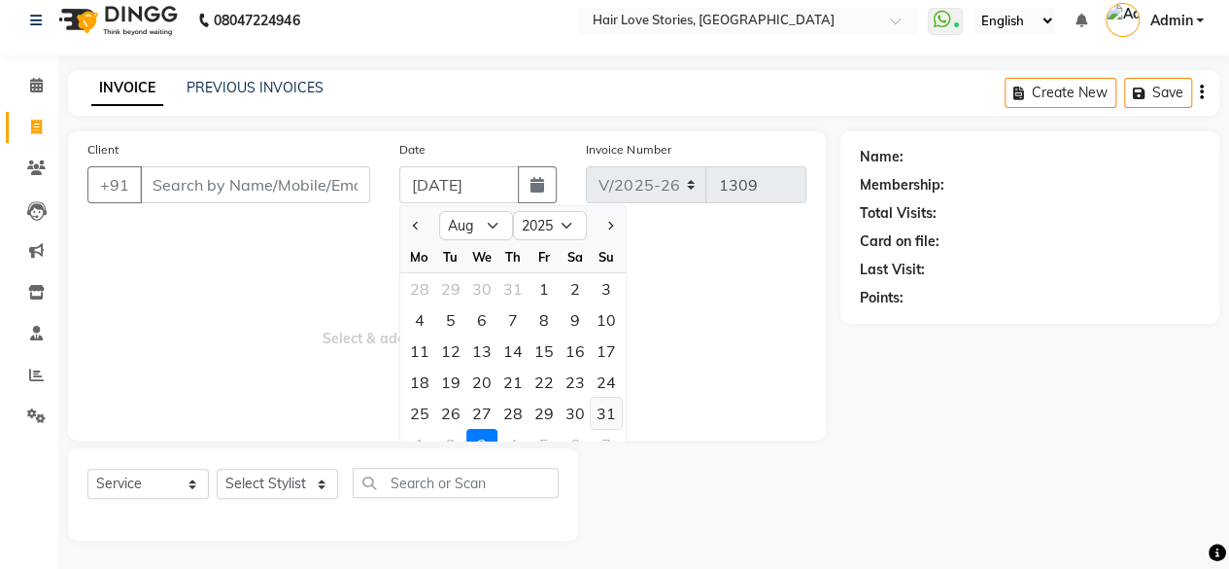
click at [599, 416] on div "31" at bounding box center [606, 412] width 31 height 31
type input "[DATE]"
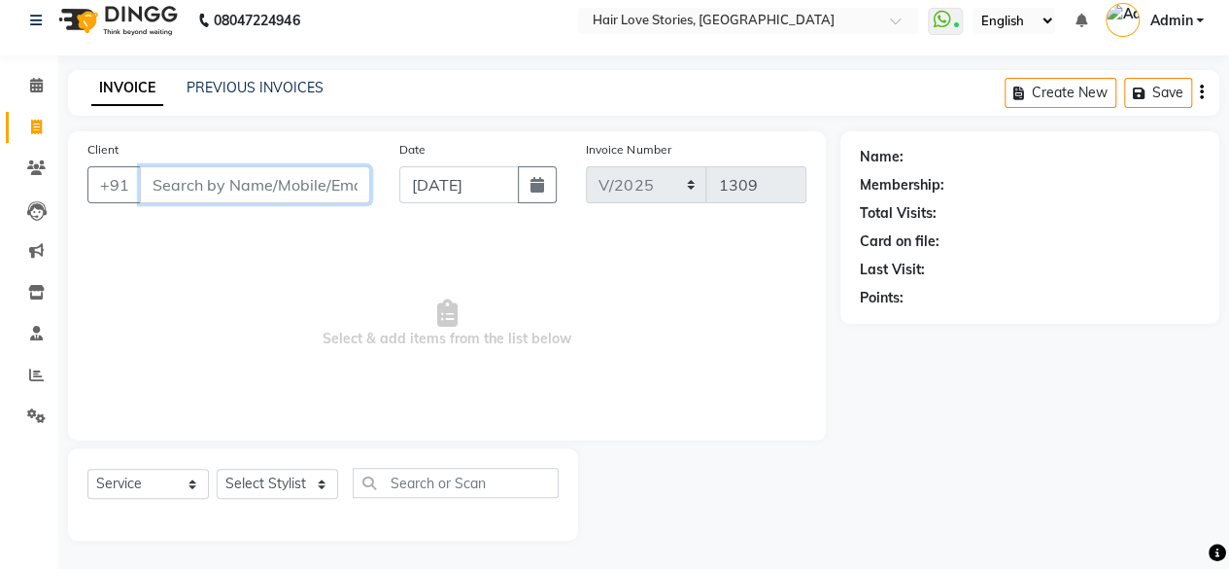
click at [190, 188] on input "Client" at bounding box center [255, 184] width 230 height 37
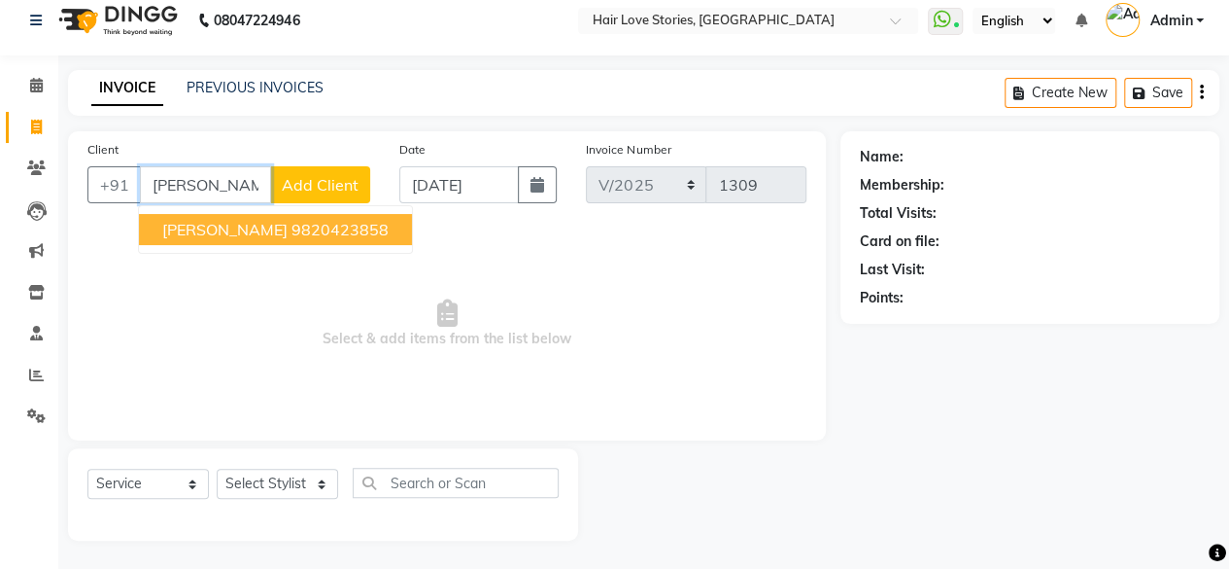
click at [190, 230] on span "[PERSON_NAME]" at bounding box center [224, 229] width 125 height 19
type input "9820423858"
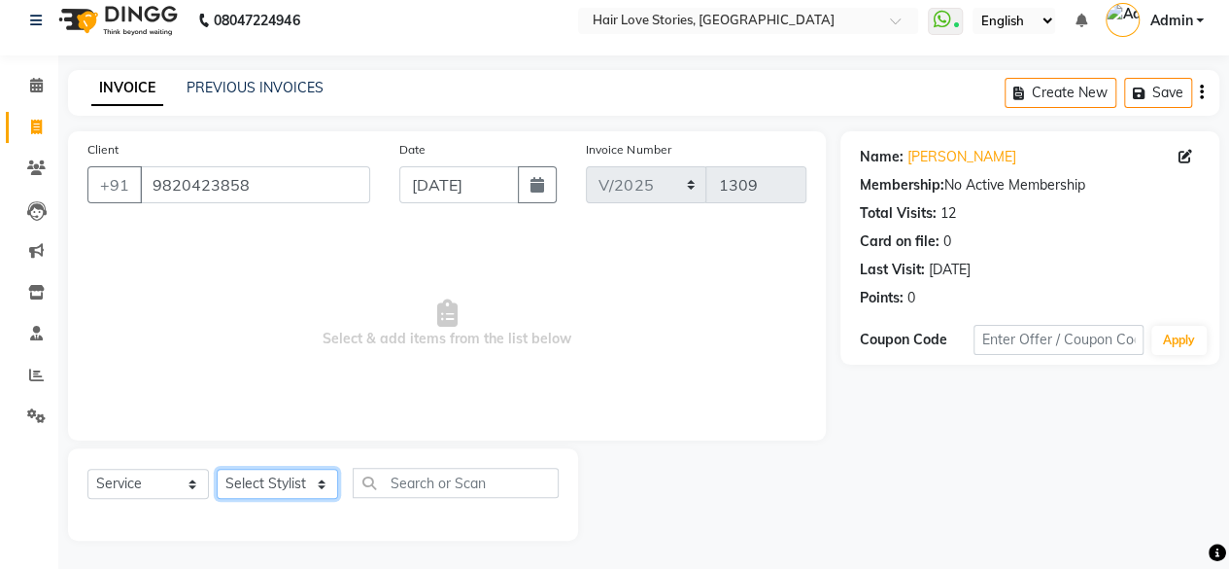
click at [280, 485] on select "Select Stylist [PERSON_NAME] FRONTDESK MANAGER [PERSON_NAME] [PERSON_NAME] [PER…" at bounding box center [277, 483] width 121 height 30
select select "19054"
click at [217, 468] on select "Select Stylist [PERSON_NAME] FRONTDESK MANAGER [PERSON_NAME] [PERSON_NAME] [PER…" at bounding box center [277, 483] width 121 height 30
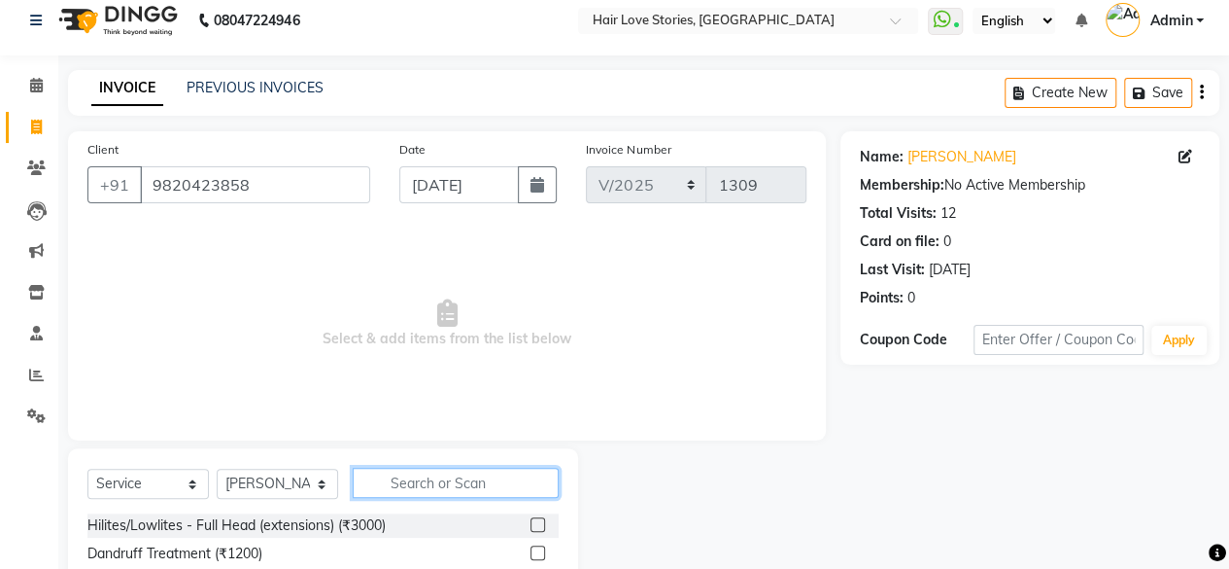
click at [408, 481] on input "text" at bounding box center [456, 482] width 206 height 30
type input "NAILS"
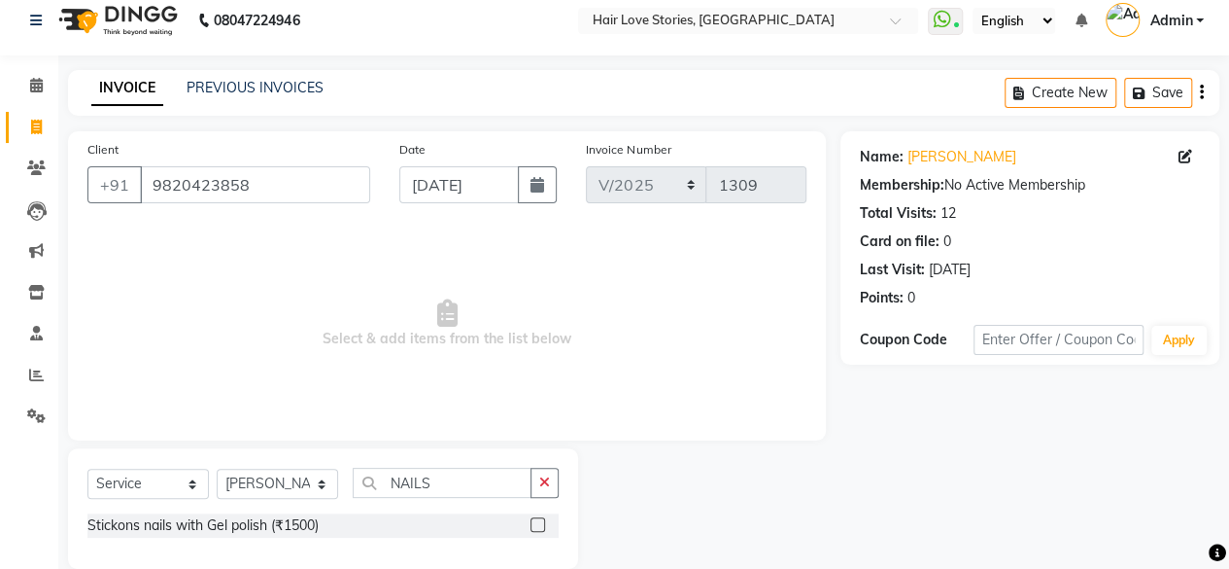
click at [533, 522] on label at bounding box center [538, 524] width 15 height 15
click at [533, 522] on input "checkbox" at bounding box center [537, 525] width 13 height 13
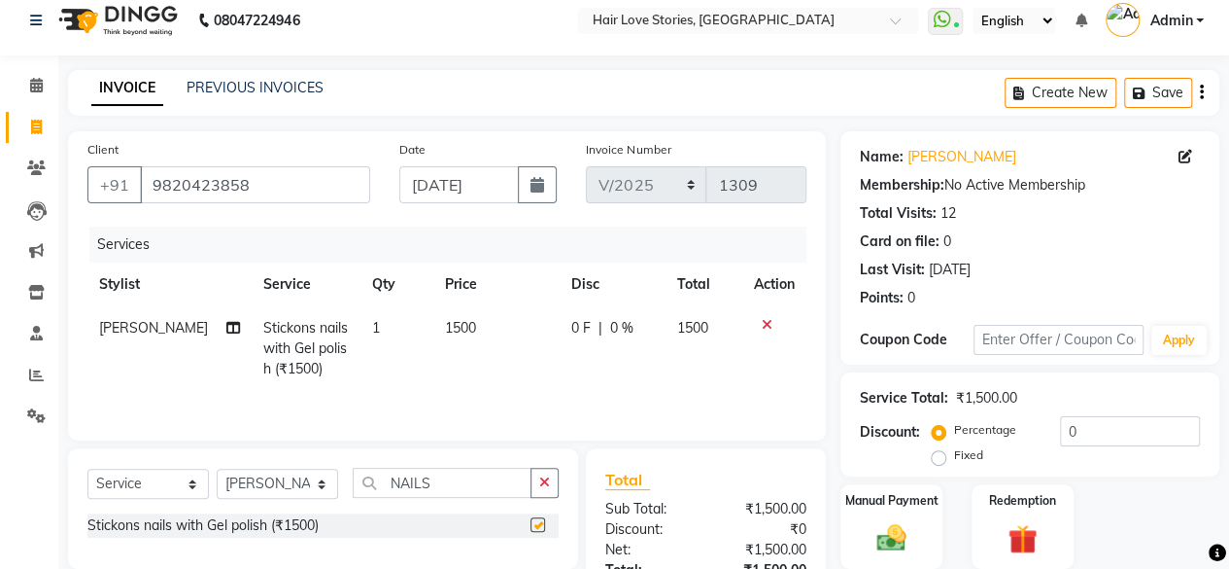
checkbox input "false"
click at [445, 327] on span "1500" at bounding box center [460, 327] width 31 height 17
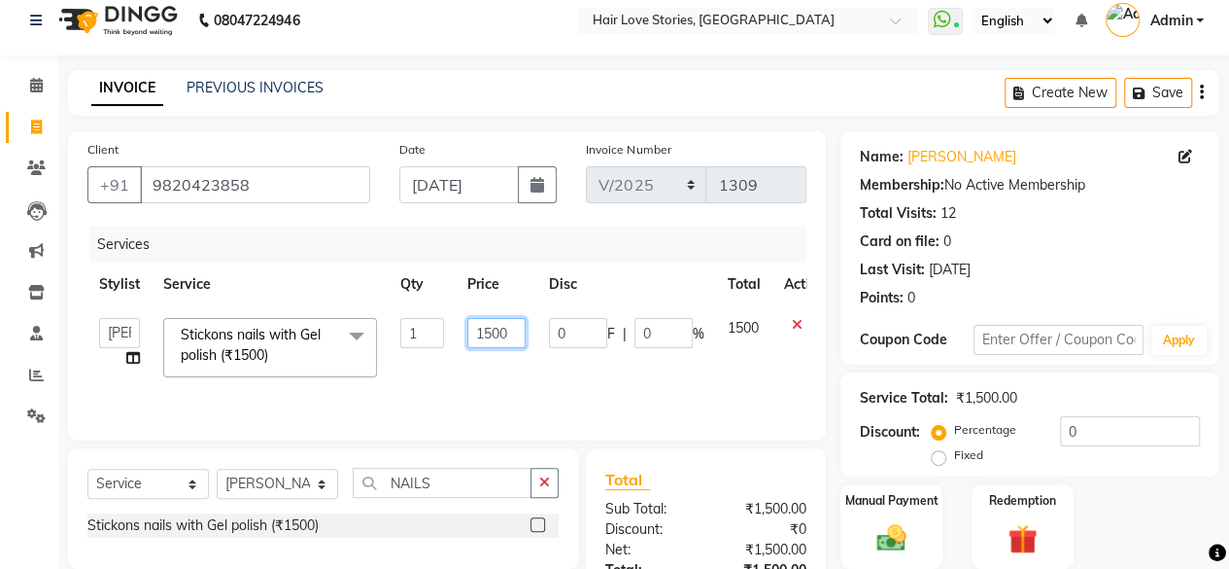
click at [486, 333] on input "1500" at bounding box center [496, 333] width 58 height 30
type input "2500"
click at [875, 525] on img at bounding box center [892, 537] width 50 height 35
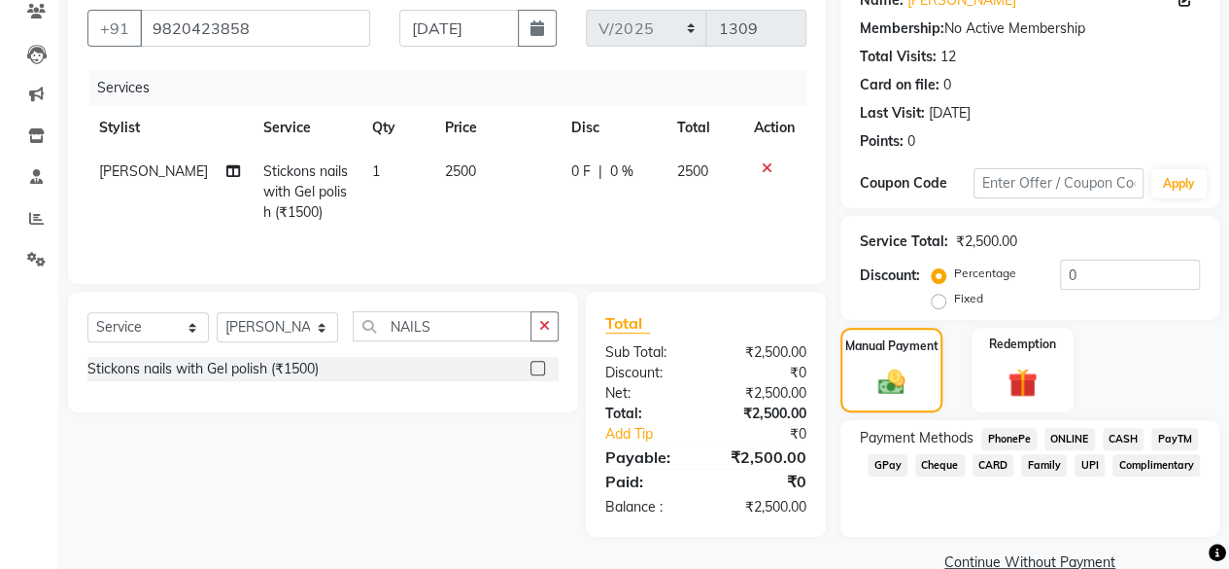
scroll to position [207, 0]
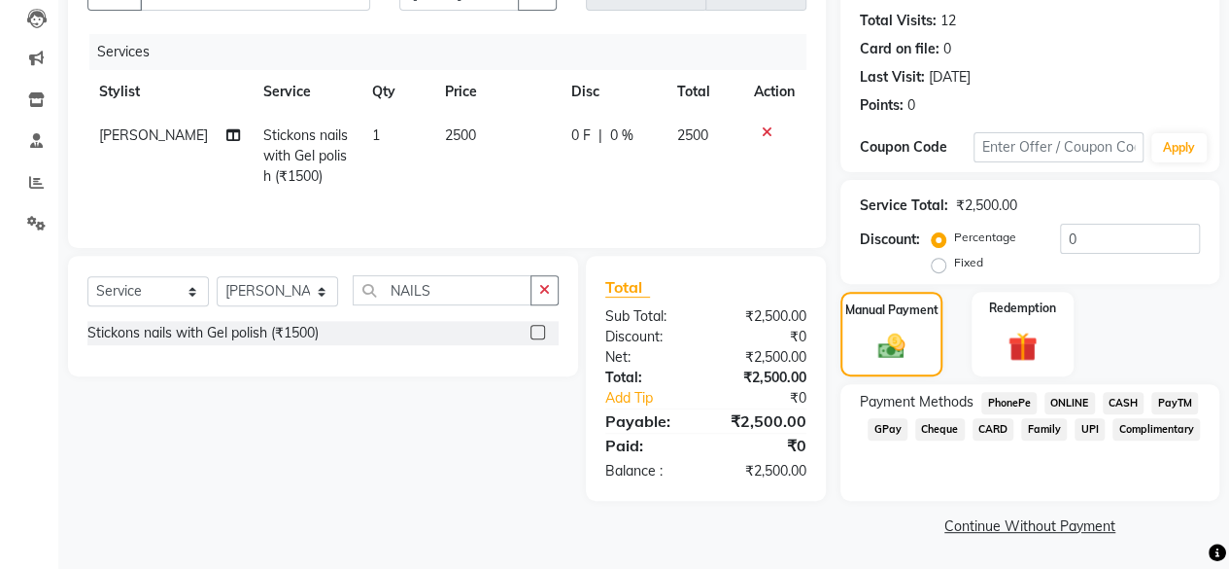
click at [986, 425] on span "CARD" at bounding box center [994, 429] width 42 height 22
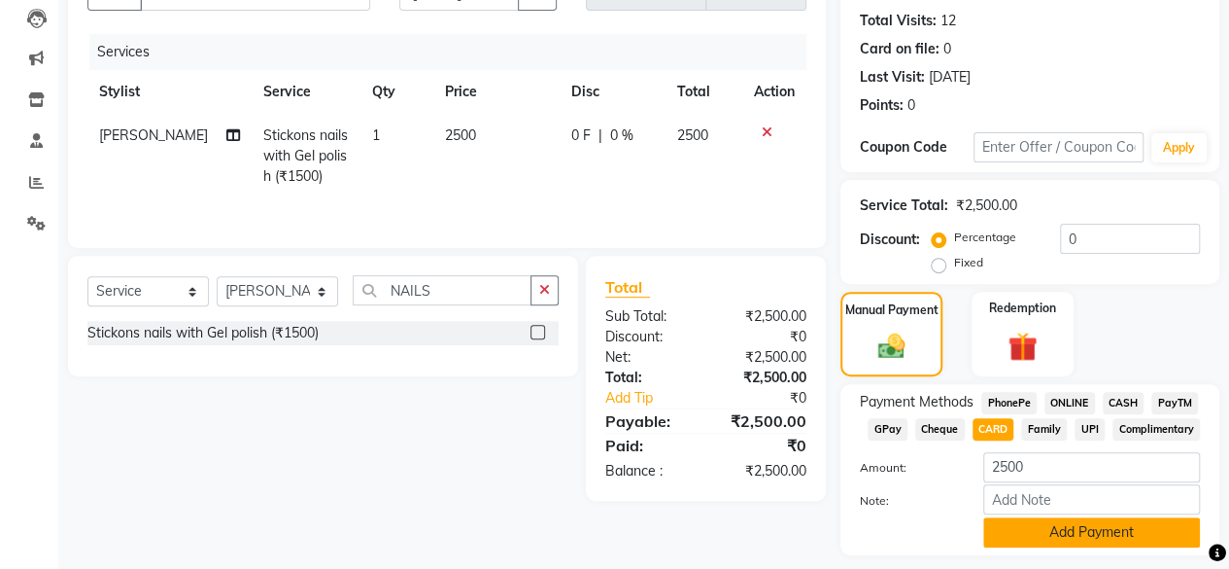
click at [1015, 542] on button "Add Payment" at bounding box center [1091, 532] width 217 height 30
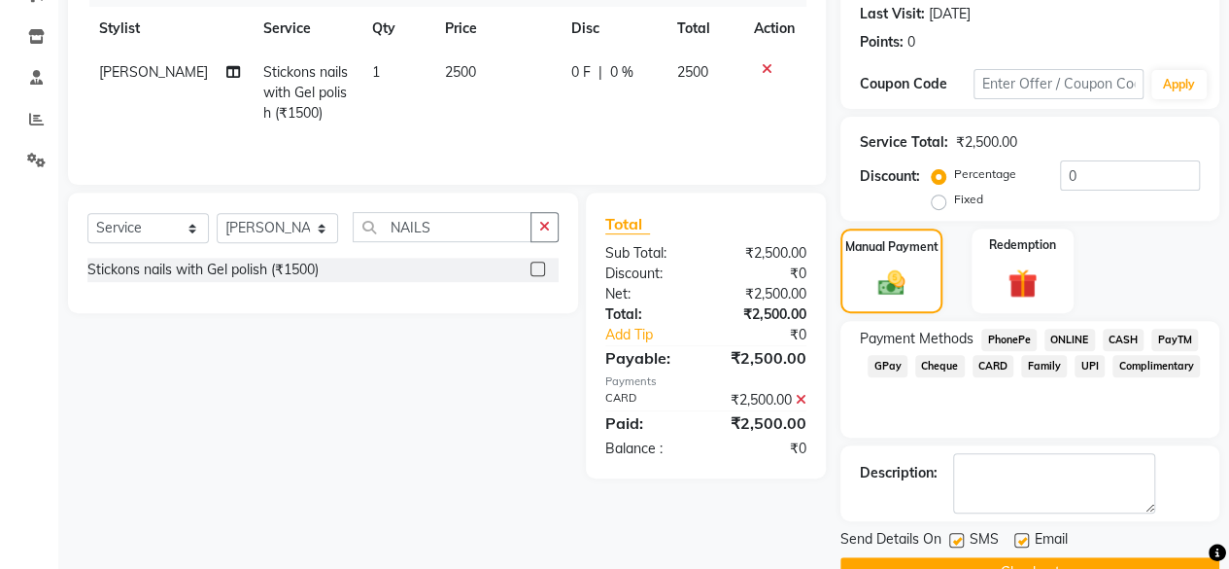
scroll to position [315, 0]
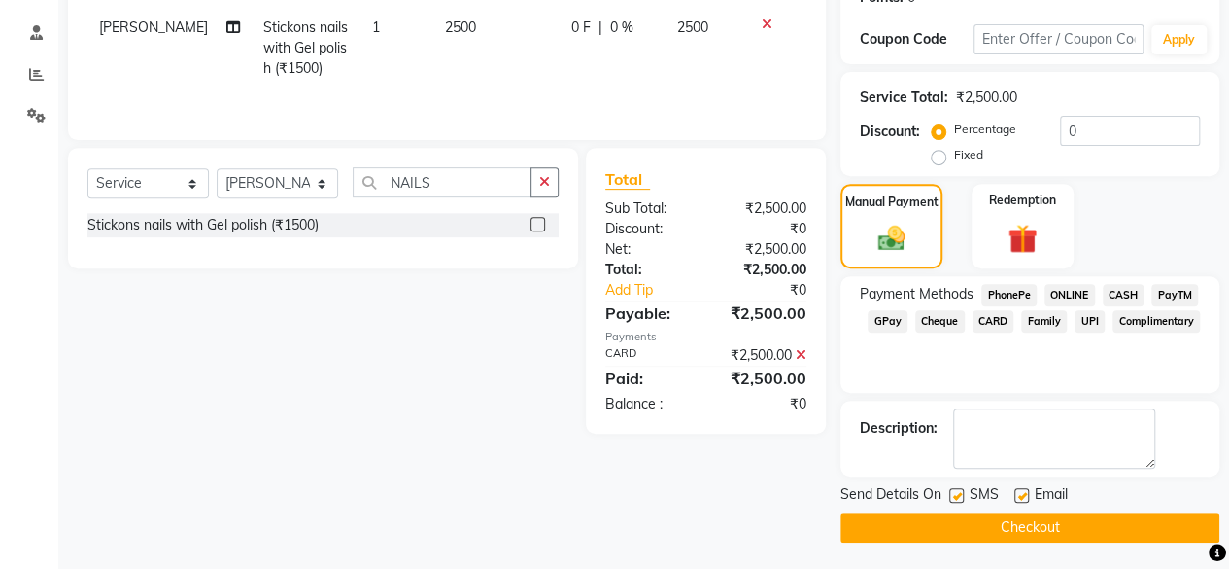
click at [958, 496] on label at bounding box center [956, 495] width 15 height 15
click at [958, 496] on input "checkbox" at bounding box center [955, 496] width 13 height 13
checkbox input "false"
click at [958, 520] on button "Checkout" at bounding box center [1030, 527] width 379 height 30
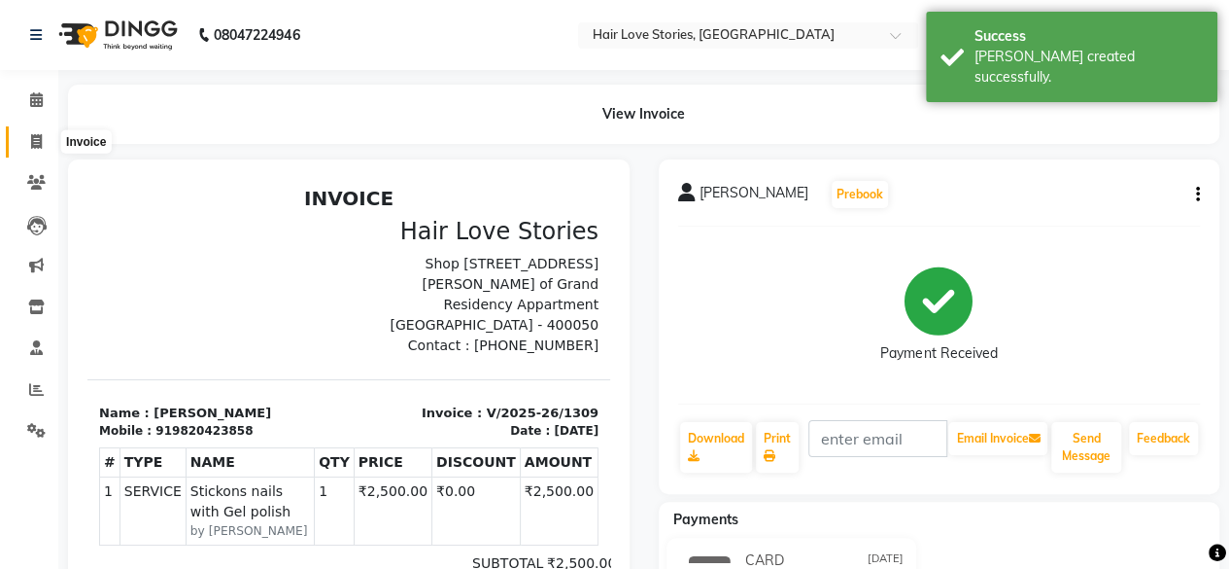
click at [34, 141] on icon at bounding box center [36, 141] width 11 height 15
select select "3886"
select select "service"
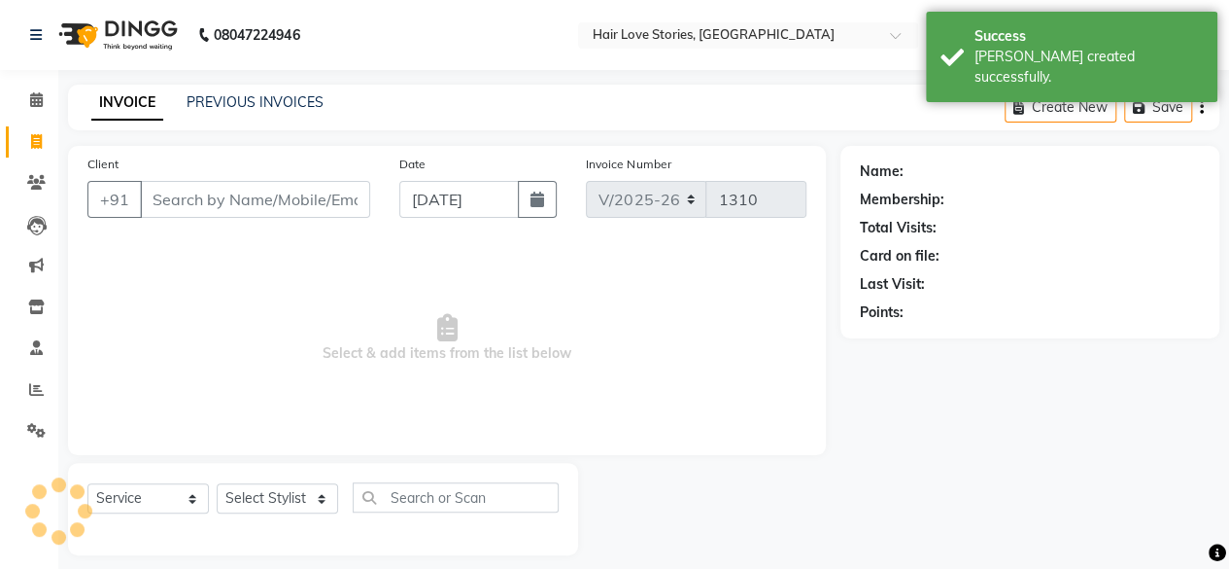
scroll to position [15, 0]
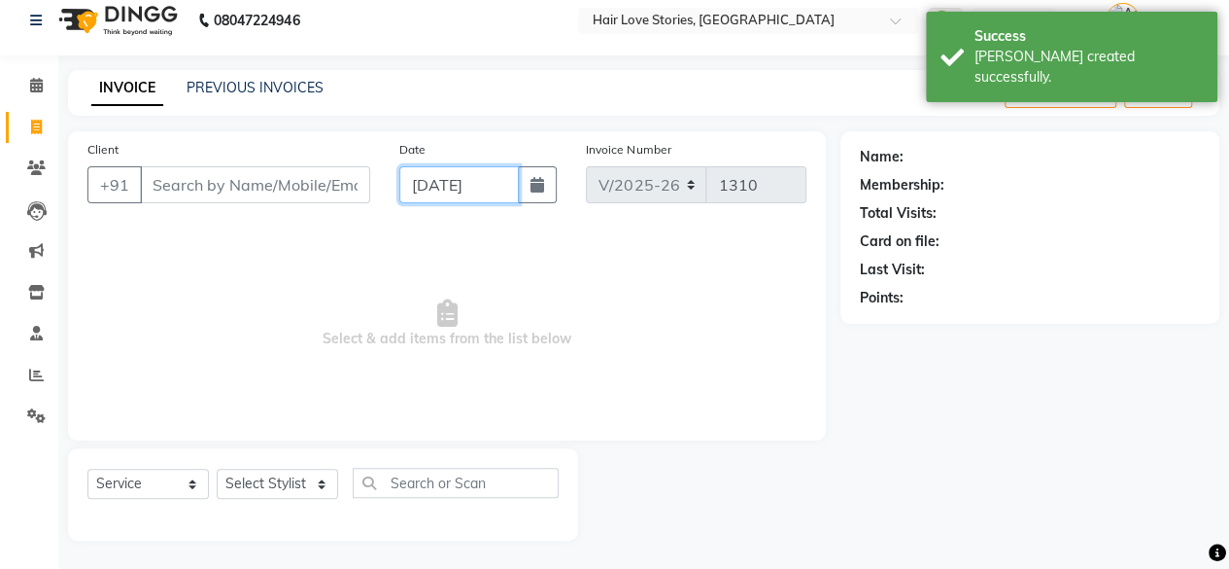
click at [426, 177] on input "[DATE]" at bounding box center [459, 184] width 121 height 37
select select "9"
select select "2025"
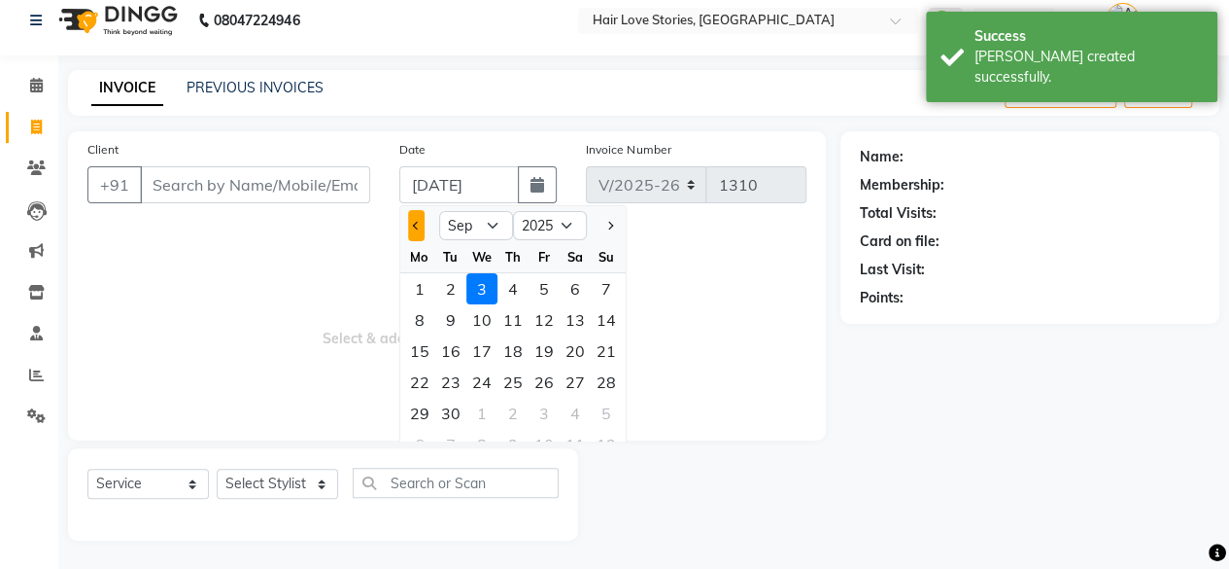
click at [416, 225] on span "Previous month" at bounding box center [417, 226] width 8 height 8
select select "8"
click at [604, 405] on div "31" at bounding box center [606, 412] width 31 height 31
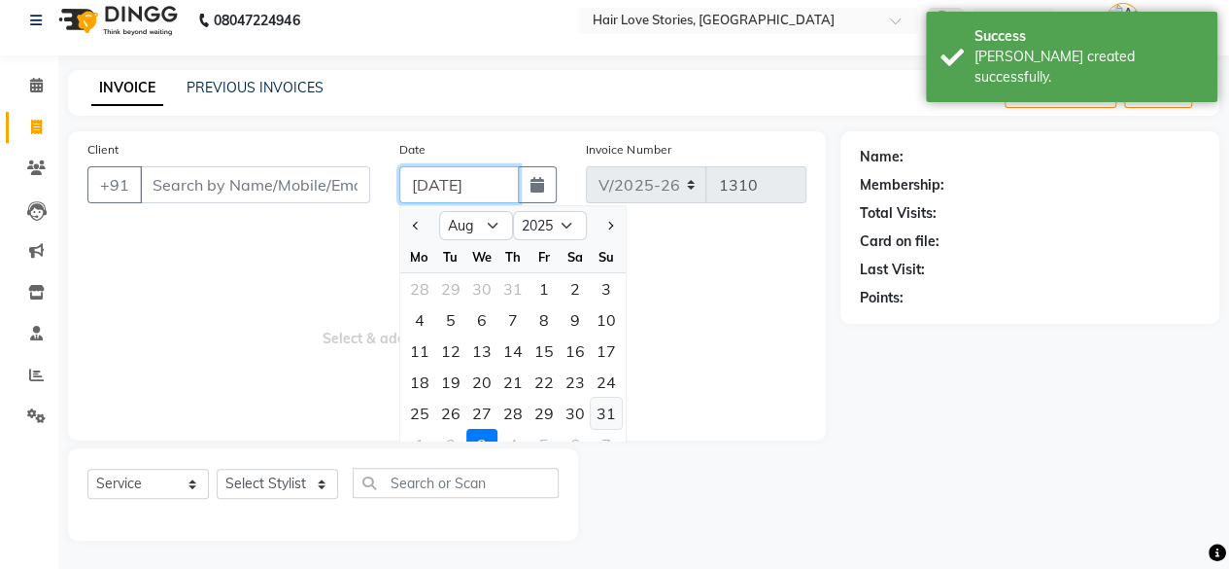
type input "[DATE]"
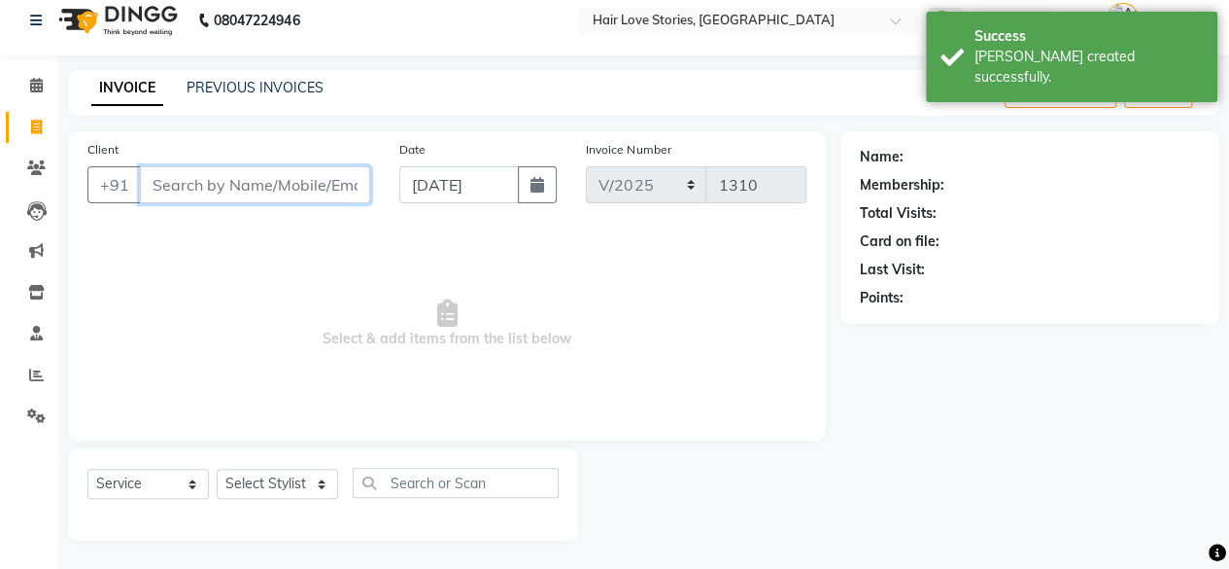
click at [307, 182] on input "Client" at bounding box center [255, 184] width 230 height 37
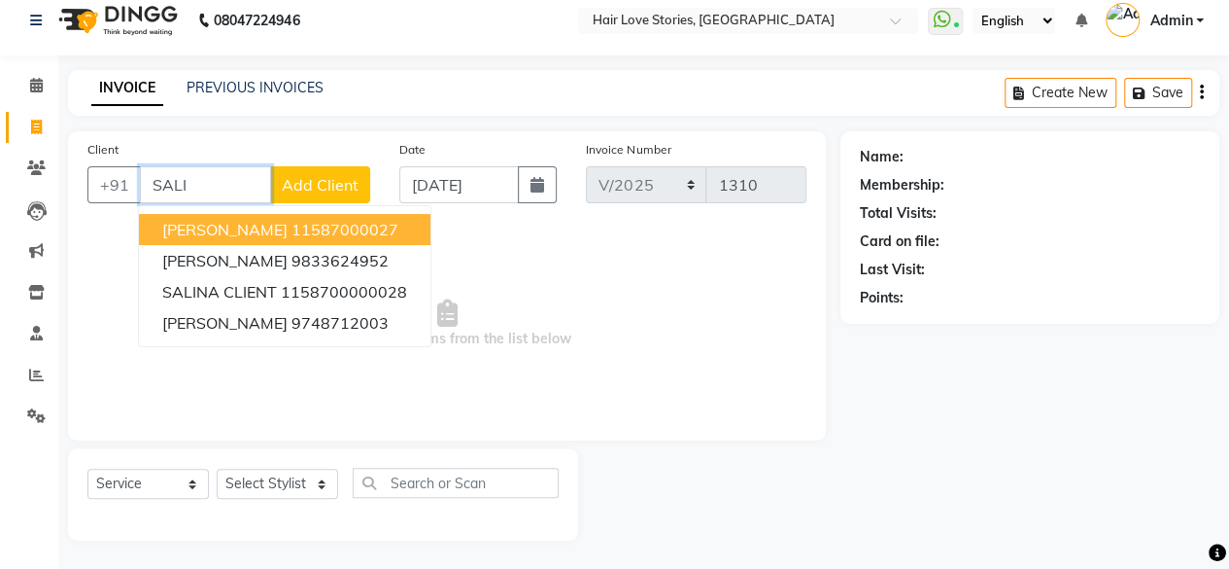
click at [220, 210] on ngb-typeahead-window "[PERSON_NAME] 11587000027 [PERSON_NAME] MOM 9833624952 SALINA CLIENT 1158700000…" at bounding box center [284, 276] width 293 height 142
click at [292, 230] on ngb-highlight "11587000027" at bounding box center [345, 229] width 107 height 19
type input "11587000027"
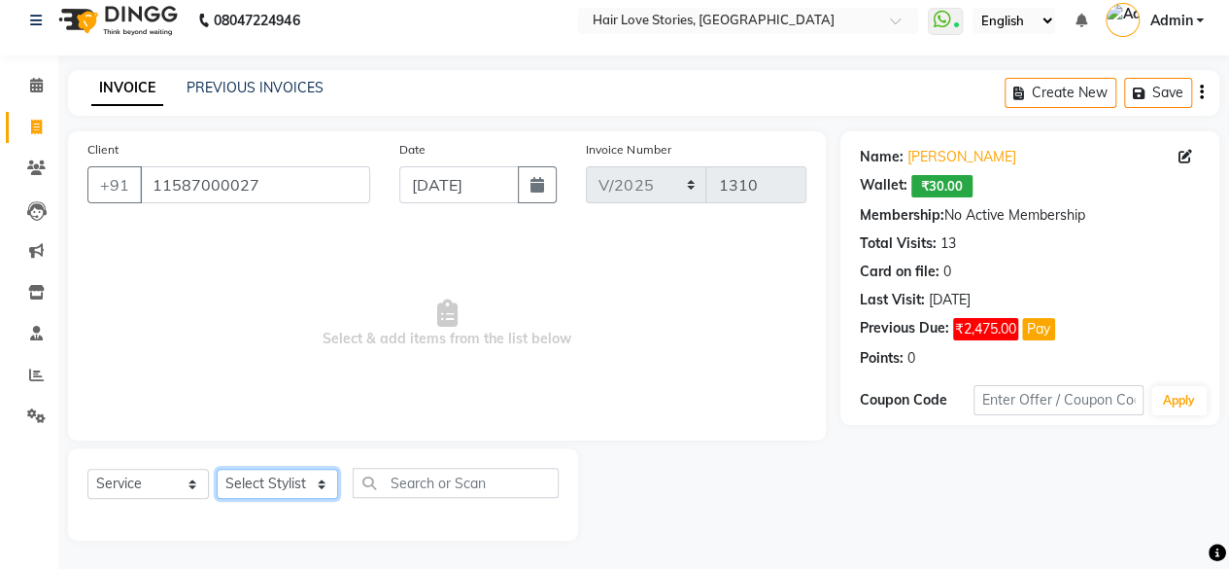
click at [270, 481] on select "Select Stylist [PERSON_NAME] FRONTDESK MANAGER [PERSON_NAME] [PERSON_NAME] [PER…" at bounding box center [277, 483] width 121 height 30
select select "19052"
click at [217, 468] on select "Select Stylist [PERSON_NAME] FRONTDESK MANAGER [PERSON_NAME] [PERSON_NAME] [PER…" at bounding box center [277, 483] width 121 height 30
click at [266, 493] on select "Select Stylist [PERSON_NAME] FRONTDESK MANAGER [PERSON_NAME] [PERSON_NAME] [PER…" at bounding box center [277, 483] width 121 height 30
select select "19052"
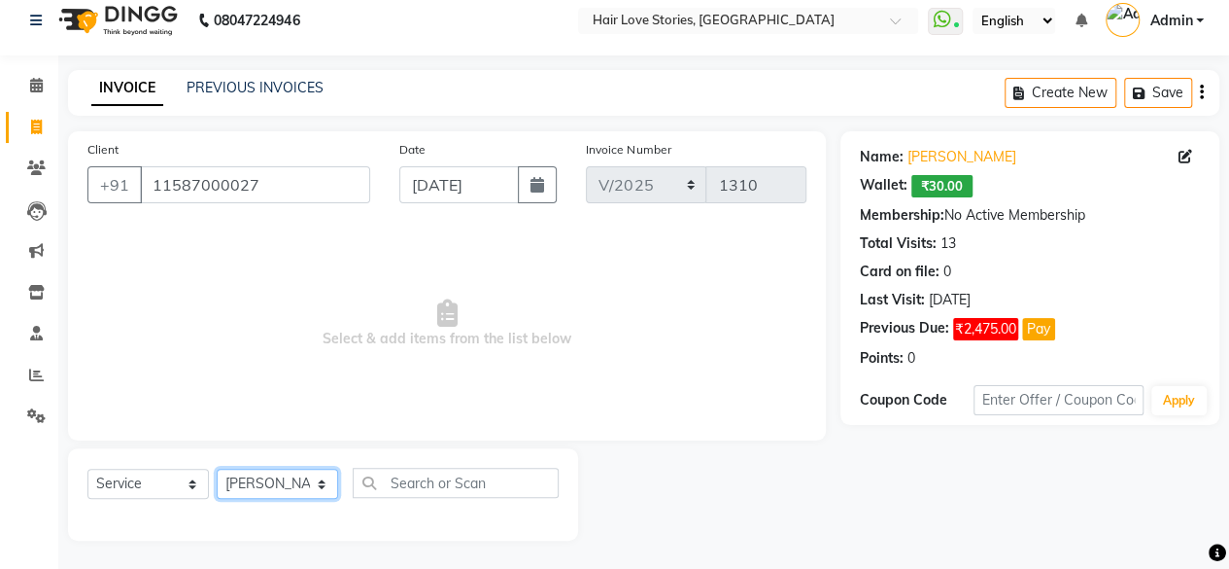
click at [217, 468] on select "Select Stylist [PERSON_NAME] FRONTDESK MANAGER [PERSON_NAME] [PERSON_NAME] [PER…" at bounding box center [277, 483] width 121 height 30
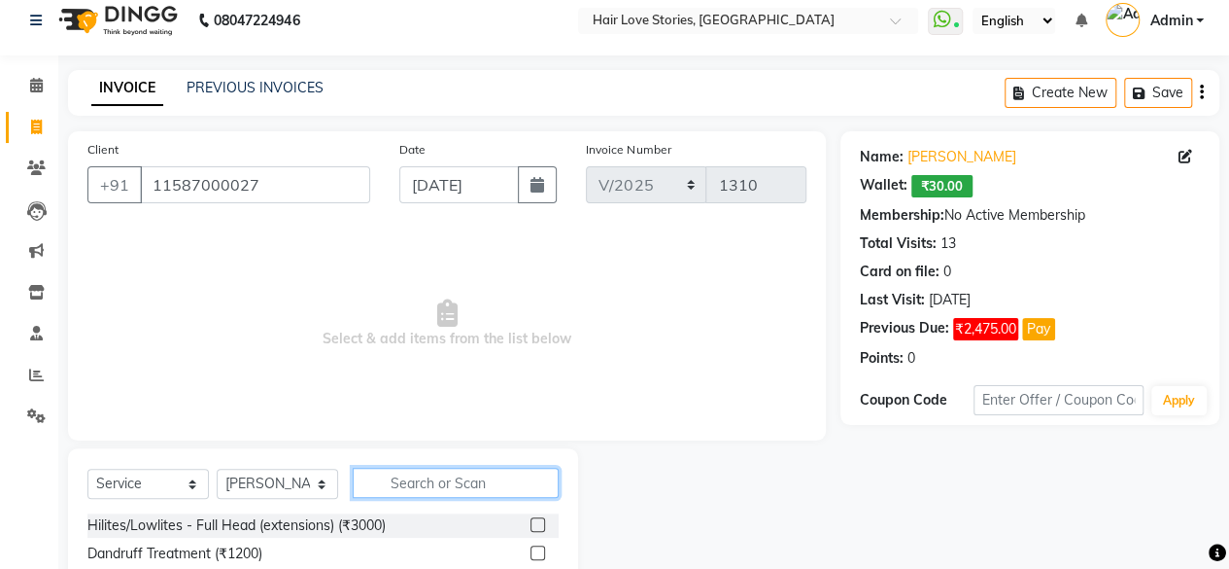
click at [407, 479] on input "text" at bounding box center [456, 482] width 206 height 30
type input "SCAL"
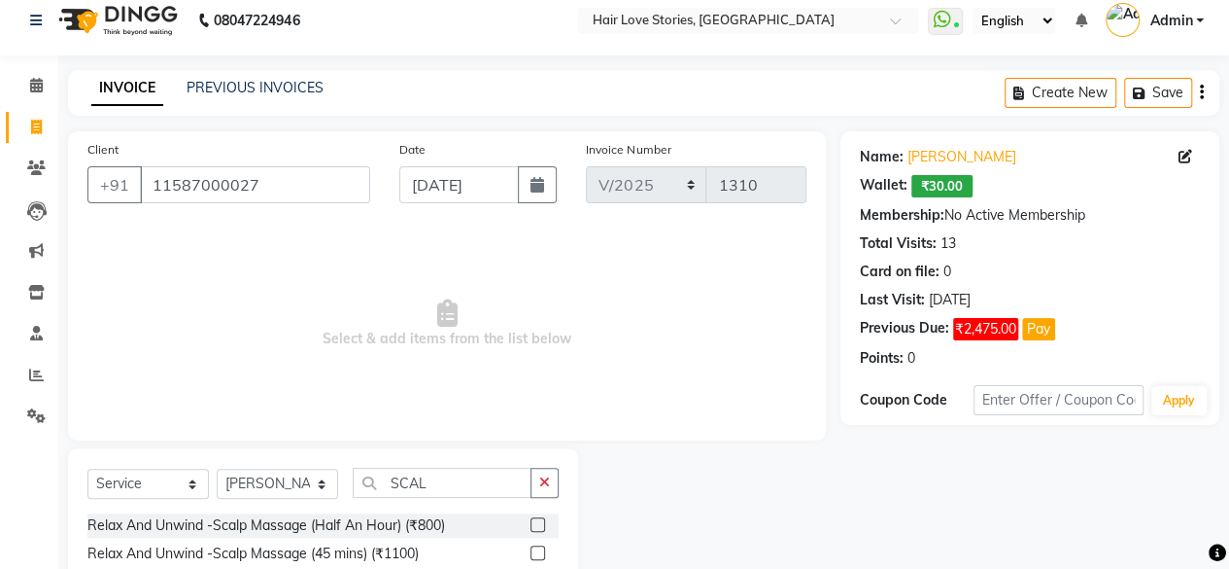
click at [537, 524] on label at bounding box center [538, 524] width 15 height 15
click at [537, 524] on input "checkbox" at bounding box center [537, 525] width 13 height 13
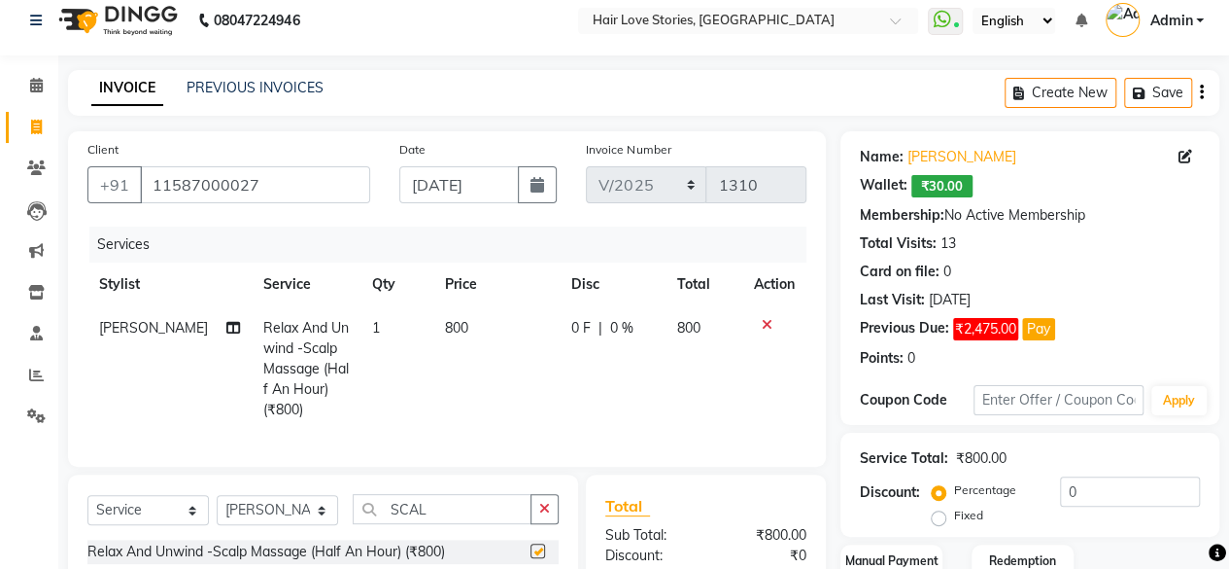
checkbox input "false"
click at [290, 519] on select "Select Stylist [PERSON_NAME] FRONTDESK MANAGER [PERSON_NAME] [PERSON_NAME] [PER…" at bounding box center [277, 510] width 121 height 30
select select "19044"
click at [217, 509] on select "Select Stylist [PERSON_NAME] FRONTDESK MANAGER [PERSON_NAME] [PERSON_NAME] [PER…" at bounding box center [277, 510] width 121 height 30
click at [554, 524] on button "button" at bounding box center [545, 509] width 28 height 30
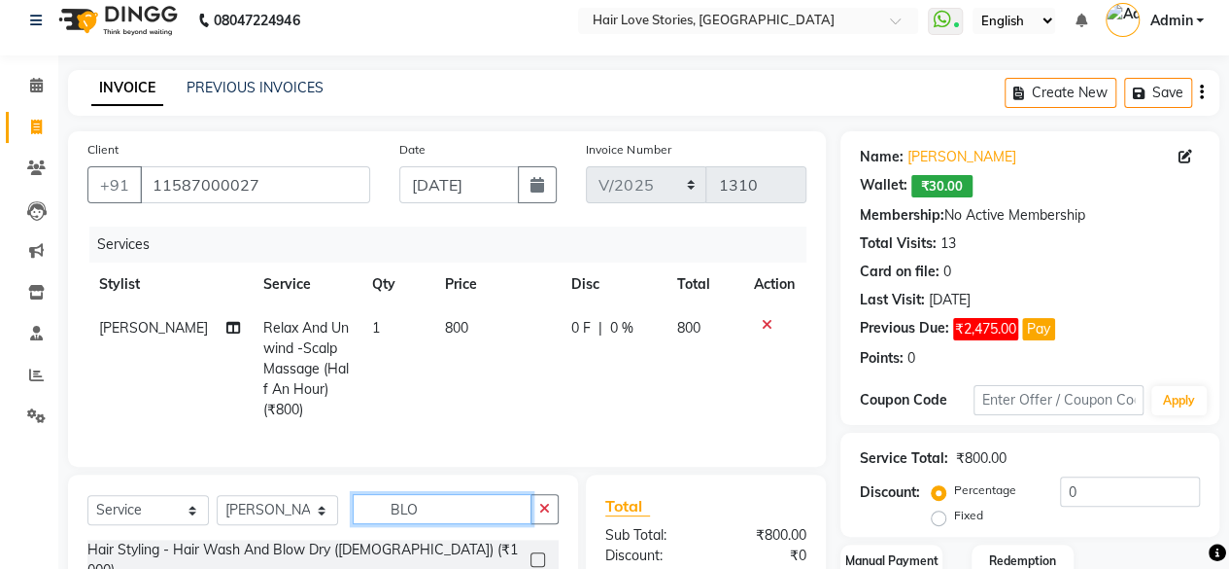
type input "BLO"
click at [535, 562] on label at bounding box center [538, 559] width 15 height 15
click at [535, 562] on input "checkbox" at bounding box center [537, 560] width 13 height 13
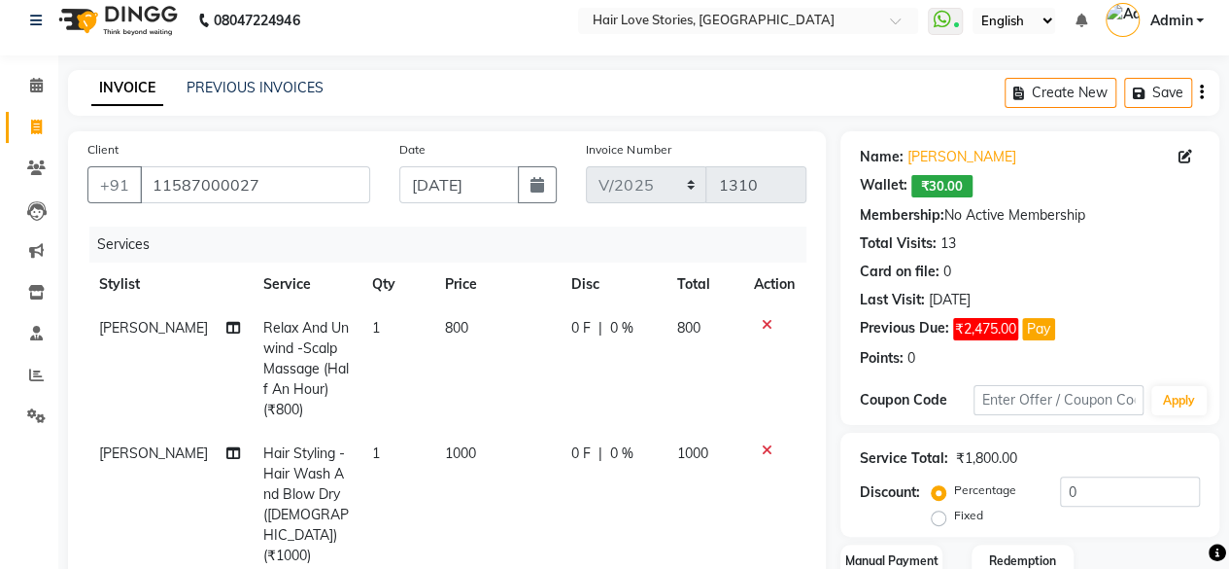
checkbox input "false"
click at [450, 453] on span "1000" at bounding box center [460, 452] width 31 height 17
select select "19044"
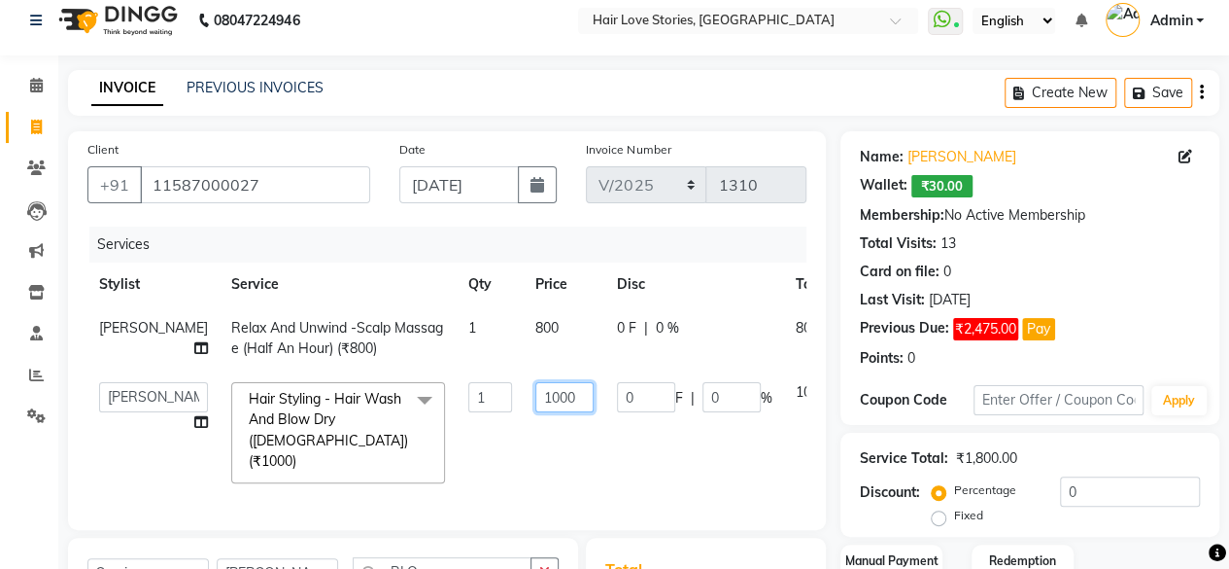
click at [535, 410] on input "1000" at bounding box center [564, 397] width 58 height 30
type input "1200"
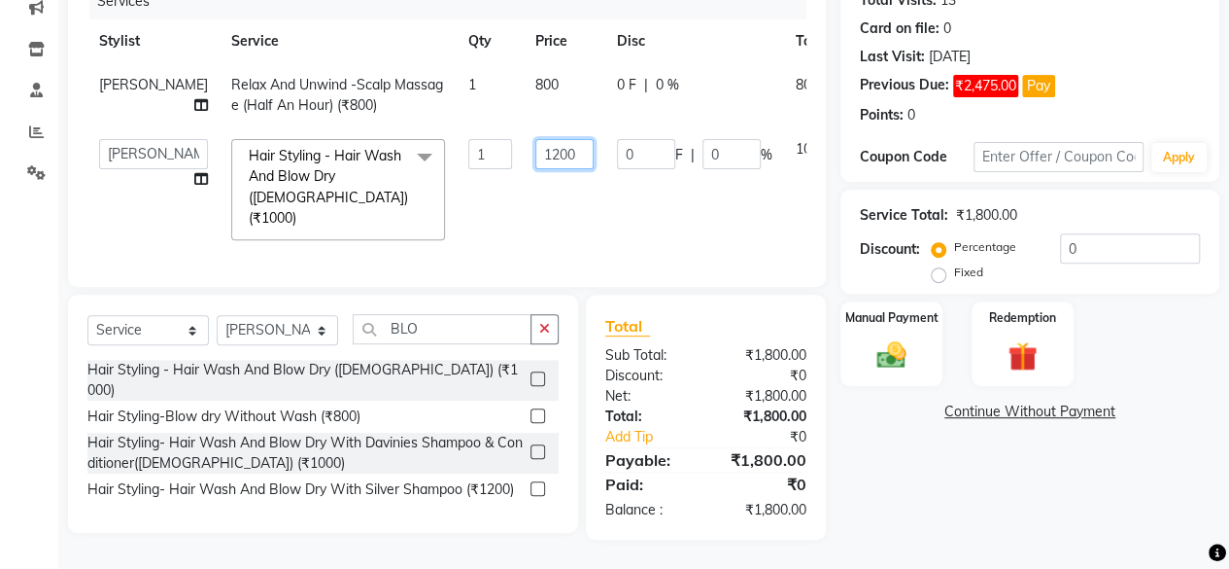
scroll to position [269, 0]
click at [325, 328] on div "Client [PHONE_NUMBER] Date [DATE] Invoice Number V/2025 V/[PHONE_NUMBER] Servic…" at bounding box center [446, 213] width 787 height 651
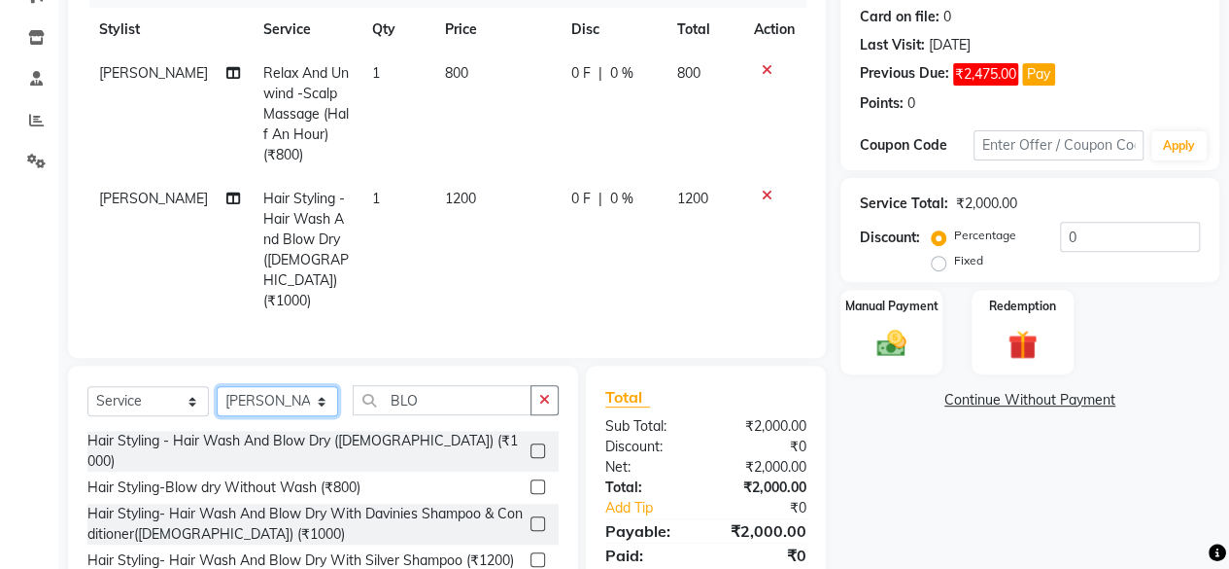
select select "74179"
click at [217, 386] on select "Select Stylist [PERSON_NAME] FRONTDESK MANAGER [PERSON_NAME] [PERSON_NAME] [PER…" at bounding box center [277, 401] width 121 height 30
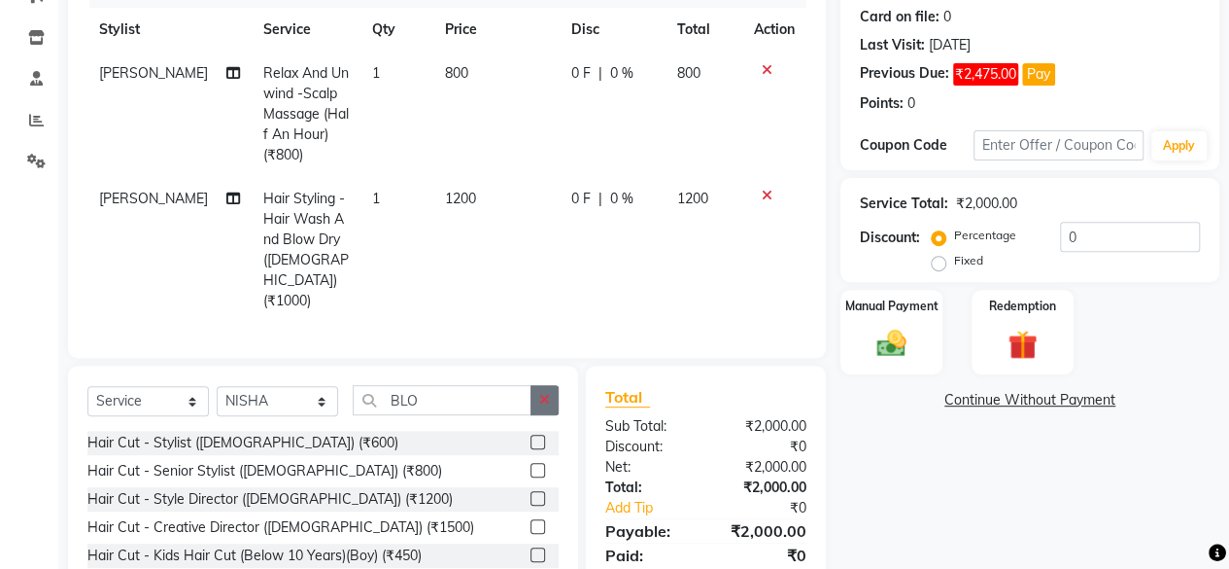
click at [546, 393] on icon "button" at bounding box center [544, 400] width 11 height 14
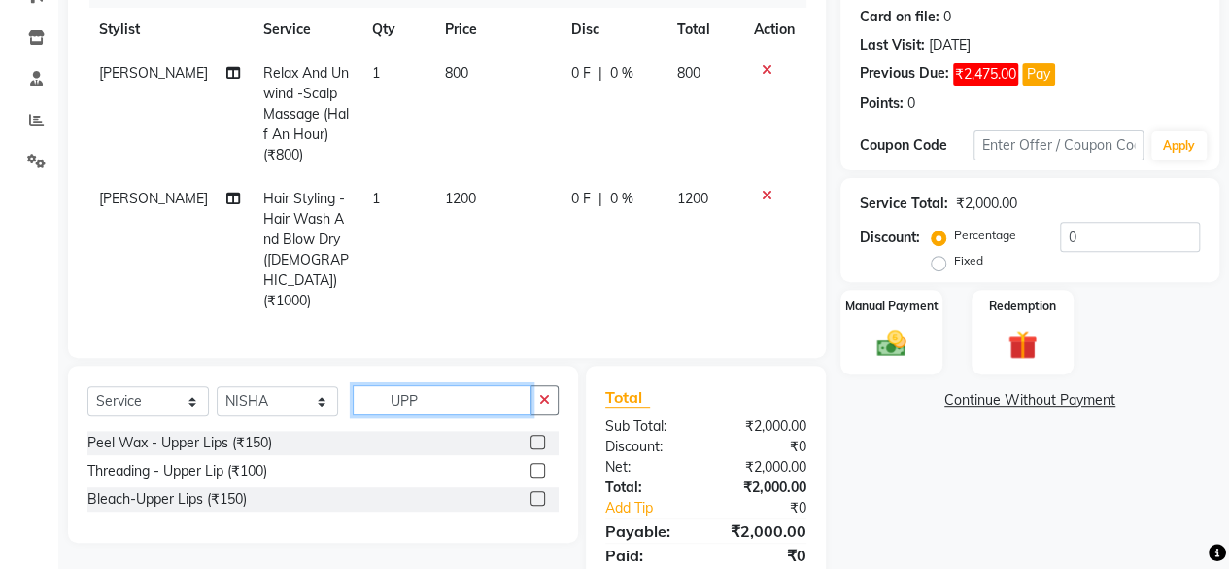
type input "UPP"
click at [540, 467] on label at bounding box center [538, 470] width 15 height 15
click at [540, 467] on input "checkbox" at bounding box center [537, 471] width 13 height 13
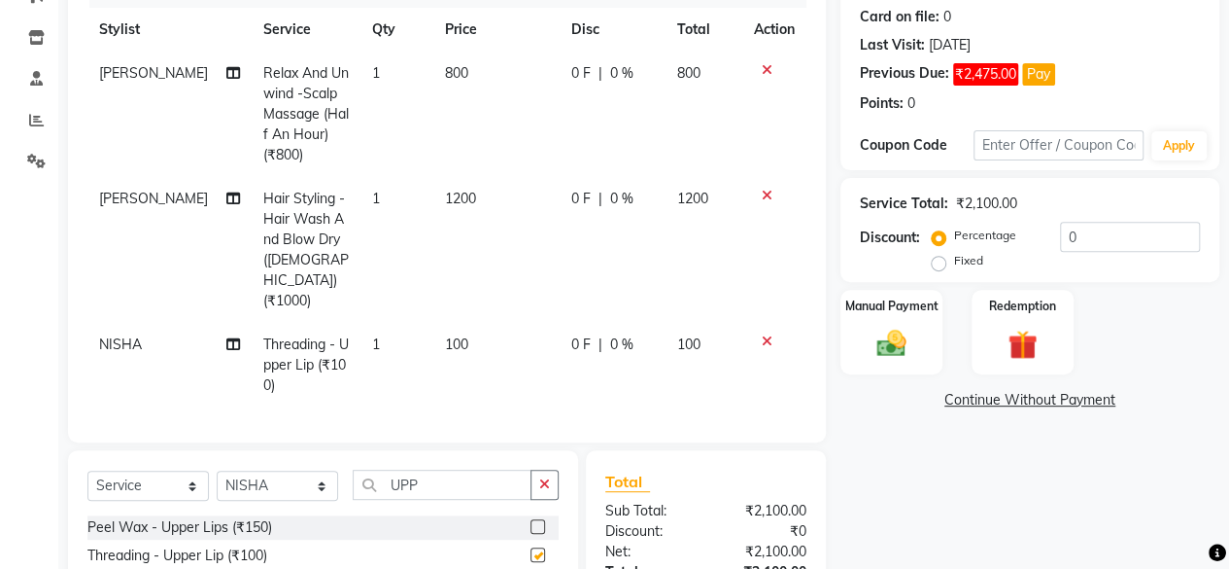
checkbox input "false"
click at [1061, 231] on input "0" at bounding box center [1130, 237] width 140 height 30
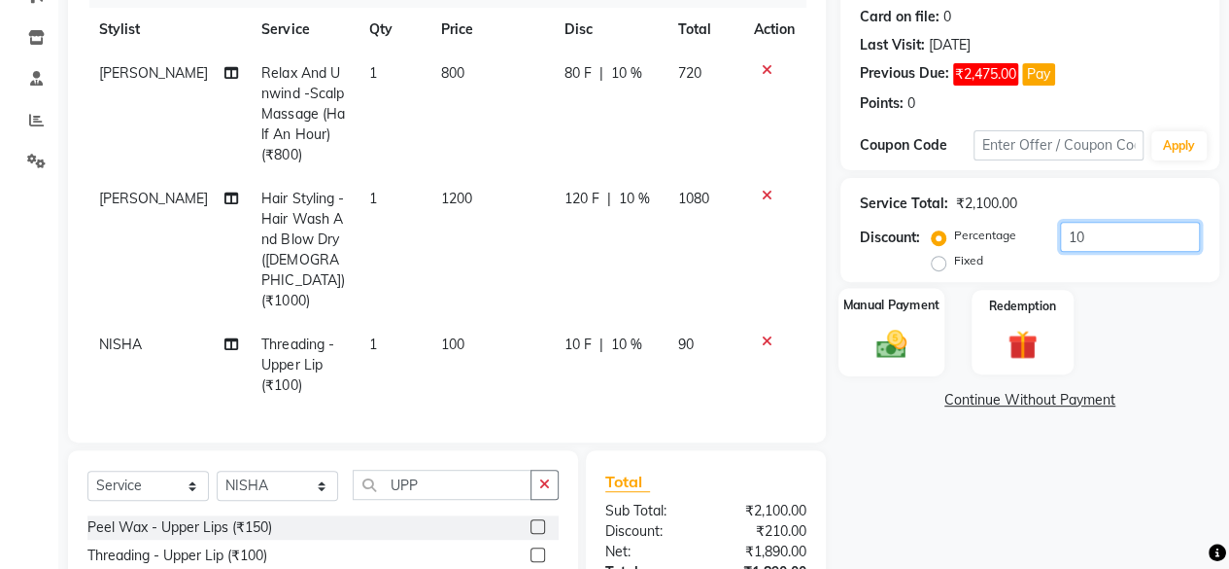
type input "10"
click at [877, 339] on img at bounding box center [892, 343] width 50 height 35
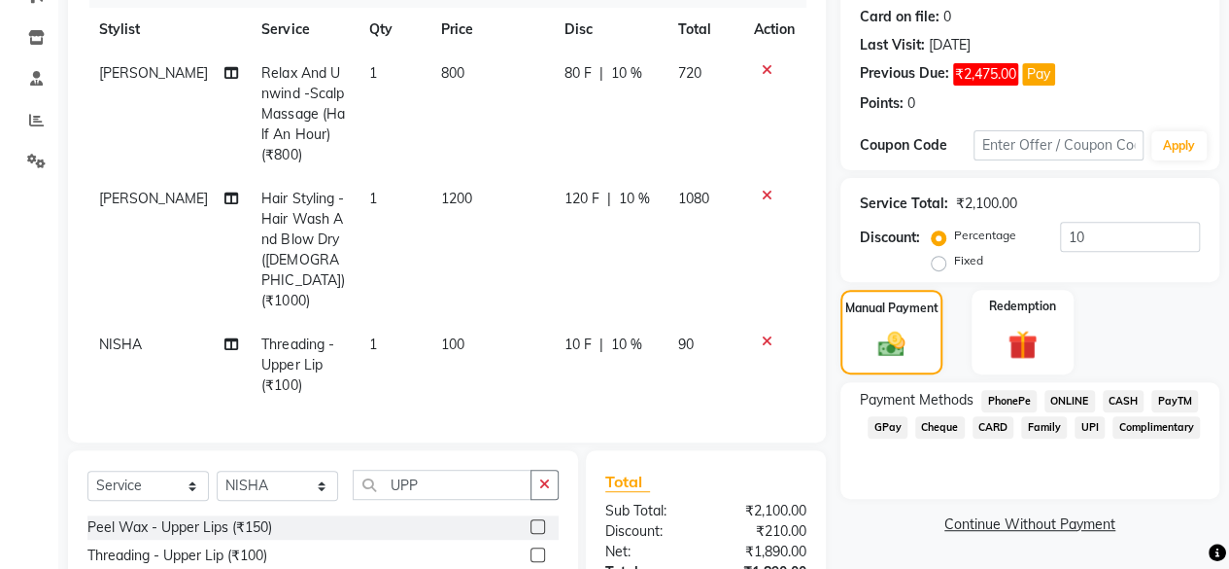
click at [995, 432] on span "CARD" at bounding box center [994, 427] width 42 height 22
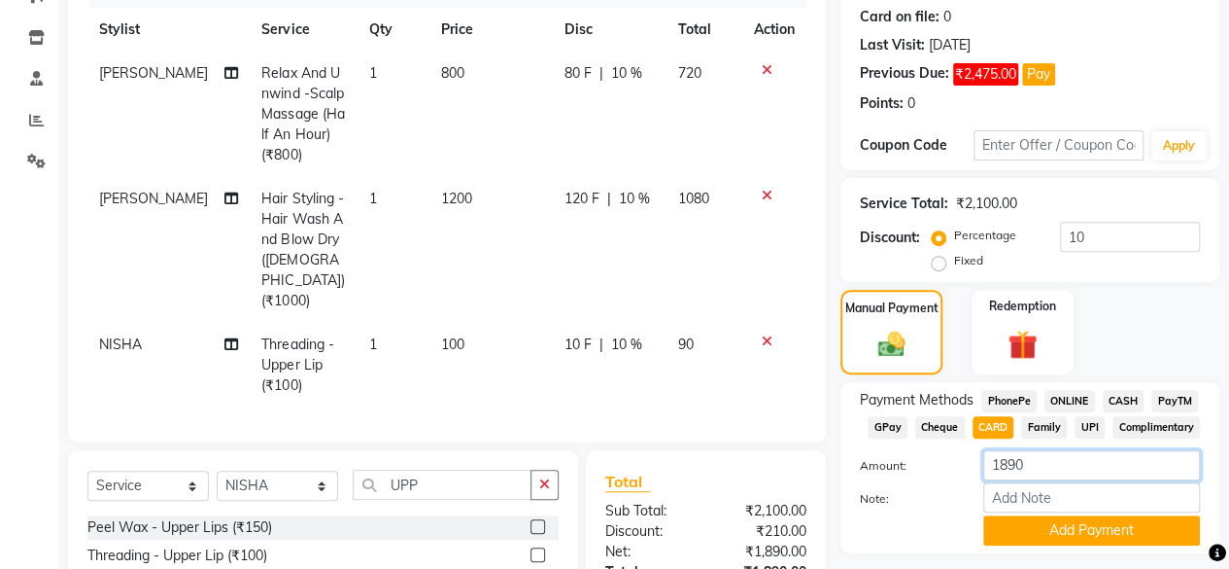
click at [1005, 466] on input "1890" at bounding box center [1091, 465] width 217 height 30
click at [1011, 466] on input "190" at bounding box center [1091, 465] width 217 height 30
type input "1900"
click at [1029, 535] on button "Add Payment" at bounding box center [1091, 530] width 217 height 30
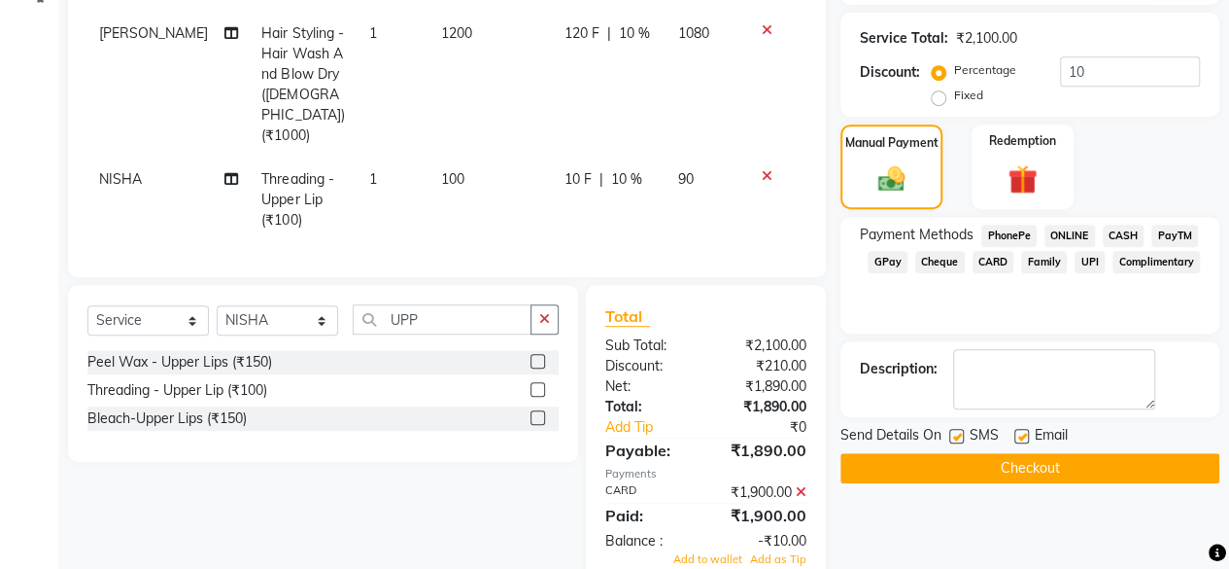
scroll to position [474, 0]
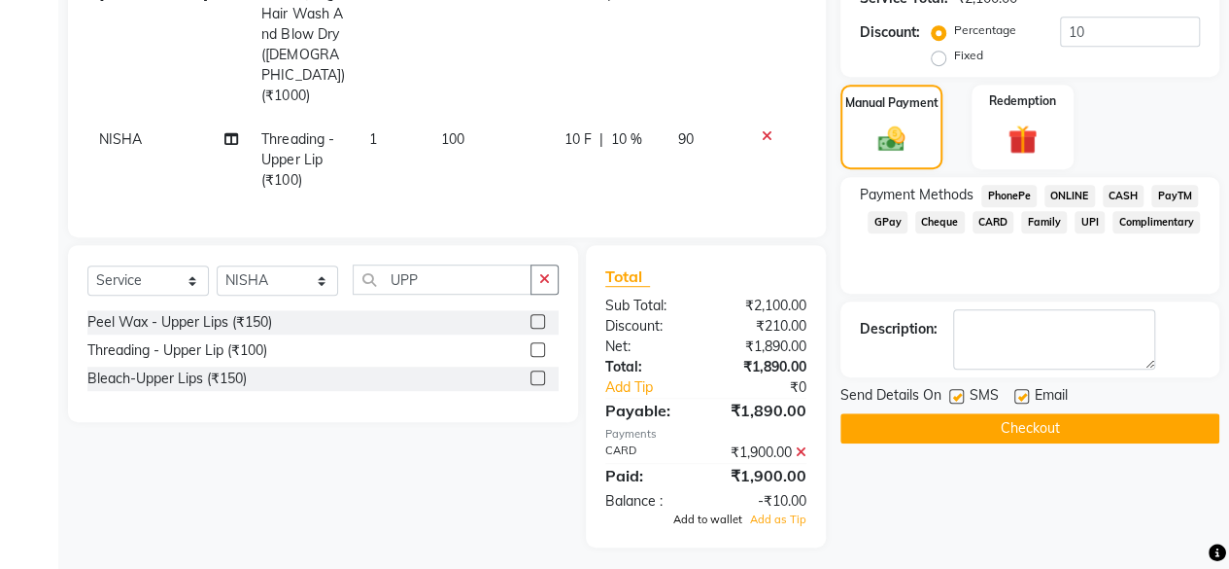
click at [690, 512] on span "Add to wallet" at bounding box center [707, 519] width 69 height 14
click at [958, 392] on label at bounding box center [956, 396] width 15 height 15
click at [958, 392] on input "checkbox" at bounding box center [955, 397] width 13 height 13
checkbox input "false"
click at [953, 423] on button "Checkout" at bounding box center [1030, 428] width 379 height 30
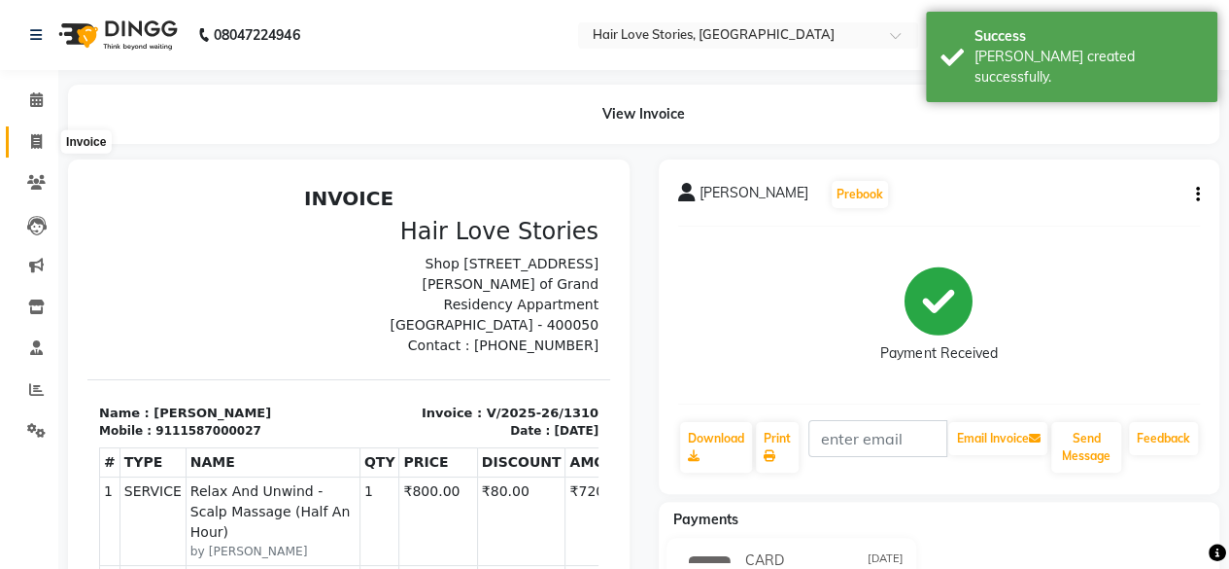
click at [46, 132] on span at bounding box center [36, 142] width 34 height 22
select select "service"
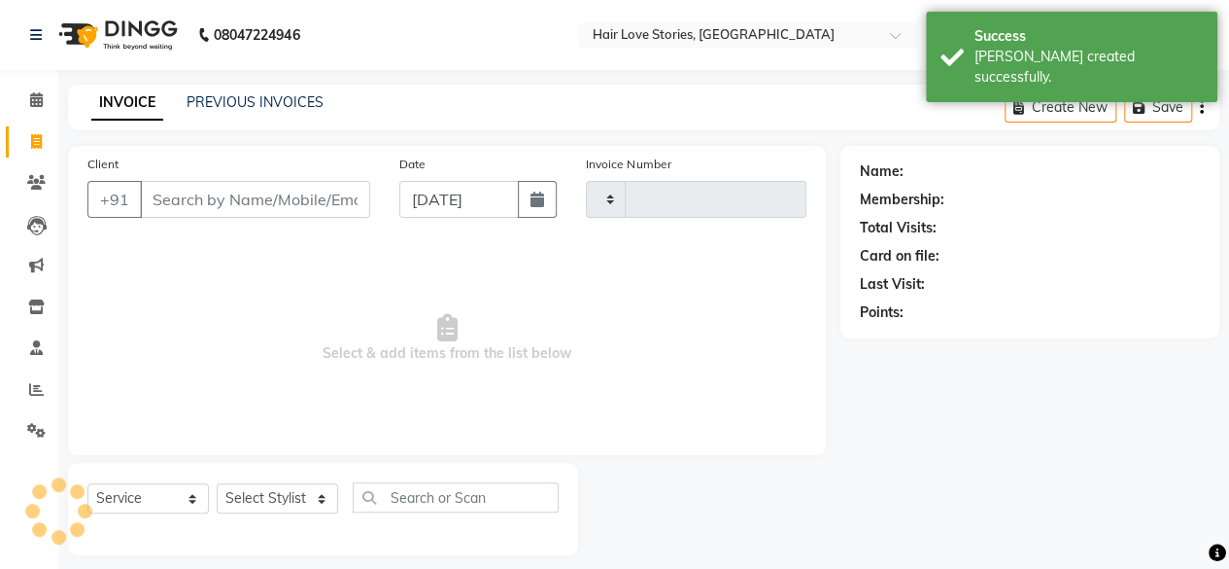
type input "1311"
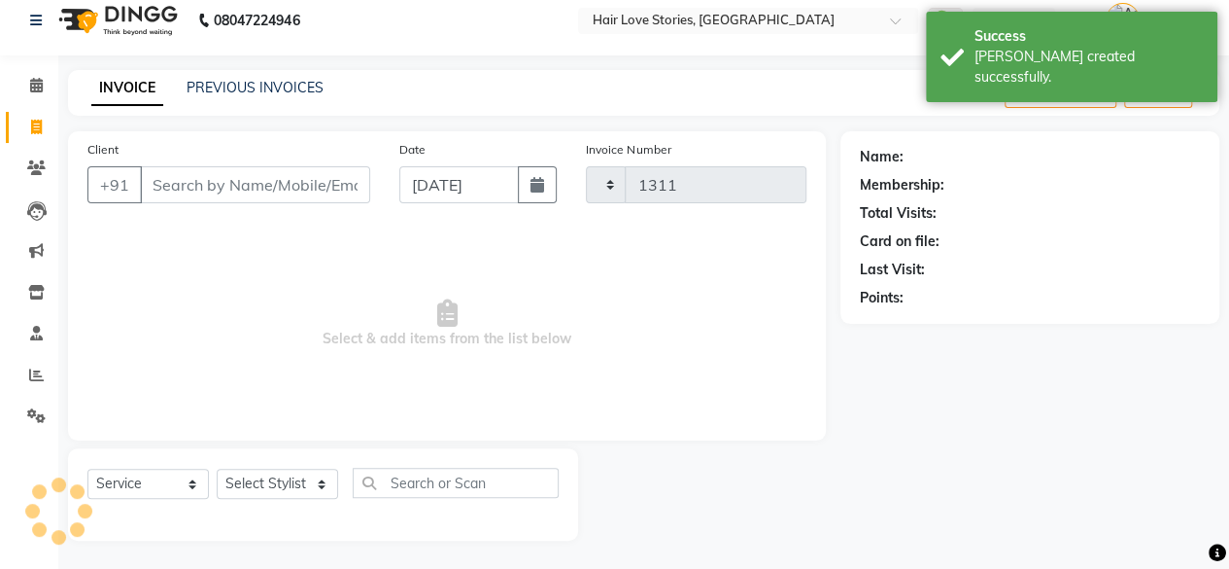
select select "3886"
click at [545, 186] on button "button" at bounding box center [537, 184] width 39 height 37
select select "9"
select select "2025"
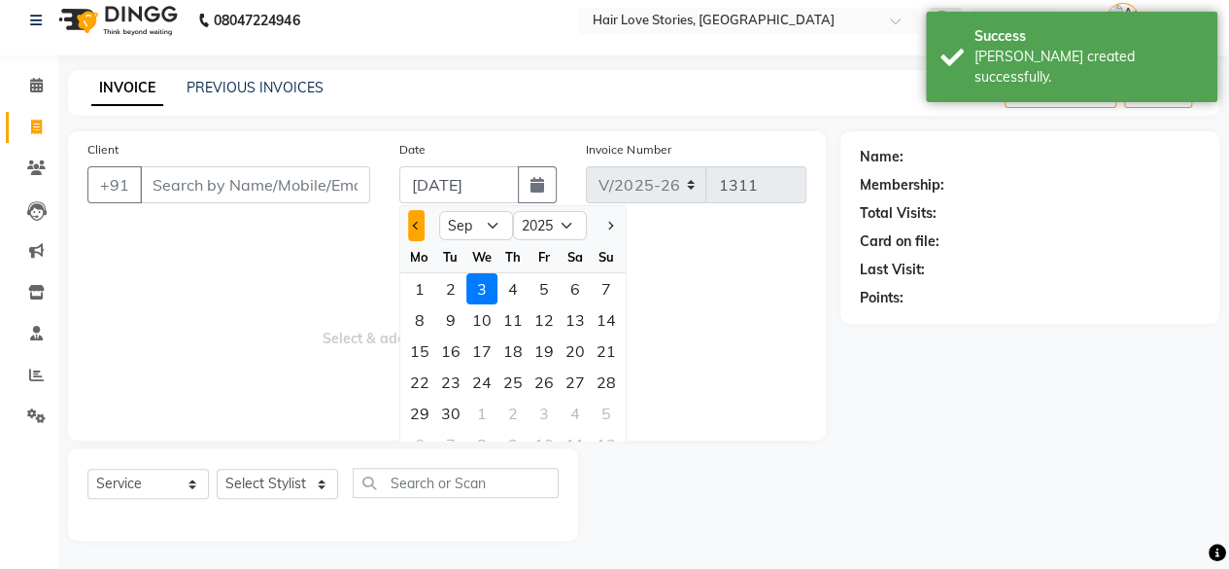
click at [418, 229] on button "Previous month" at bounding box center [416, 225] width 17 height 31
select select "8"
click at [608, 410] on div "31" at bounding box center [606, 412] width 31 height 31
type input "[DATE]"
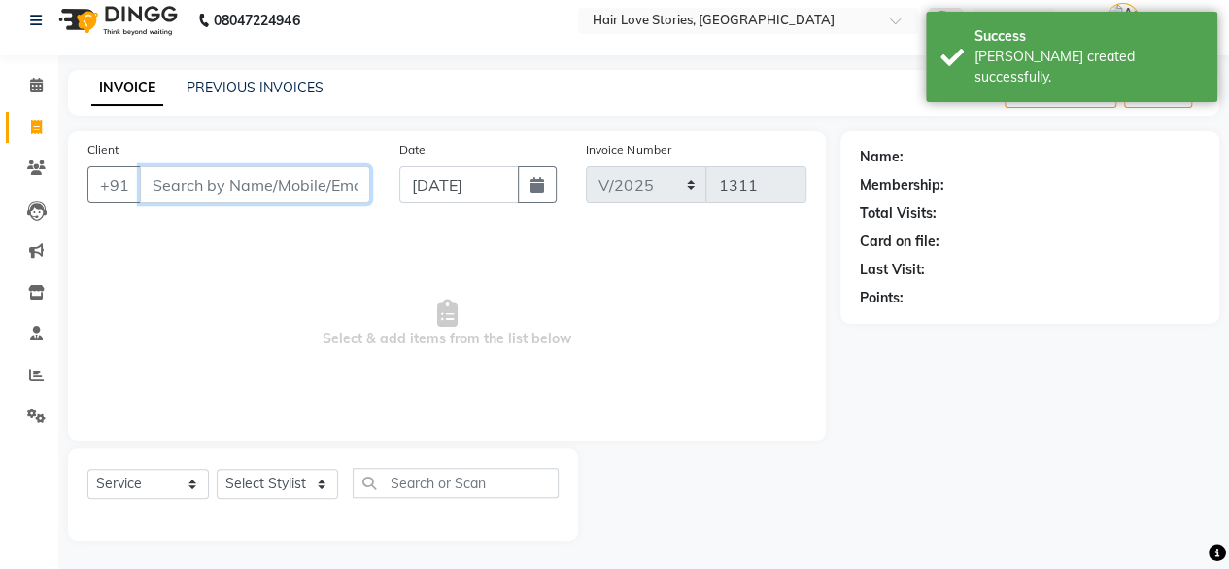
click at [273, 176] on input "Client" at bounding box center [255, 184] width 230 height 37
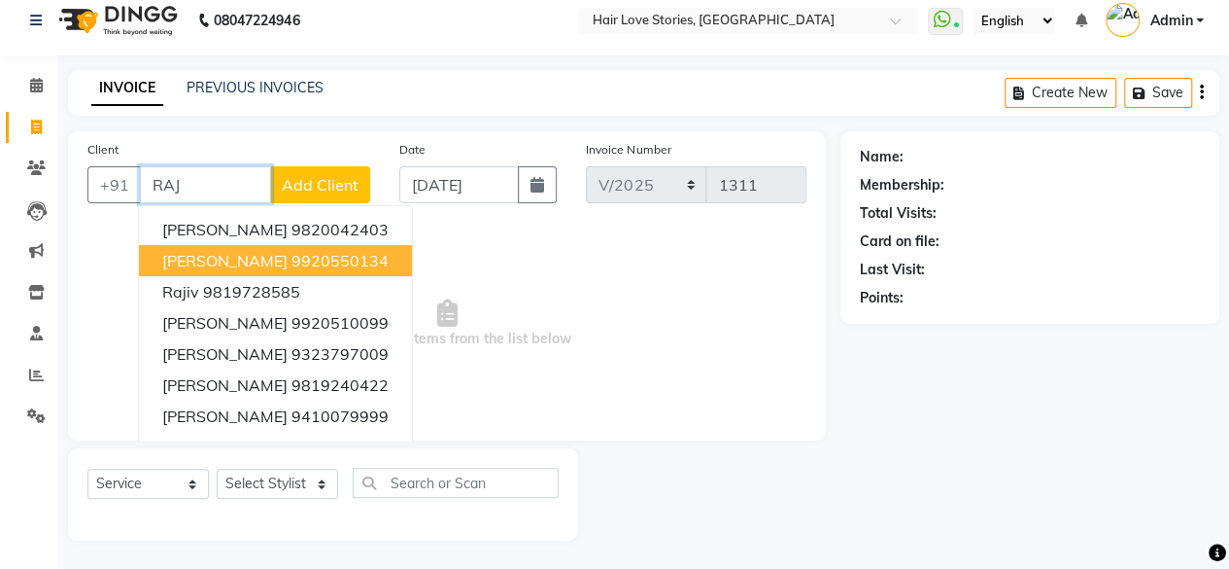
click at [233, 256] on span "[PERSON_NAME]" at bounding box center [224, 260] width 125 height 19
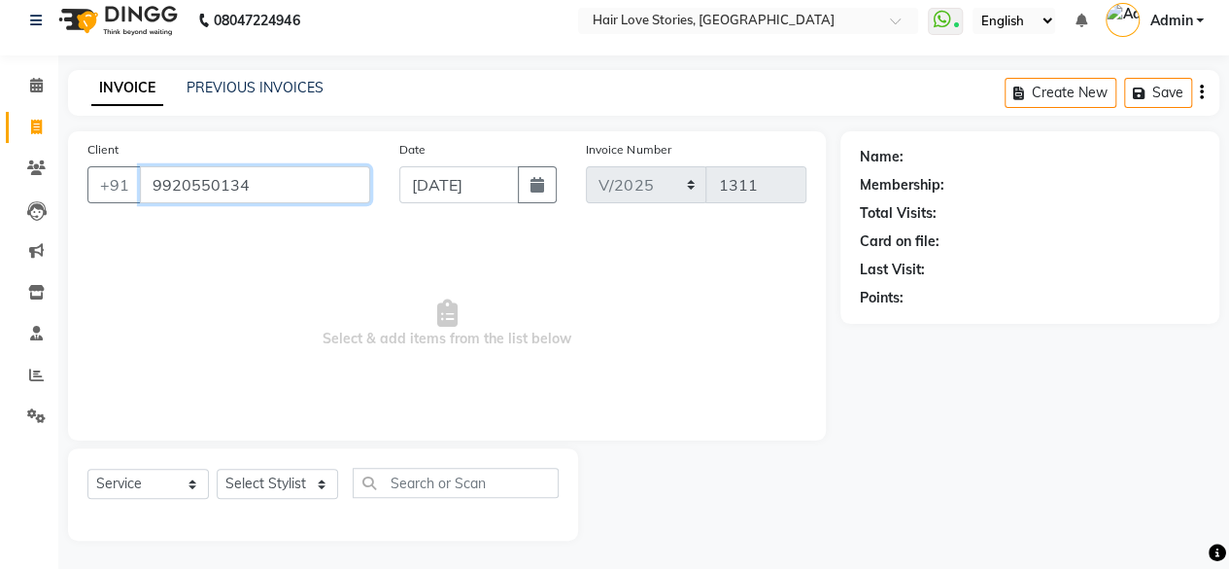
type input "9920550134"
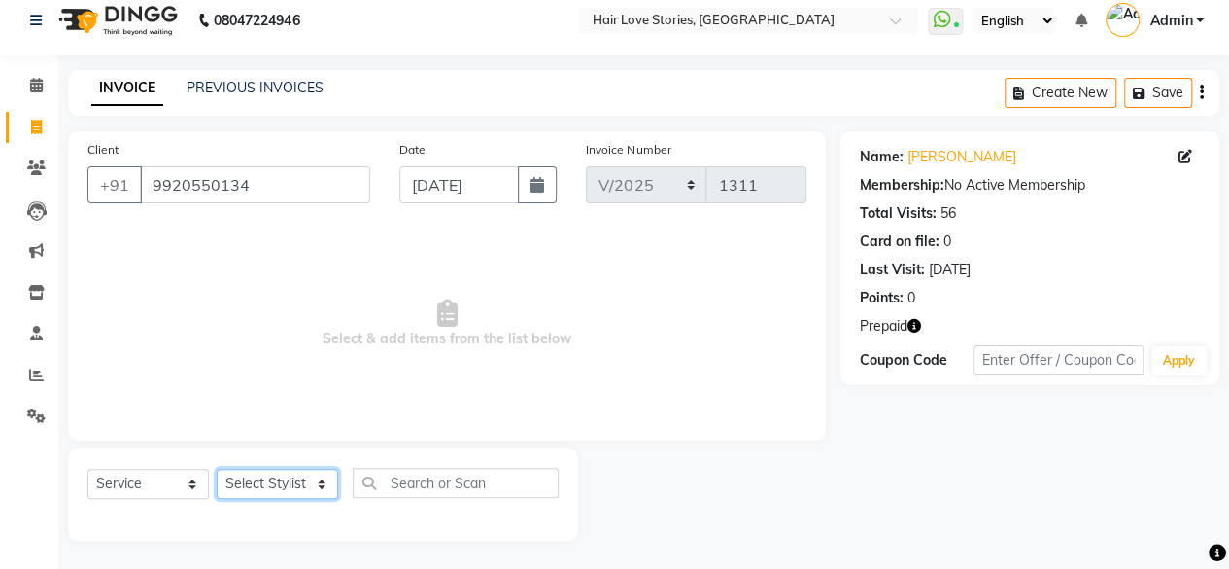
click at [244, 469] on select "Select Stylist [PERSON_NAME] FRONTDESK MANAGER [PERSON_NAME] [PERSON_NAME] [PER…" at bounding box center [277, 483] width 121 height 30
select select "66845"
click at [217, 468] on select "Select Stylist [PERSON_NAME] FRONTDESK MANAGER [PERSON_NAME] [PERSON_NAME] [PER…" at bounding box center [277, 483] width 121 height 30
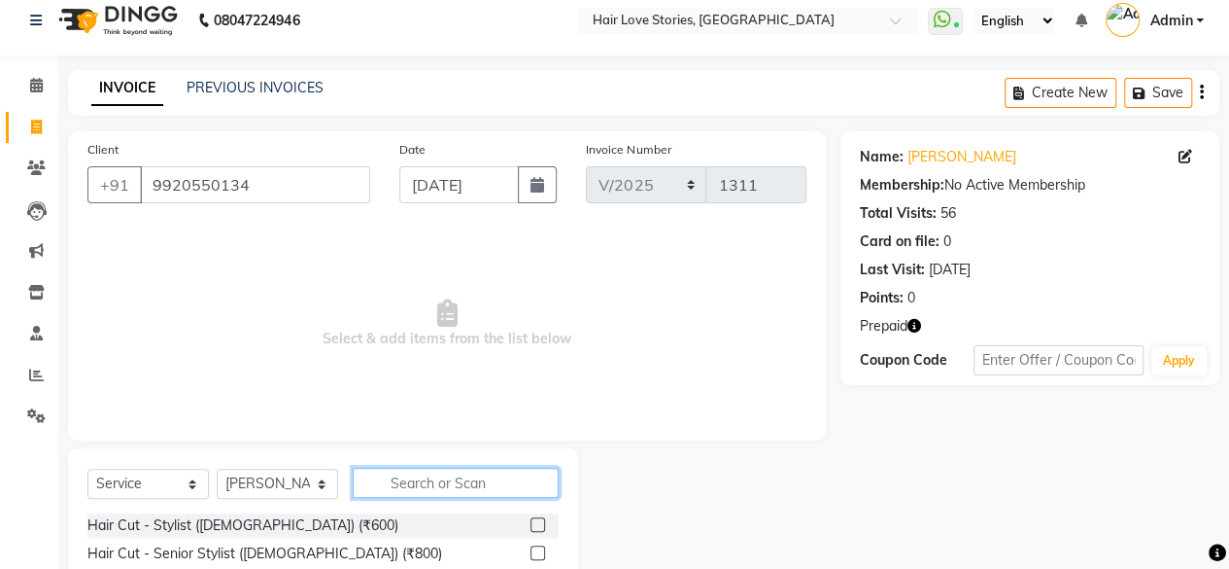
click at [395, 477] on input "text" at bounding box center [456, 482] width 206 height 30
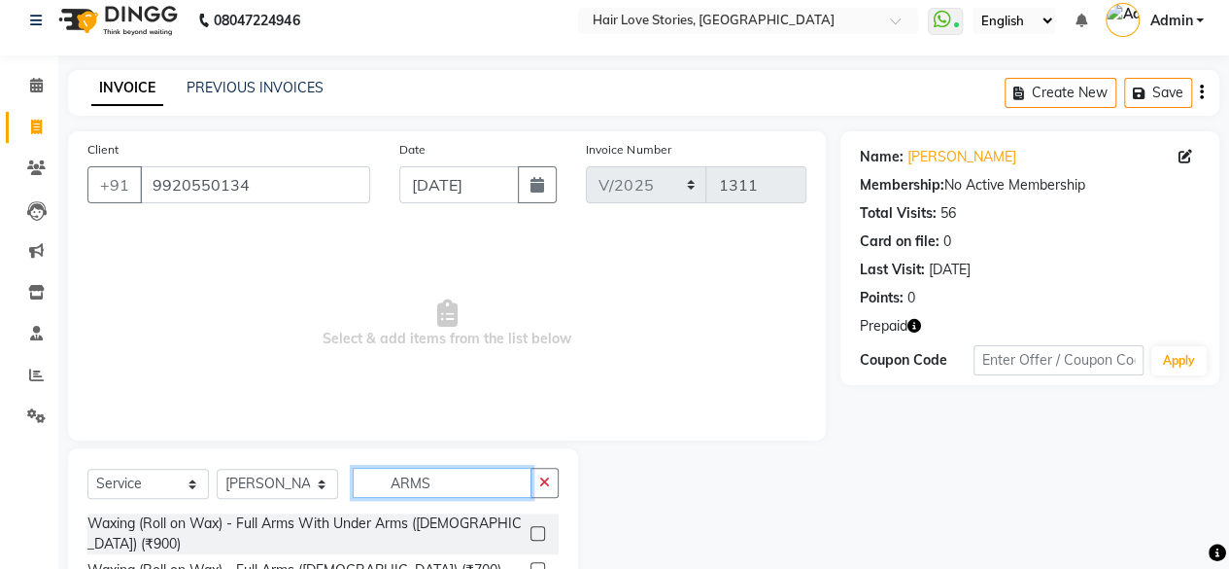
type input "ARMS"
click at [531, 562] on label at bounding box center [538, 569] width 15 height 15
click at [531, 564] on input "checkbox" at bounding box center [537, 570] width 13 height 13
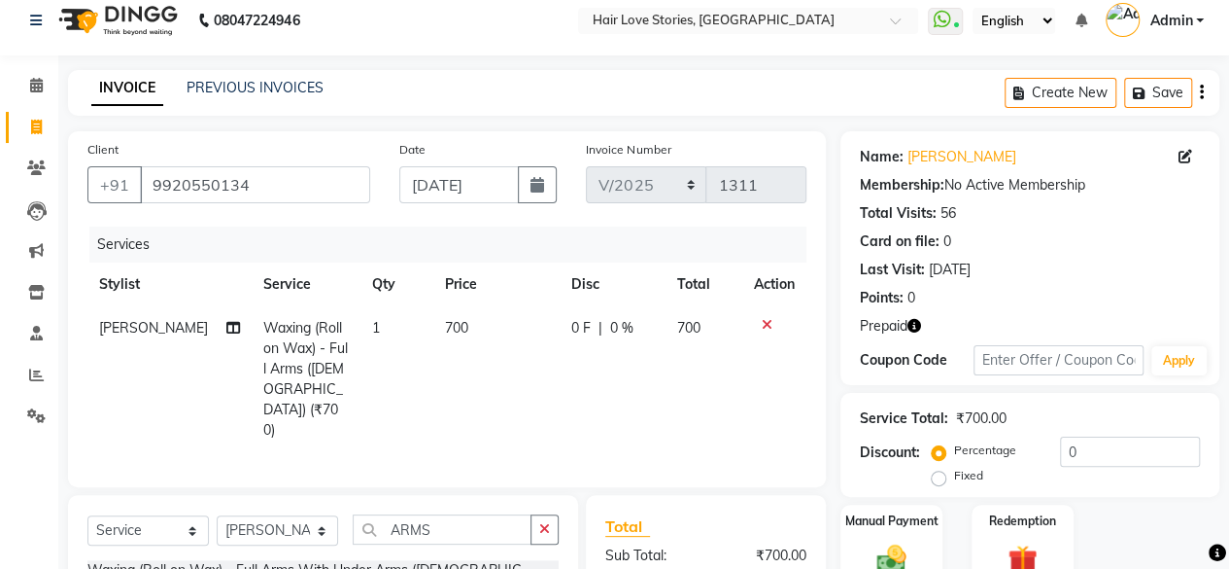
checkbox input "false"
click at [447, 348] on td "700" at bounding box center [496, 379] width 126 height 146
select select "66845"
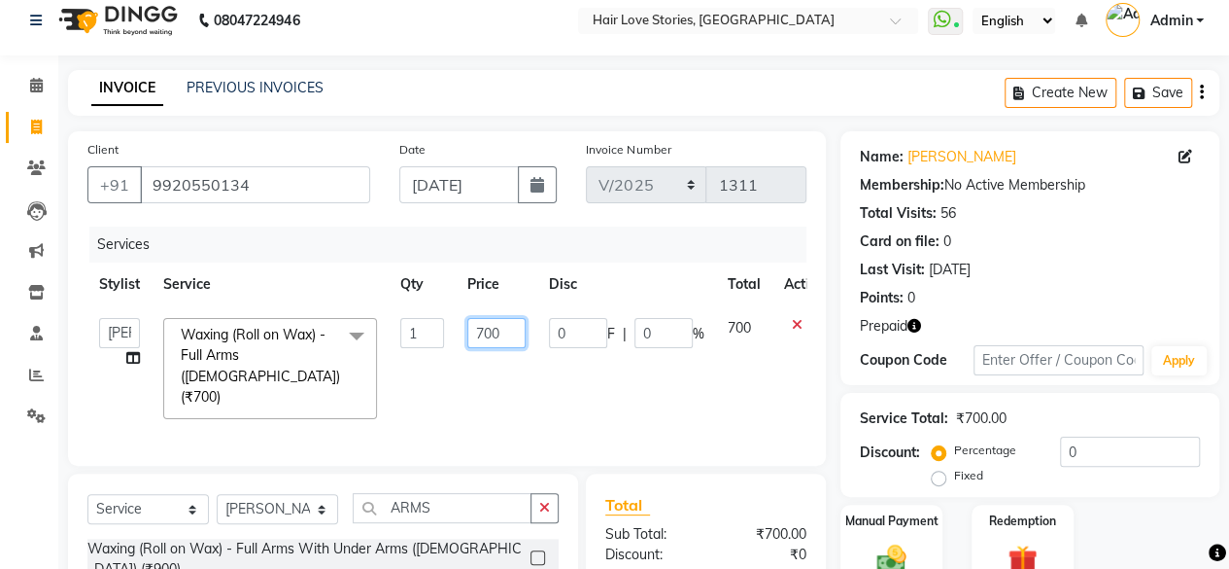
click at [486, 326] on input "700" at bounding box center [496, 333] width 58 height 30
click at [494, 327] on input "700" at bounding box center [496, 333] width 58 height 30
type input "2450"
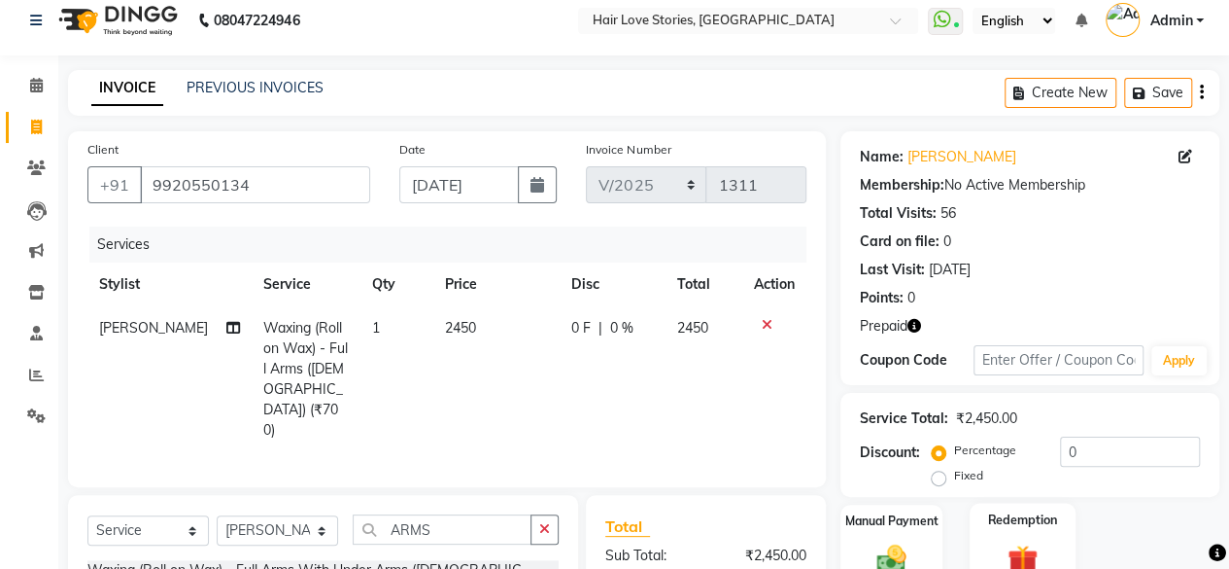
click at [1012, 535] on div "Redemption" at bounding box center [1023, 546] width 106 height 88
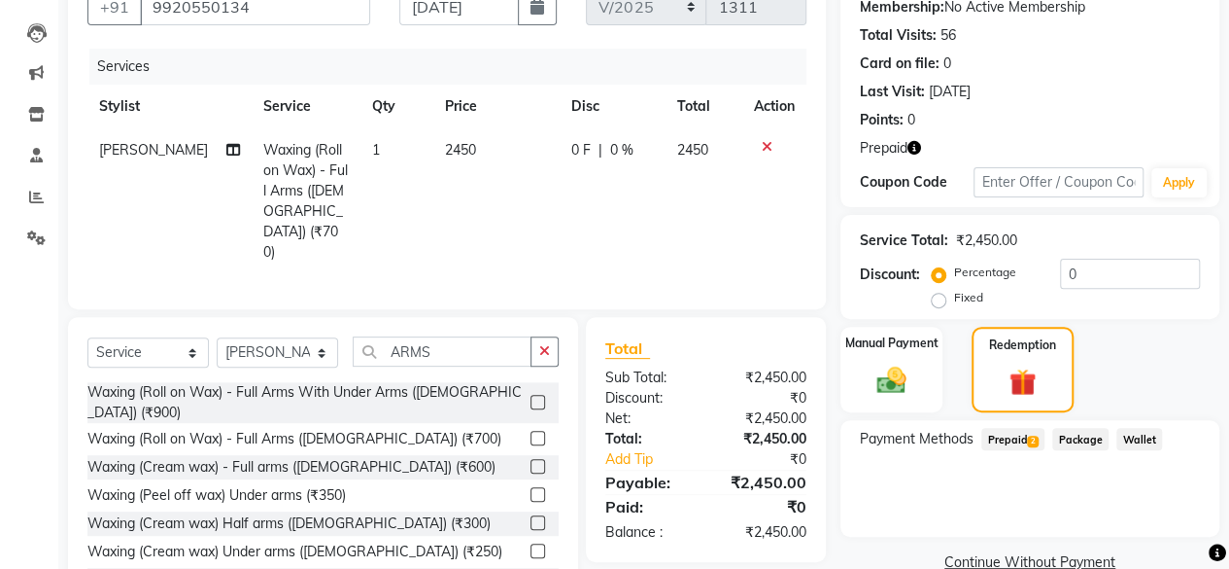
scroll to position [229, 0]
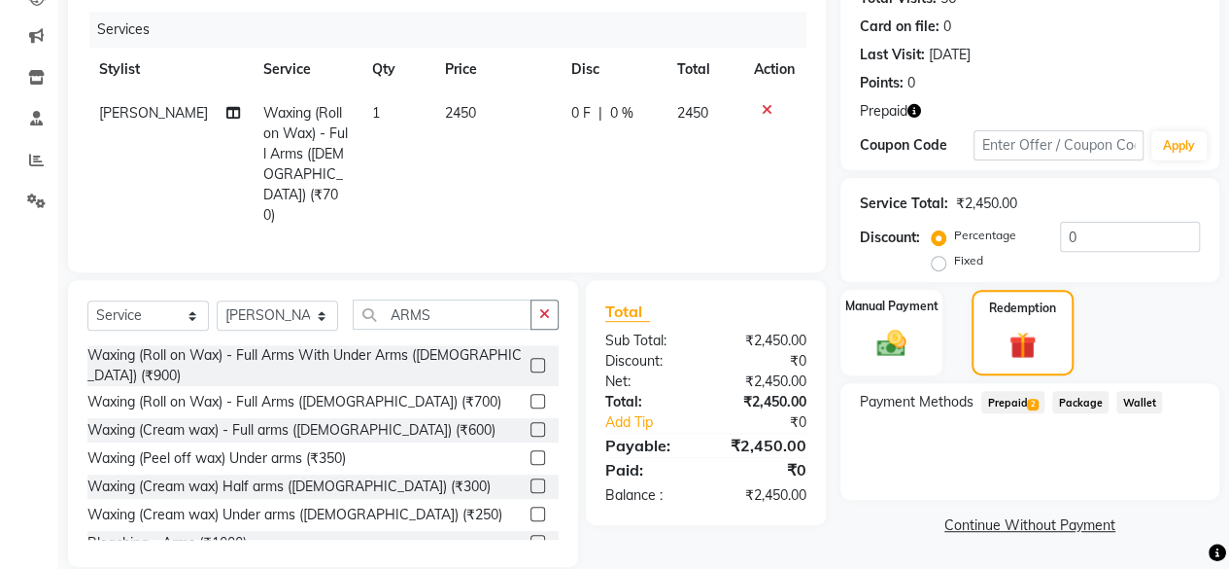
click at [1011, 397] on span "Prepaid 2" at bounding box center [1013, 402] width 63 height 22
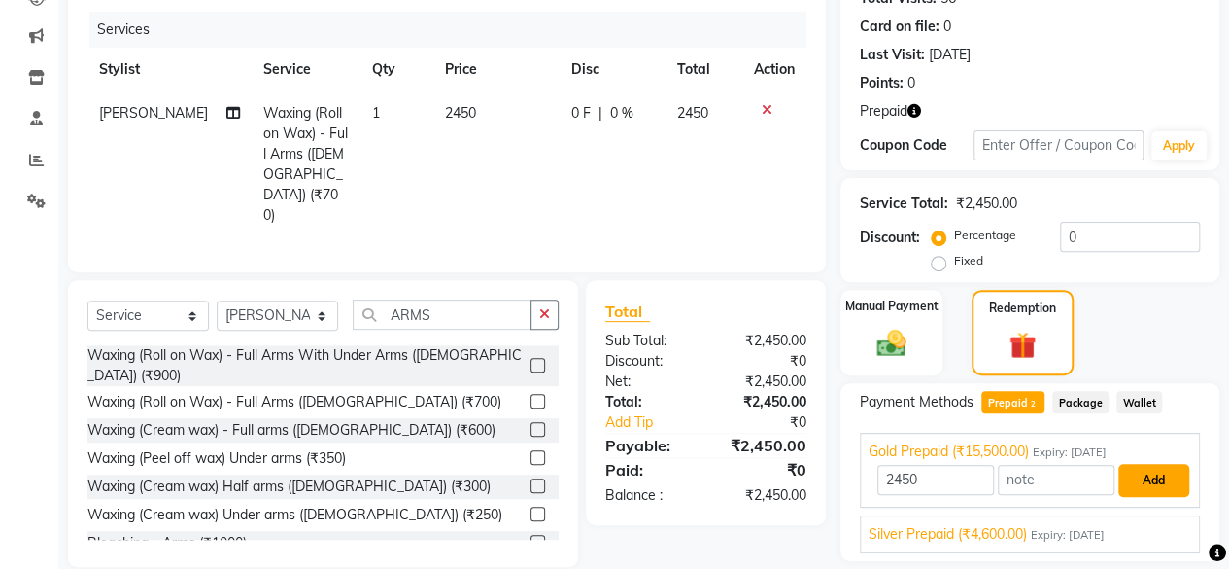
click at [1158, 480] on button "Add" at bounding box center [1154, 480] width 71 height 33
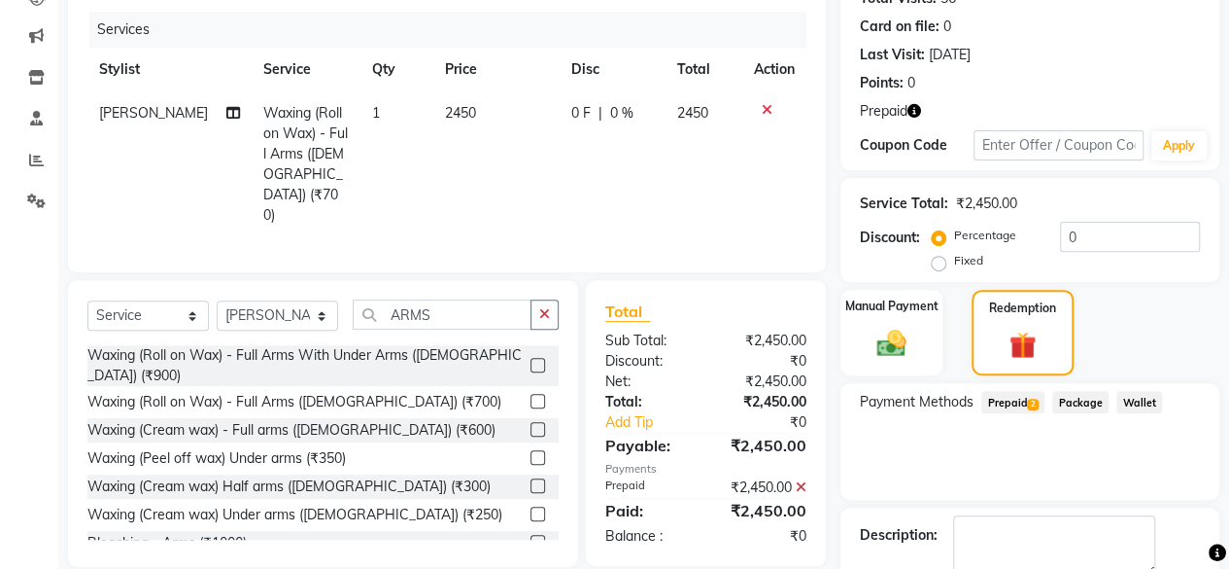
scroll to position [337, 0]
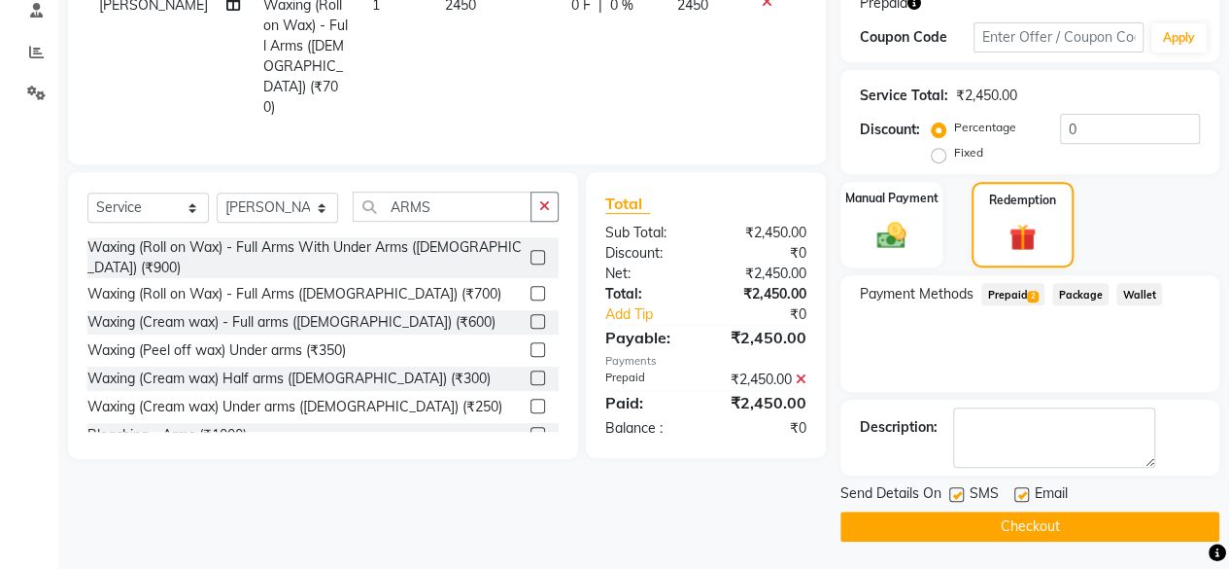
click at [952, 491] on label at bounding box center [956, 494] width 15 height 15
click at [952, 491] on input "checkbox" at bounding box center [955, 495] width 13 height 13
checkbox input "false"
click at [964, 532] on button "Checkout" at bounding box center [1030, 526] width 379 height 30
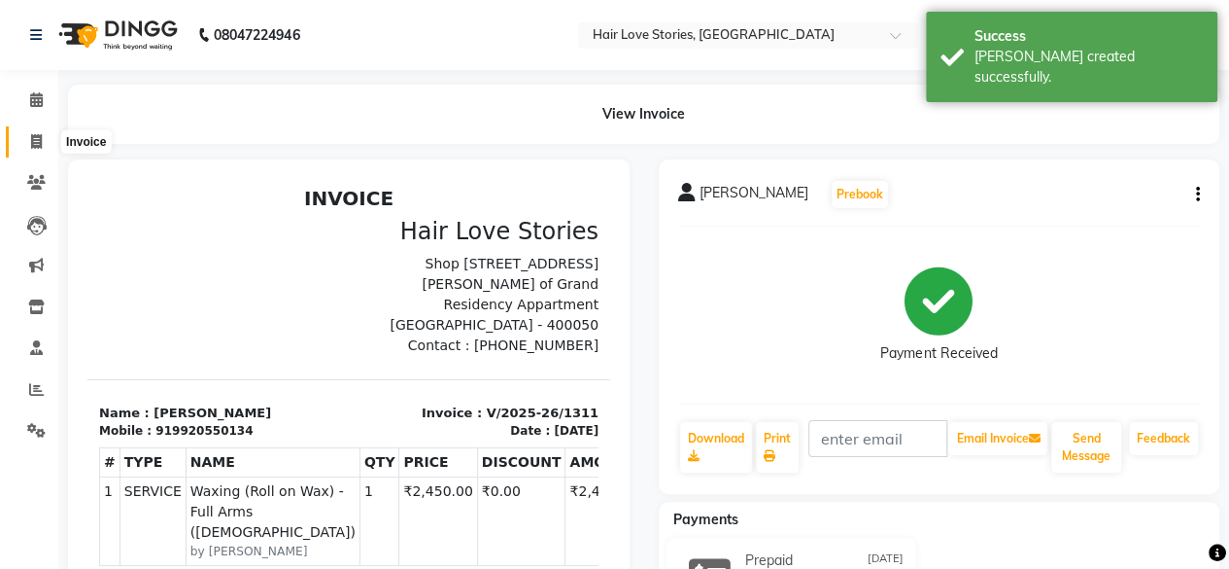
click at [38, 146] on icon at bounding box center [36, 141] width 11 height 15
select select "3886"
select select "service"
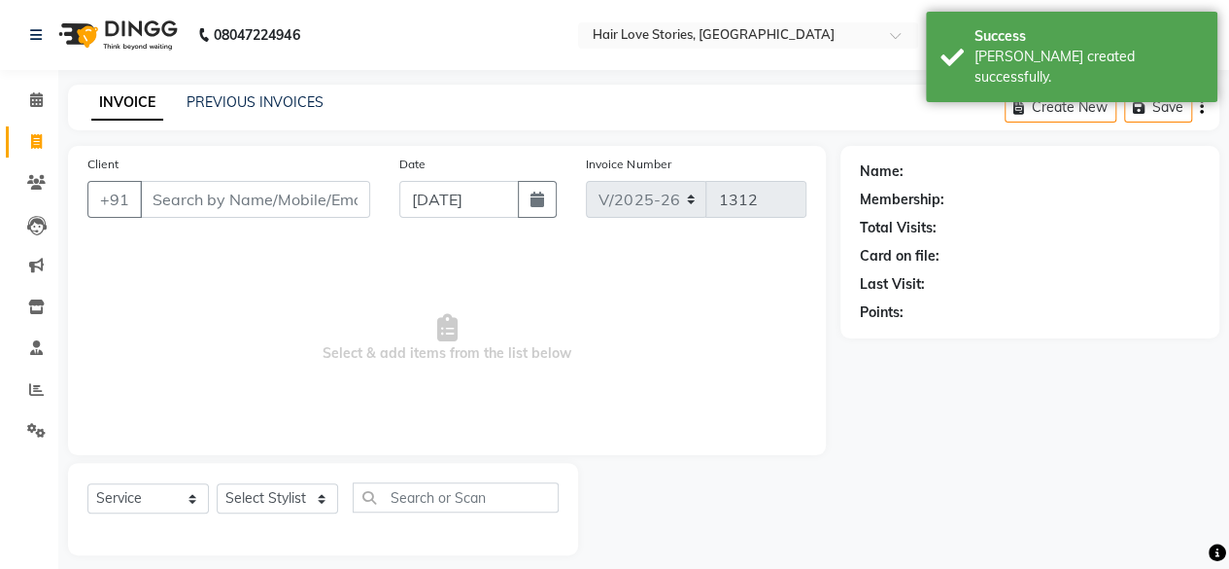
scroll to position [15, 0]
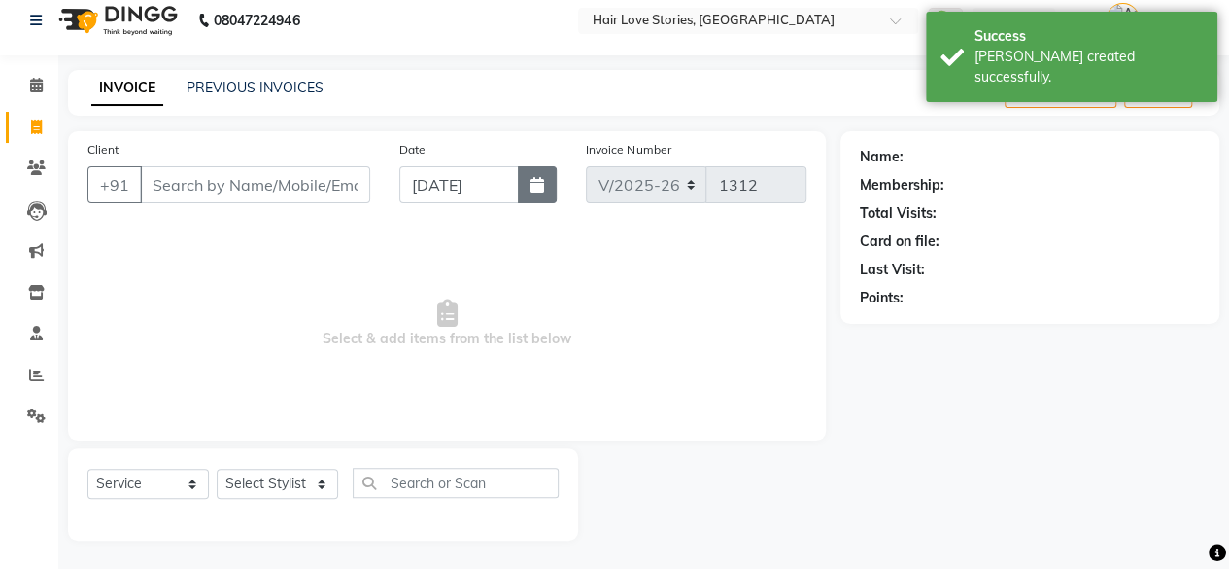
click at [529, 186] on button "button" at bounding box center [537, 184] width 39 height 37
select select "9"
select select "2025"
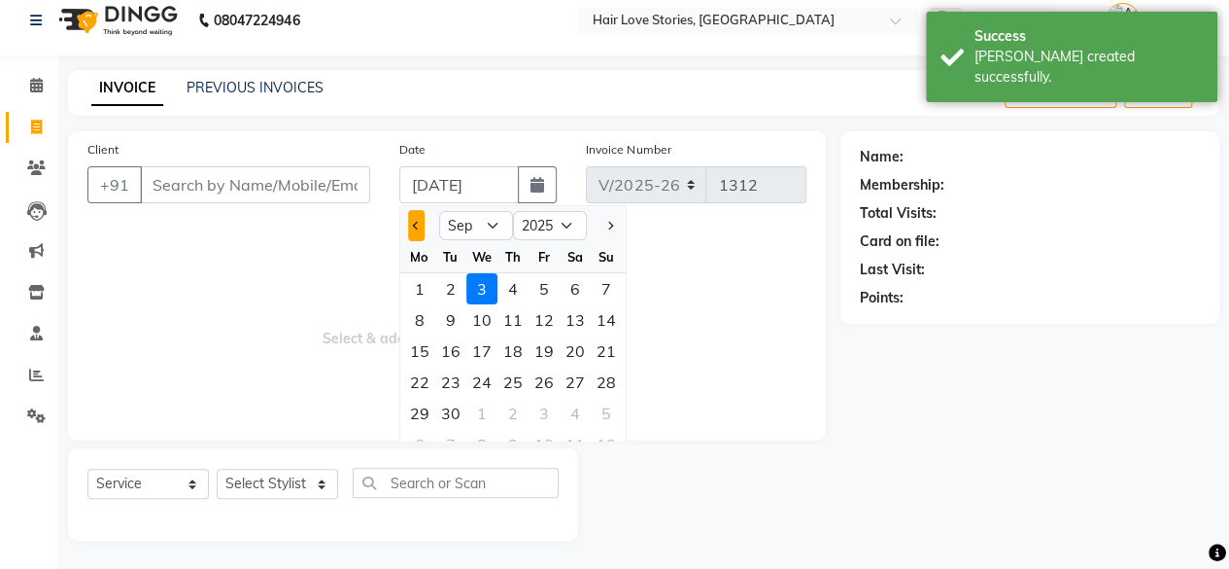
click at [416, 222] on span "Previous month" at bounding box center [417, 226] width 8 height 8
select select "8"
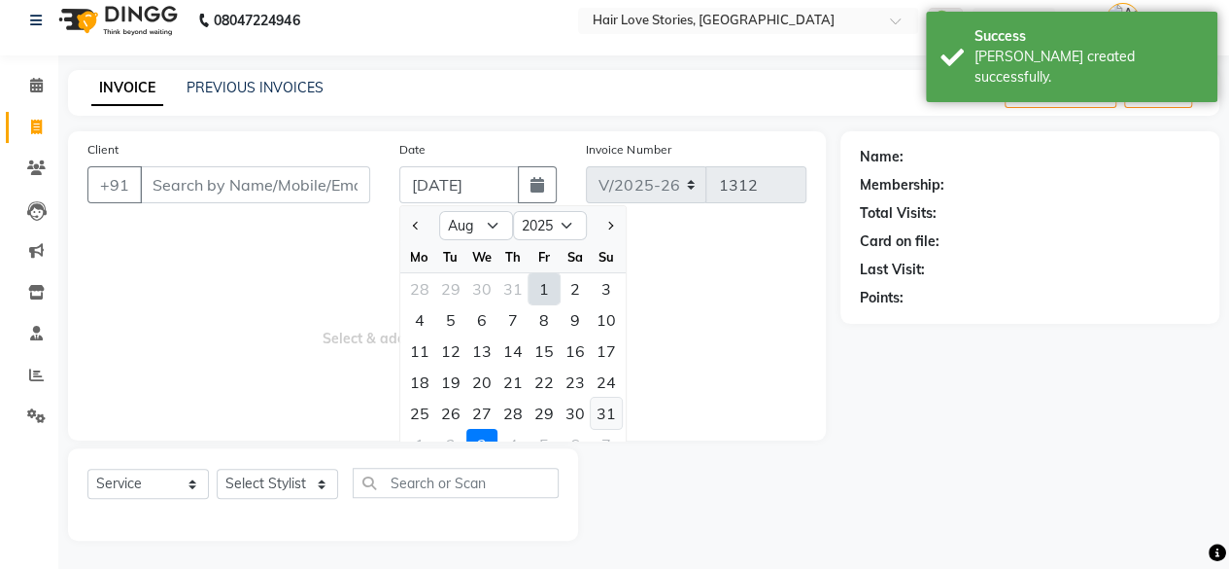
click at [601, 407] on div "31" at bounding box center [606, 412] width 31 height 31
type input "[DATE]"
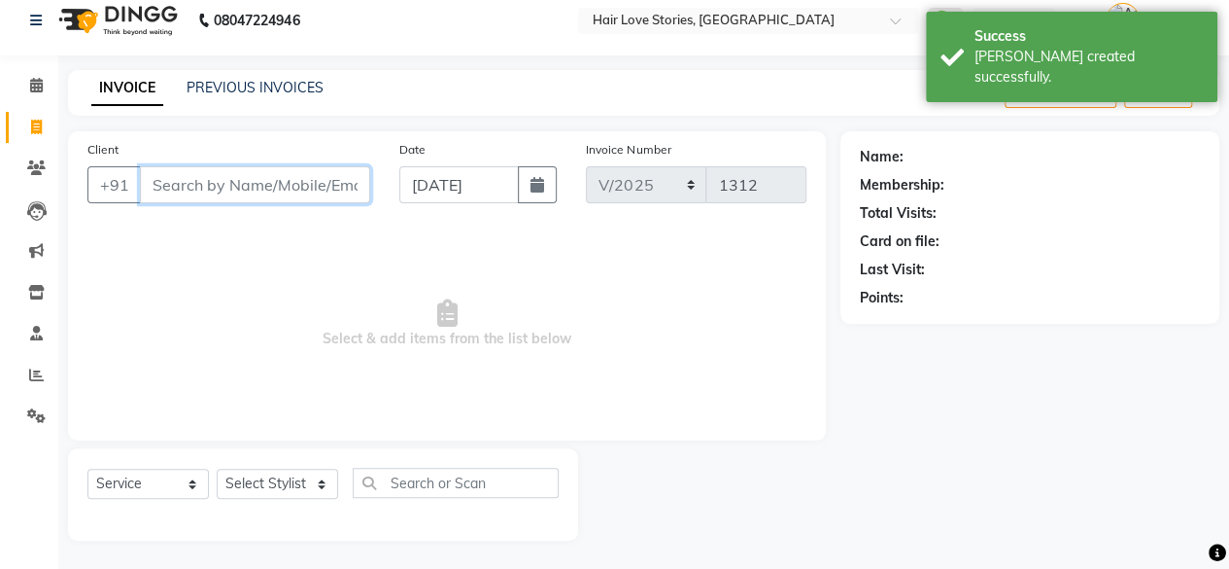
click at [318, 191] on input "Client" at bounding box center [255, 184] width 230 height 37
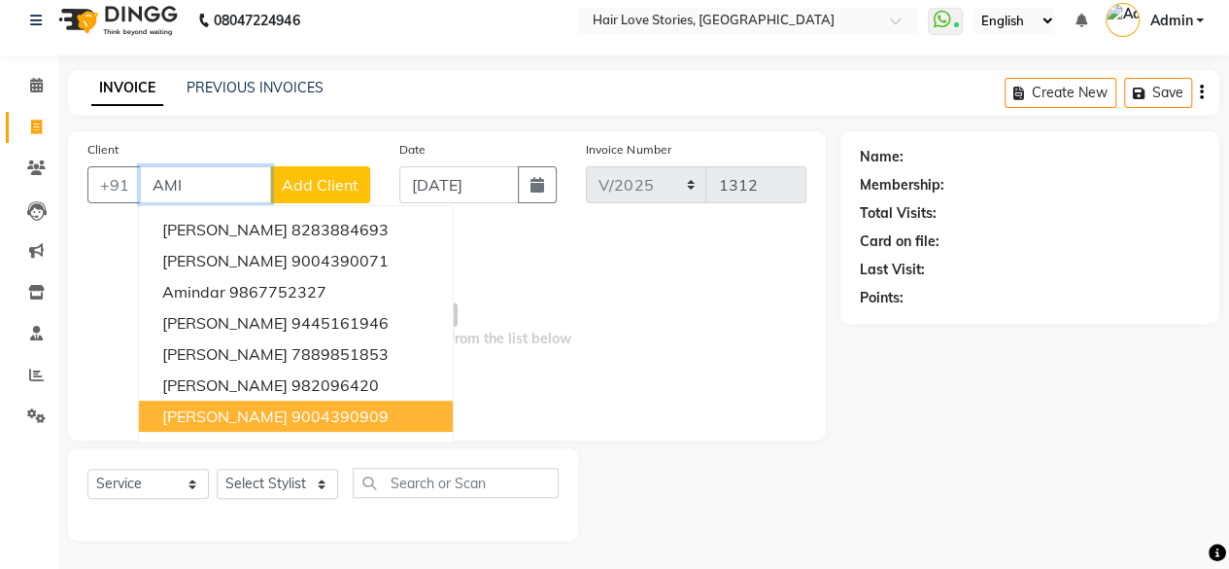
click at [292, 414] on ngb-highlight "9004390909" at bounding box center [340, 415] width 97 height 19
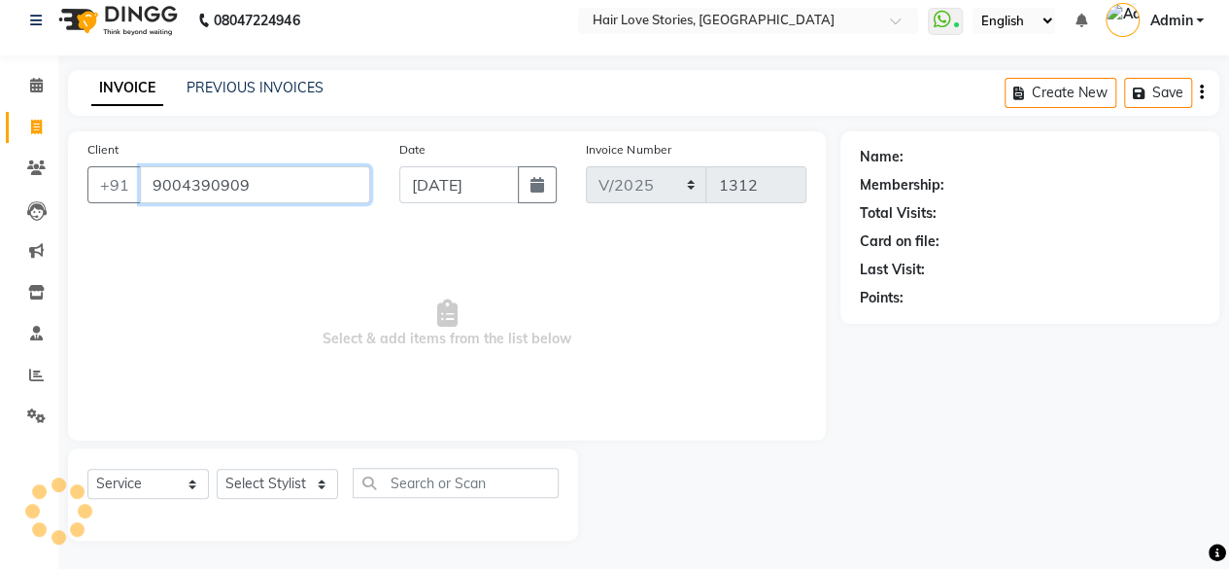
type input "9004390909"
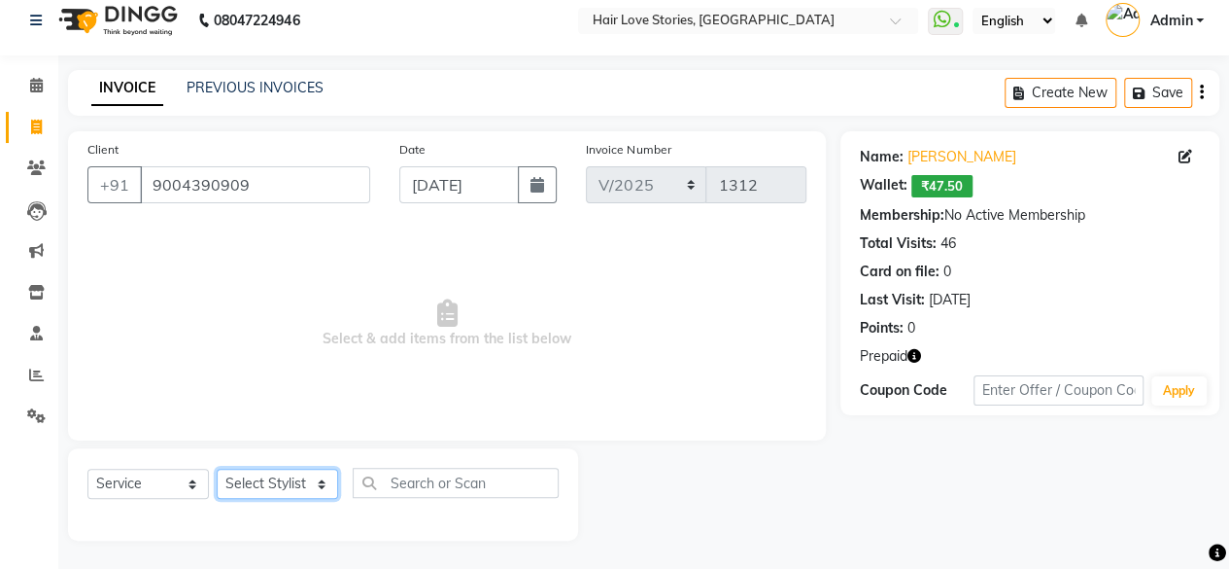
click at [315, 484] on select "Select Stylist [PERSON_NAME] FRONTDESK MANAGER [PERSON_NAME] [PERSON_NAME] [PER…" at bounding box center [277, 483] width 121 height 30
select select "66845"
click at [217, 468] on select "Select Stylist [PERSON_NAME] FRONTDESK MANAGER [PERSON_NAME] [PERSON_NAME] [PER…" at bounding box center [277, 483] width 121 height 30
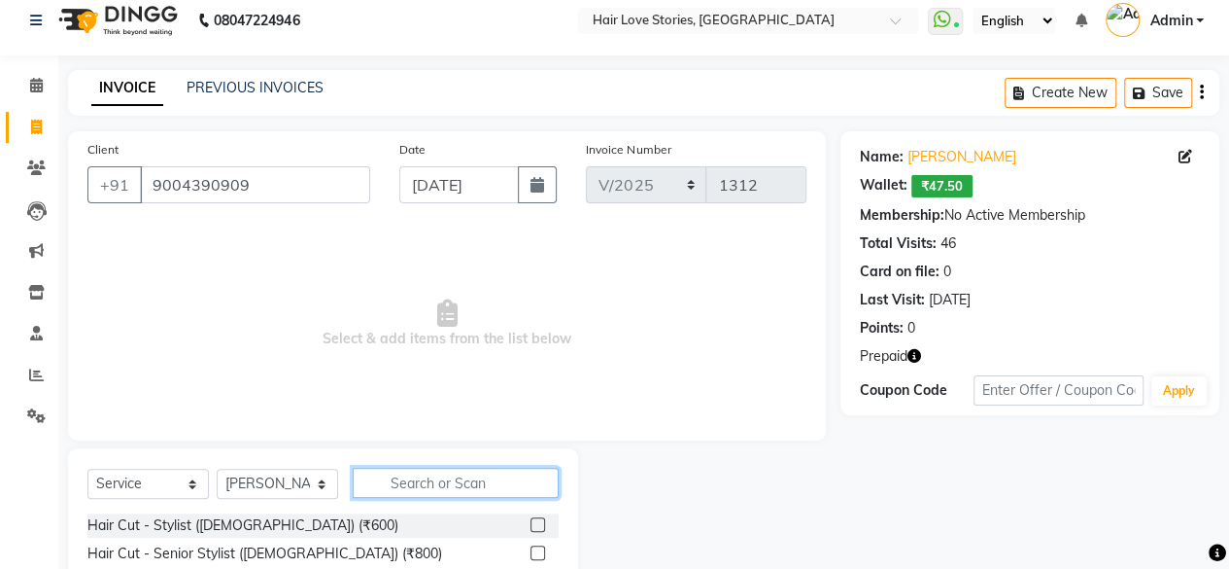
click at [402, 489] on input "text" at bounding box center [456, 482] width 206 height 30
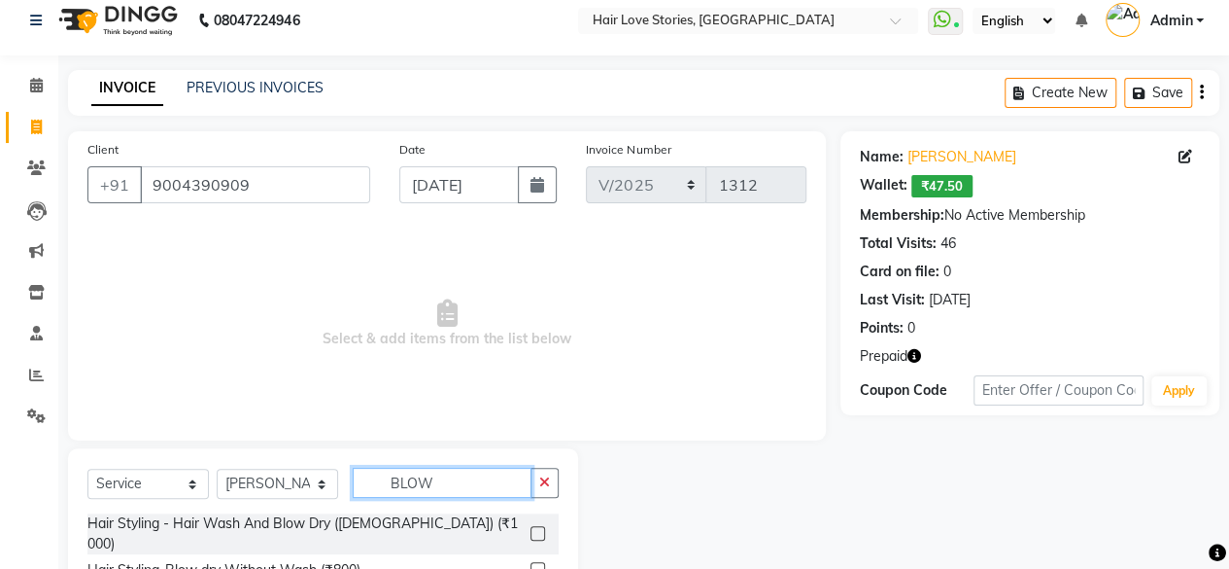
type input "BLOW"
click at [534, 526] on label at bounding box center [538, 533] width 15 height 15
click at [534, 528] on input "checkbox" at bounding box center [537, 534] width 13 height 13
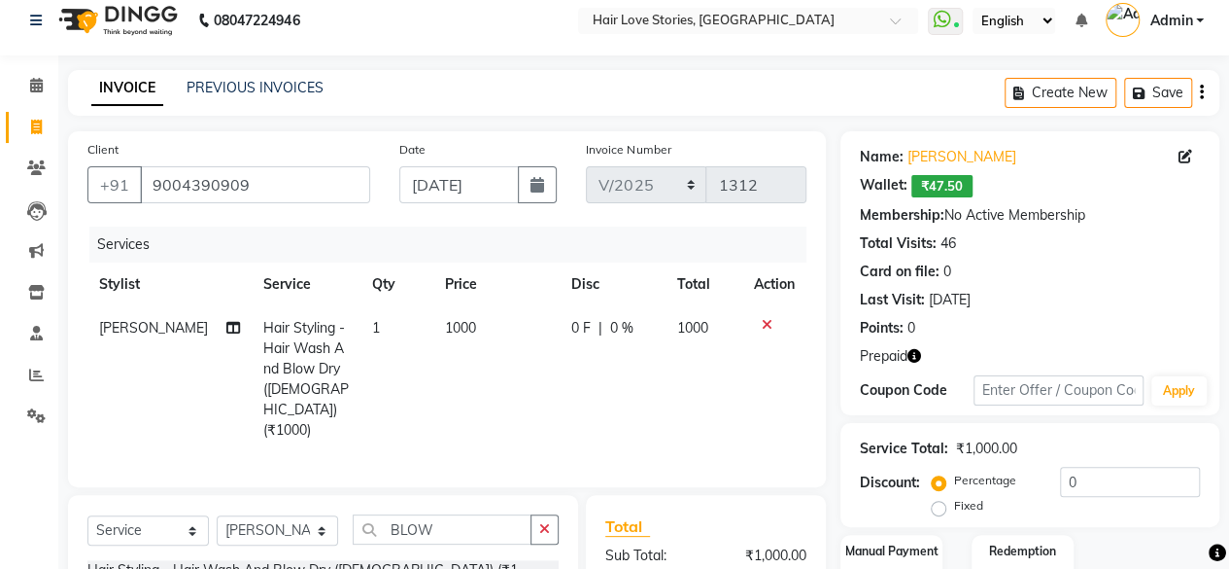
checkbox input "false"
click at [1060, 478] on input "0" at bounding box center [1130, 481] width 140 height 30
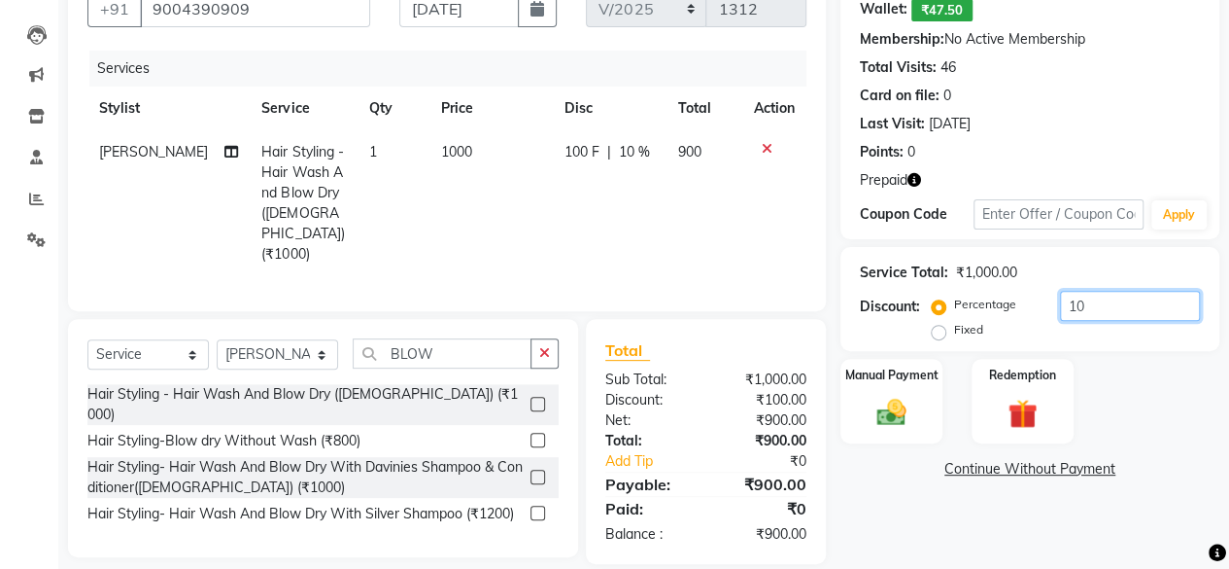
scroll to position [208, 0]
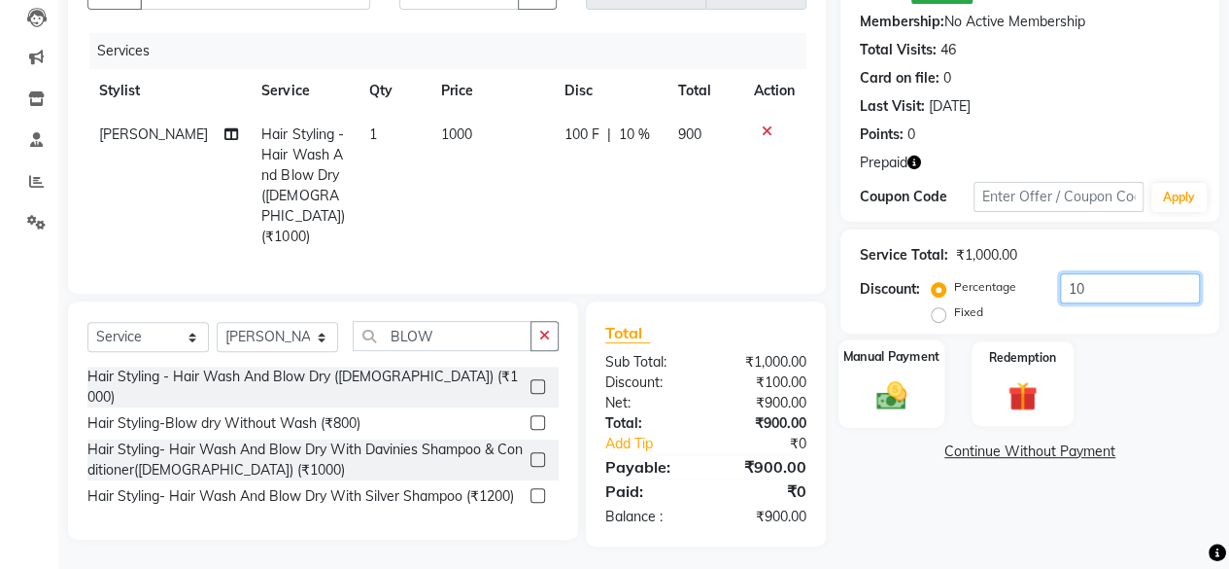
type input "10"
click at [884, 386] on img at bounding box center [892, 394] width 50 height 35
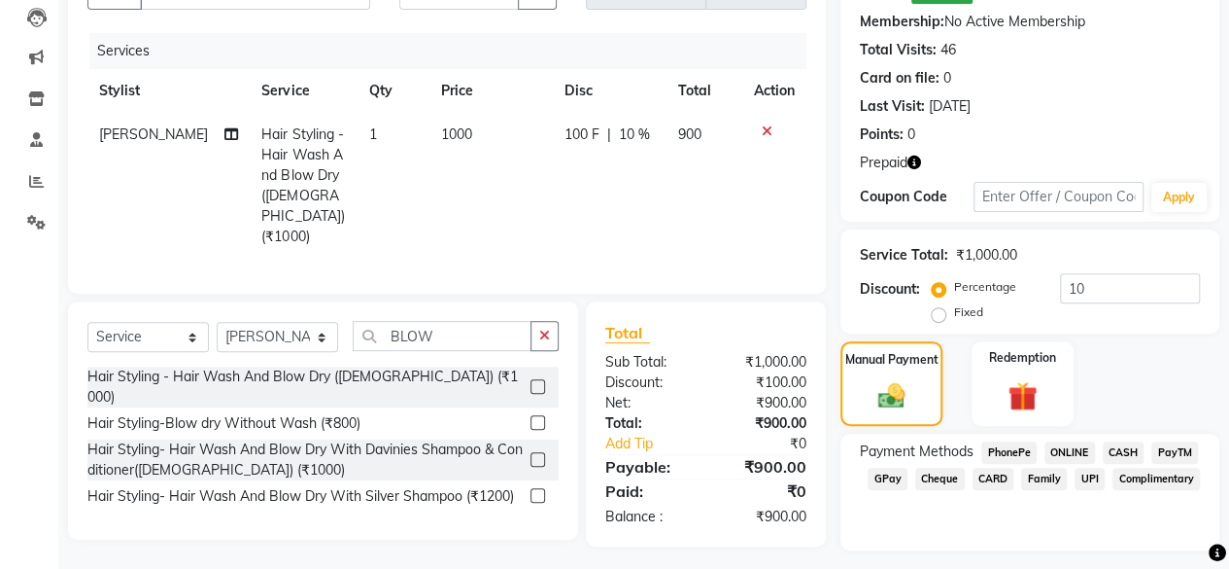
click at [880, 484] on span "GPay" at bounding box center [888, 478] width 40 height 22
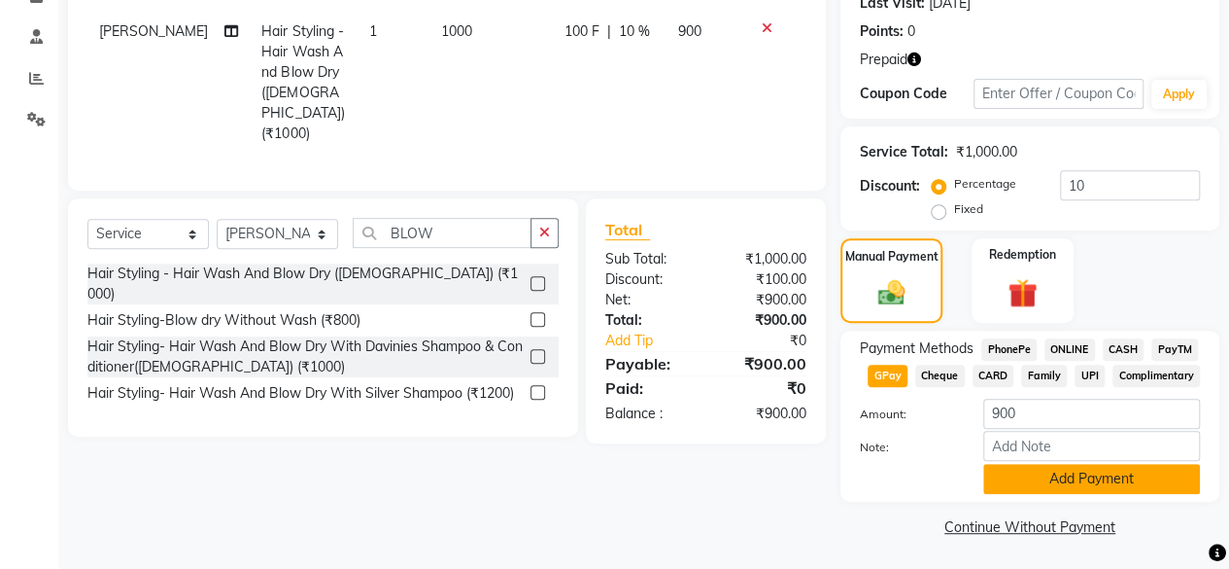
click at [1005, 471] on button "Add Payment" at bounding box center [1091, 479] width 217 height 30
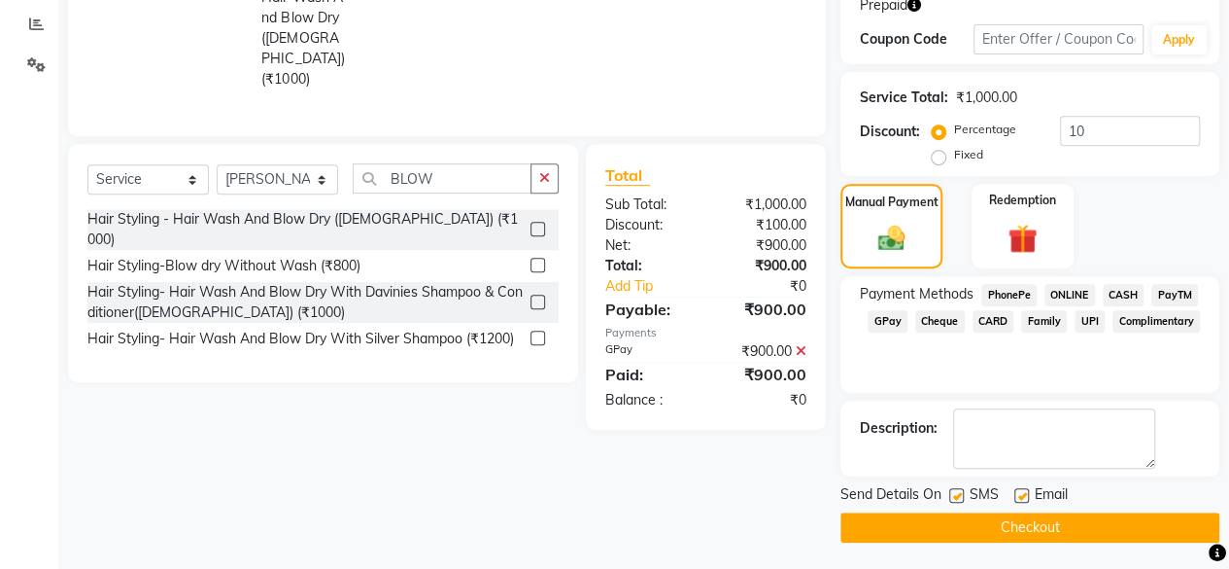
scroll to position [365, 0]
click at [956, 488] on label at bounding box center [956, 495] width 15 height 15
click at [956, 490] on input "checkbox" at bounding box center [955, 496] width 13 height 13
checkbox input "false"
click at [964, 532] on button "Checkout" at bounding box center [1030, 527] width 379 height 30
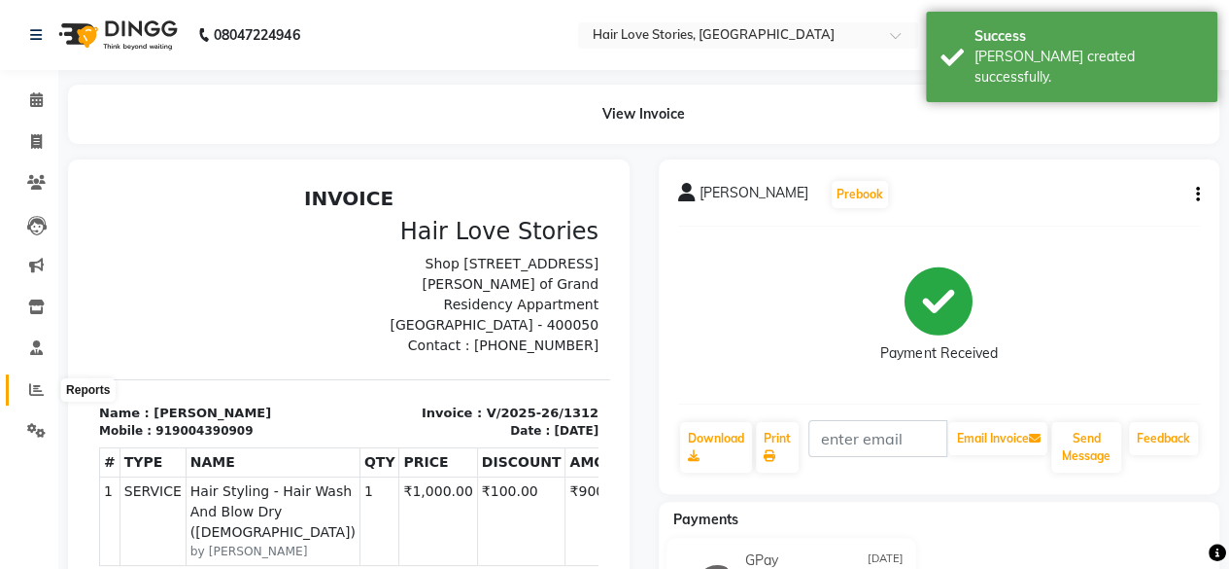
click at [33, 393] on icon at bounding box center [36, 389] width 15 height 15
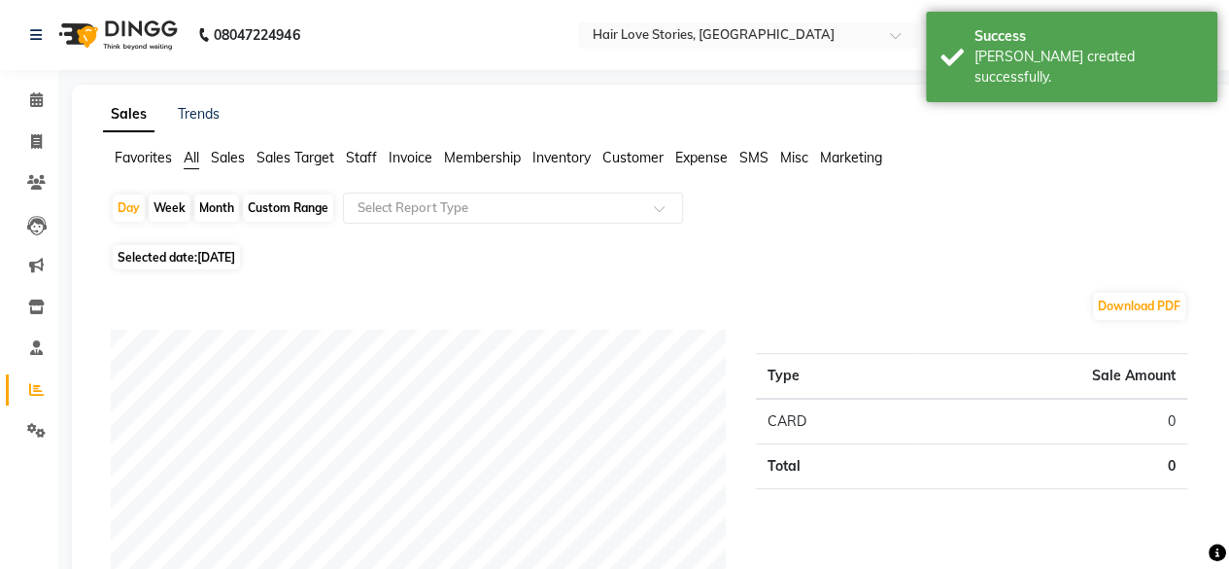
click at [224, 261] on span "[DATE]" at bounding box center [216, 257] width 38 height 15
select select "9"
select select "2025"
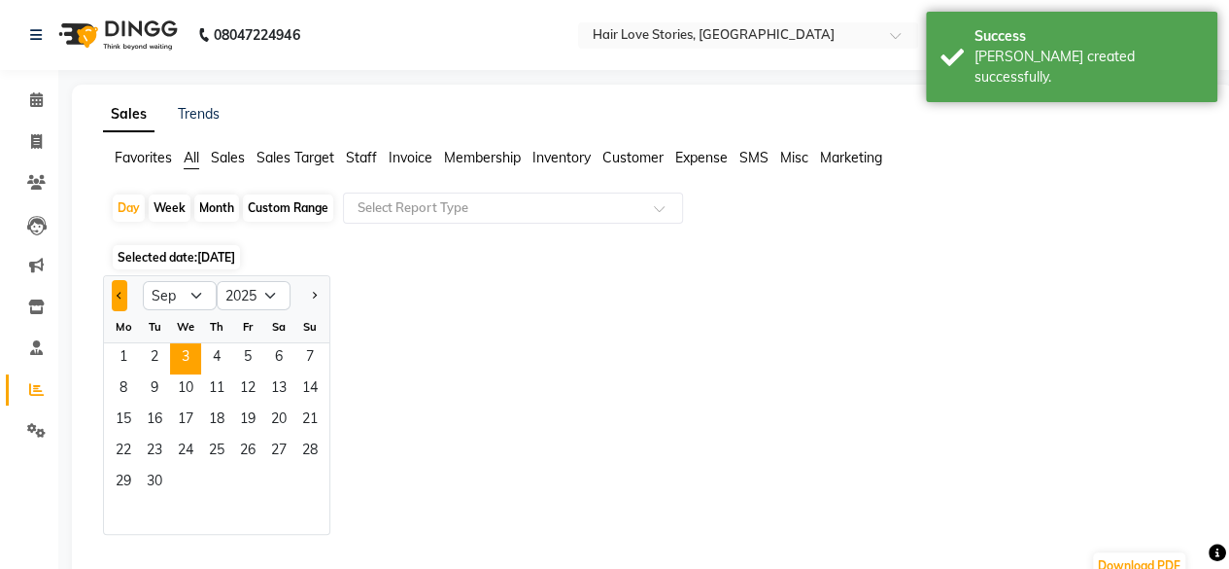
click at [125, 295] on button "Previous month" at bounding box center [120, 295] width 16 height 31
select select "8"
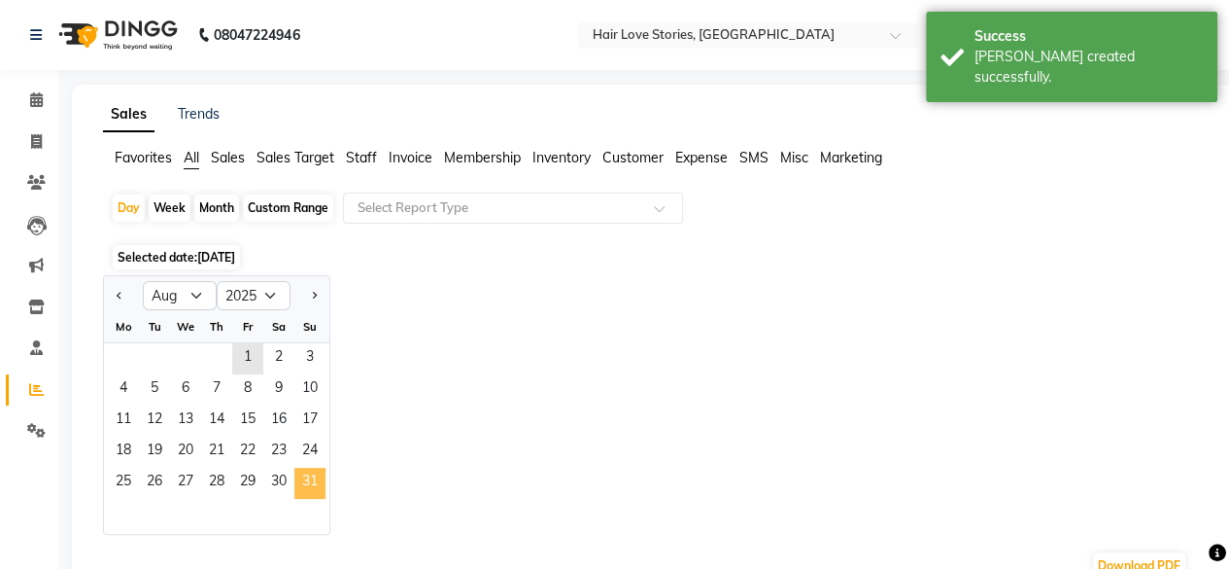
click at [300, 482] on span "31" at bounding box center [309, 482] width 31 height 31
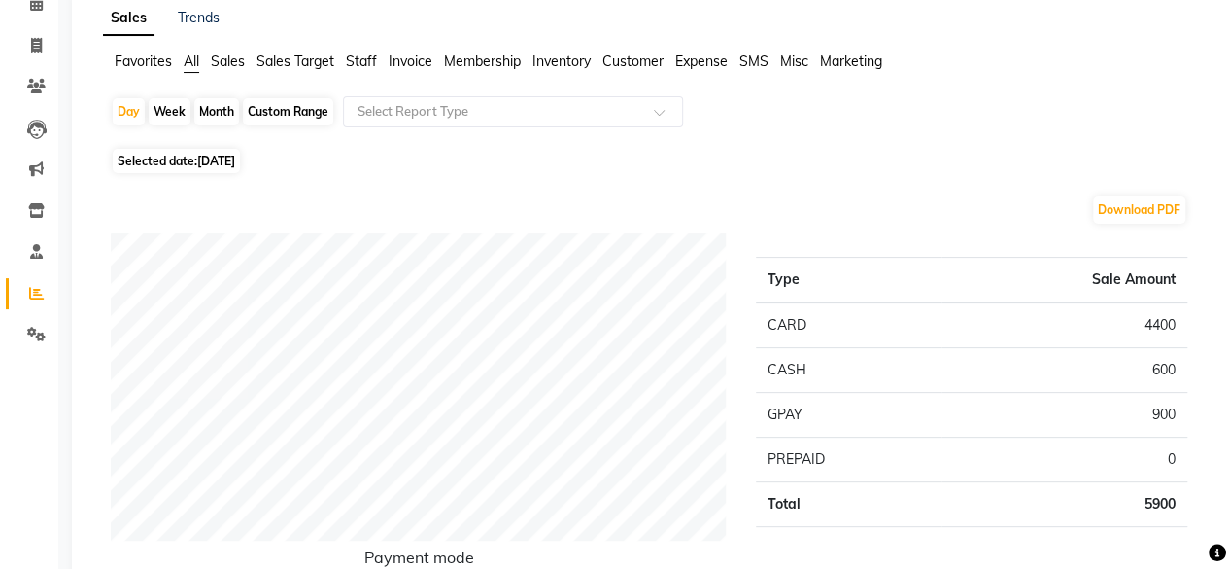
scroll to position [154, 0]
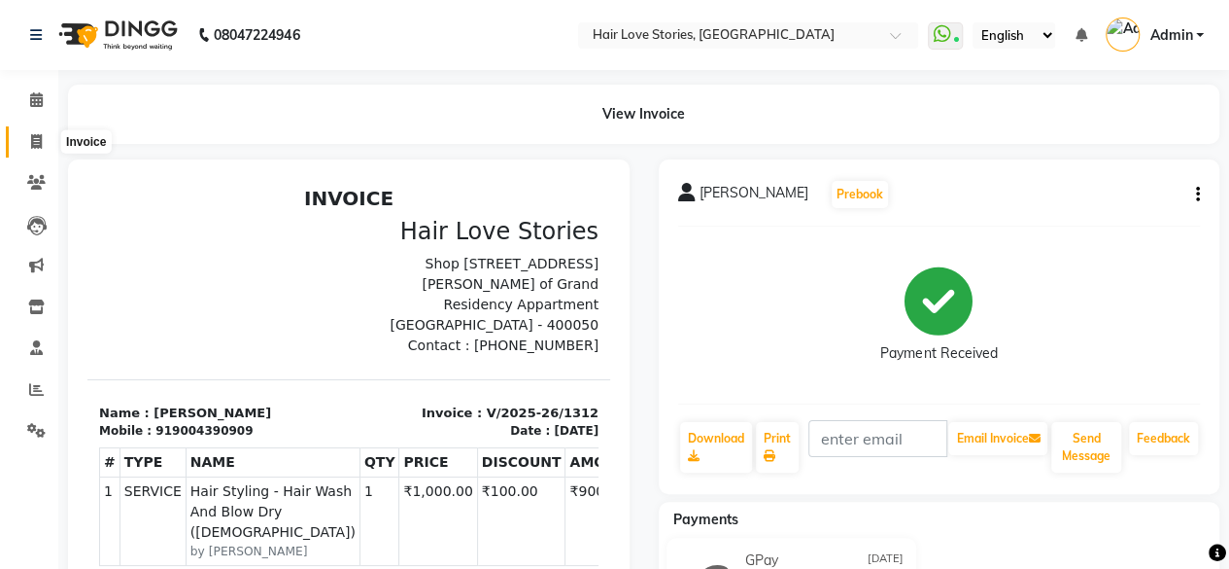
click at [39, 135] on icon at bounding box center [36, 141] width 11 height 15
select select "3886"
select select "service"
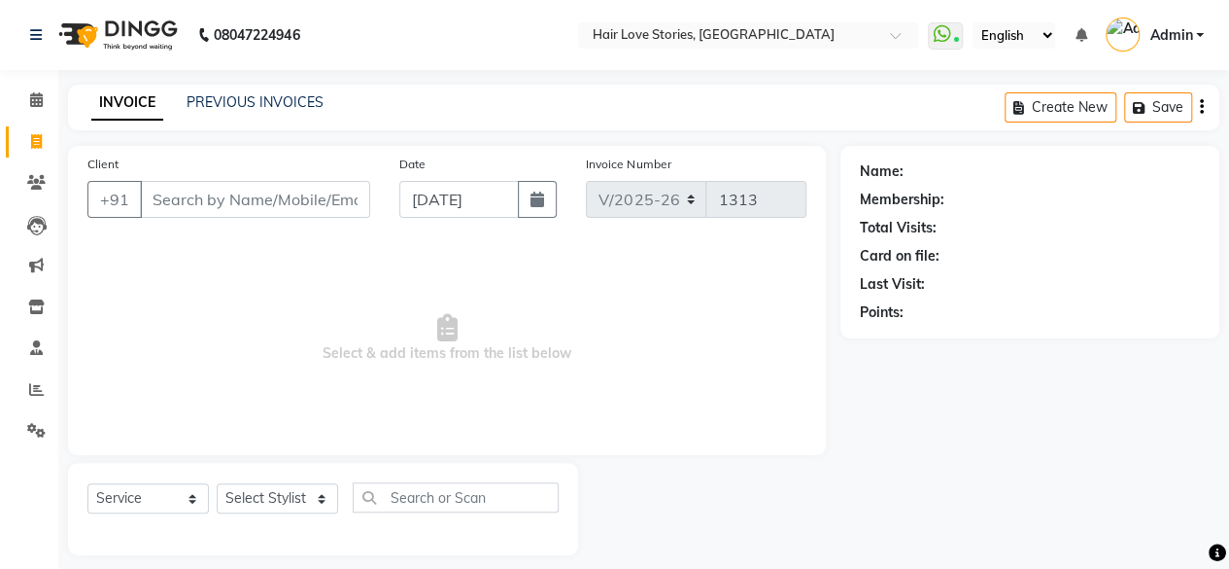
scroll to position [15, 0]
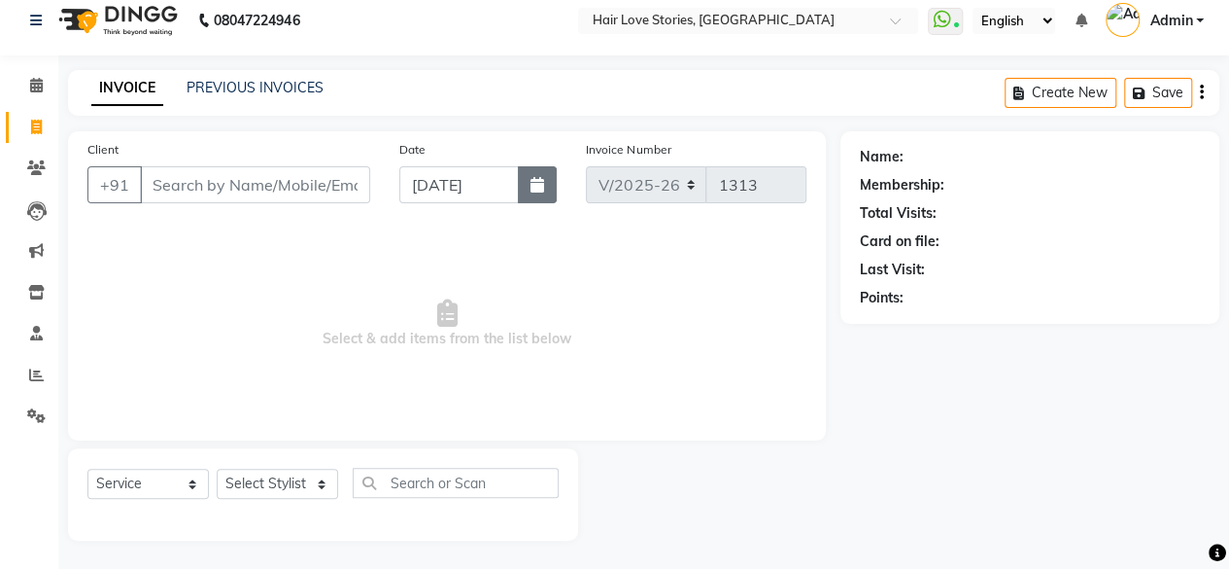
click at [556, 177] on button "button" at bounding box center [537, 184] width 39 height 37
select select "9"
select select "2025"
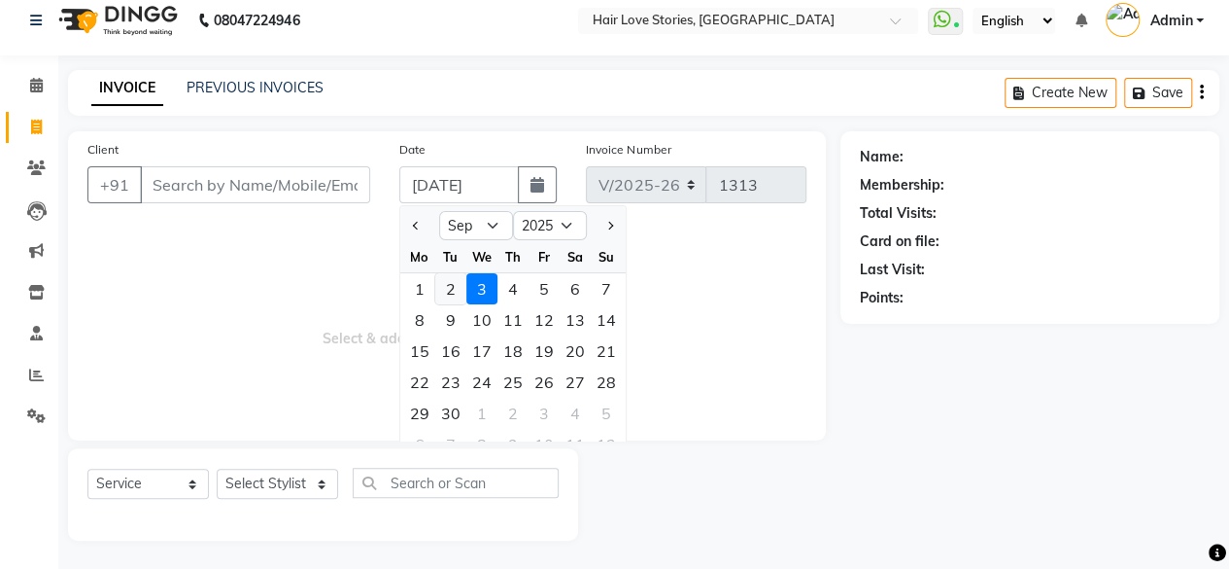
click at [446, 282] on div "2" at bounding box center [450, 288] width 31 height 31
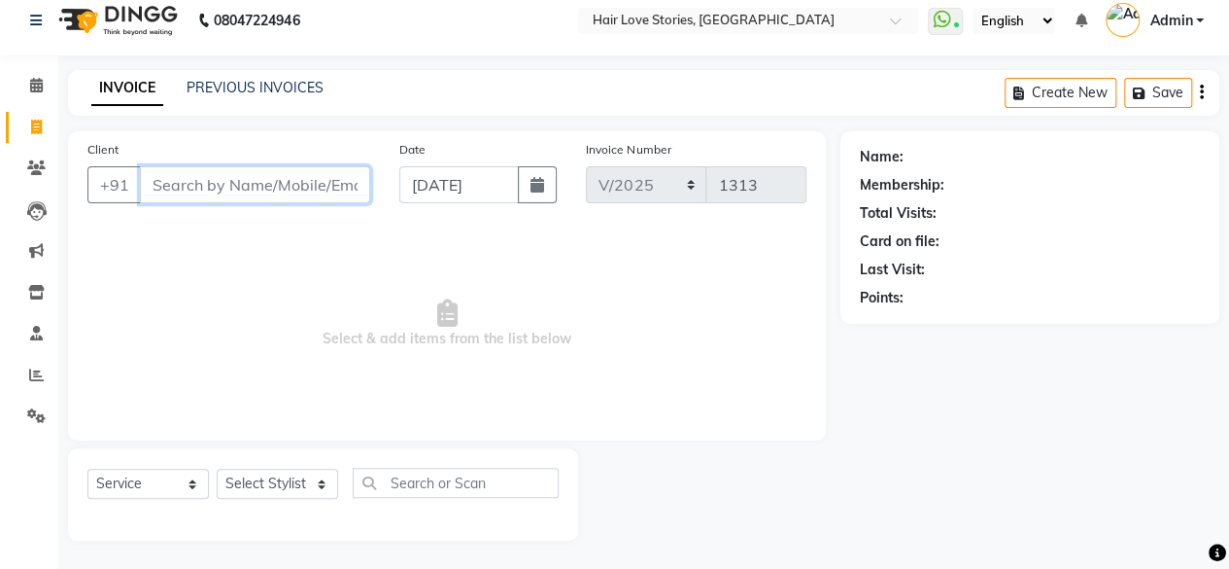
click at [236, 186] on input "Client" at bounding box center [255, 184] width 230 height 37
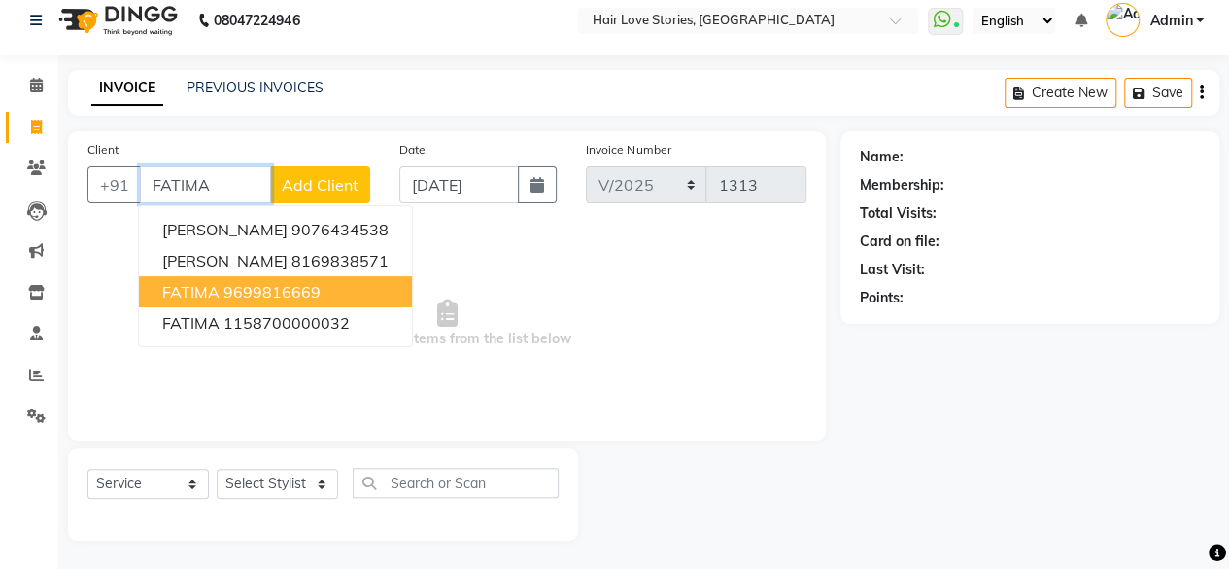
click at [231, 292] on ngb-highlight "9699816669" at bounding box center [272, 291] width 97 height 19
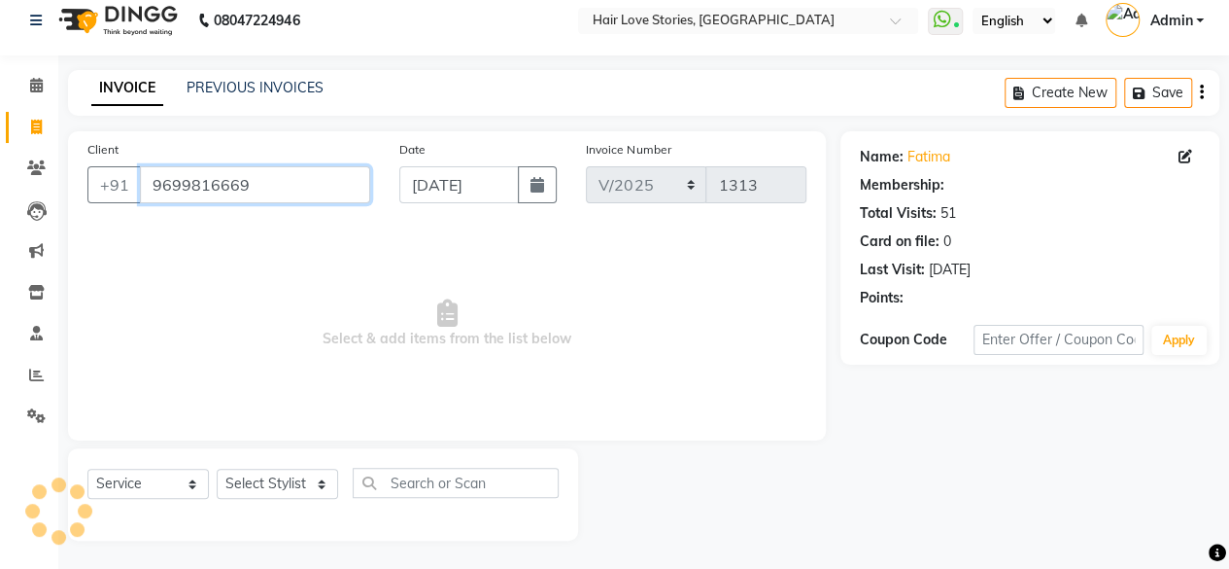
click at [317, 179] on input "9699816669" at bounding box center [255, 184] width 230 height 37
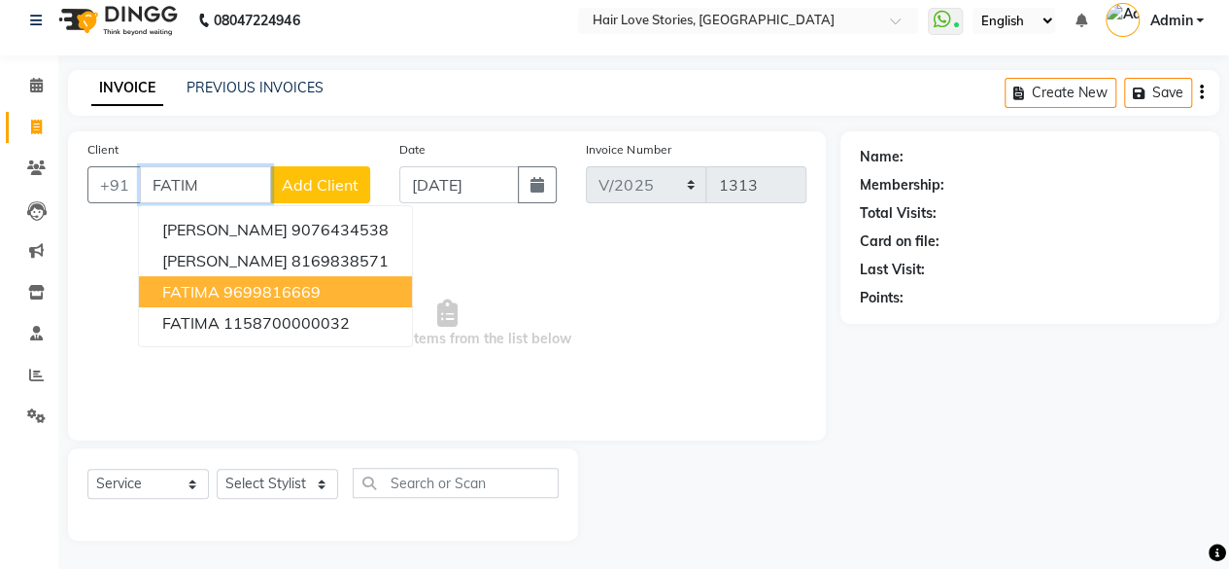
click at [299, 289] on ngb-highlight "9699816669" at bounding box center [272, 291] width 97 height 19
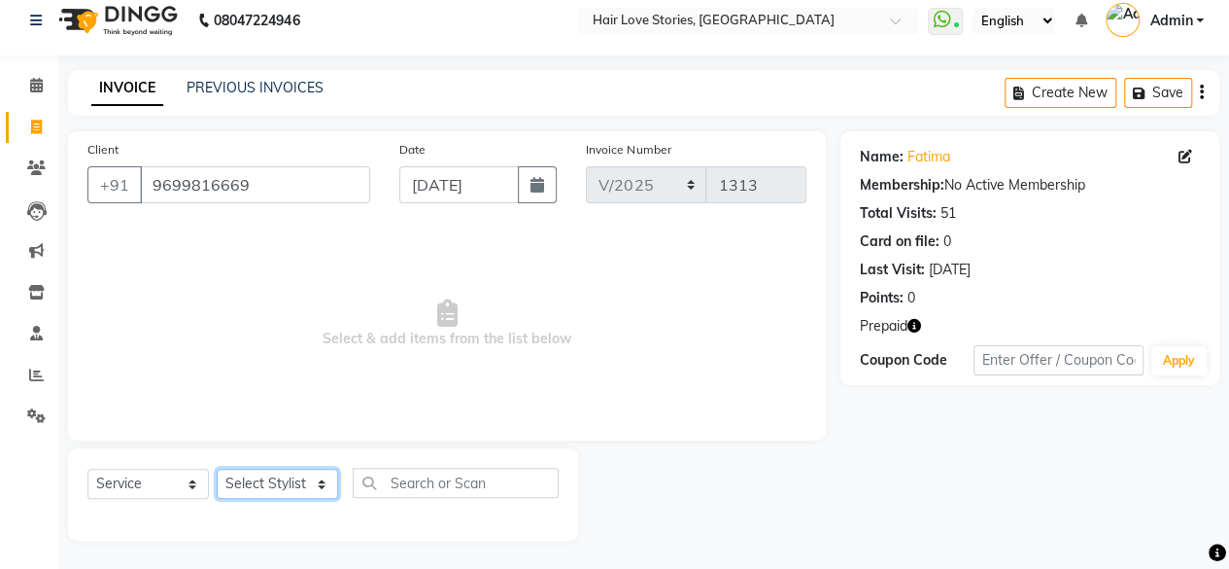
click at [254, 483] on select "Select Stylist [PERSON_NAME] FRONTDESK MANAGER [PERSON_NAME] [PERSON_NAME] [PER…" at bounding box center [277, 483] width 121 height 30
click at [217, 468] on select "Select Stylist [PERSON_NAME] FRONTDESK MANAGER [PERSON_NAME] [PERSON_NAME] [PER…" at bounding box center [277, 483] width 121 height 30
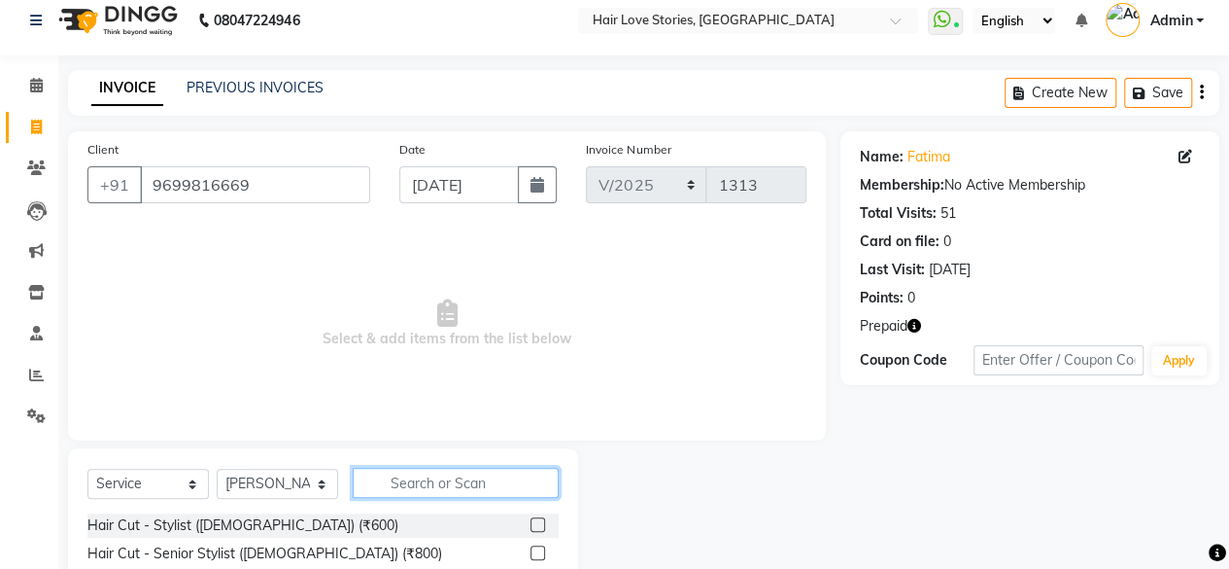
click at [389, 469] on input "text" at bounding box center [456, 482] width 206 height 30
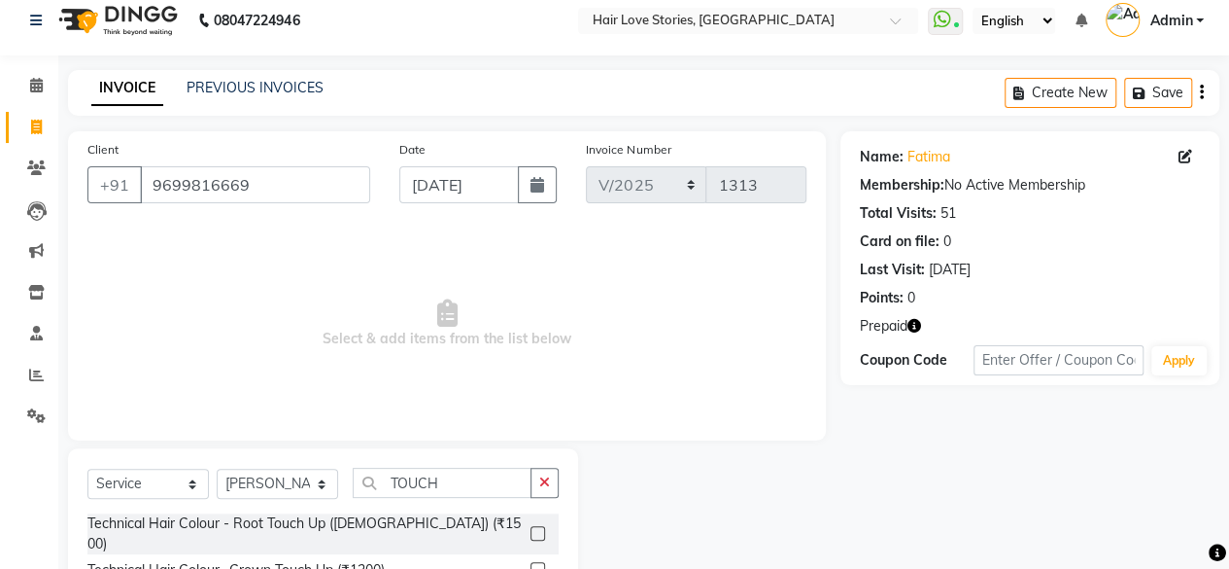
click at [538, 500] on div "Select Service Product Membership Package Voucher Prepaid Gift Card Select Styl…" at bounding box center [322, 490] width 471 height 46
click at [538, 526] on label at bounding box center [538, 533] width 15 height 15
click at [538, 528] on input "checkbox" at bounding box center [537, 534] width 13 height 13
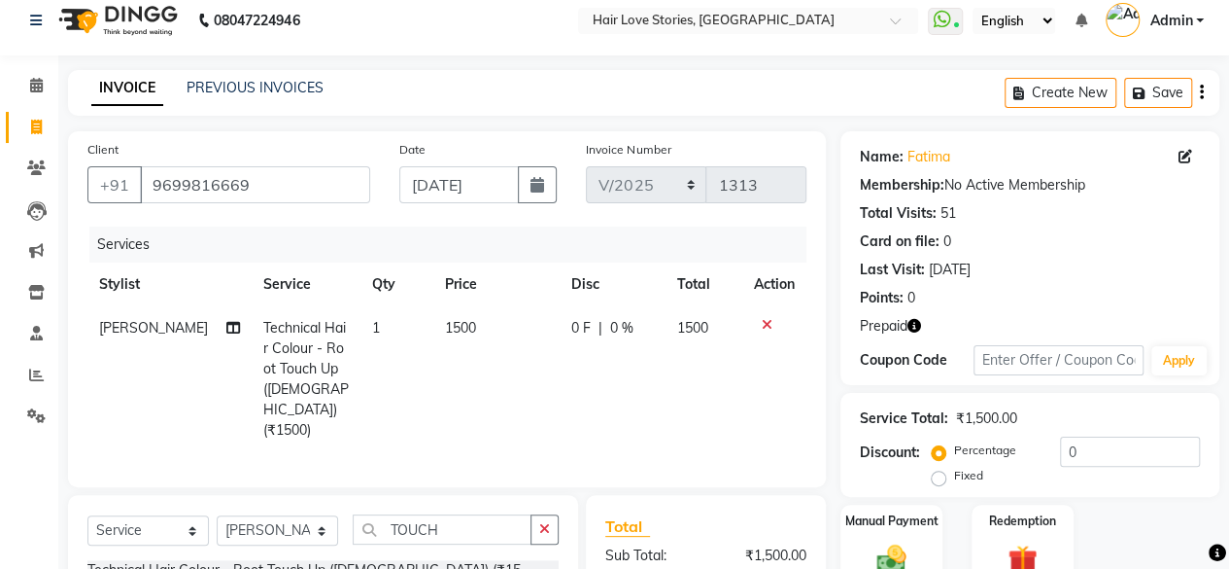
click at [445, 332] on span "1500" at bounding box center [460, 327] width 31 height 17
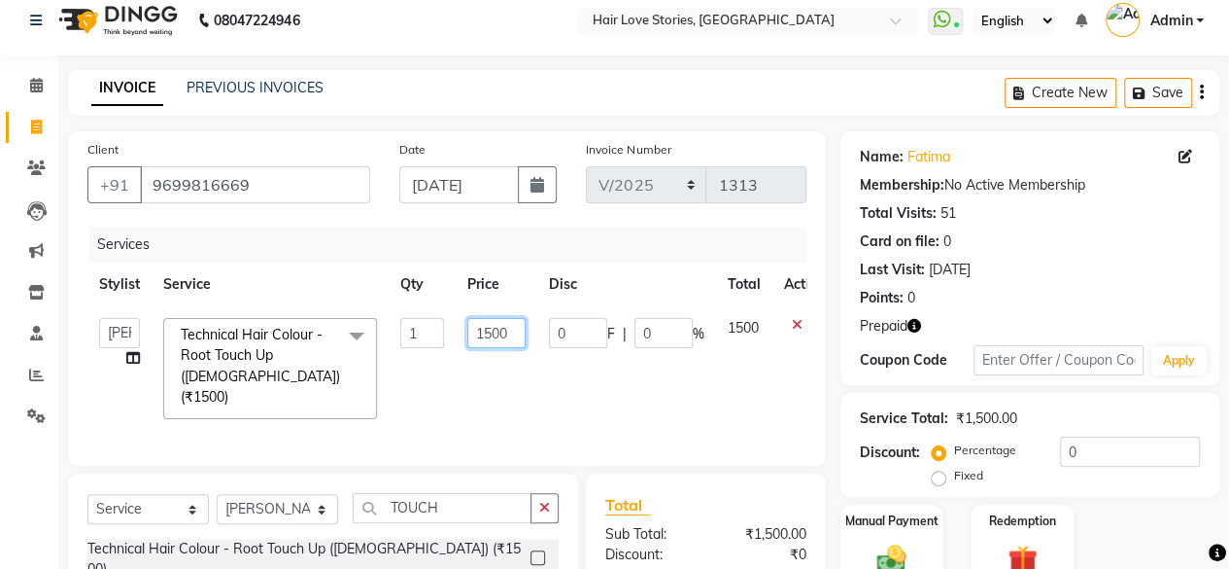
click at [490, 333] on input "1500" at bounding box center [496, 333] width 58 height 30
click at [1017, 549] on img at bounding box center [1023, 559] width 50 height 38
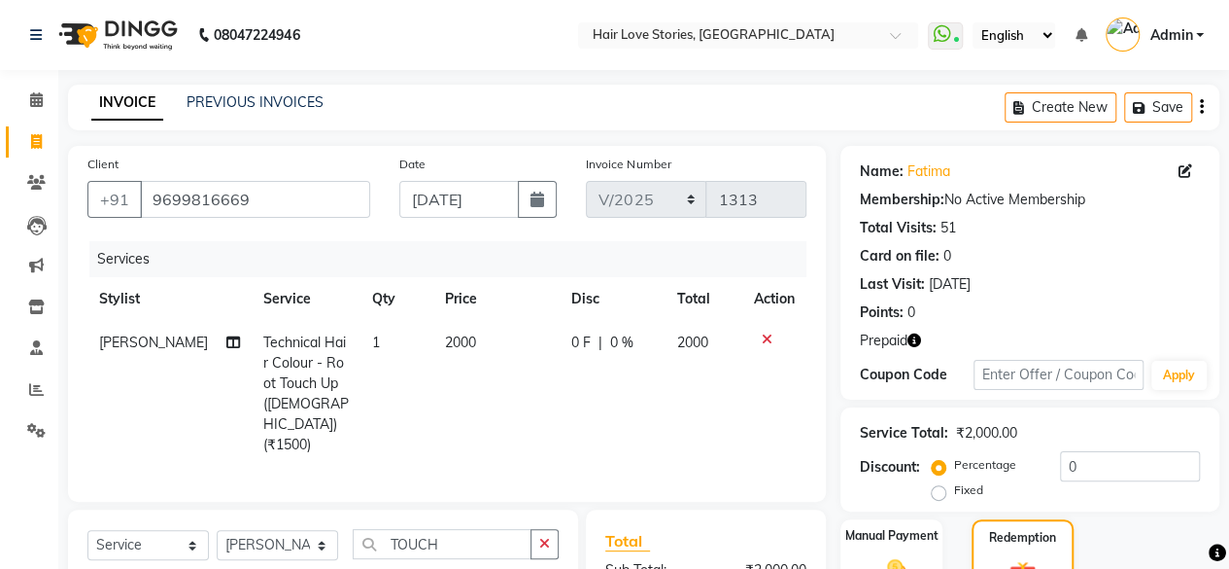
scroll to position [229, 0]
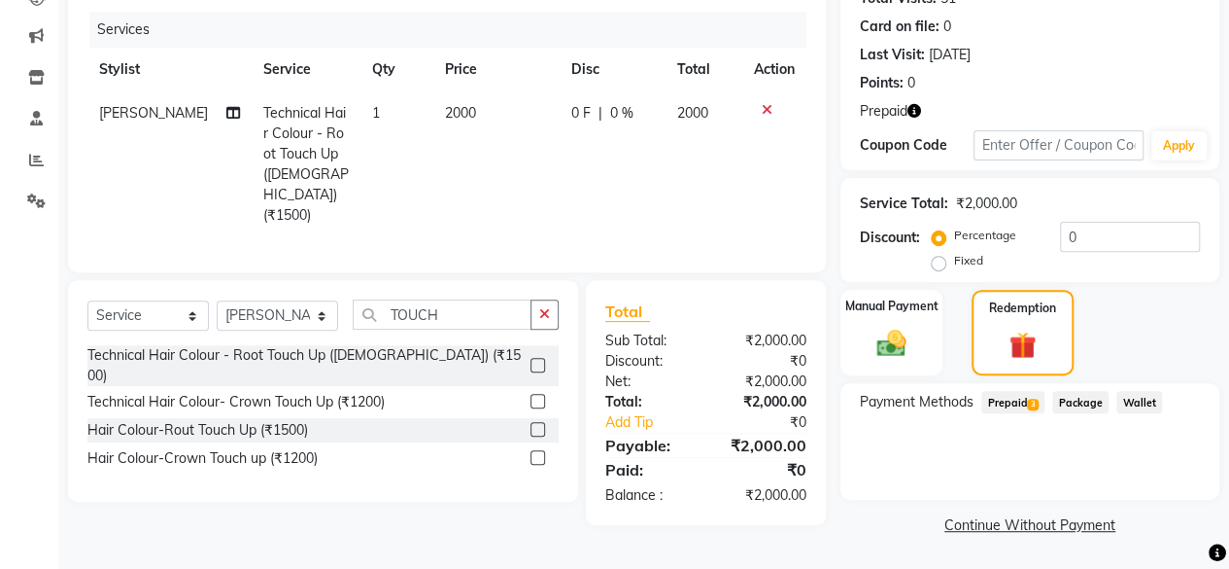
click at [1003, 413] on span "Prepaid 3" at bounding box center [1013, 402] width 63 height 22
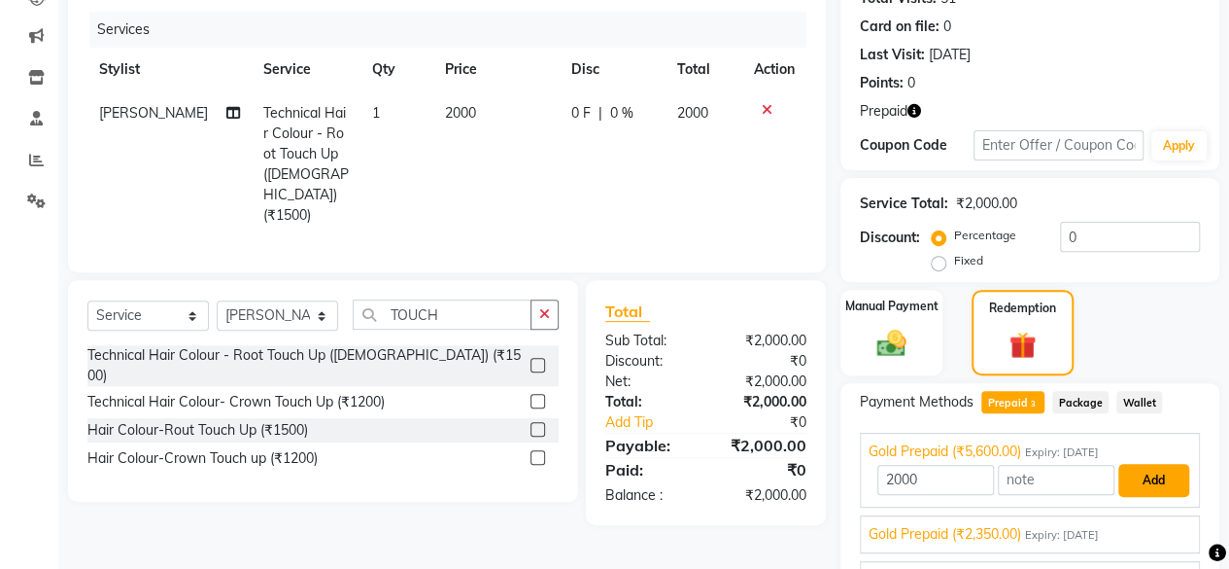
click at [1164, 470] on button "Add" at bounding box center [1154, 480] width 71 height 33
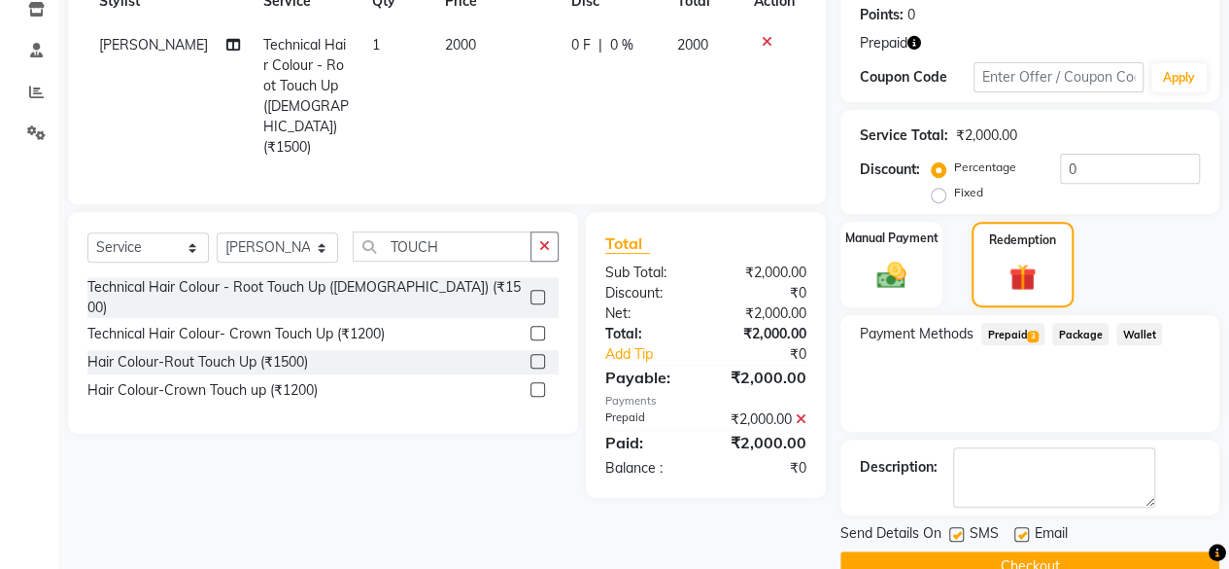
scroll to position [337, 0]
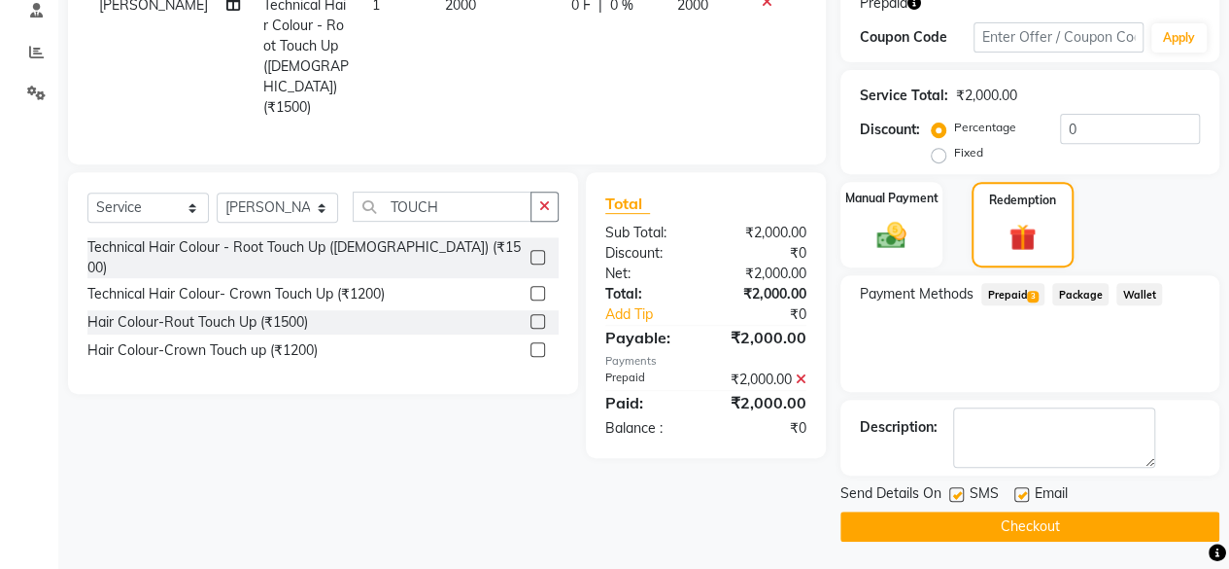
click at [958, 493] on label at bounding box center [956, 494] width 15 height 15
click at [958, 493] on input "checkbox" at bounding box center [955, 495] width 13 height 13
click at [988, 536] on button "Checkout" at bounding box center [1030, 526] width 379 height 30
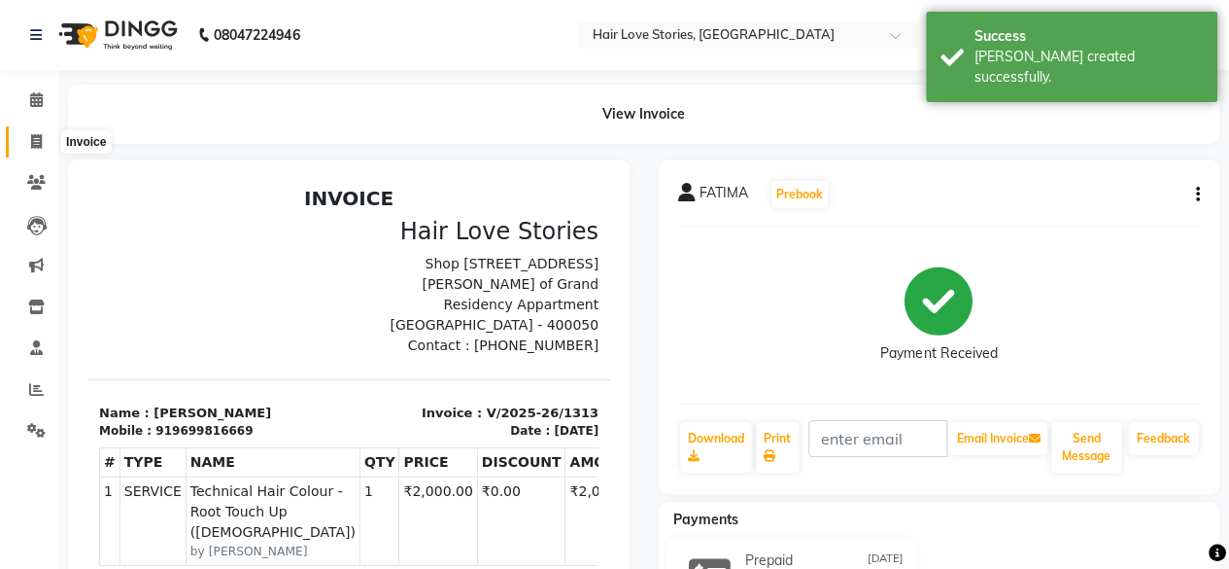
click at [31, 147] on icon at bounding box center [36, 141] width 11 height 15
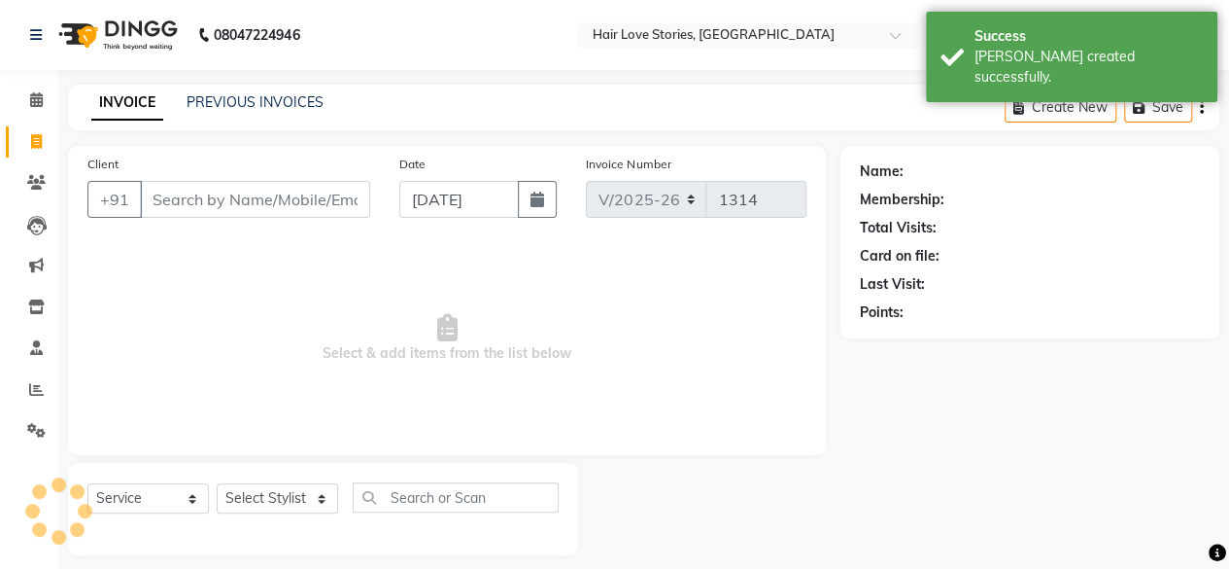
scroll to position [15, 0]
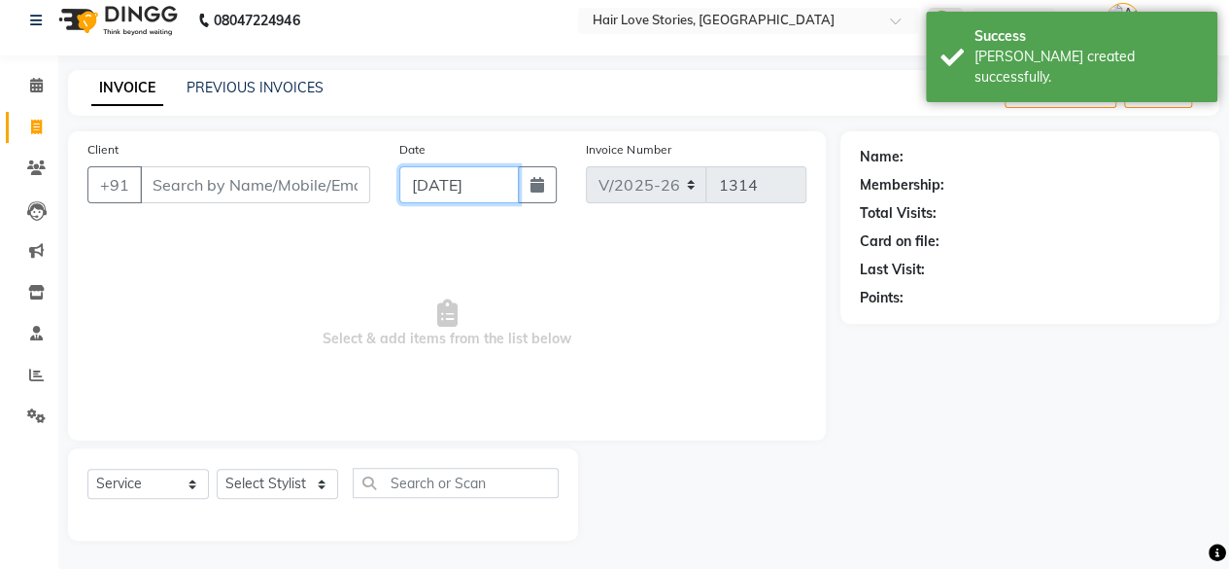
click at [418, 176] on input "[DATE]" at bounding box center [459, 184] width 121 height 37
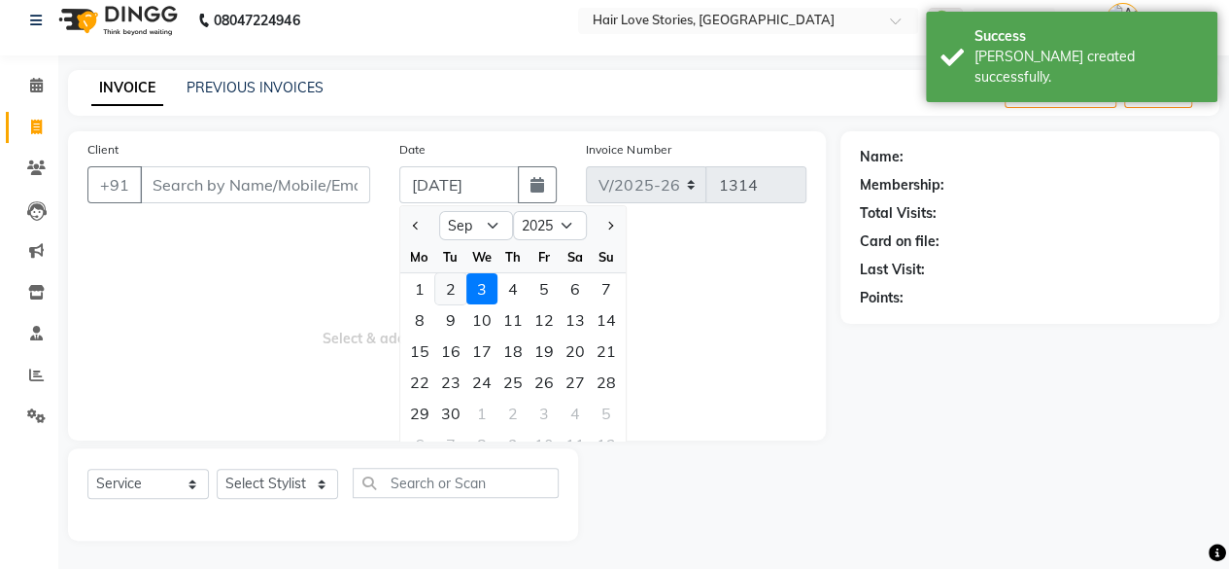
click at [448, 285] on div "2" at bounding box center [450, 288] width 31 height 31
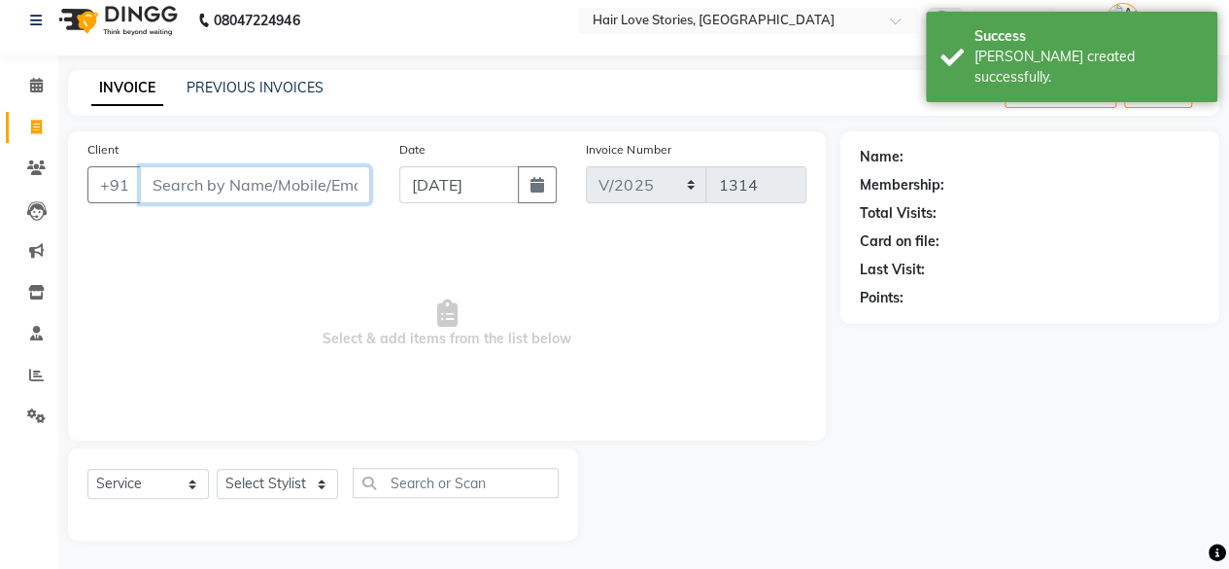
click at [269, 182] on input "Client" at bounding box center [255, 184] width 230 height 37
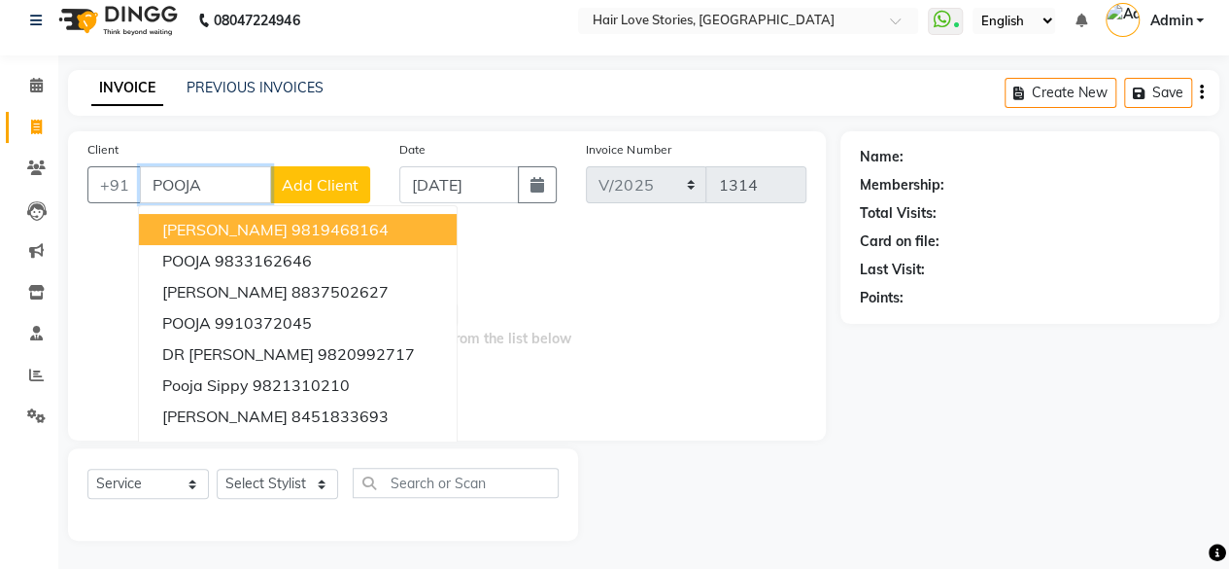
click at [292, 232] on ngb-highlight "9819468164" at bounding box center [340, 229] width 97 height 19
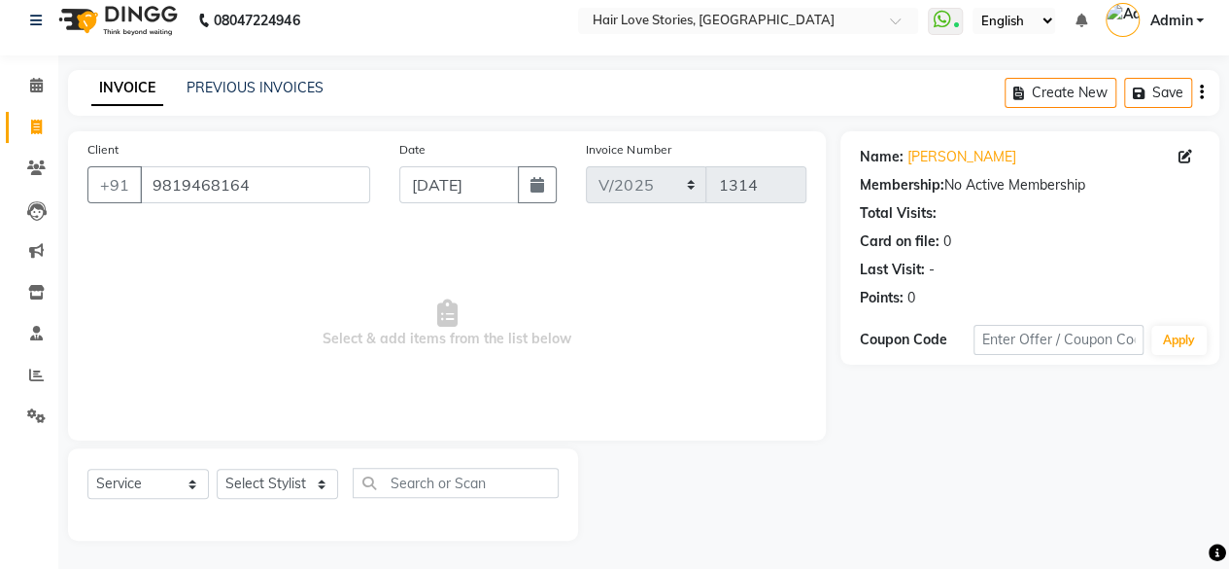
click at [309, 460] on div "Select Service Product Membership Package Voucher Prepaid Gift Card Select Styl…" at bounding box center [323, 494] width 510 height 92
click at [308, 471] on select "Select Stylist [PERSON_NAME] FRONTDESK MANAGER [PERSON_NAME] [PERSON_NAME] [PER…" at bounding box center [277, 483] width 121 height 30
click at [217, 468] on select "Select Stylist [PERSON_NAME] FRONTDESK MANAGER [PERSON_NAME] [PERSON_NAME] [PER…" at bounding box center [277, 483] width 121 height 30
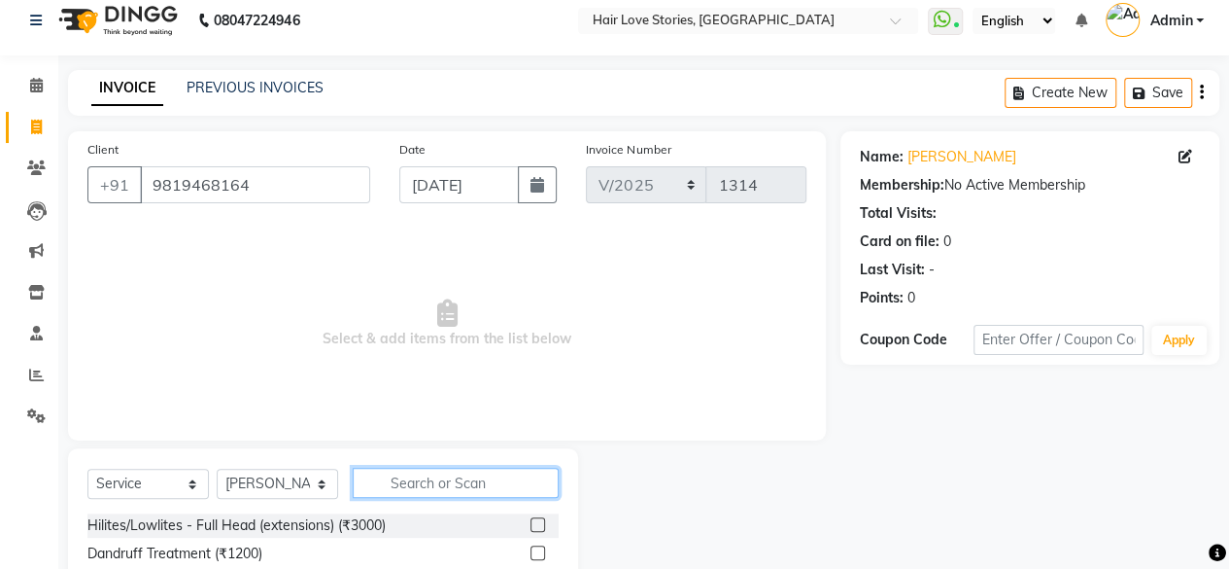
click at [397, 473] on input "text" at bounding box center [456, 482] width 206 height 30
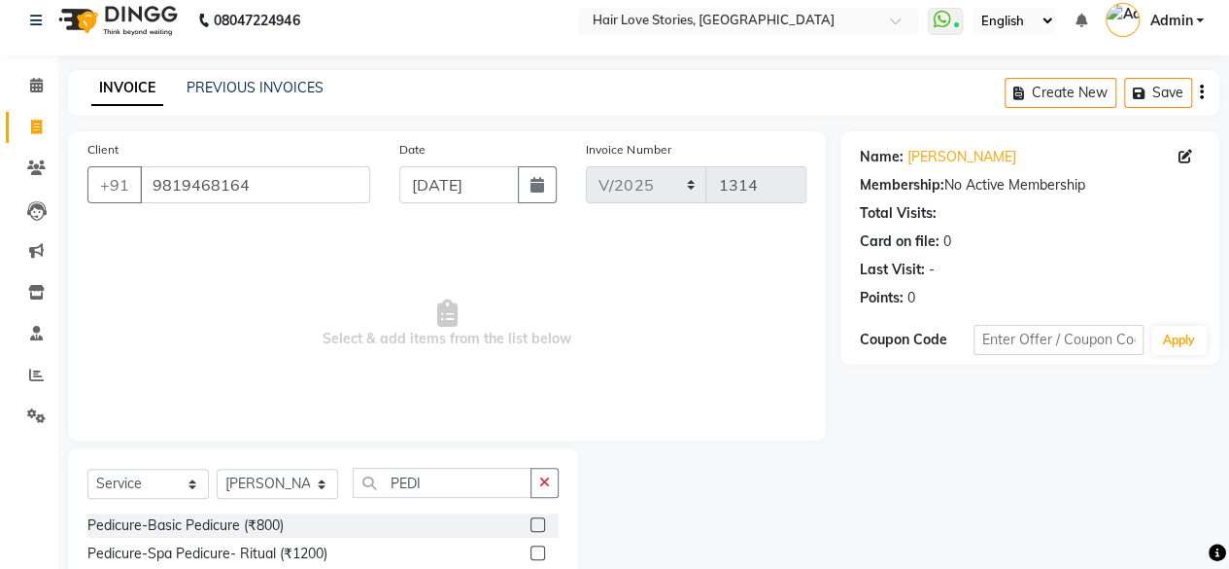
click at [541, 526] on label at bounding box center [538, 524] width 15 height 15
click at [541, 526] on input "checkbox" at bounding box center [537, 525] width 13 height 13
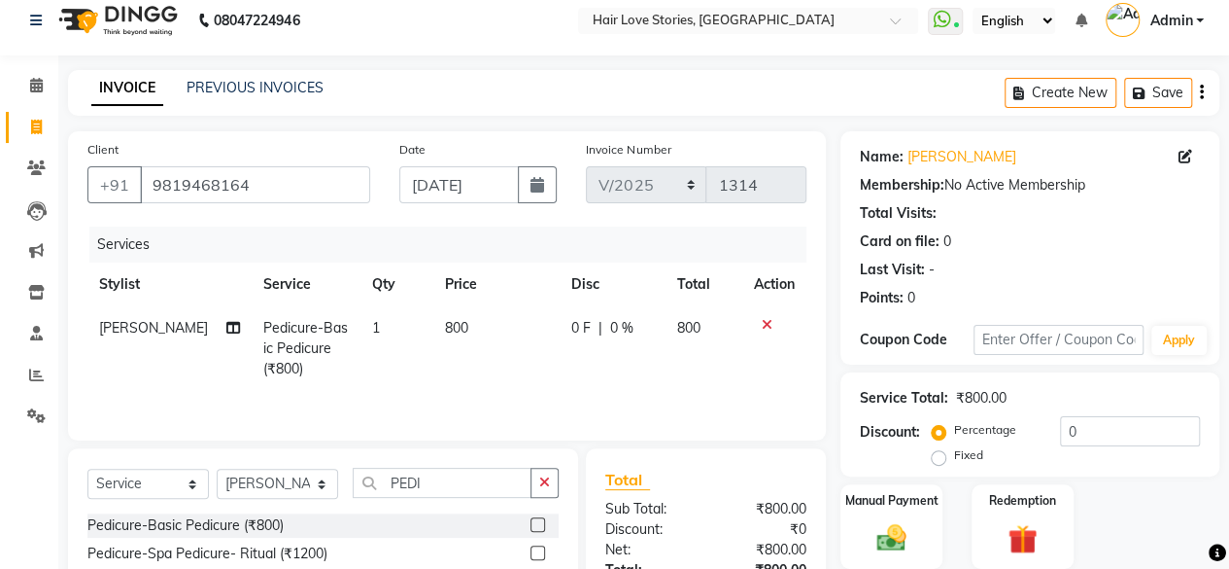
click at [433, 340] on td "800" at bounding box center [496, 348] width 126 height 85
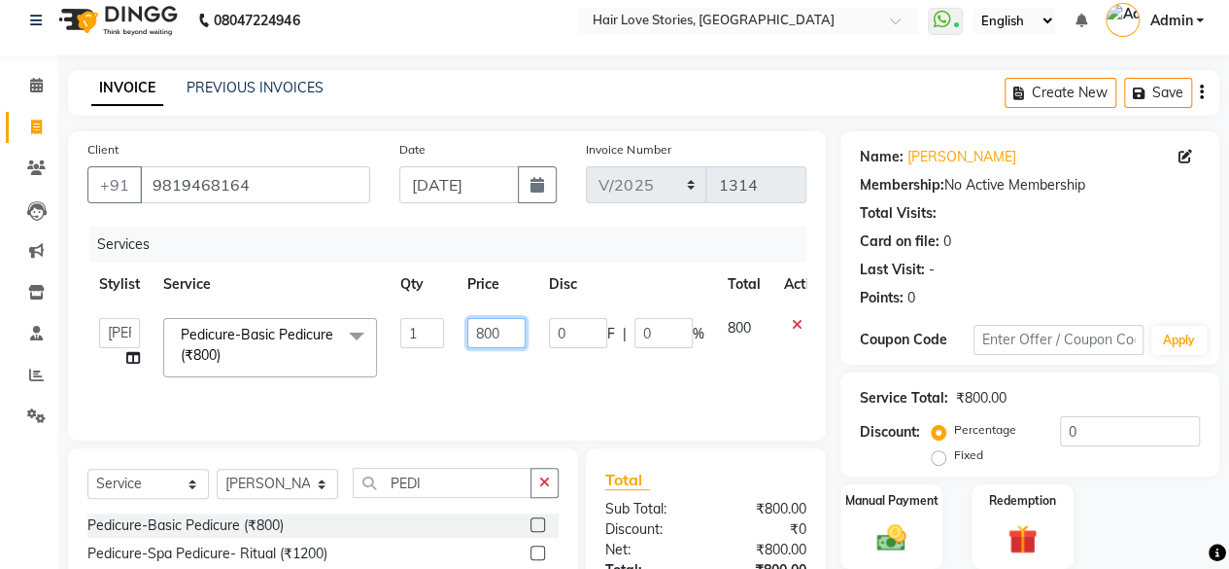
click at [482, 339] on input "800" at bounding box center [496, 333] width 58 height 30
click at [877, 545] on img at bounding box center [892, 537] width 50 height 35
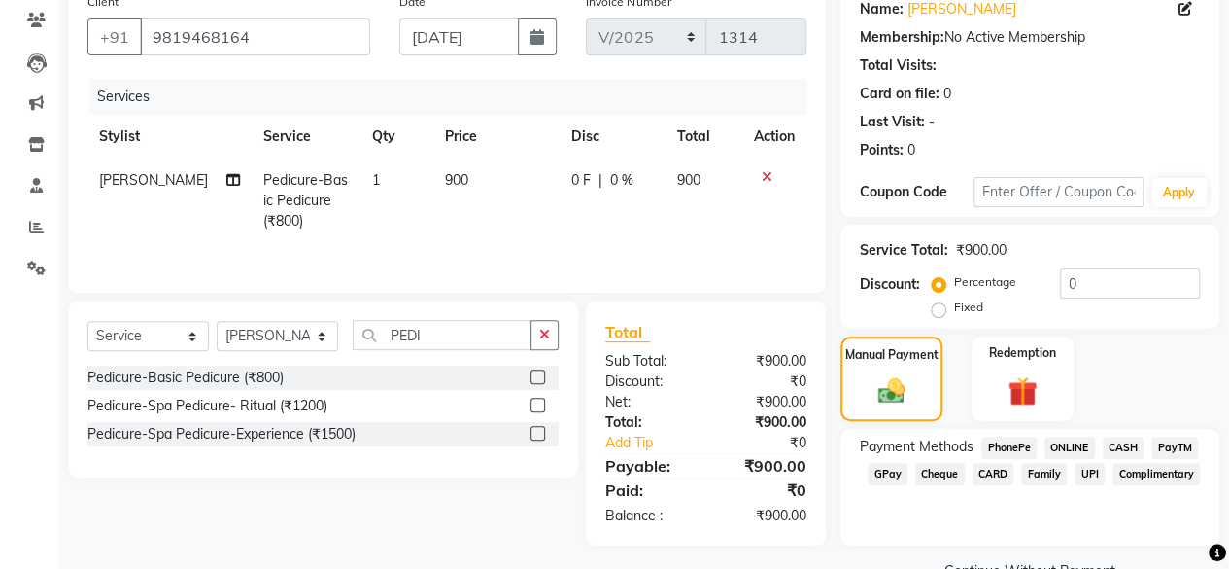
scroll to position [207, 0]
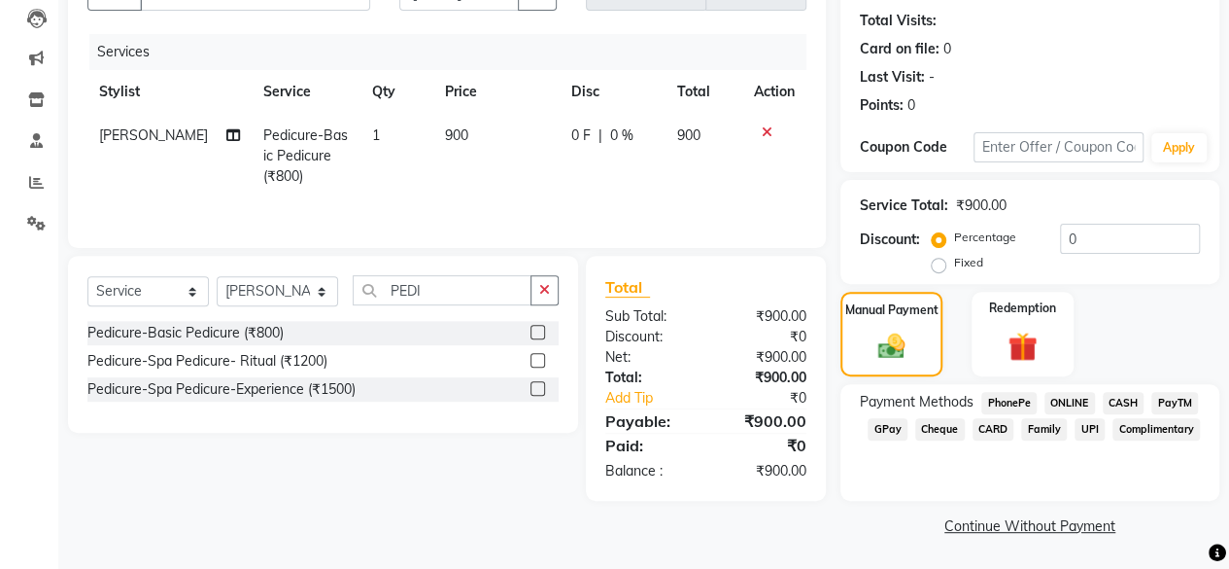
click at [1114, 401] on span "CASH" at bounding box center [1124, 403] width 42 height 22
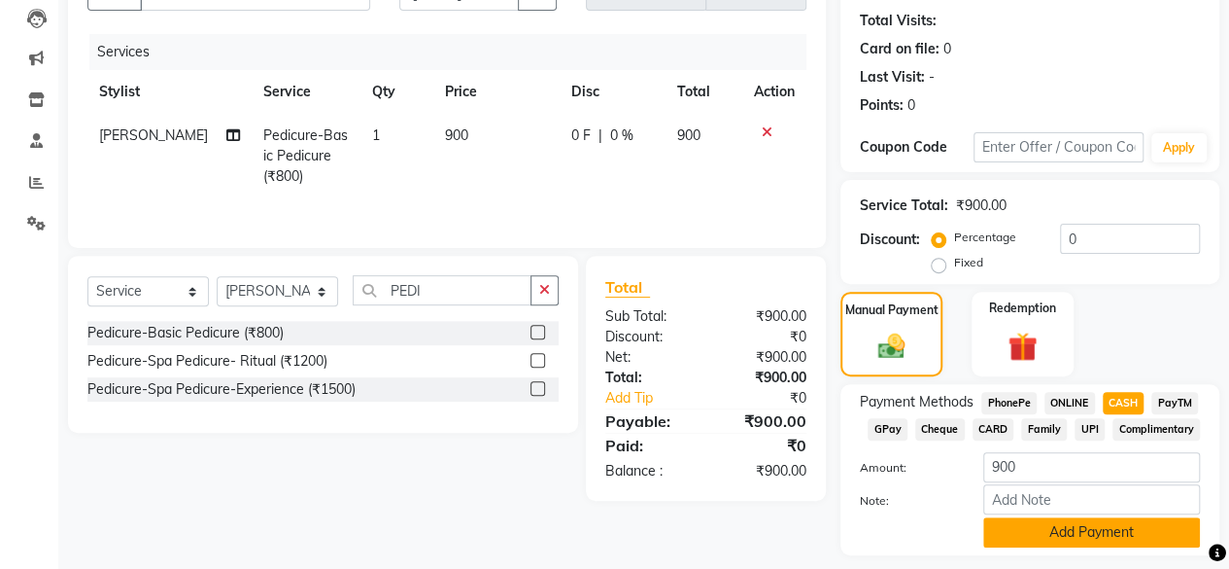
click at [1125, 534] on button "Add Payment" at bounding box center [1091, 532] width 217 height 30
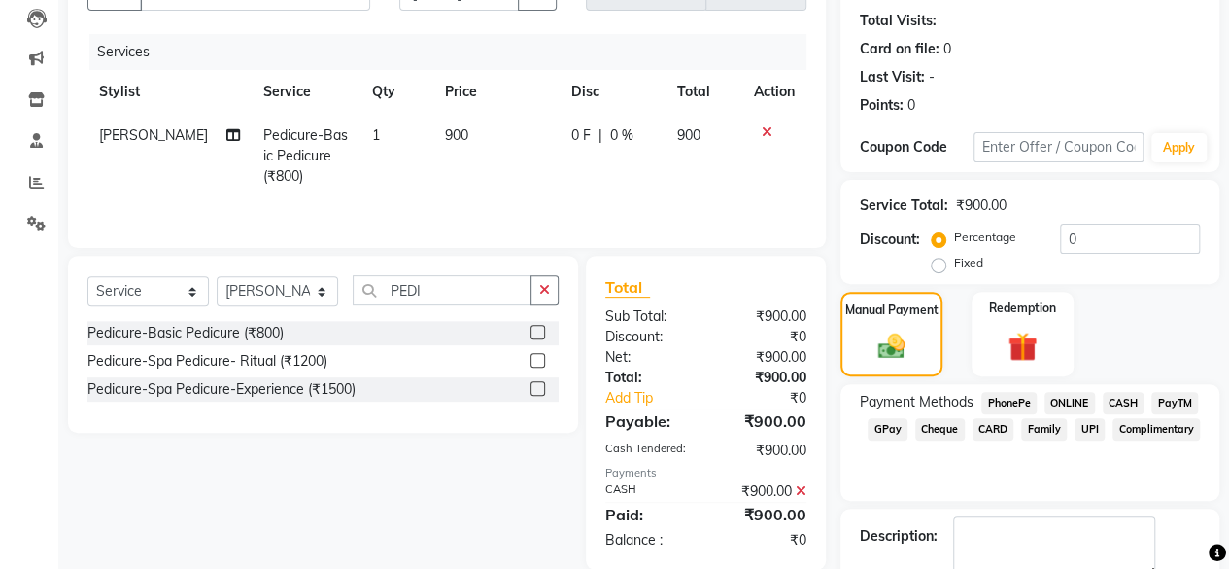
scroll to position [315, 0]
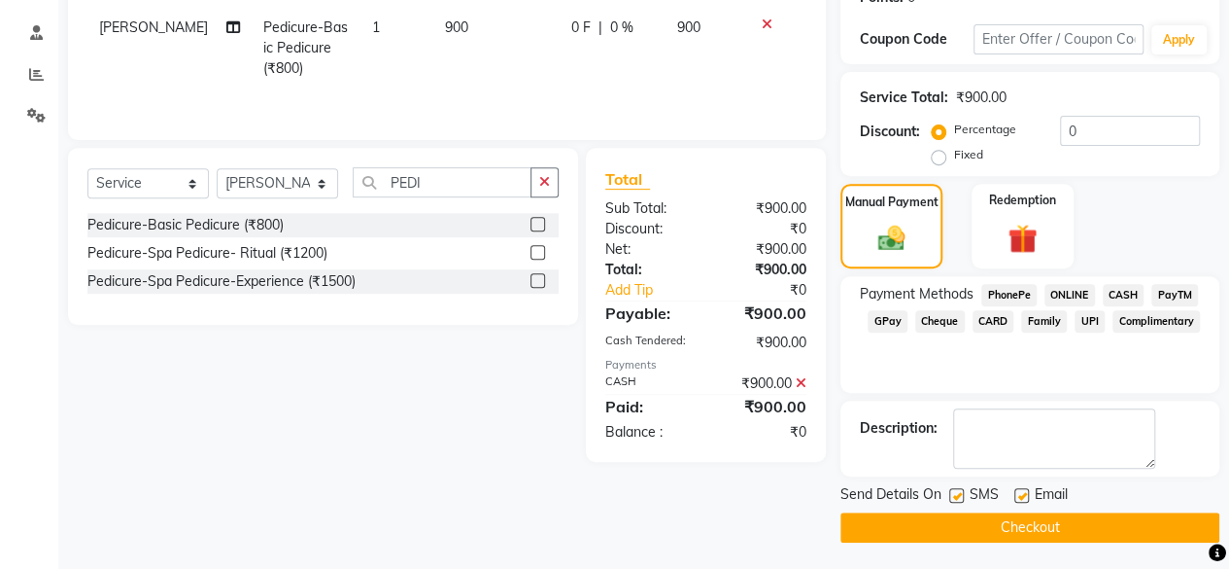
click at [958, 493] on label at bounding box center [956, 495] width 15 height 15
click at [958, 493] on input "checkbox" at bounding box center [955, 496] width 13 height 13
click at [968, 523] on button "Checkout" at bounding box center [1030, 527] width 379 height 30
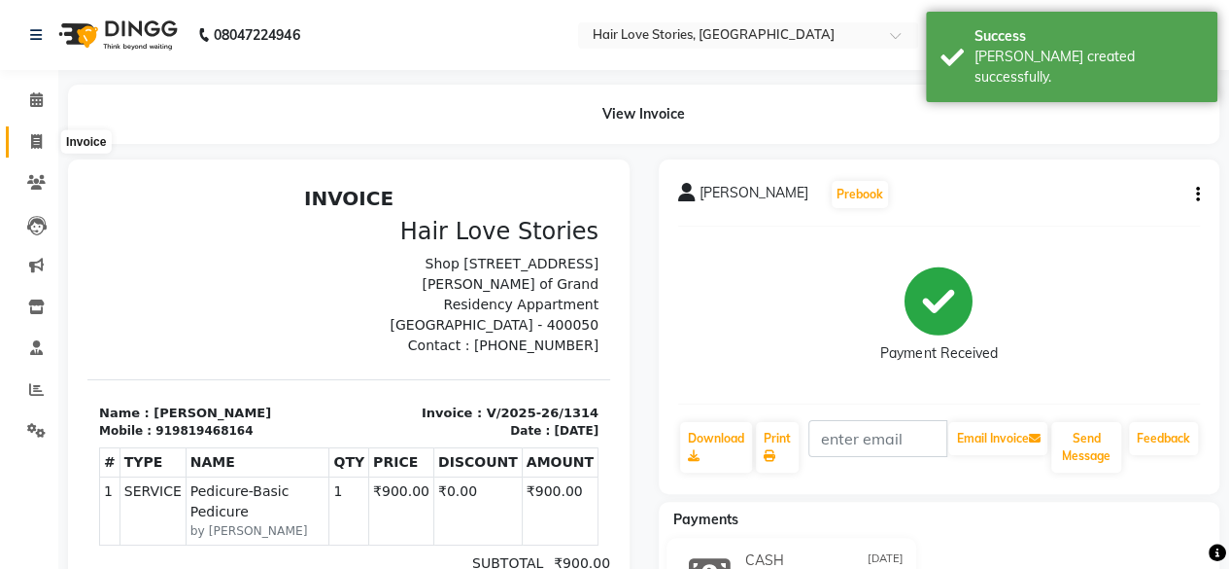
click at [45, 142] on span at bounding box center [36, 142] width 34 height 22
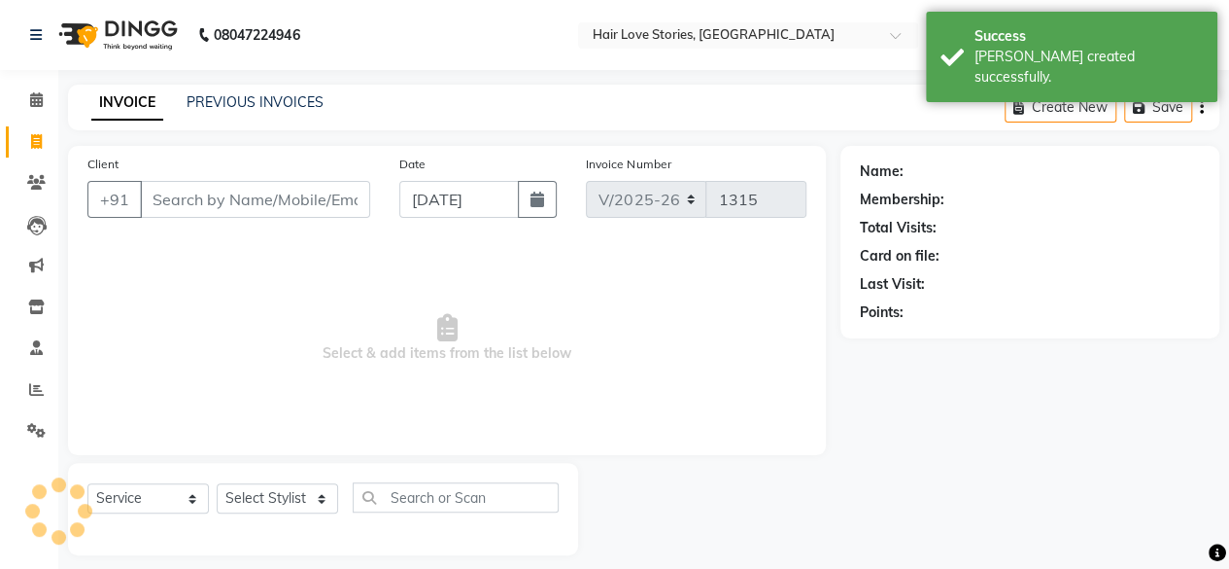
scroll to position [15, 0]
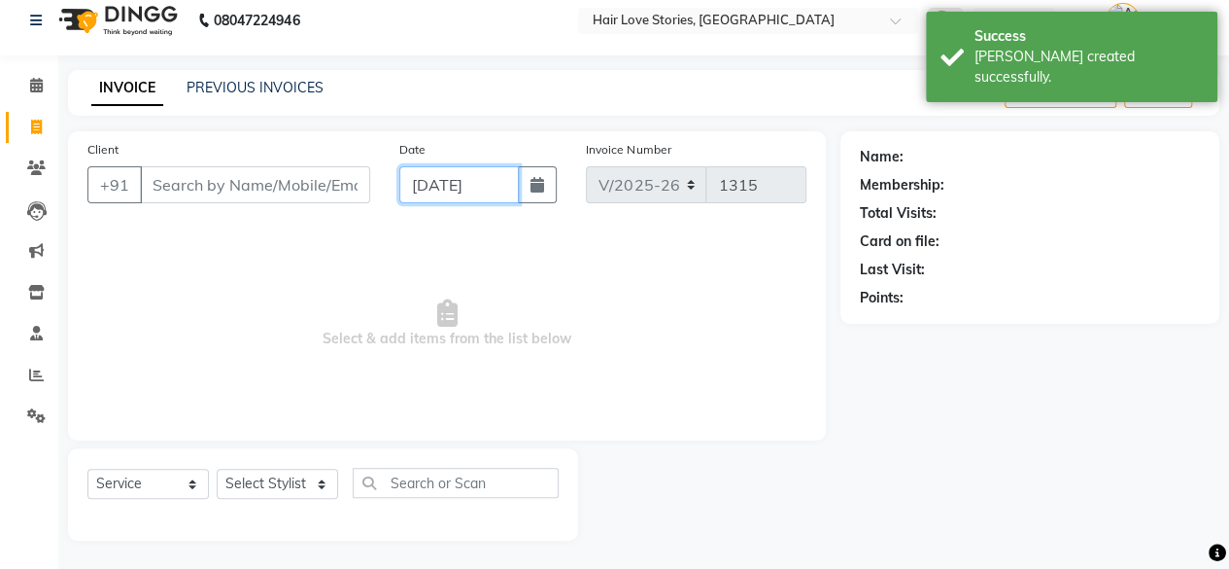
click at [459, 172] on input "[DATE]" at bounding box center [459, 184] width 121 height 37
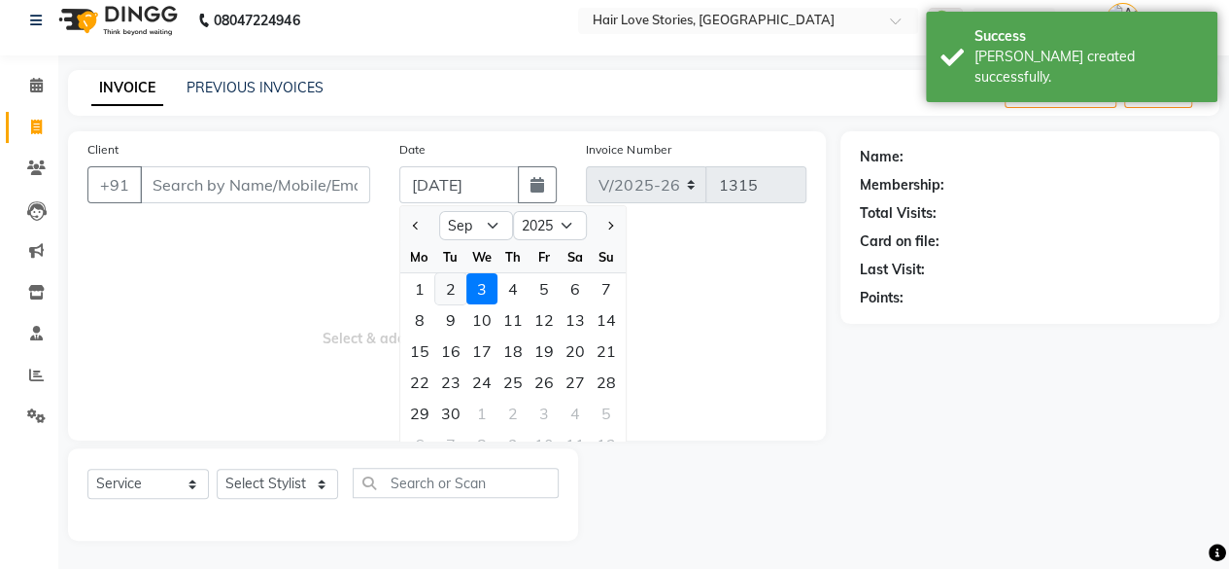
click at [455, 280] on div "2" at bounding box center [450, 288] width 31 height 31
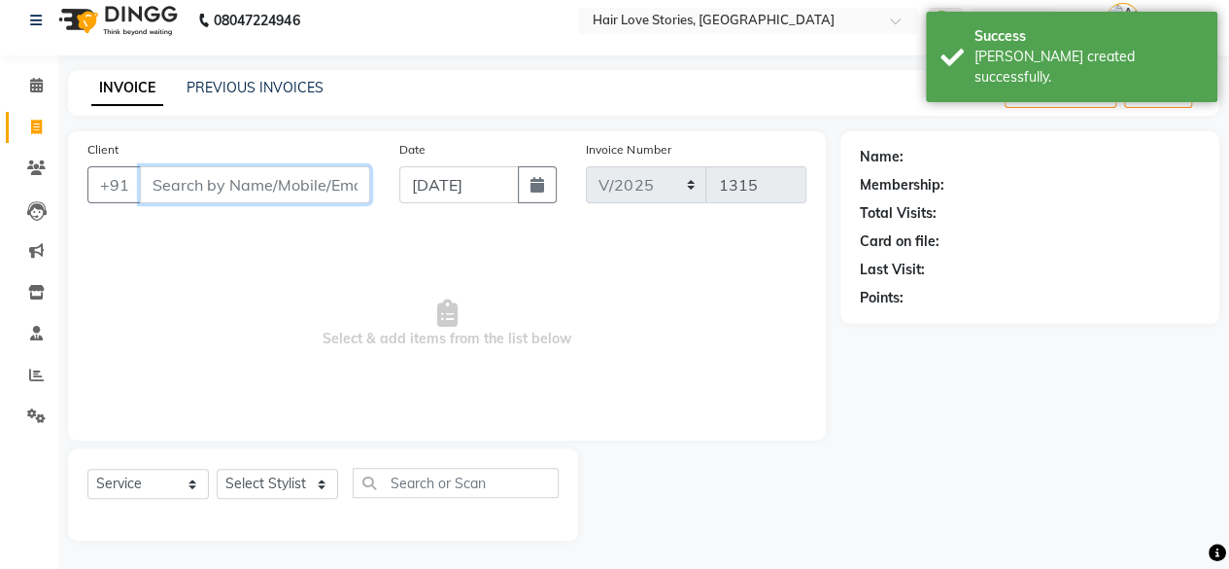
click at [339, 170] on input "Client" at bounding box center [255, 184] width 230 height 37
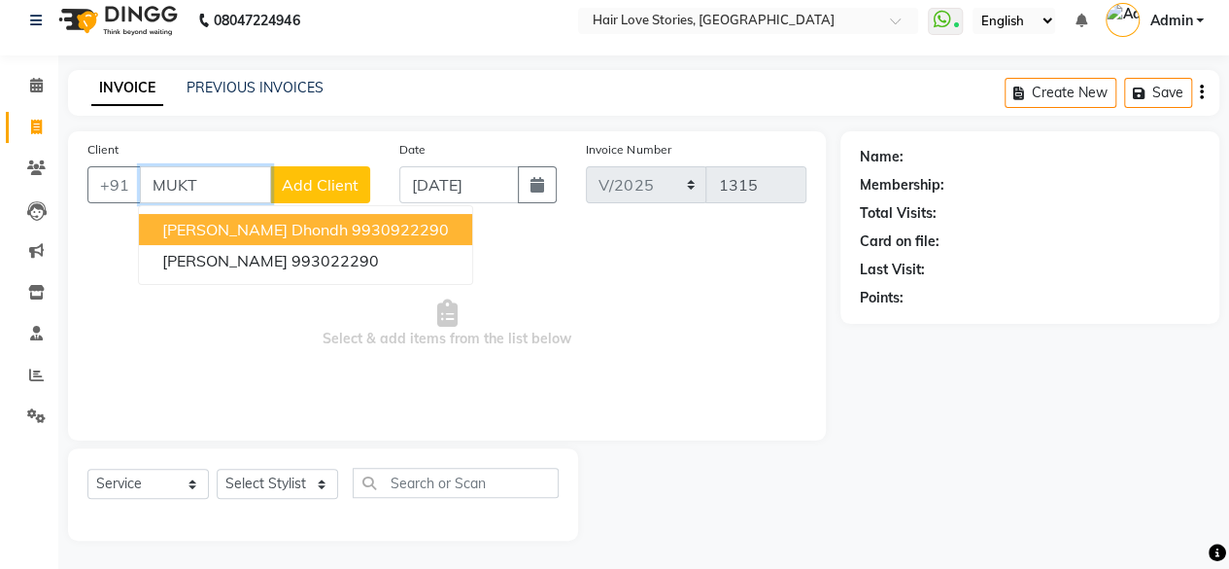
click at [229, 232] on span "[PERSON_NAME] Dhondh" at bounding box center [255, 229] width 186 height 19
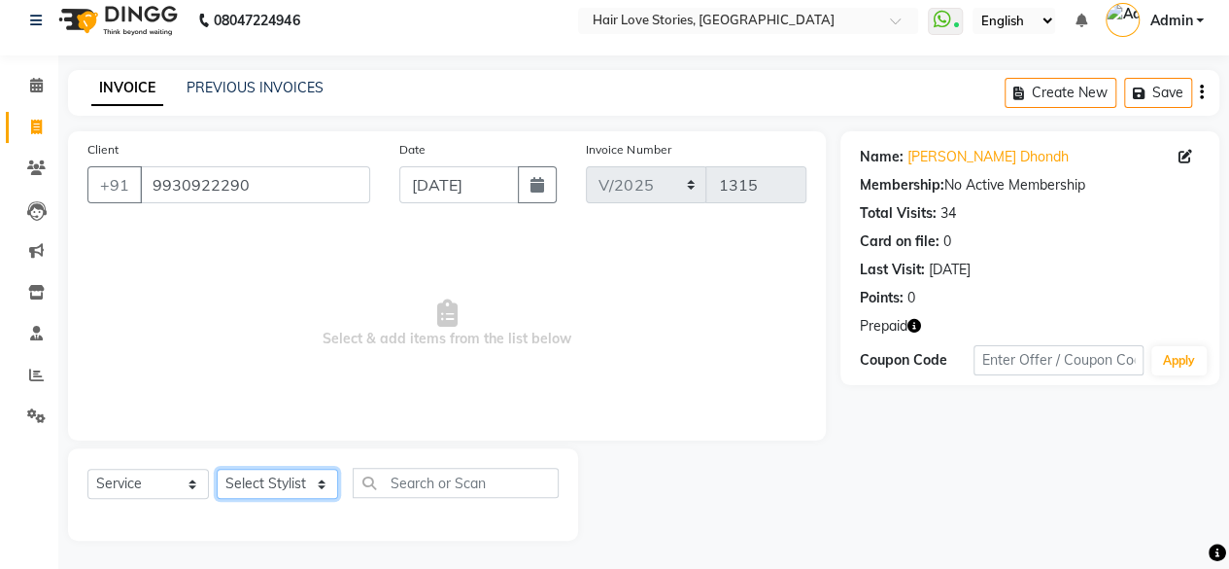
click at [317, 487] on select "Select Stylist [PERSON_NAME] FRONTDESK MANAGER [PERSON_NAME] [PERSON_NAME] [PER…" at bounding box center [277, 483] width 121 height 30
click at [217, 468] on select "Select Stylist [PERSON_NAME] FRONTDESK MANAGER [PERSON_NAME] [PERSON_NAME] [PER…" at bounding box center [277, 483] width 121 height 30
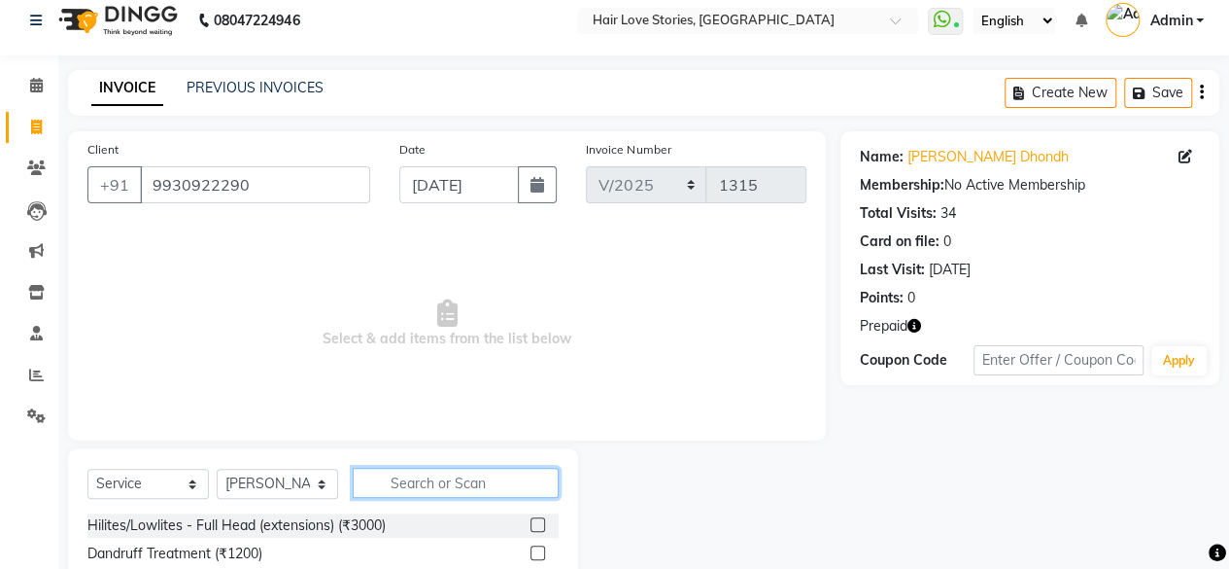
click at [386, 468] on input "text" at bounding box center [456, 482] width 206 height 30
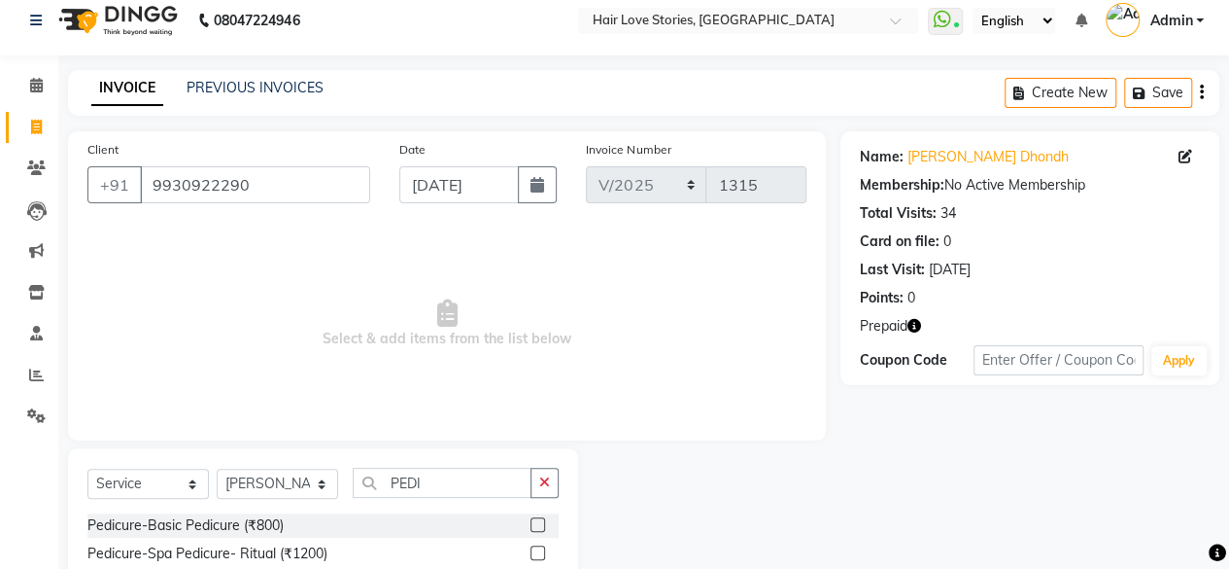
click at [535, 519] on label at bounding box center [538, 524] width 15 height 15
click at [535, 519] on input "checkbox" at bounding box center [537, 525] width 13 height 13
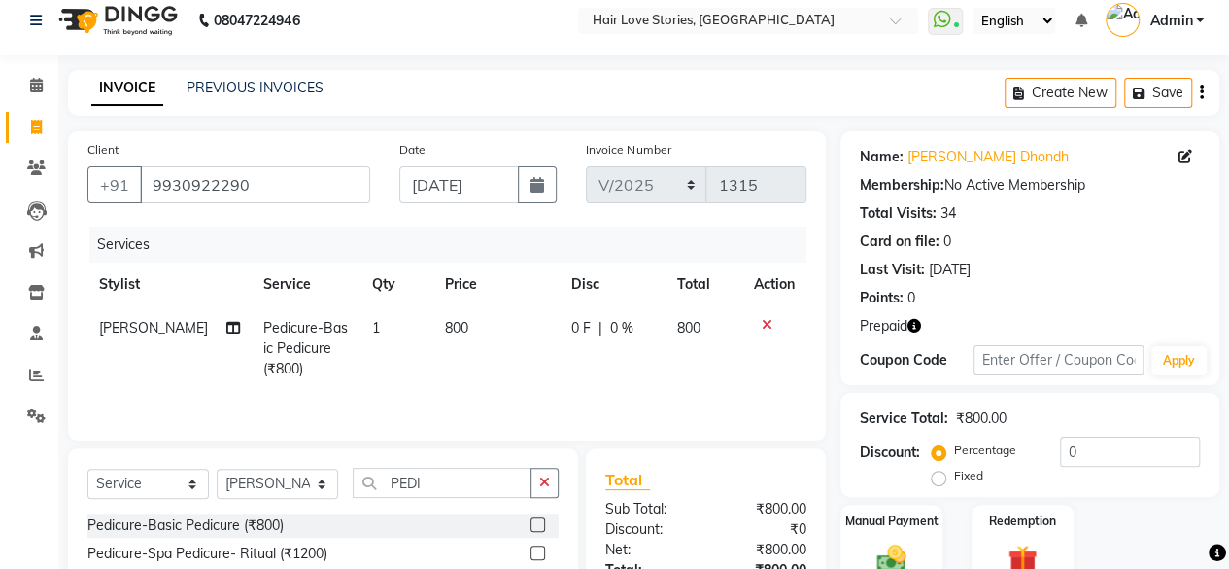
click at [453, 357] on td "800" at bounding box center [496, 348] width 126 height 85
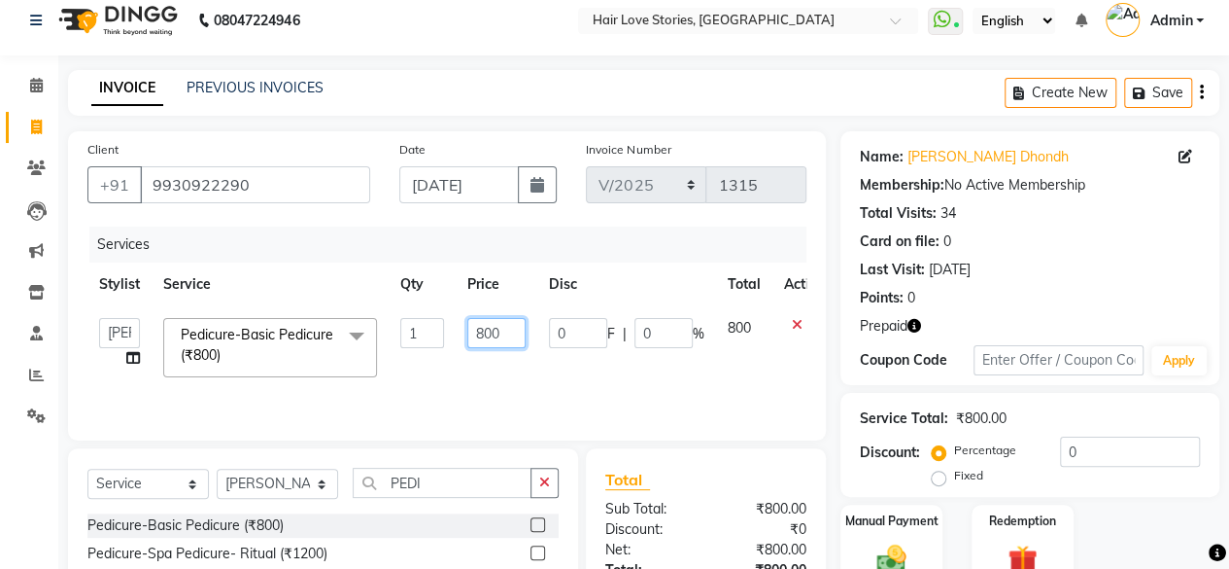
click at [483, 335] on input "800" at bounding box center [496, 333] width 58 height 30
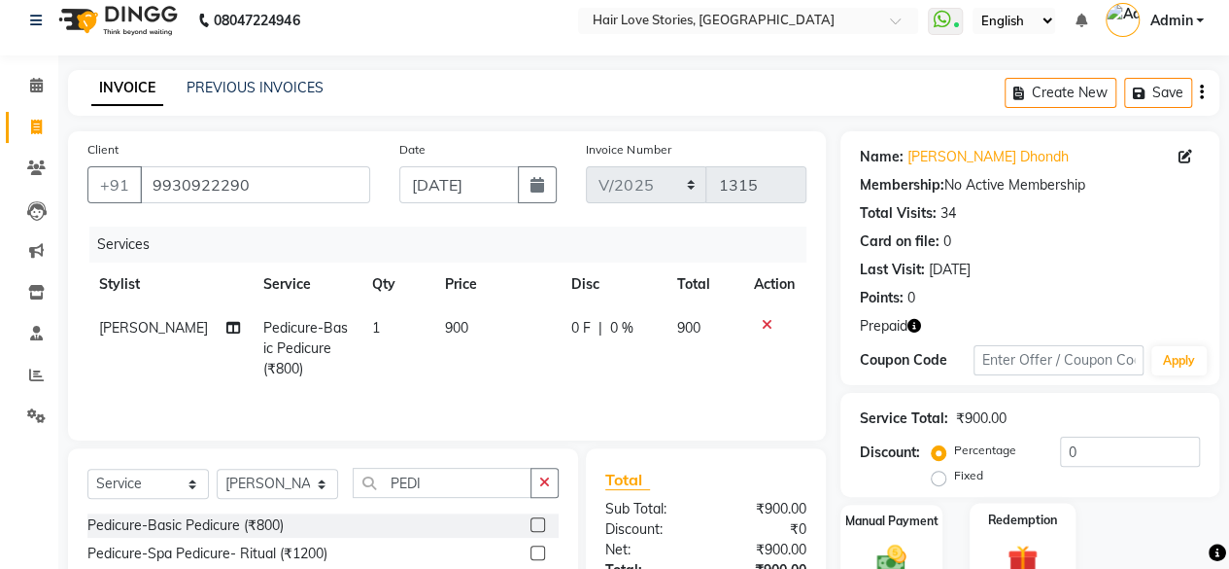
click at [1037, 543] on img at bounding box center [1023, 559] width 50 height 38
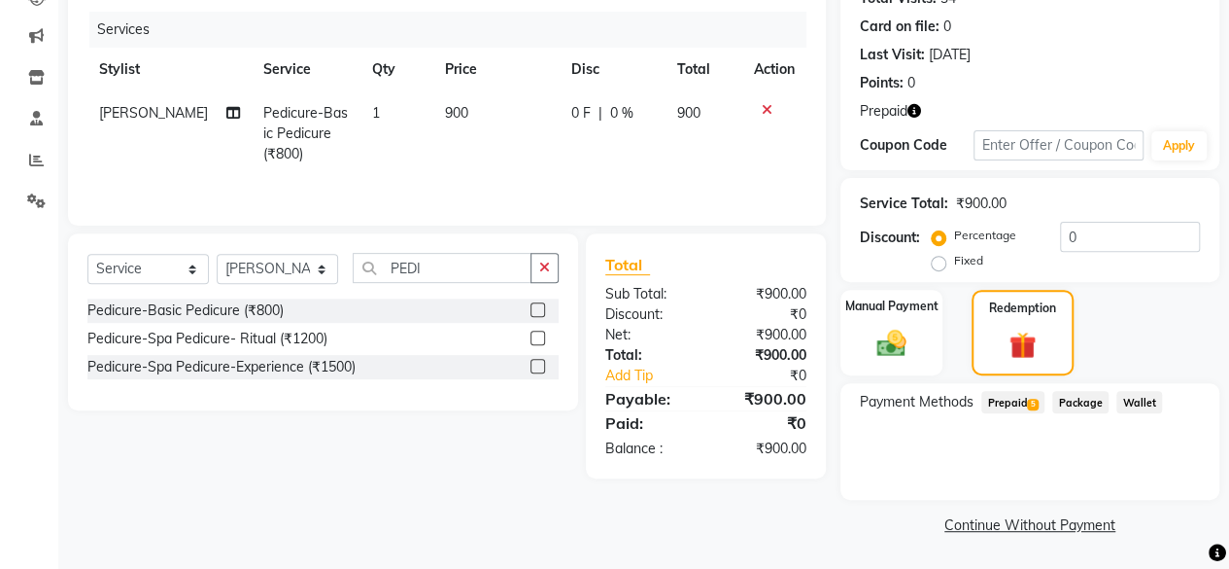
click at [1012, 403] on span "Prepaid 5" at bounding box center [1013, 402] width 63 height 22
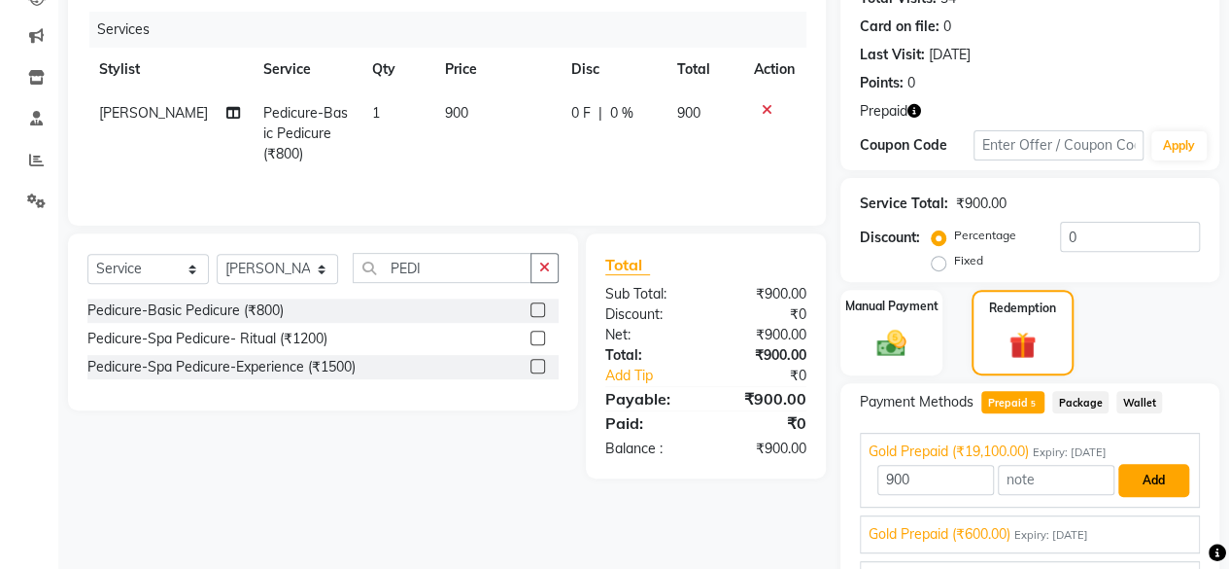
click at [1161, 483] on button "Add" at bounding box center [1154, 480] width 71 height 33
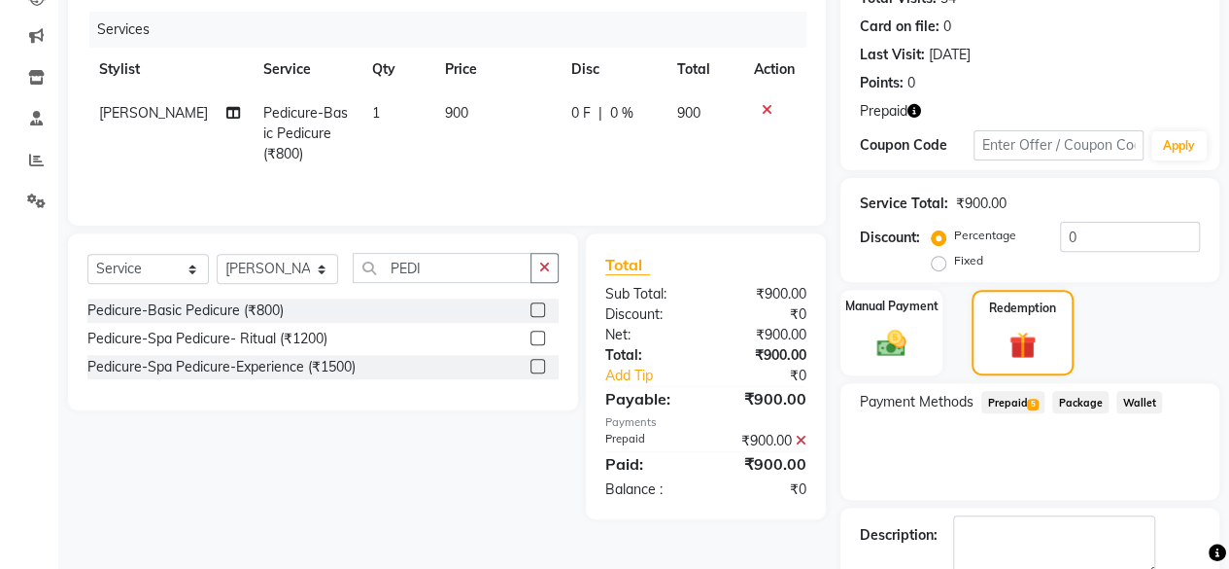
scroll to position [337, 0]
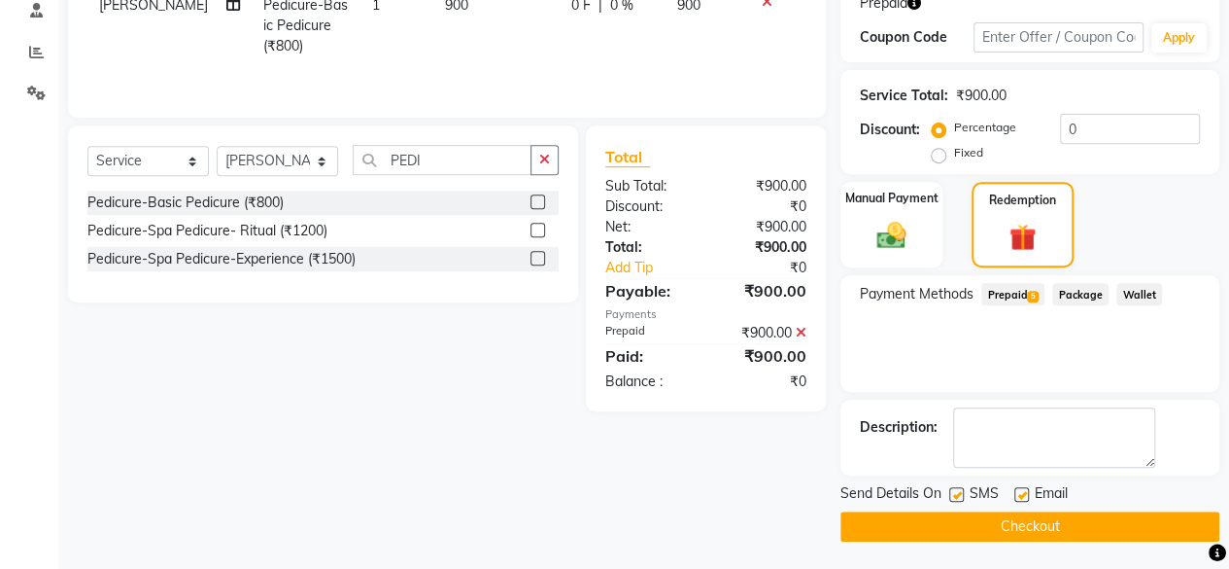
click at [956, 495] on label at bounding box center [956, 494] width 15 height 15
click at [956, 495] on input "checkbox" at bounding box center [955, 495] width 13 height 13
click at [960, 516] on button "Checkout" at bounding box center [1030, 526] width 379 height 30
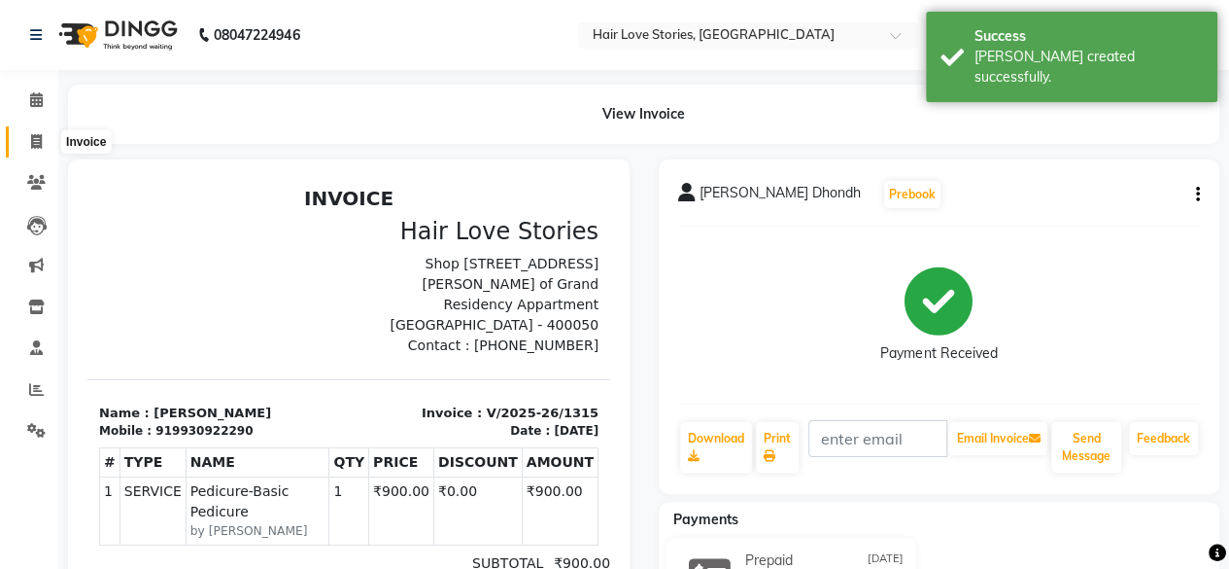
click at [33, 131] on span at bounding box center [36, 142] width 34 height 22
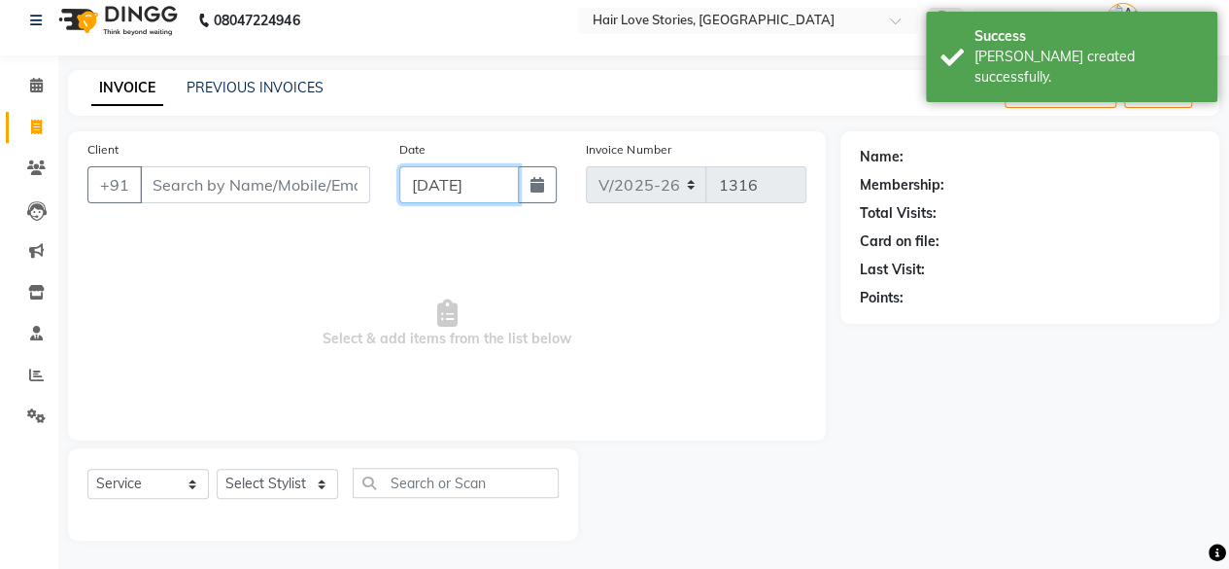
click at [432, 176] on input "[DATE]" at bounding box center [459, 184] width 121 height 37
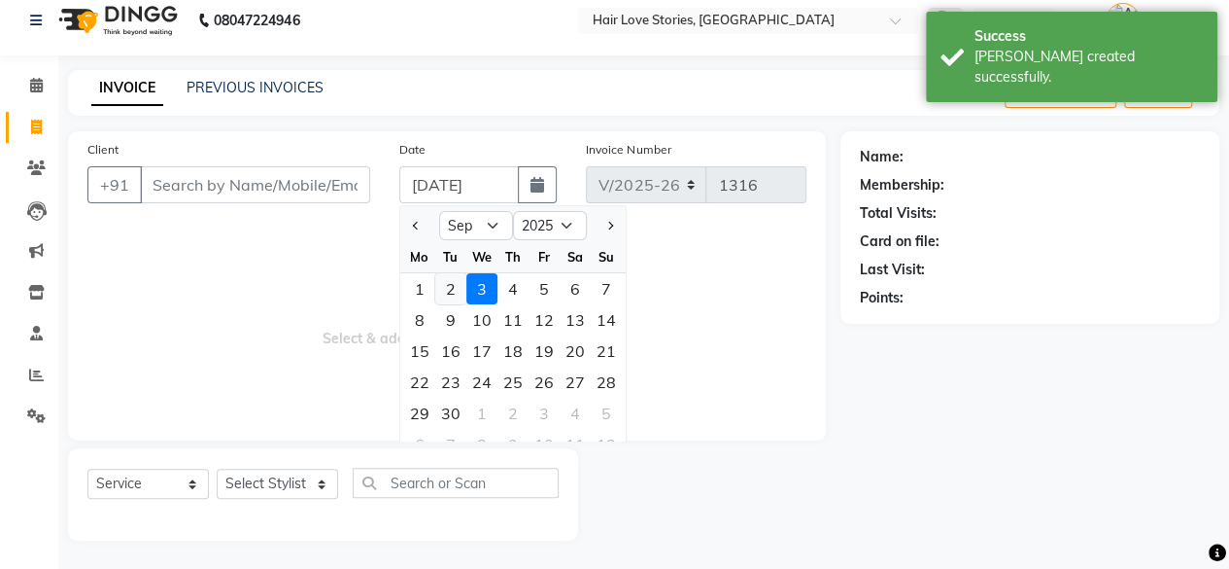
click at [459, 285] on div "2" at bounding box center [450, 288] width 31 height 31
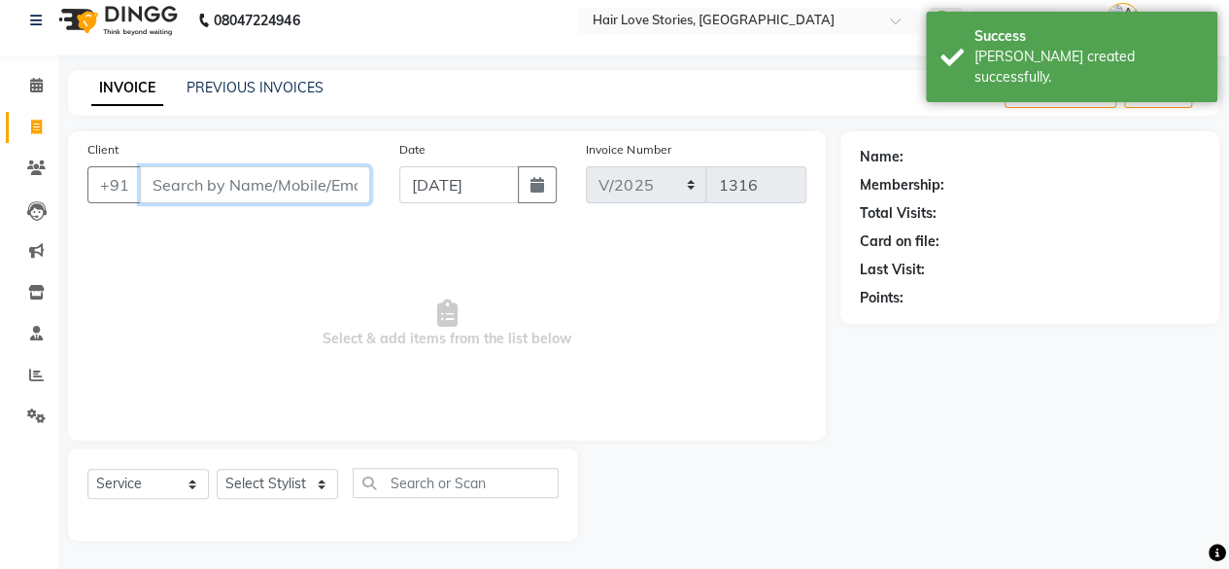
click at [307, 178] on input "Client" at bounding box center [255, 184] width 230 height 37
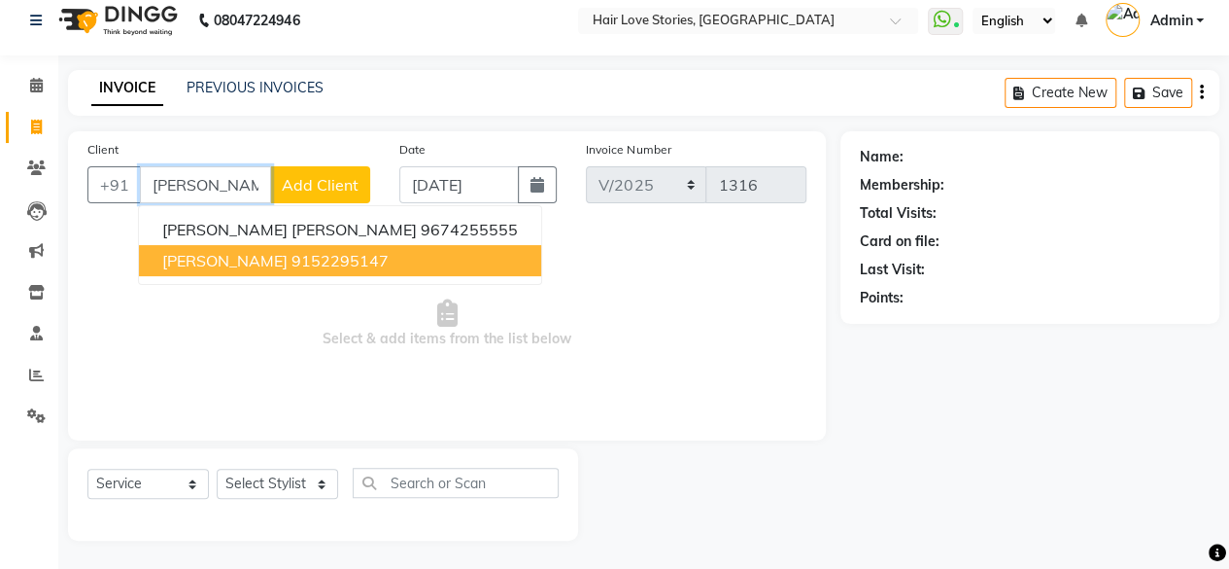
click at [292, 258] on ngb-highlight "9152295147" at bounding box center [340, 260] width 97 height 19
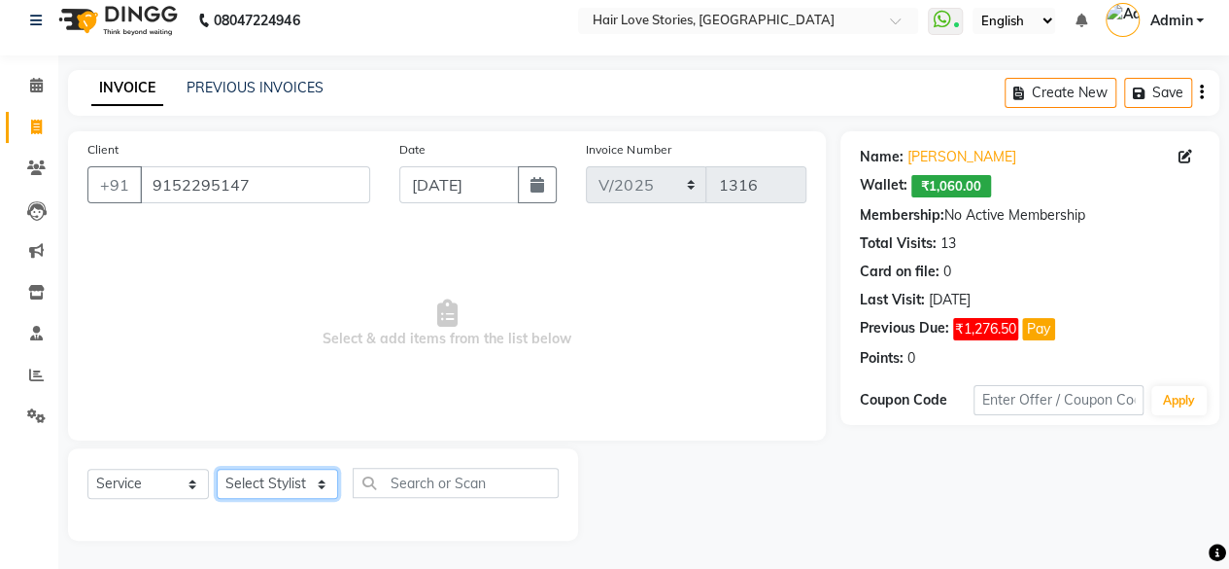
click at [305, 479] on select "Select Stylist [PERSON_NAME] FRONTDESK MANAGER [PERSON_NAME] [PERSON_NAME] [PER…" at bounding box center [277, 483] width 121 height 30
click at [217, 468] on select "Select Stylist [PERSON_NAME] FRONTDESK MANAGER [PERSON_NAME] [PERSON_NAME] [PER…" at bounding box center [277, 483] width 121 height 30
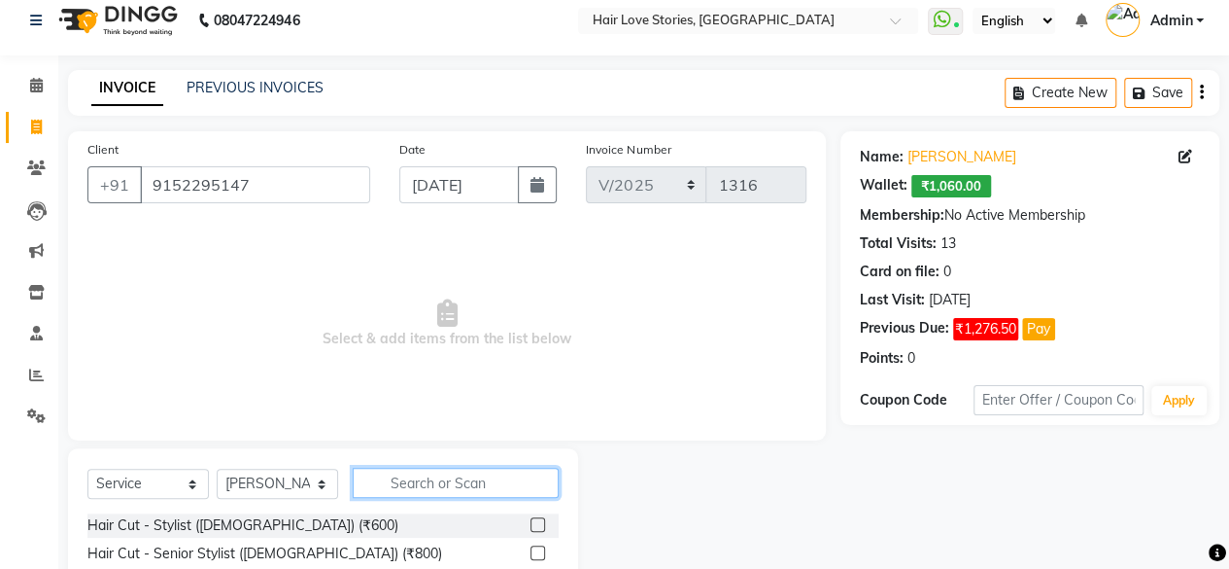
click at [422, 492] on input "text" at bounding box center [456, 482] width 206 height 30
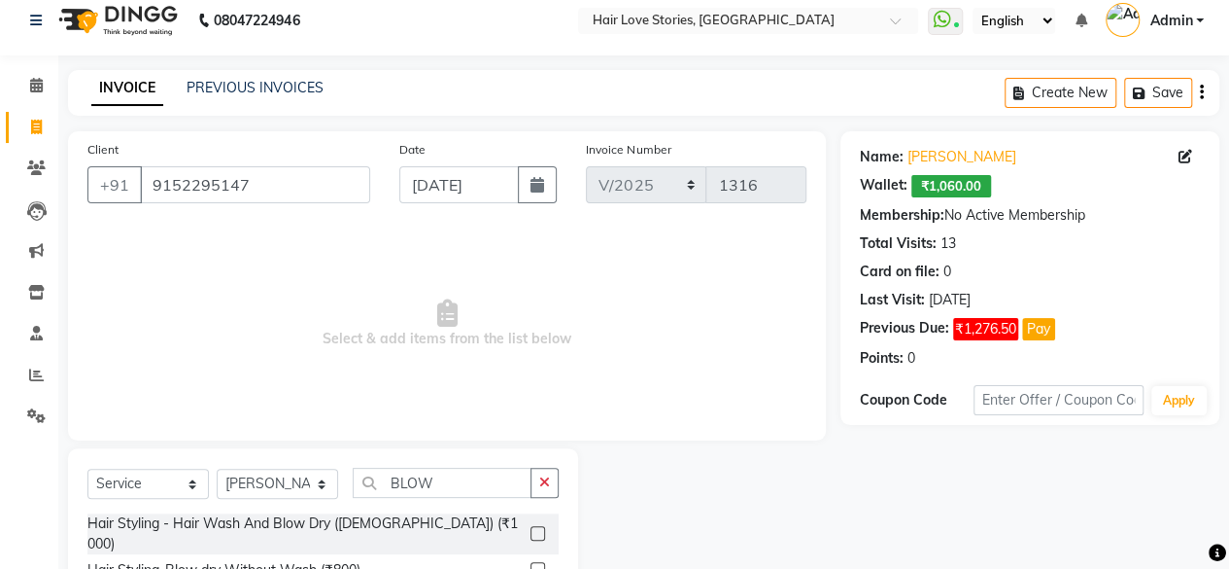
click at [538, 526] on label at bounding box center [538, 533] width 15 height 15
click at [538, 528] on input "checkbox" at bounding box center [537, 534] width 13 height 13
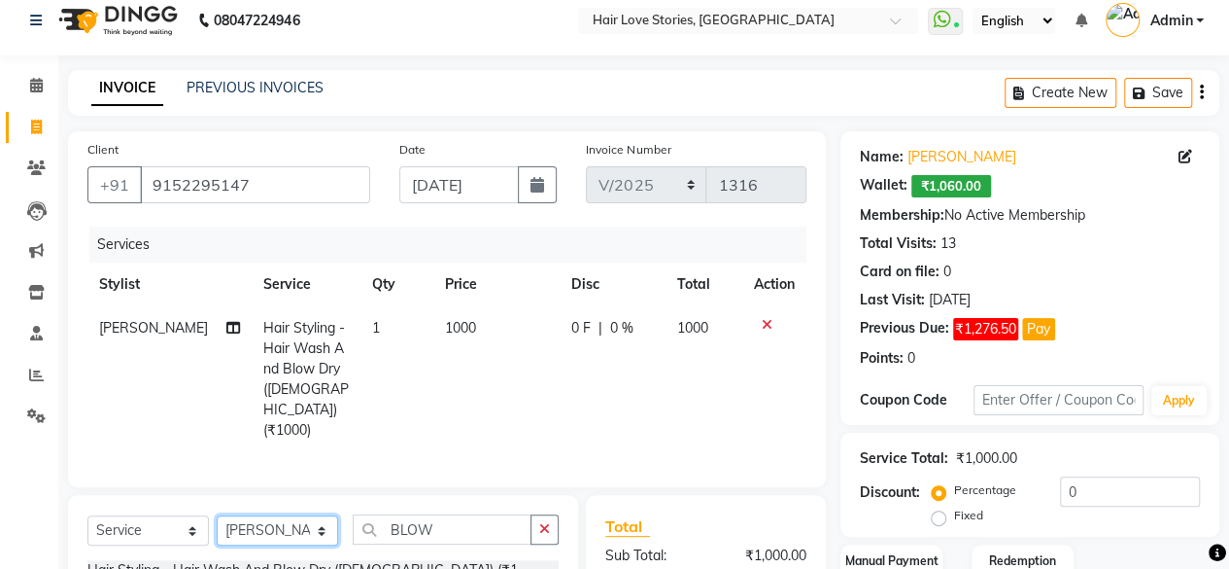
click at [324, 528] on select "Select Stylist [PERSON_NAME] FRONTDESK MANAGER [PERSON_NAME] [PERSON_NAME] [PER…" at bounding box center [277, 530] width 121 height 30
click at [217, 515] on select "Select Stylist [PERSON_NAME] FRONTDESK MANAGER [PERSON_NAME] [PERSON_NAME] [PER…" at bounding box center [277, 530] width 121 height 30
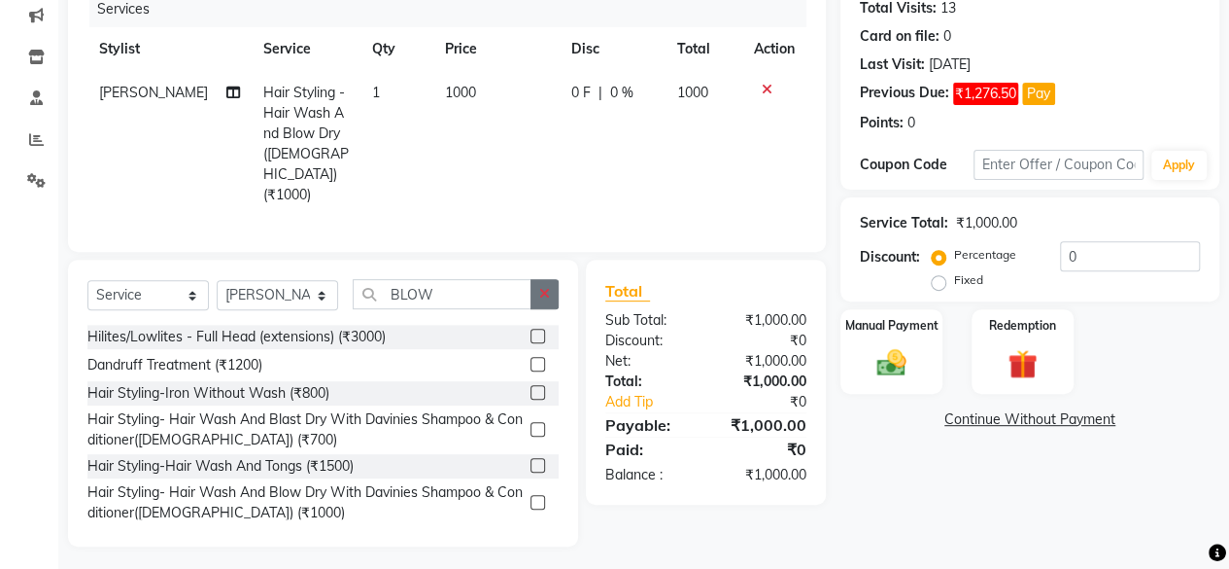
click at [550, 296] on button "button" at bounding box center [545, 294] width 28 height 30
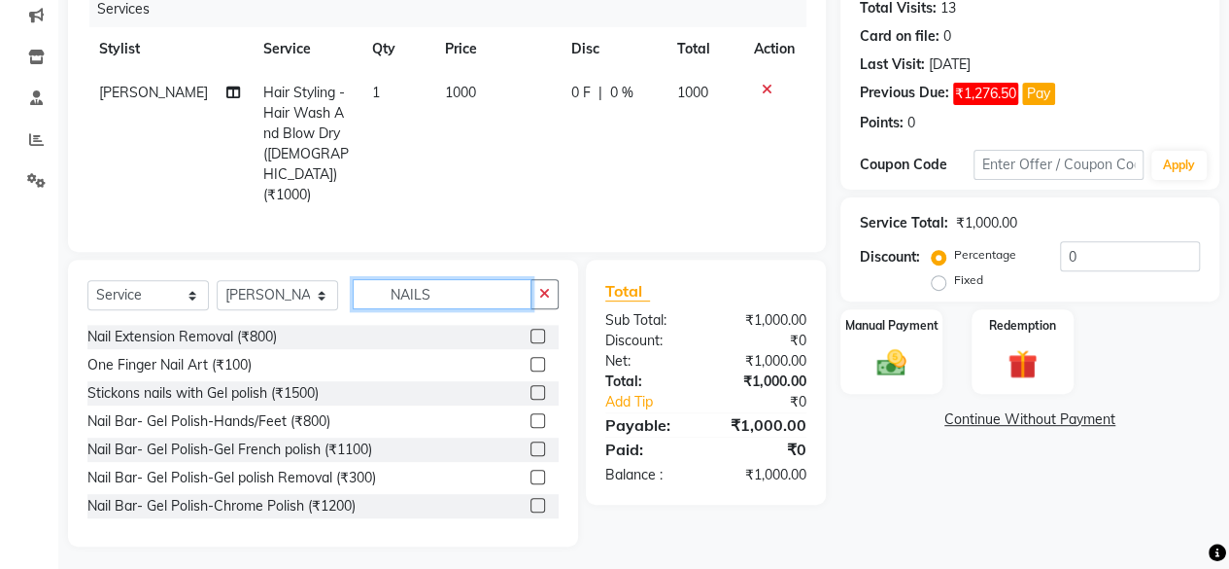
scroll to position [208, 0]
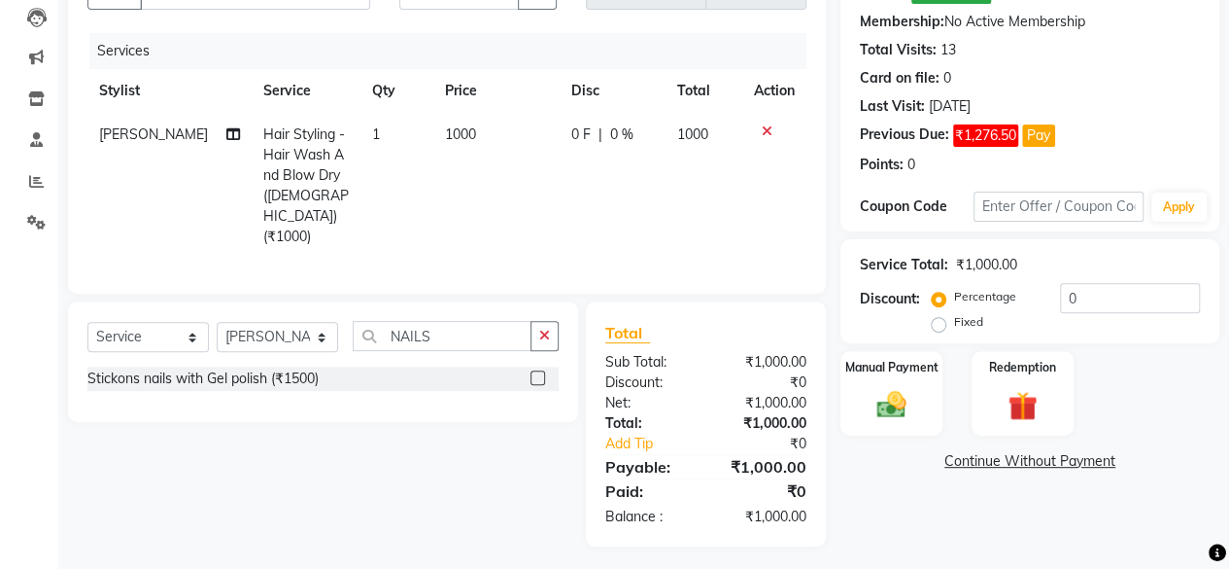
click at [537, 373] on label at bounding box center [538, 377] width 15 height 15
click at [537, 373] on input "checkbox" at bounding box center [537, 378] width 13 height 13
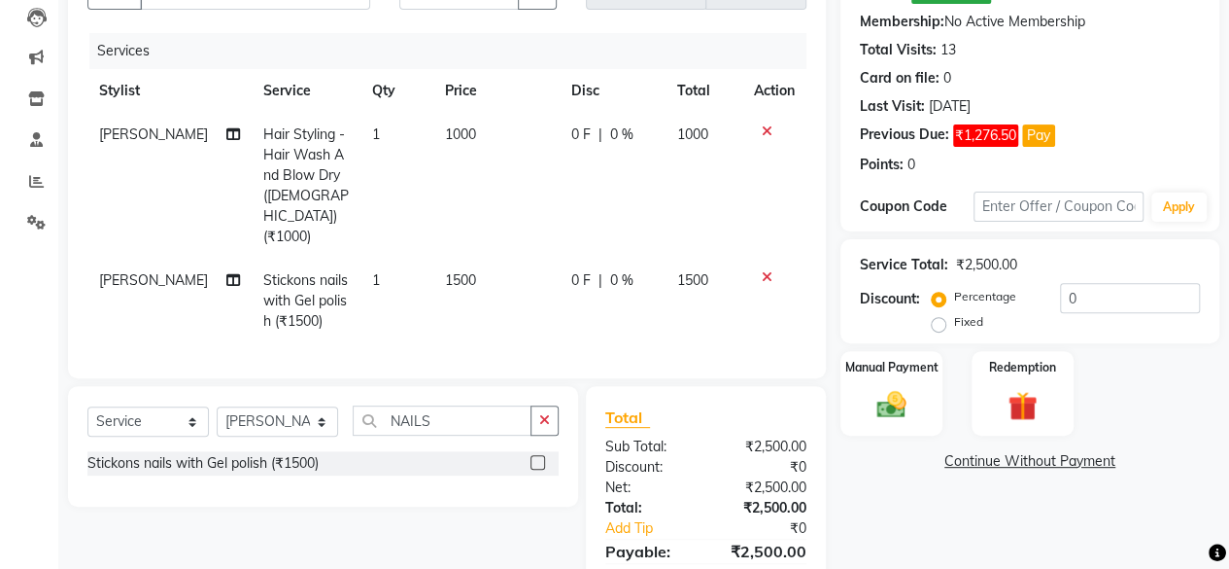
click at [455, 273] on td "1500" at bounding box center [496, 301] width 126 height 85
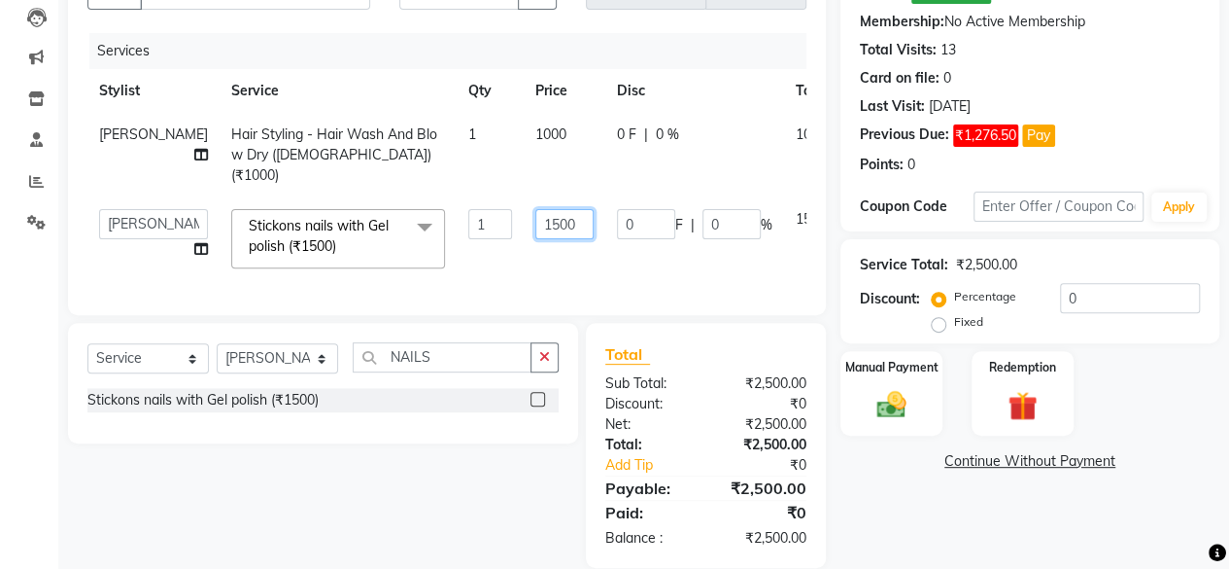
click at [535, 224] on input "1500" at bounding box center [564, 224] width 58 height 30
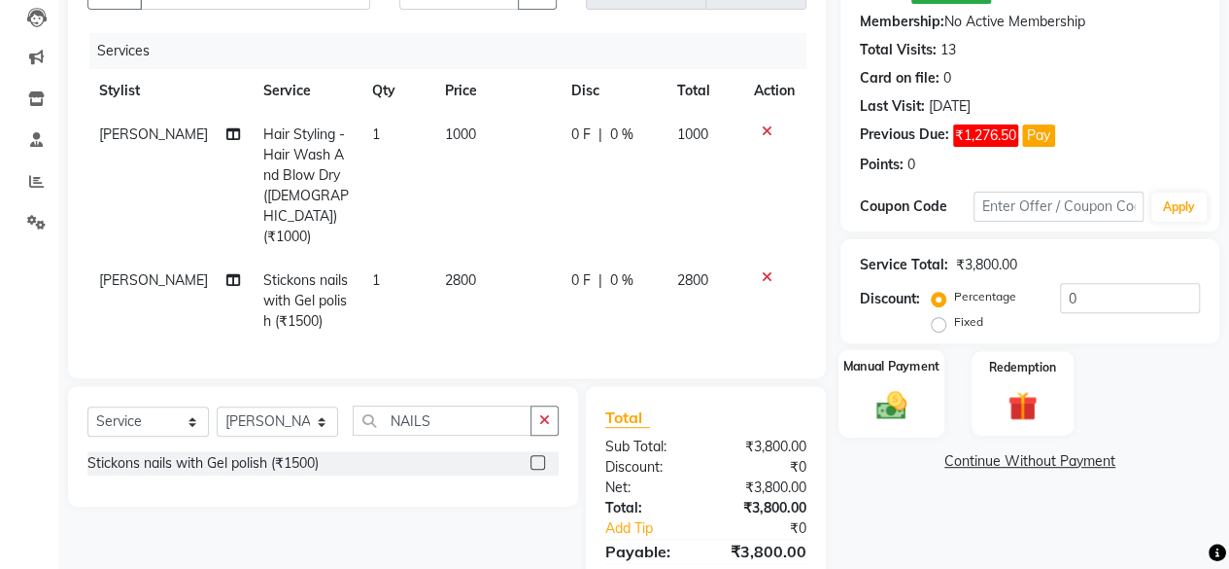
click at [894, 396] on img at bounding box center [892, 404] width 50 height 35
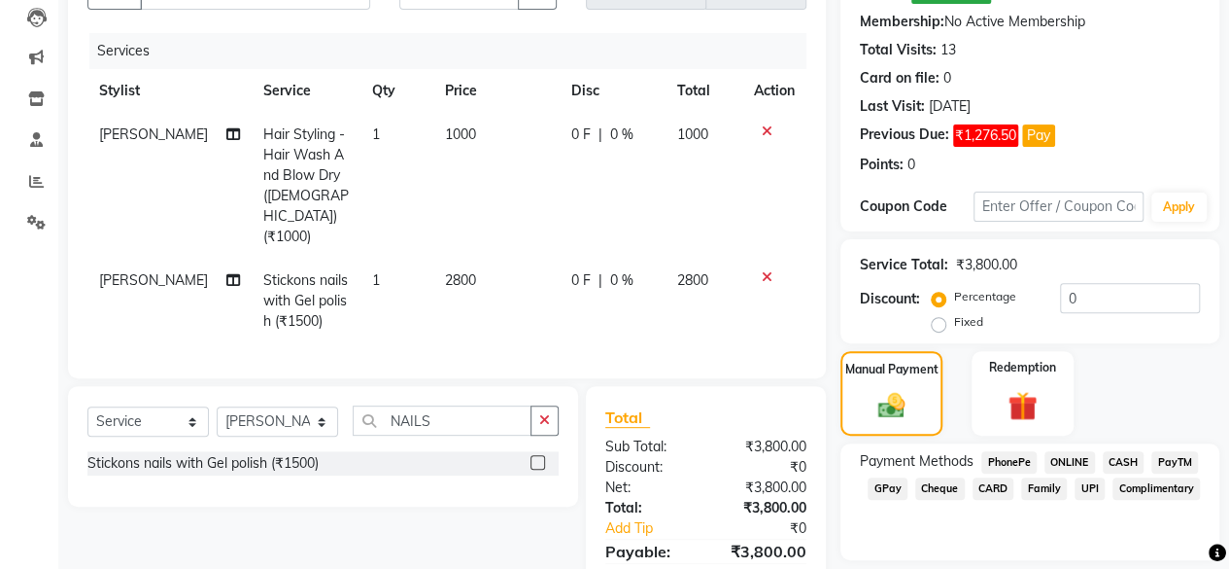
click at [1006, 495] on span "CARD" at bounding box center [994, 488] width 42 height 22
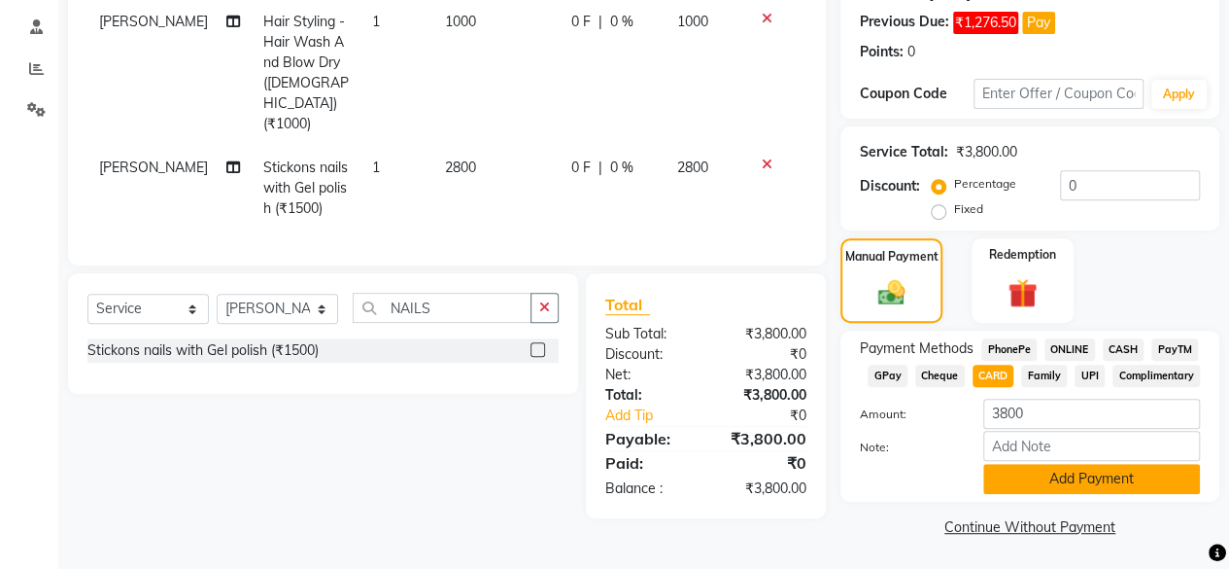
click at [985, 466] on button "Add Payment" at bounding box center [1091, 479] width 217 height 30
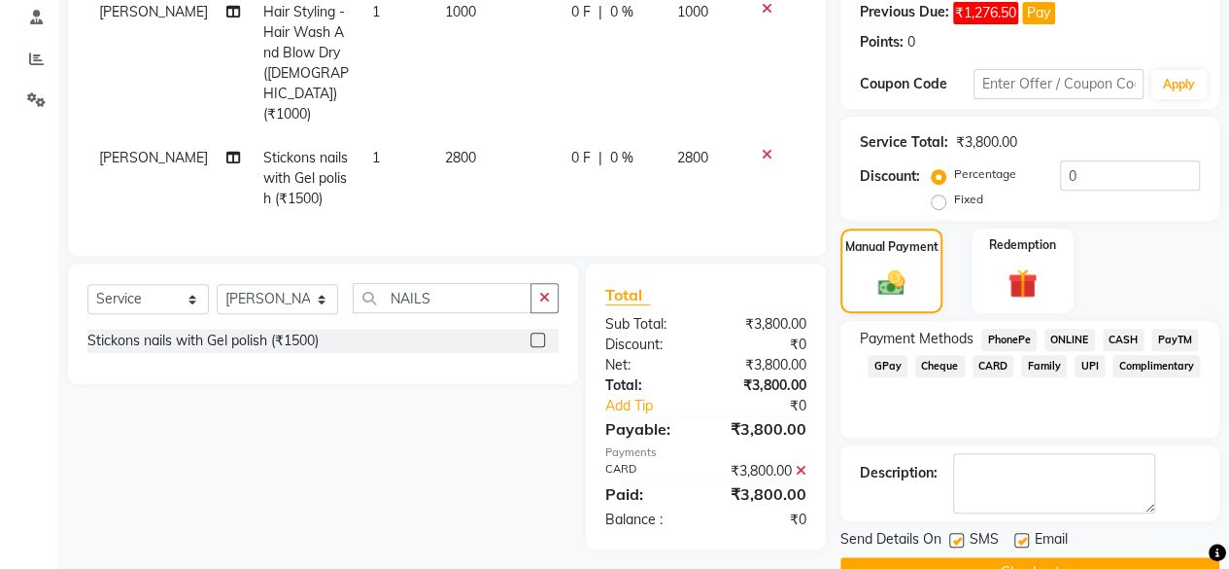
scroll to position [360, 0]
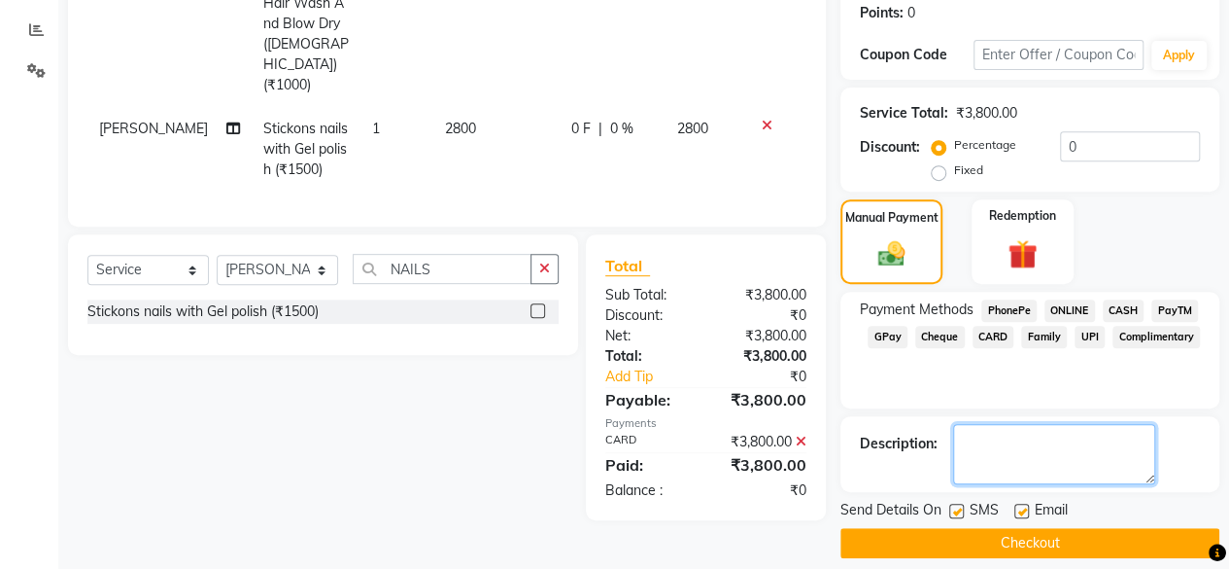
click at [1001, 456] on textarea at bounding box center [1054, 454] width 202 height 60
click at [951, 511] on label at bounding box center [956, 510] width 15 height 15
click at [951, 511] on input "checkbox" at bounding box center [955, 511] width 13 height 13
click at [968, 546] on button "Checkout" at bounding box center [1030, 543] width 379 height 30
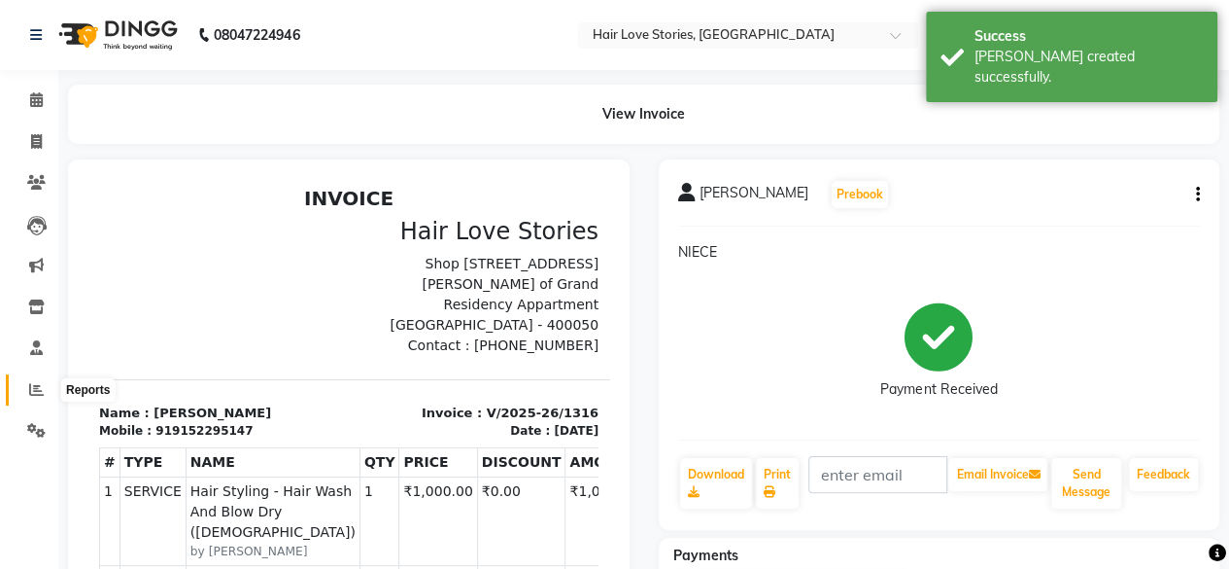
click at [43, 396] on icon at bounding box center [36, 389] width 15 height 15
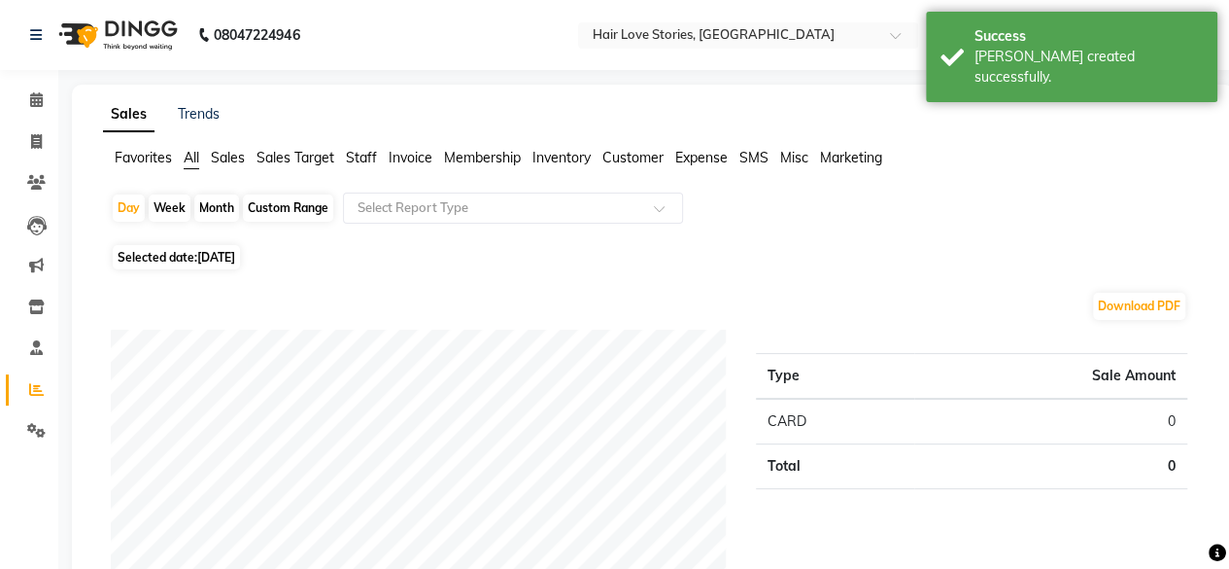
click at [179, 264] on span "Selected date: [DATE]" at bounding box center [176, 257] width 127 height 24
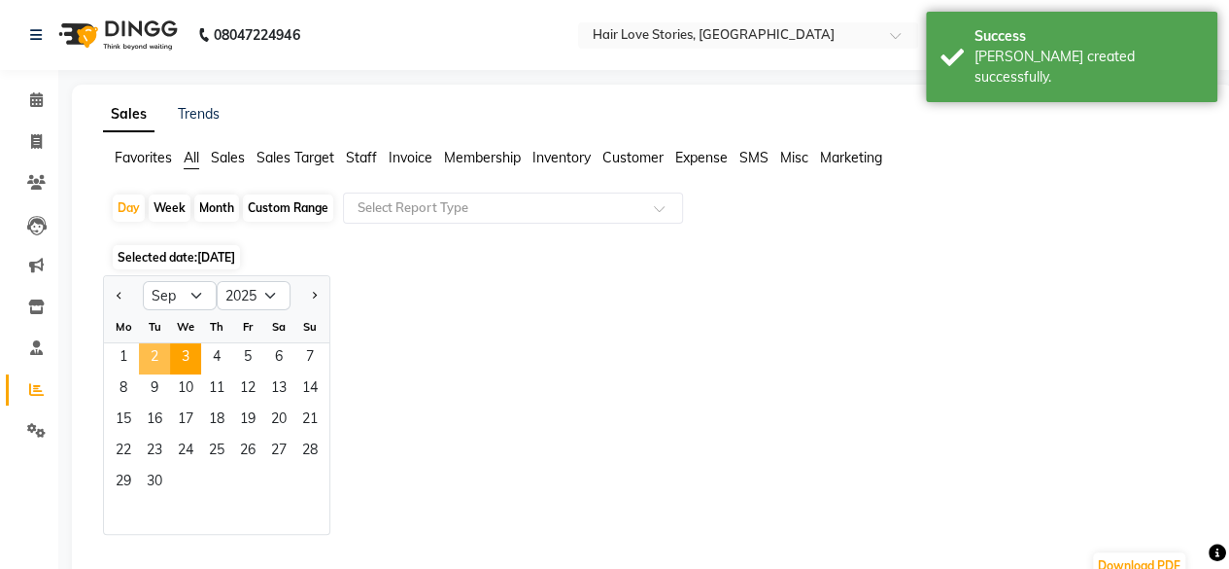
click at [162, 349] on span "2" at bounding box center [154, 358] width 31 height 31
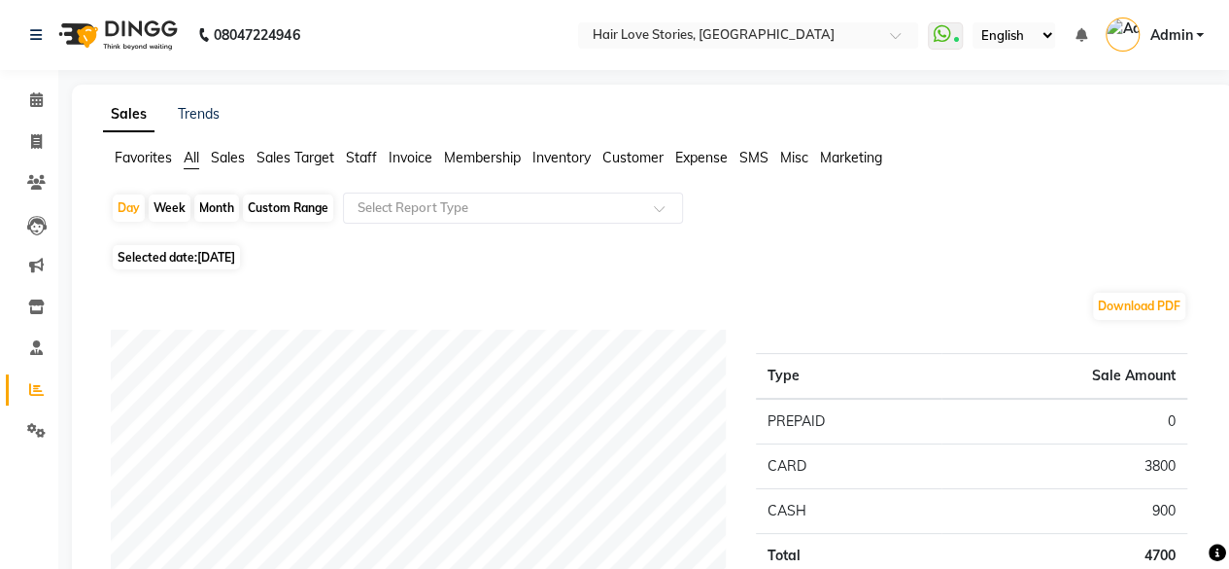
click at [215, 211] on div "Month" at bounding box center [216, 207] width 45 height 27
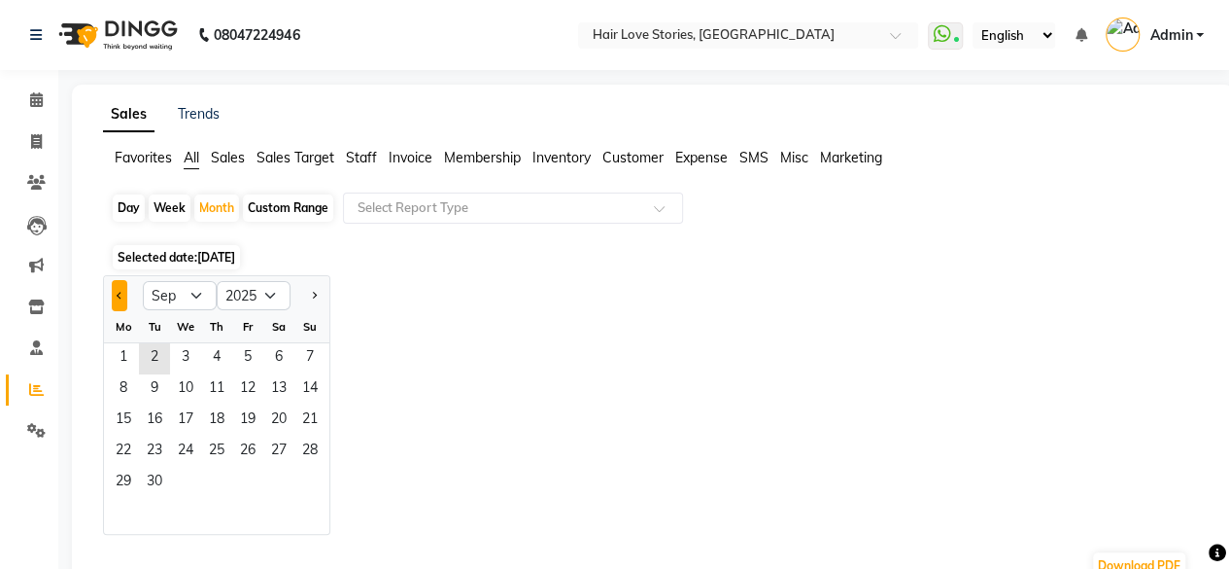
click at [117, 300] on button "Previous month" at bounding box center [120, 295] width 16 height 31
click at [245, 357] on span "1" at bounding box center [247, 358] width 31 height 31
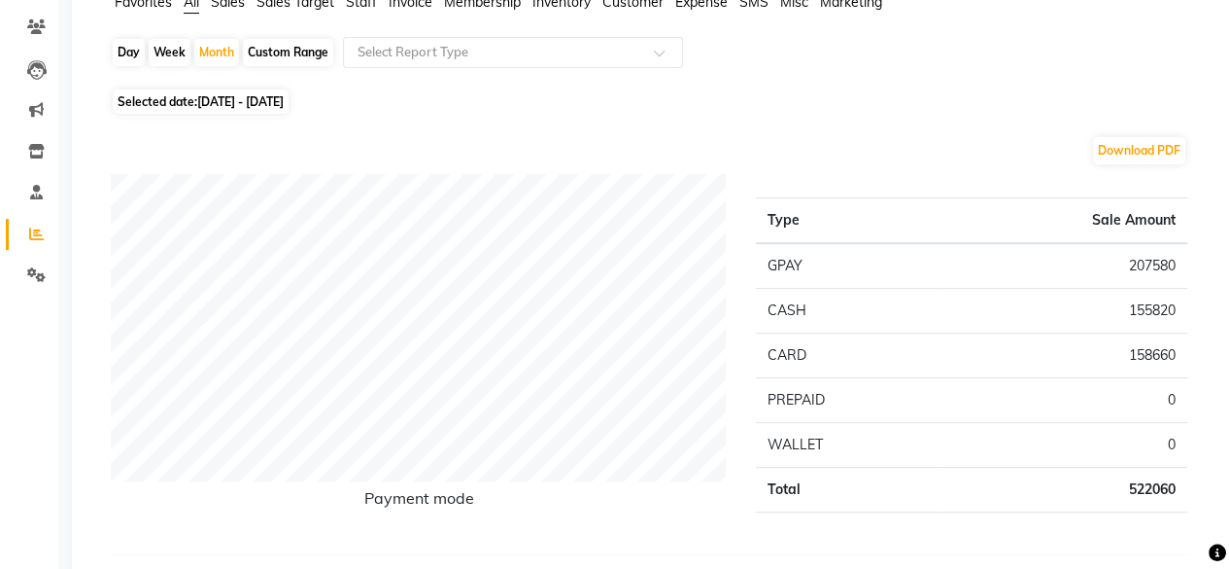
scroll to position [158, 0]
